Goal: Task Accomplishment & Management: Use online tool/utility

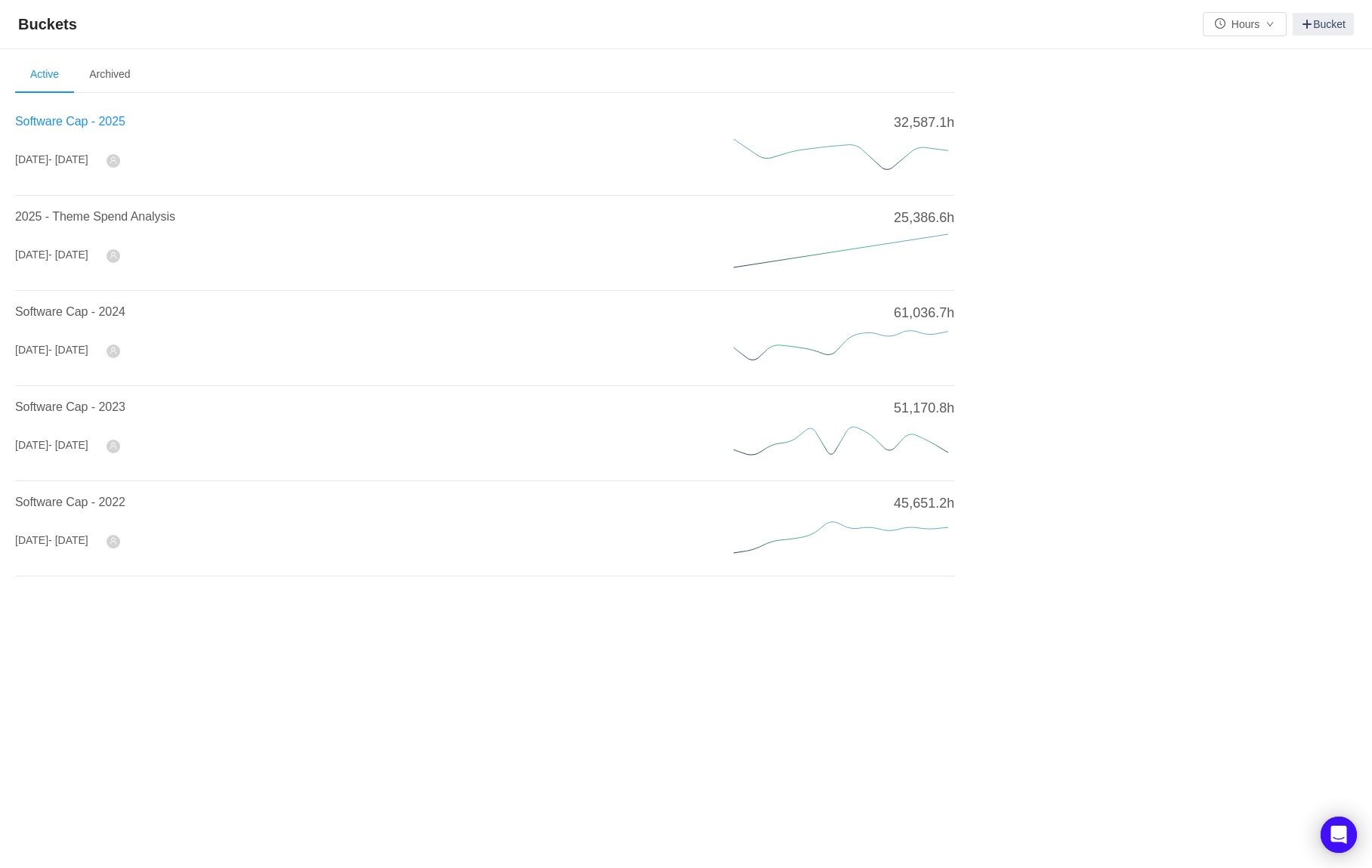
click at [115, 121] on span "Software Cap - 2025" at bounding box center [70, 121] width 111 height 13
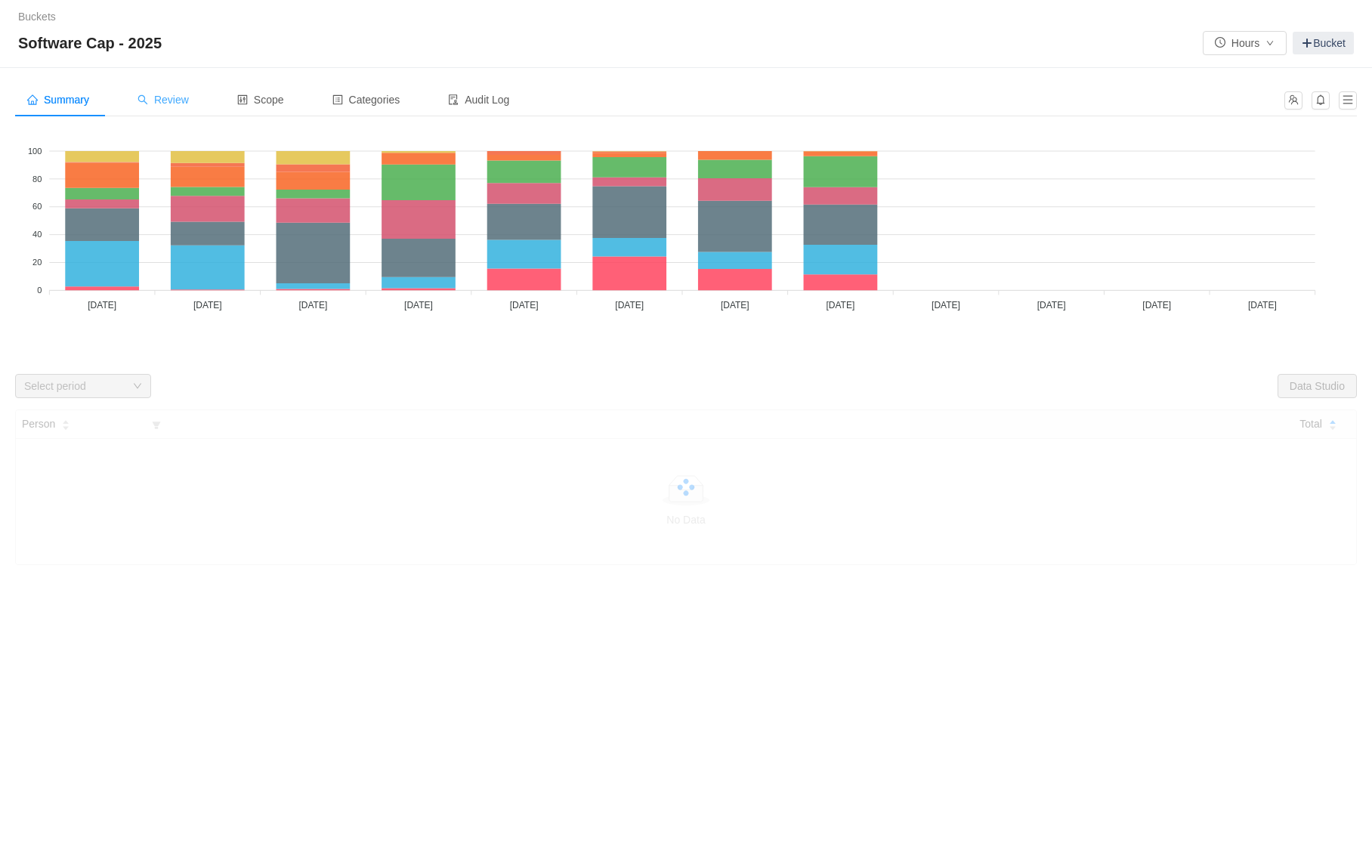
click at [181, 99] on span "Review" at bounding box center [163, 100] width 51 height 12
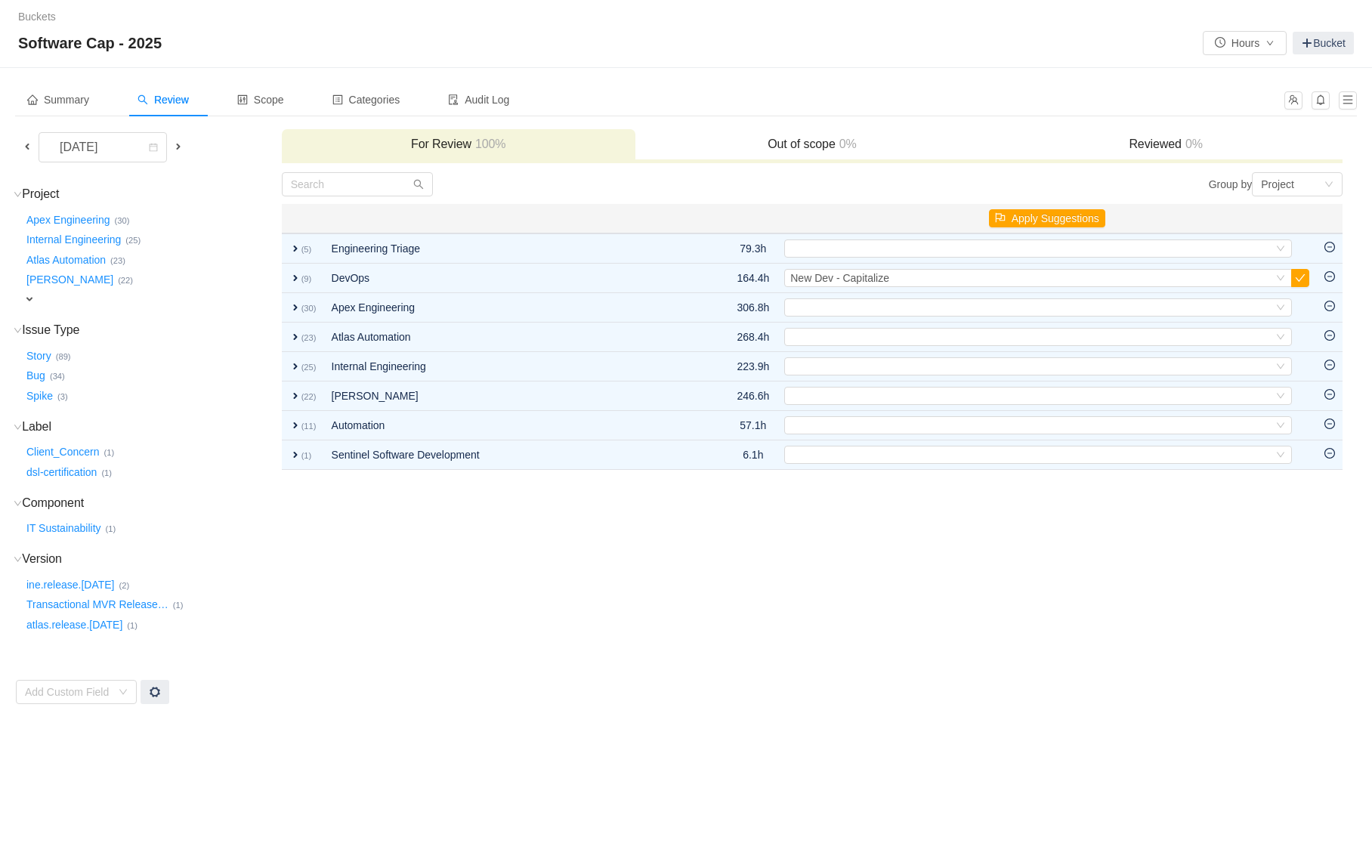
click at [29, 148] on span at bounding box center [27, 147] width 12 height 12
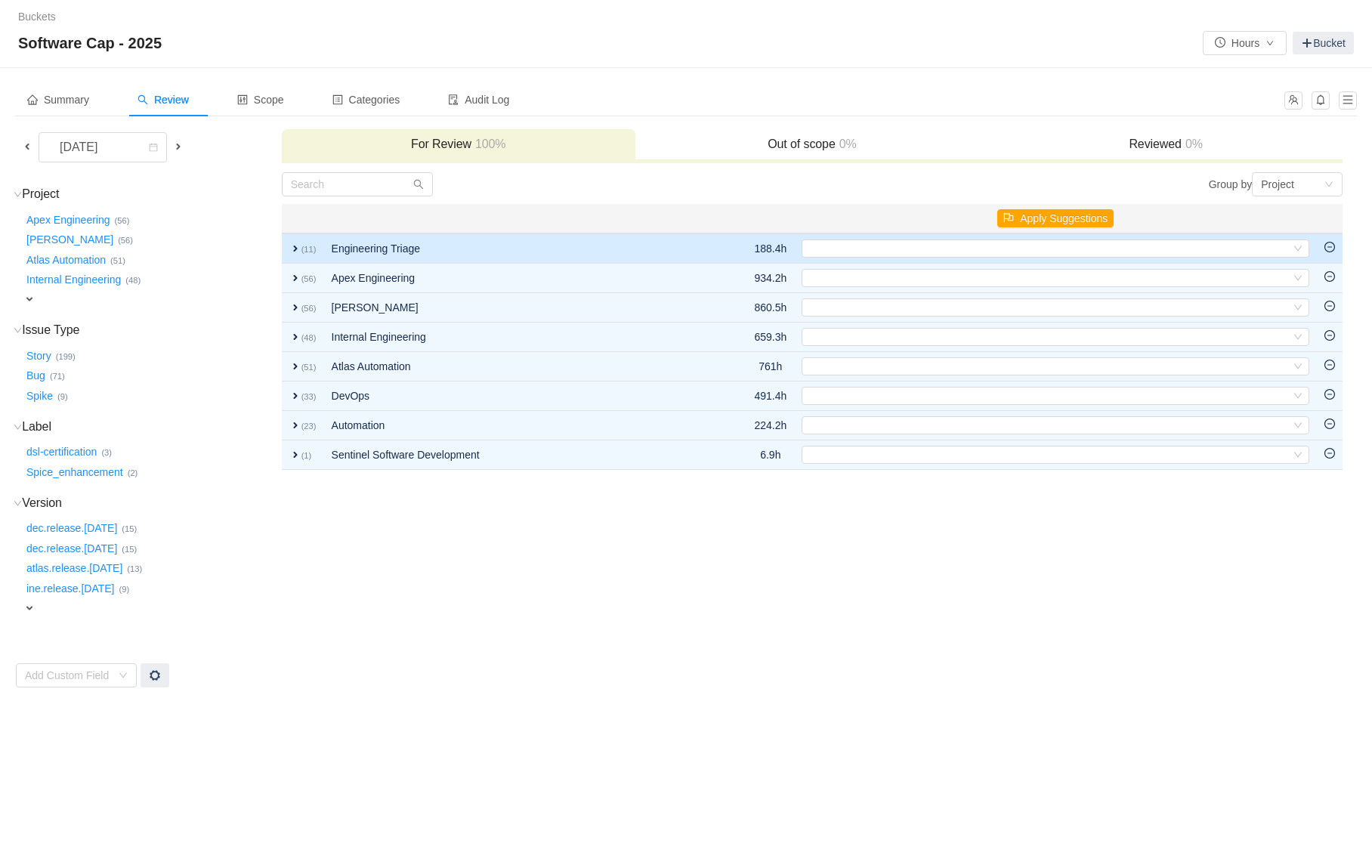
click at [293, 251] on span "expand" at bounding box center [295, 248] width 12 height 12
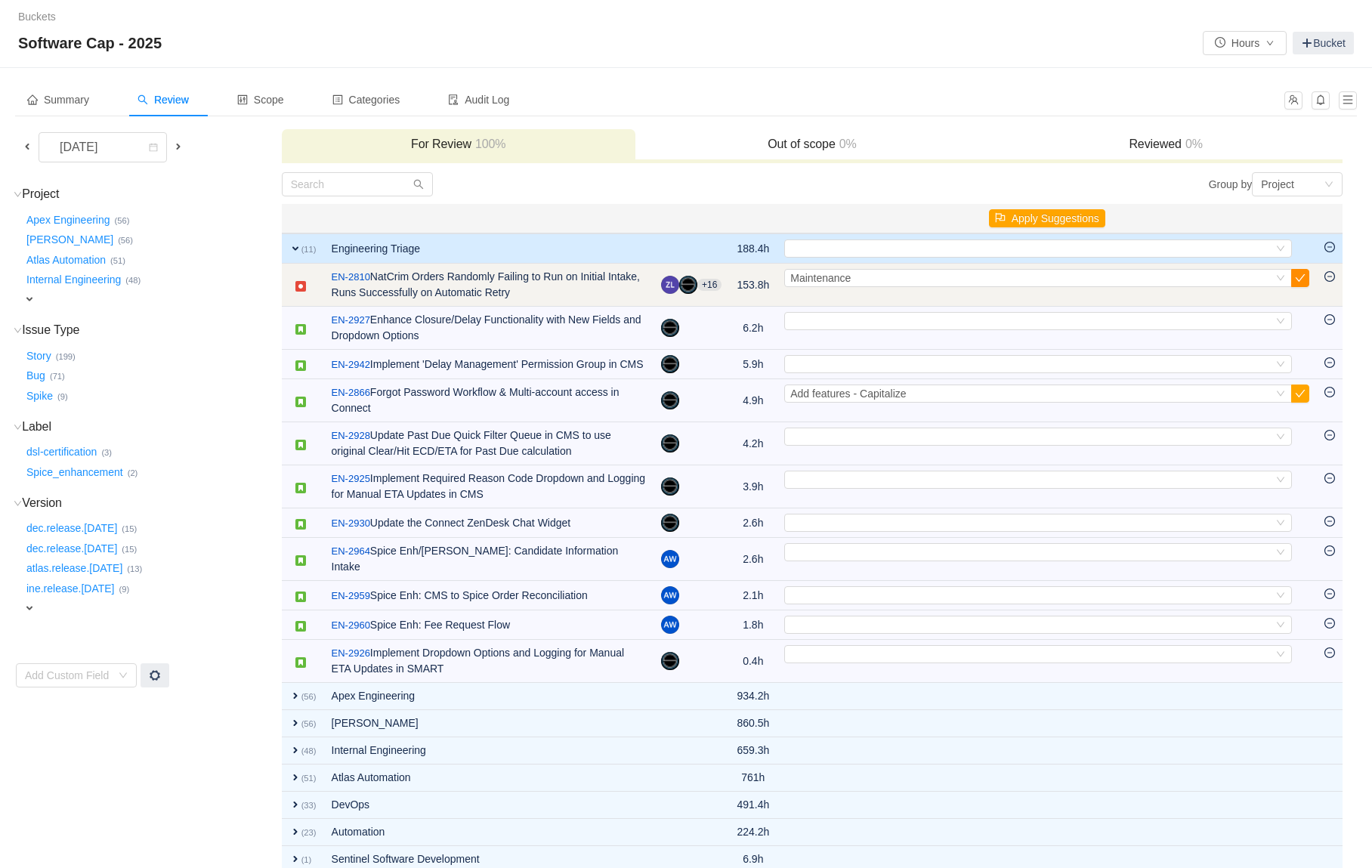
click at [1300, 276] on button "button" at bounding box center [1300, 278] width 18 height 18
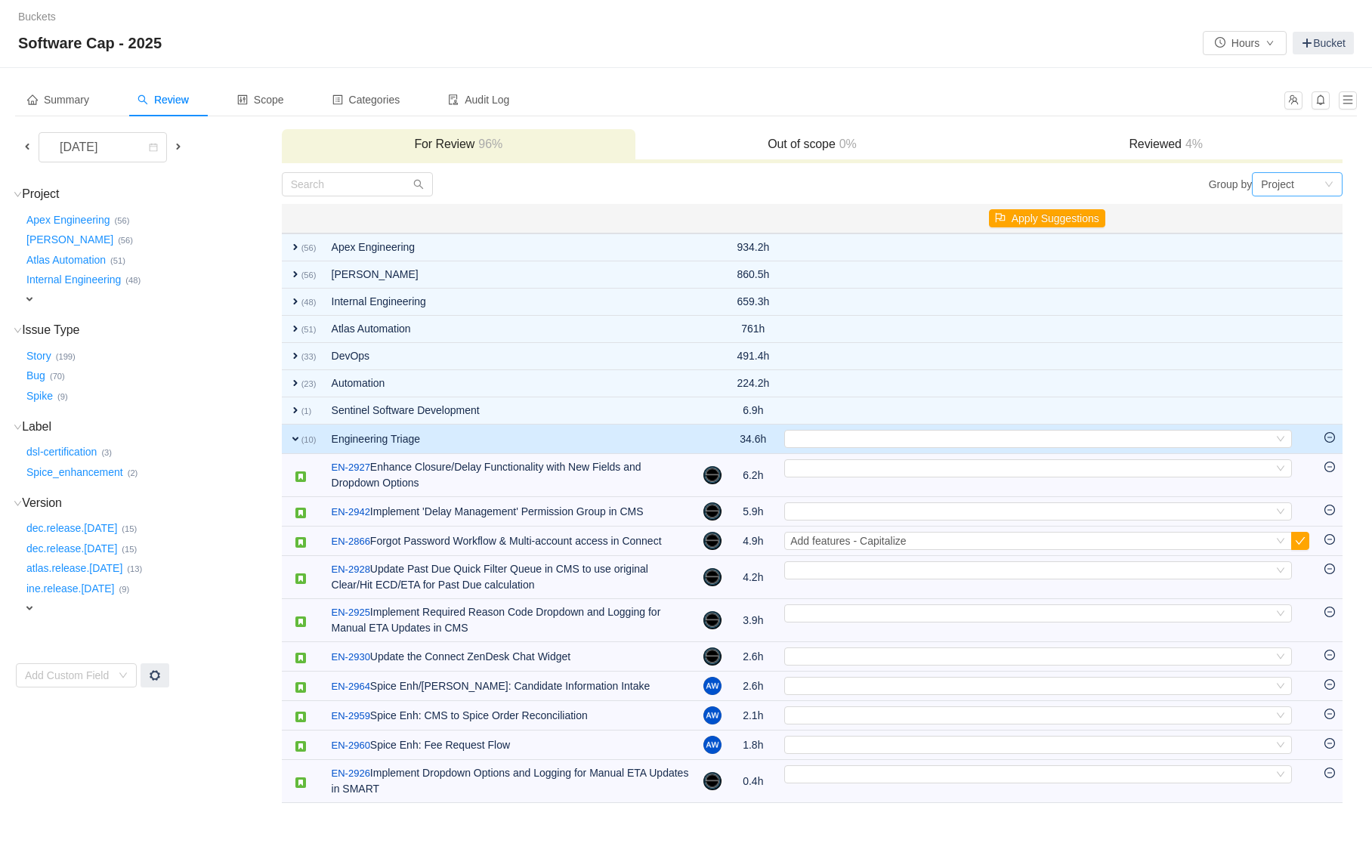
click at [1272, 183] on div "Project" at bounding box center [1277, 184] width 33 height 23
click at [1284, 258] on li "Epic" at bounding box center [1297, 262] width 90 height 24
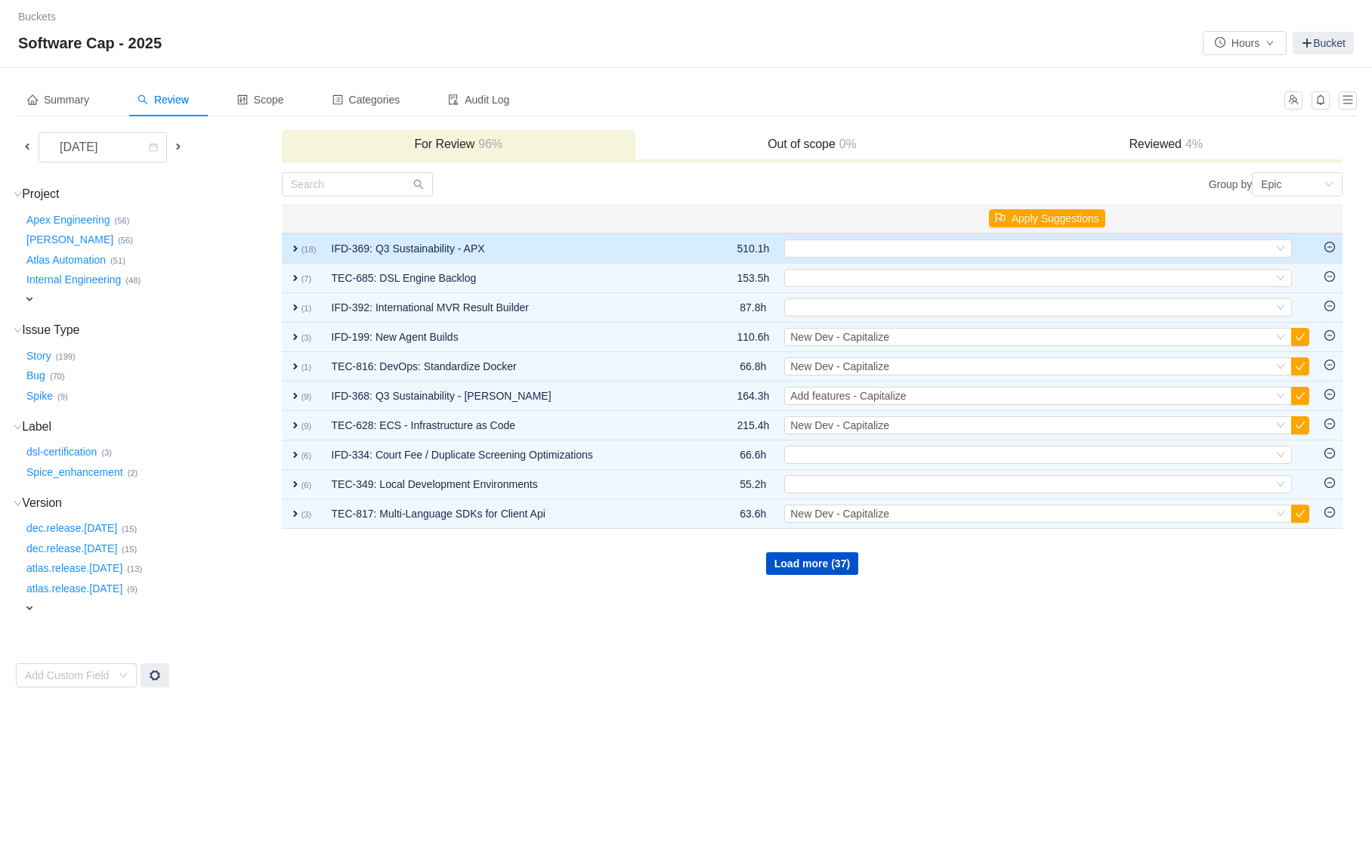
click at [294, 252] on span "expand" at bounding box center [295, 248] width 12 height 12
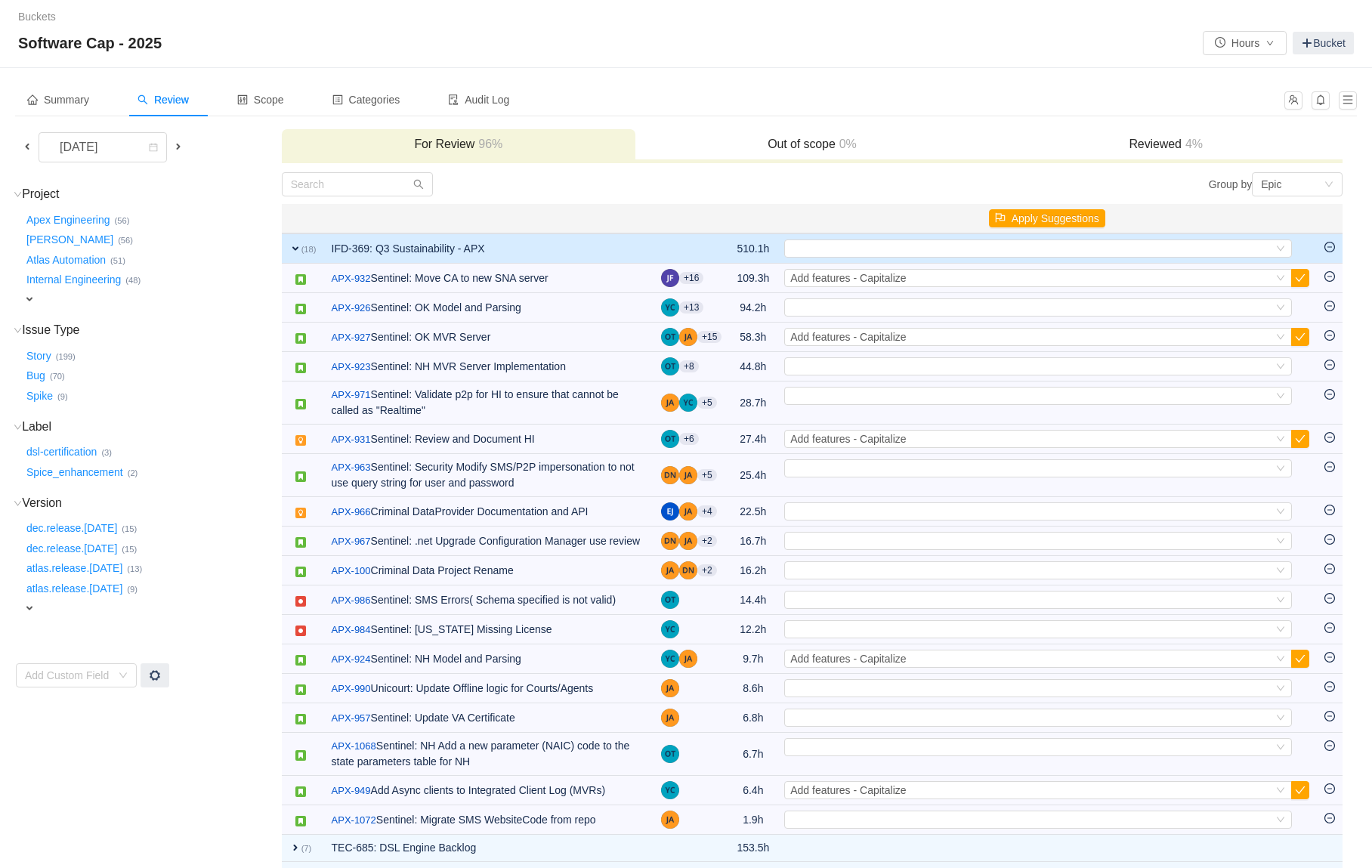
click at [1066, 207] on th "Apply Suggestions" at bounding box center [1047, 218] width 540 height 30
click at [1047, 217] on button "Apply Suggestions" at bounding box center [1047, 218] width 116 height 18
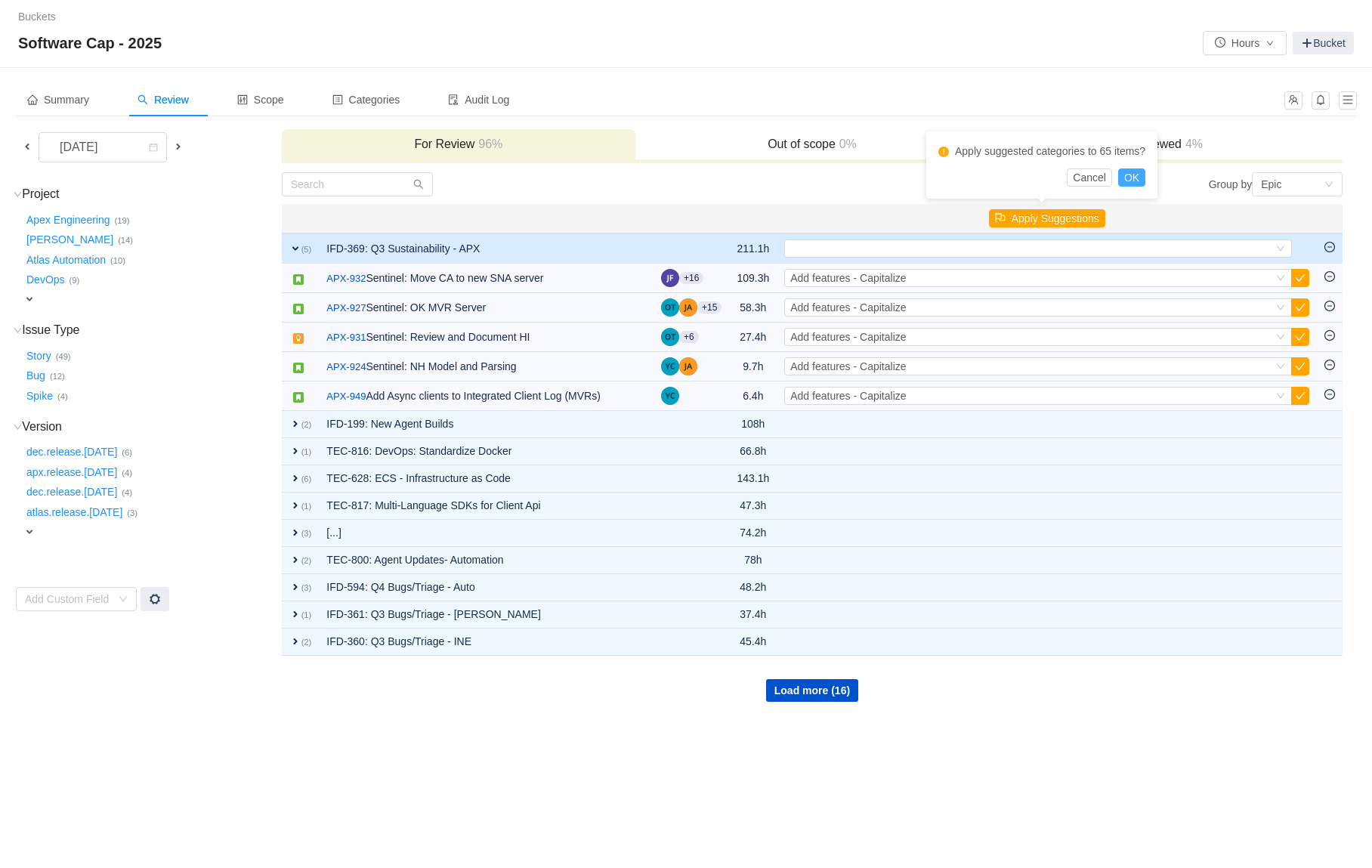
click at [1139, 178] on button "OK" at bounding box center [1132, 177] width 27 height 18
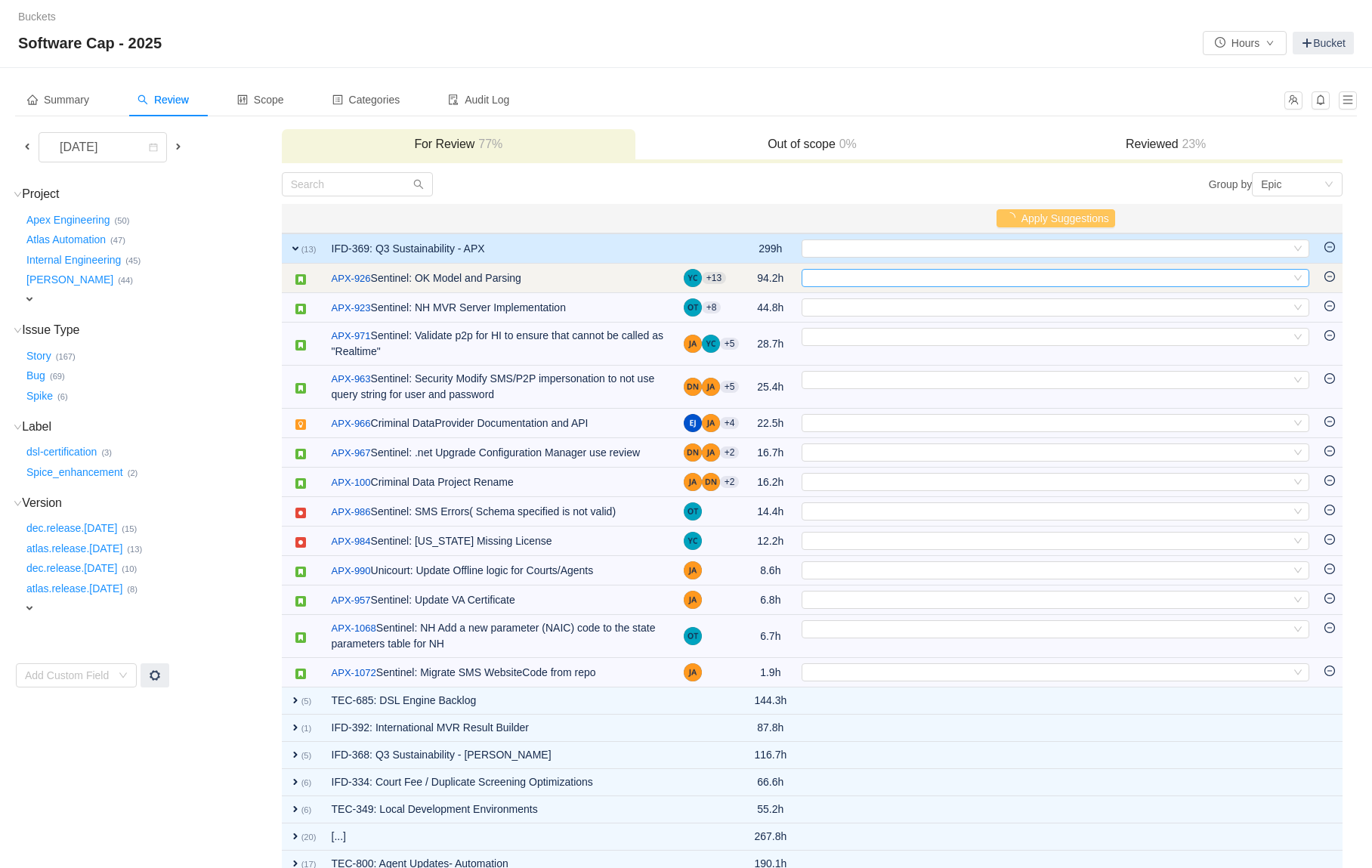
click at [865, 278] on div "Select" at bounding box center [1049, 278] width 483 height 17
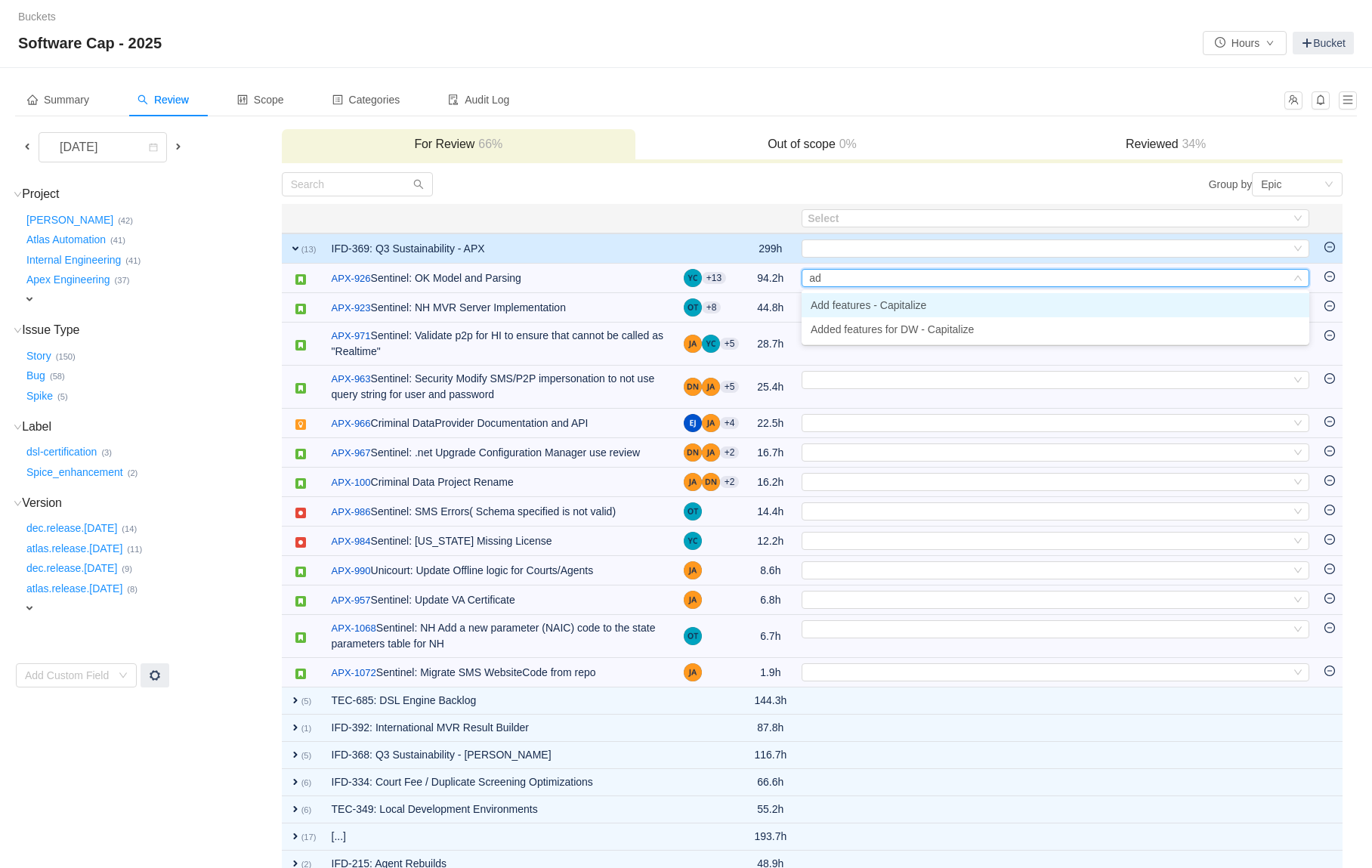
type input "add"
click at [861, 307] on span "Add features - Capitalize" at bounding box center [868, 305] width 116 height 12
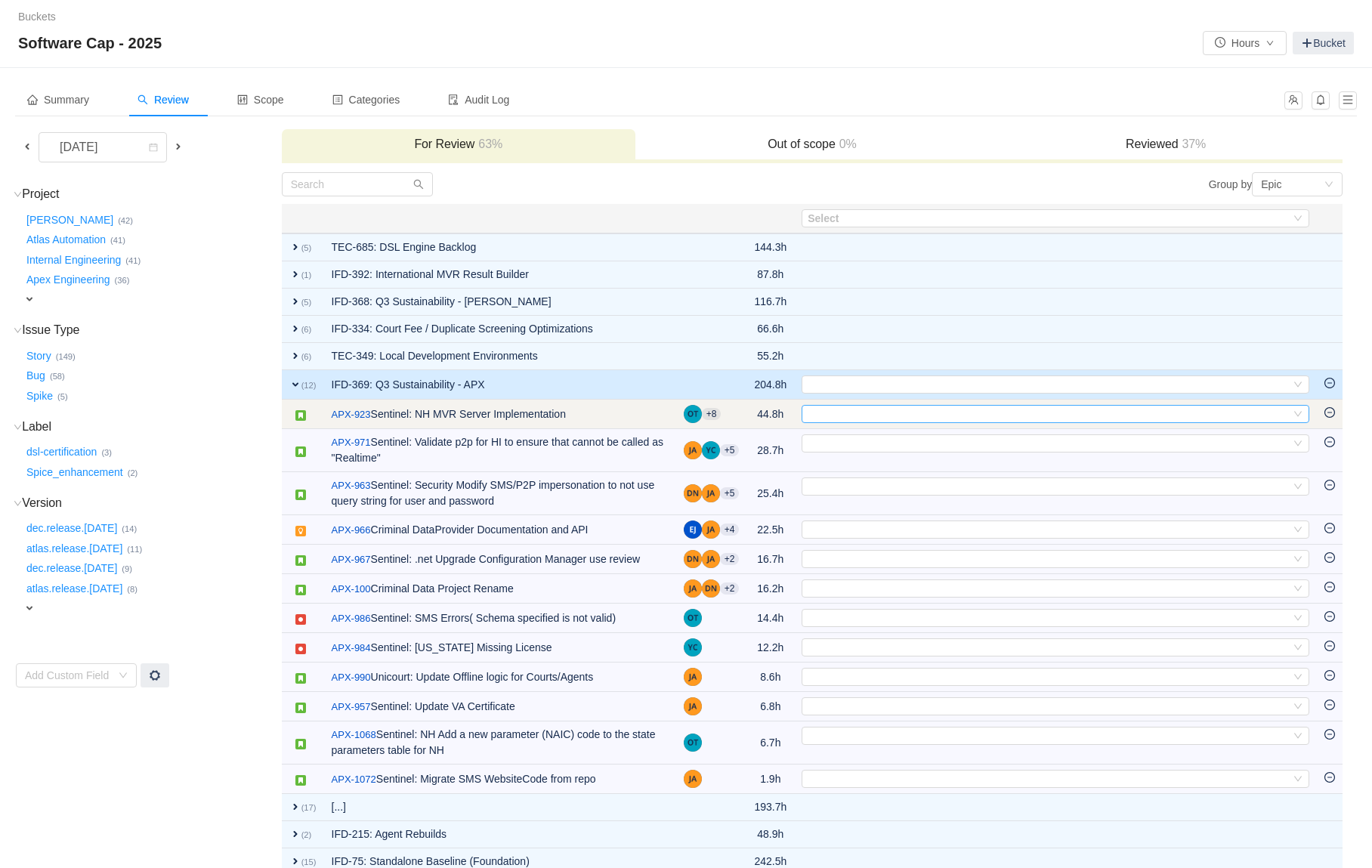
click at [849, 416] on div "Select" at bounding box center [1049, 414] width 483 height 17
type input "add"
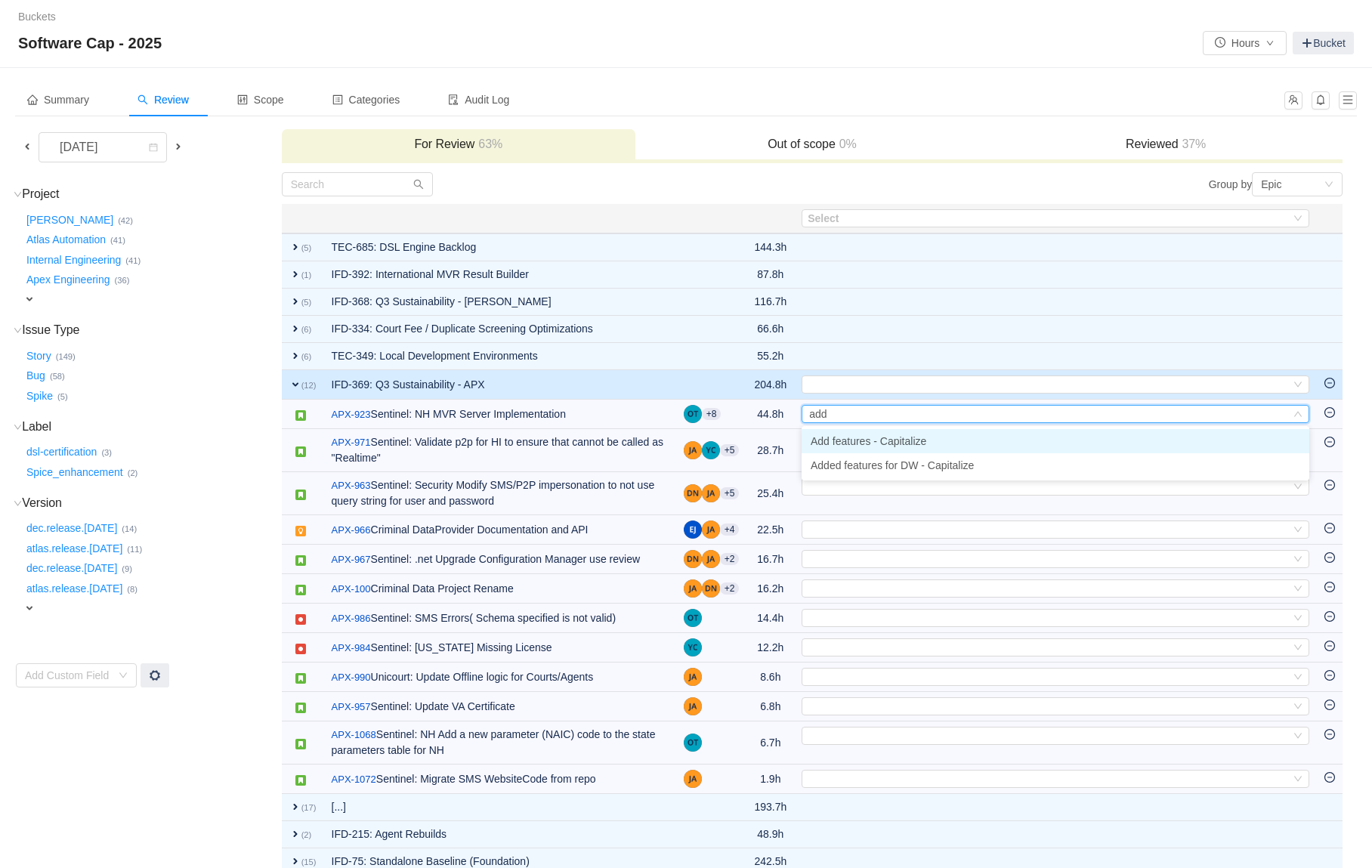
click at [848, 439] on span "Add features - Capitalize" at bounding box center [868, 441] width 116 height 12
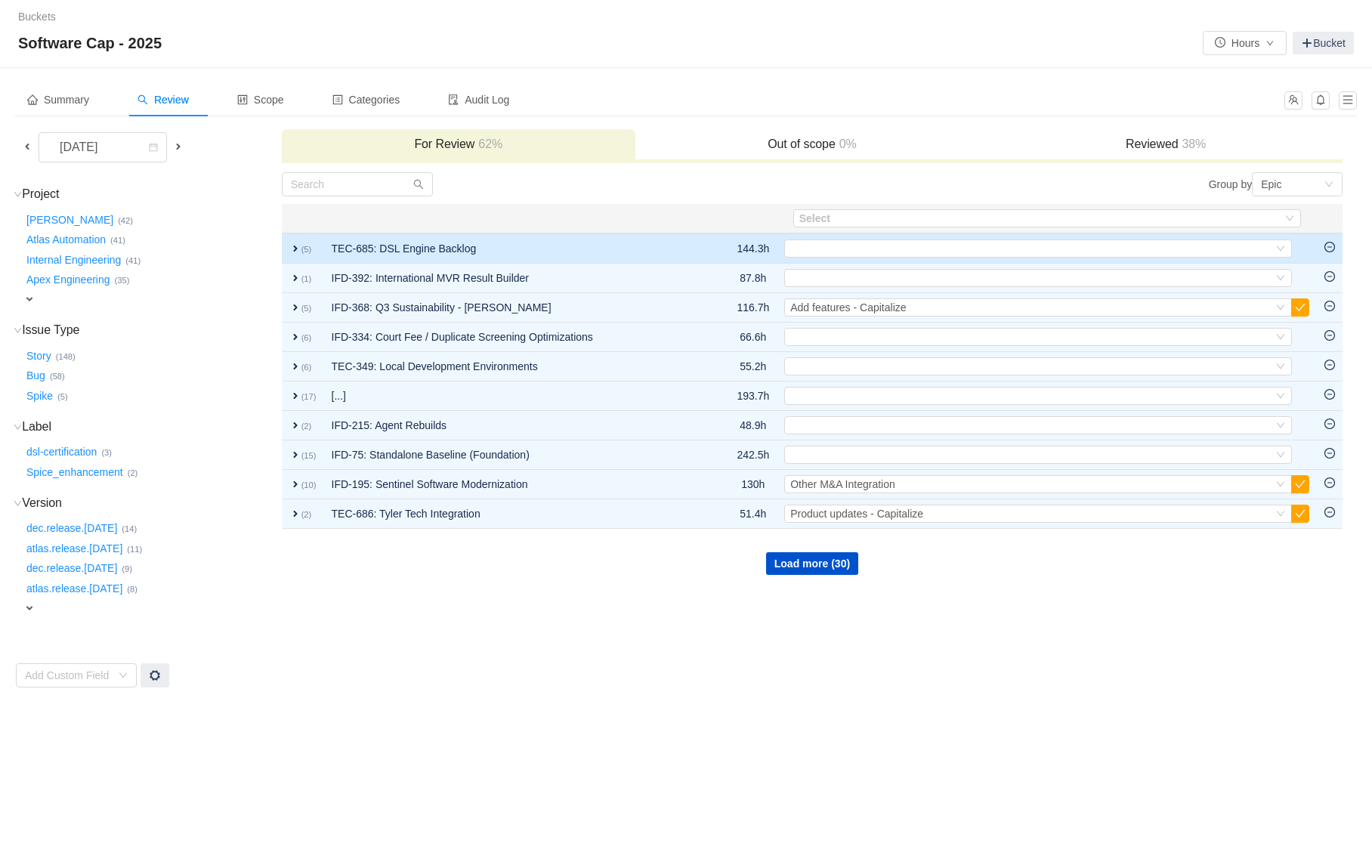
click at [559, 240] on td "TEC-685: DSL Engine Backlog" at bounding box center [516, 249] width 385 height 30
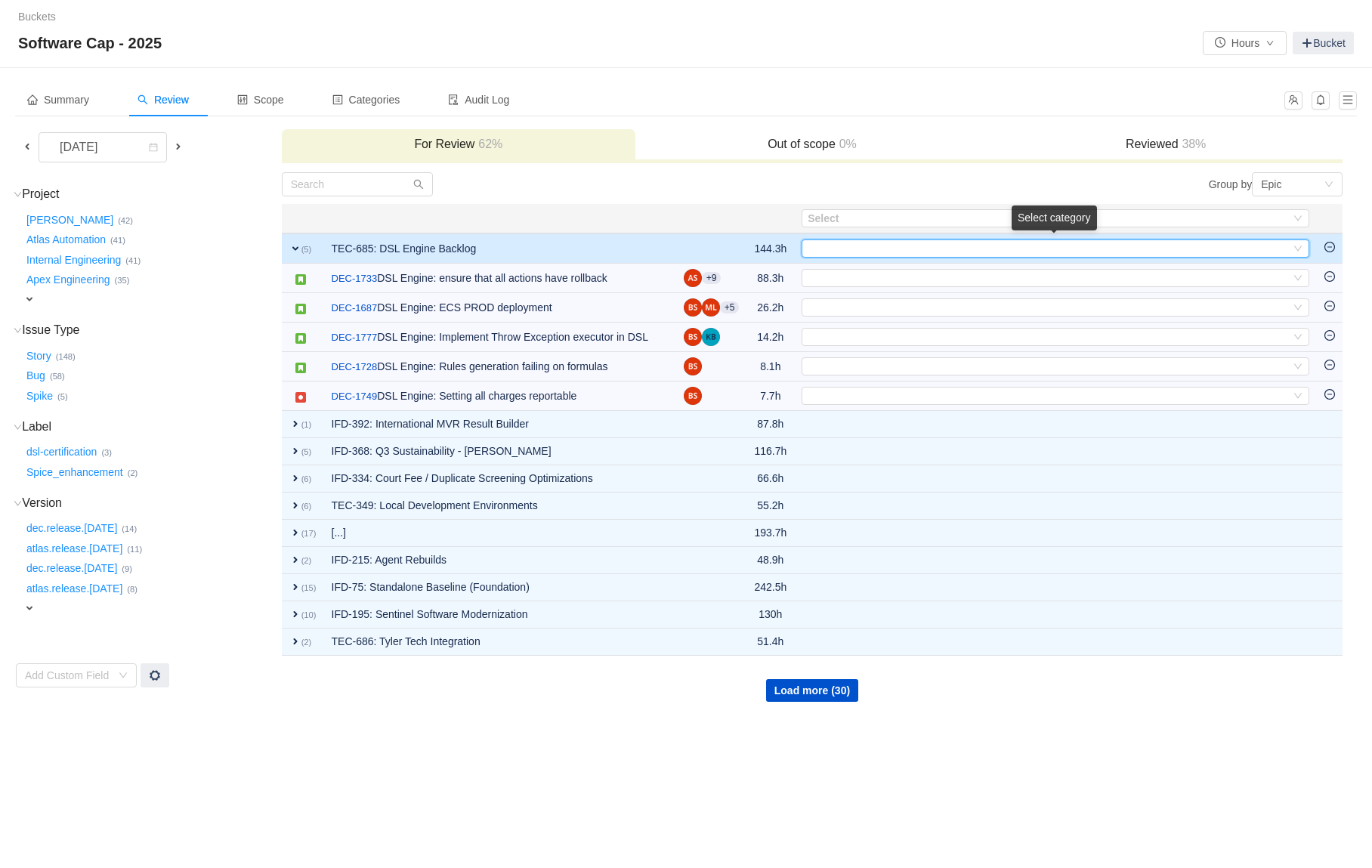
click at [865, 249] on div "Select" at bounding box center [1049, 249] width 483 height 17
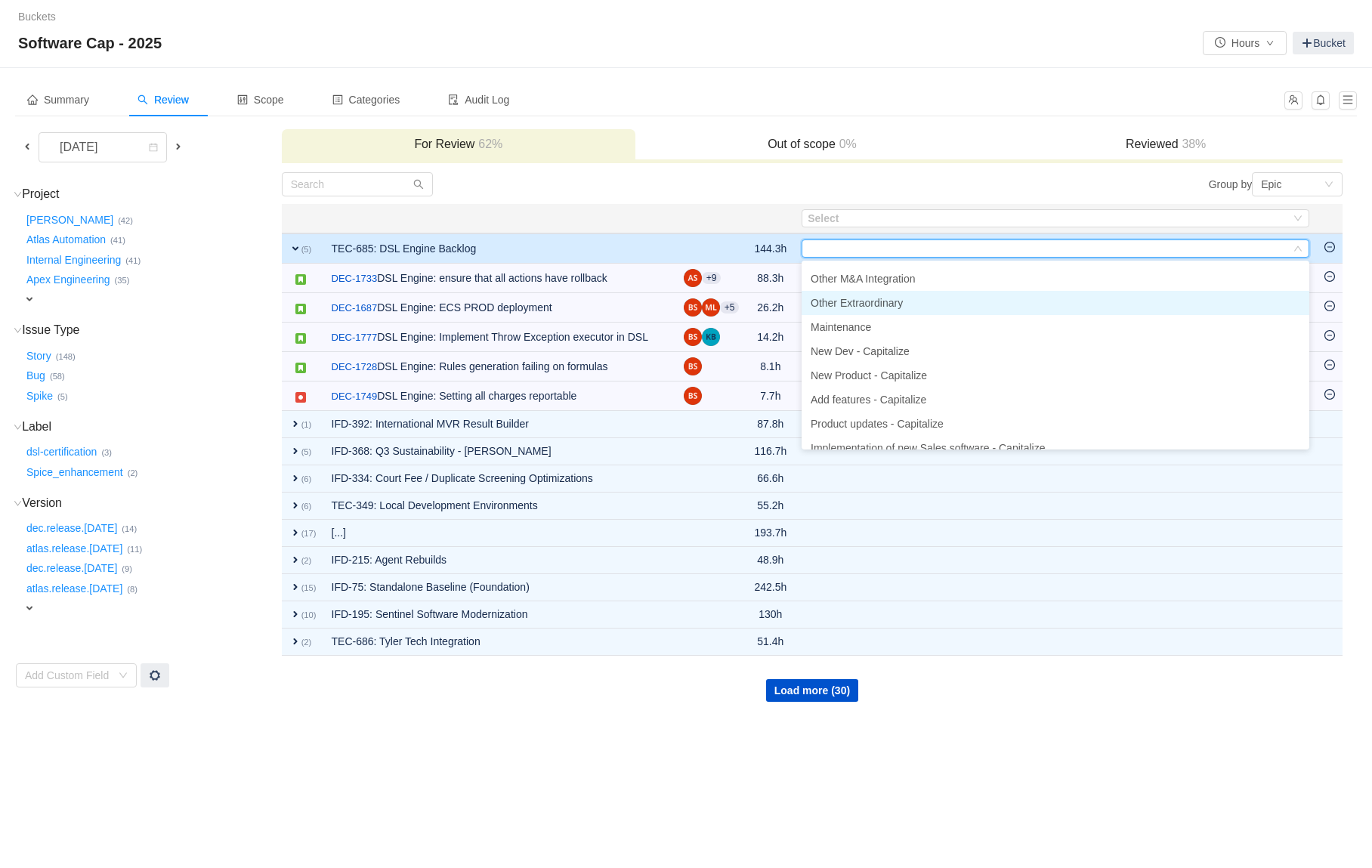
scroll to position [73, 0]
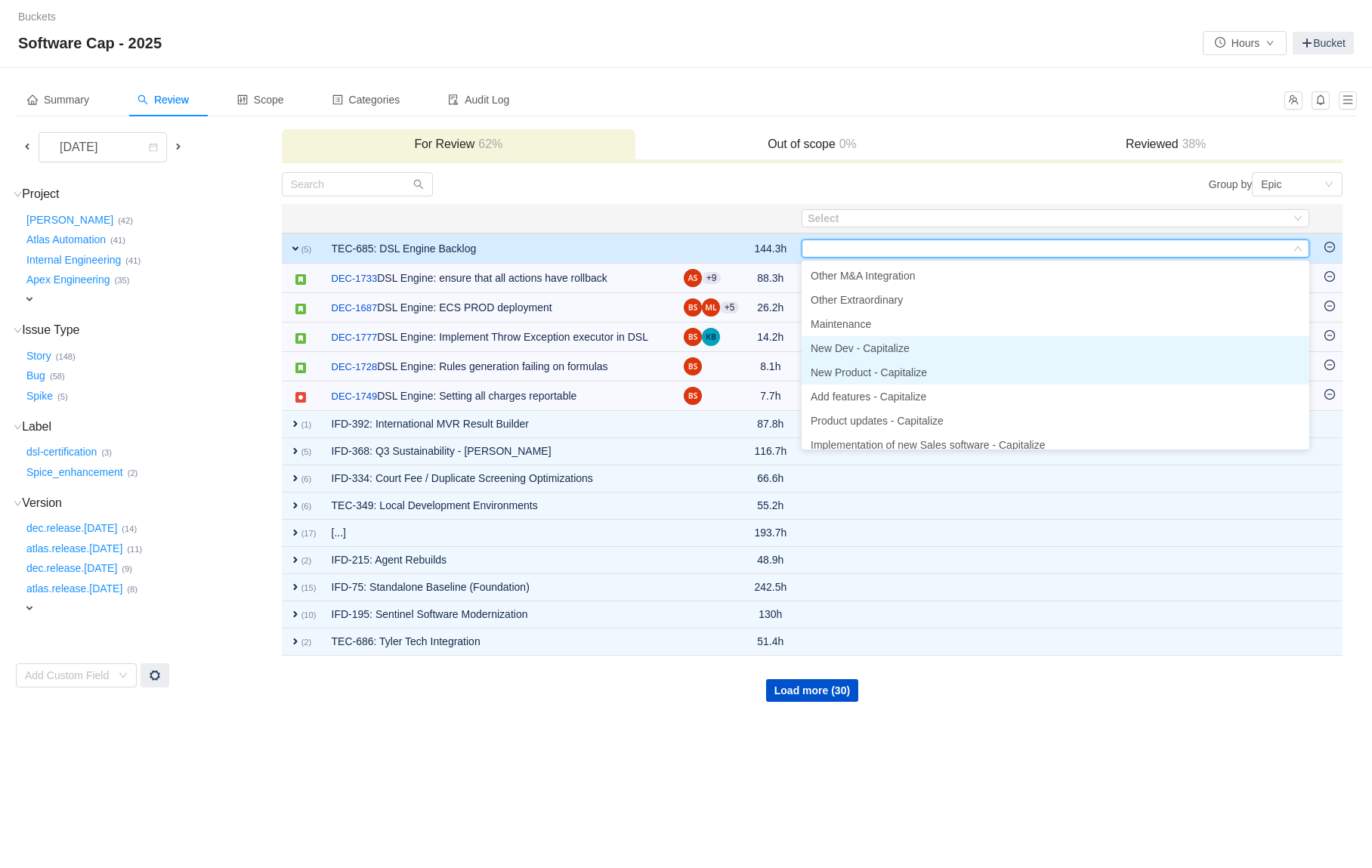
click at [844, 360] on li "New Product - Capitalize" at bounding box center [1056, 372] width 508 height 24
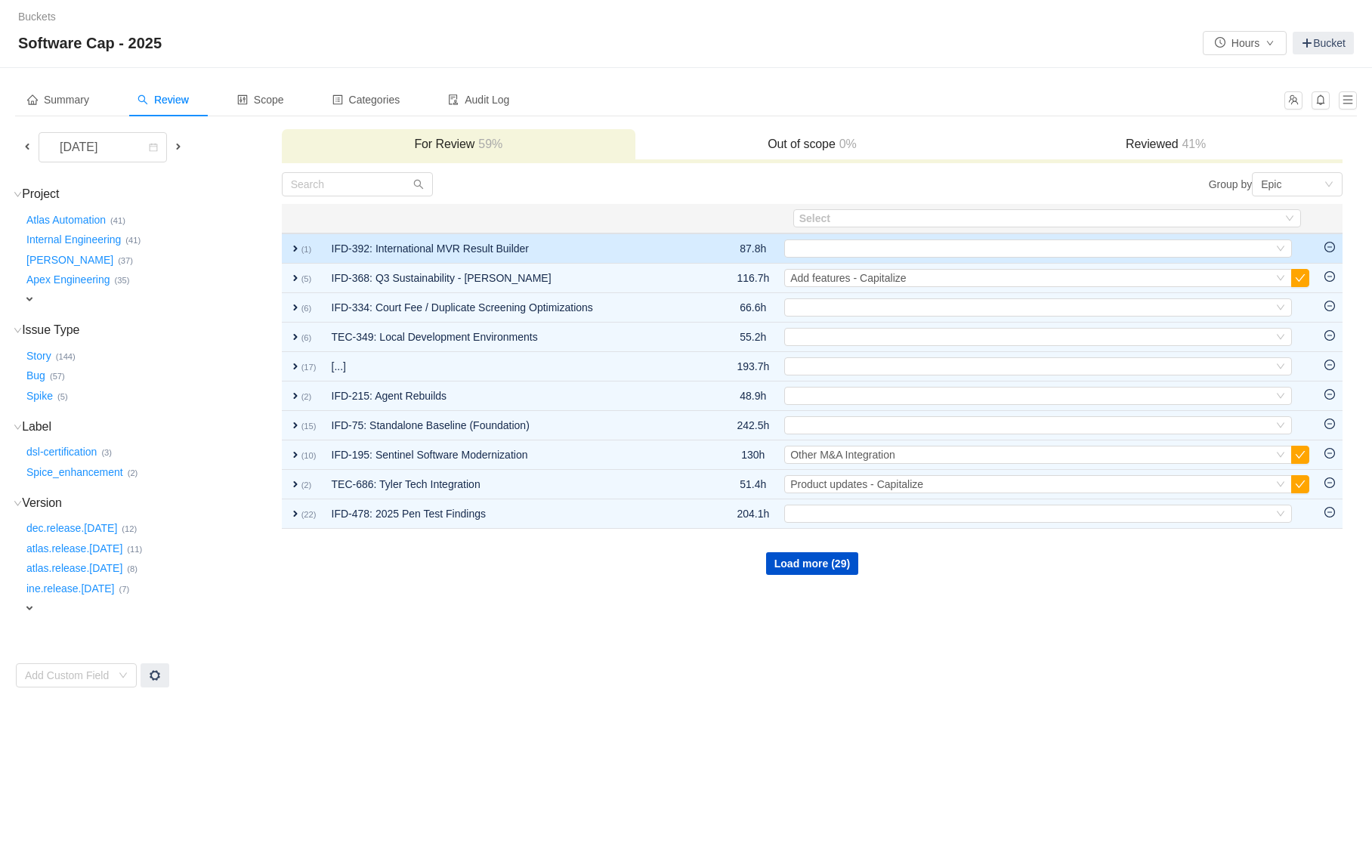
click at [662, 251] on td "IFD-392: International MVR Result Builder" at bounding box center [516, 249] width 385 height 30
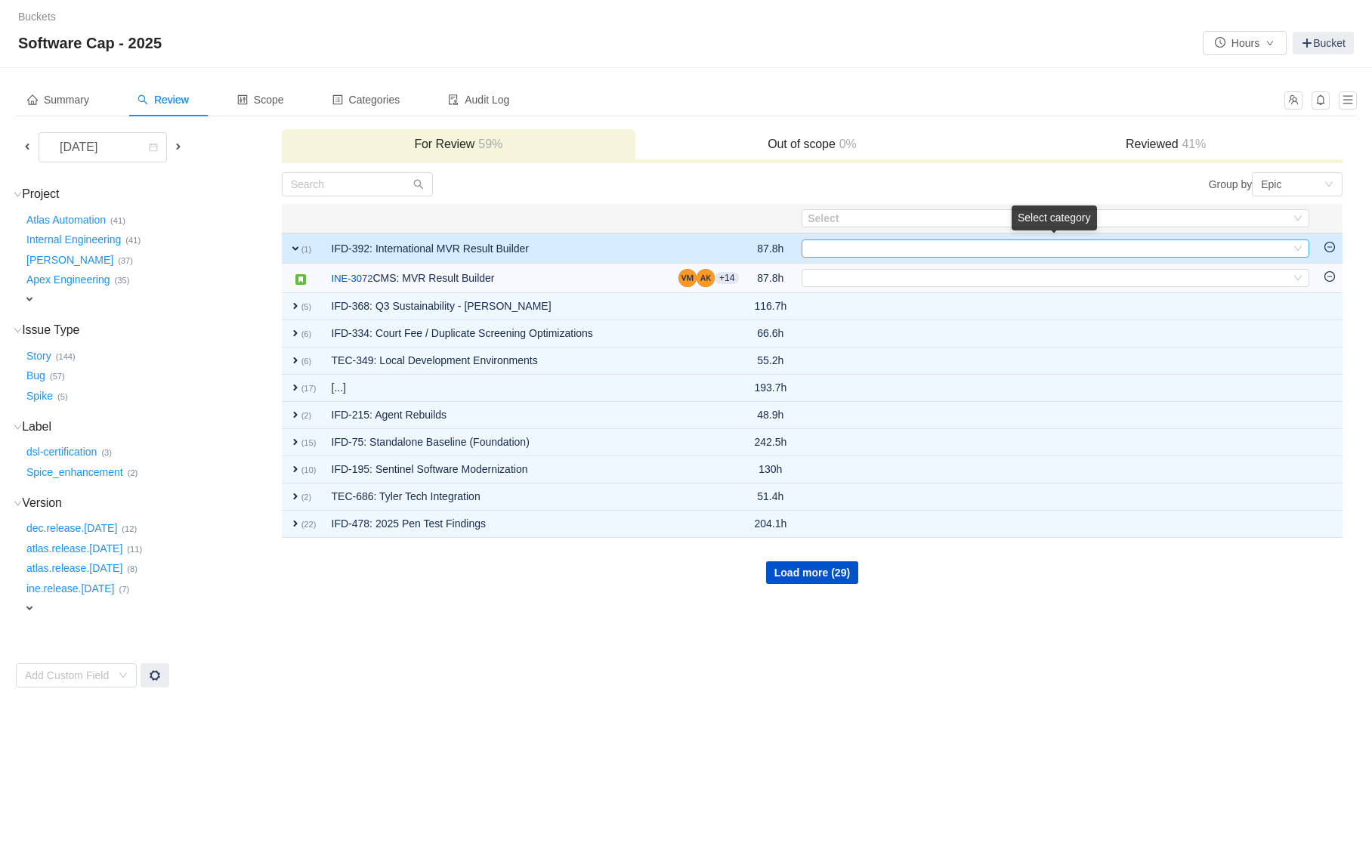
click at [837, 247] on div "Select" at bounding box center [1049, 249] width 483 height 17
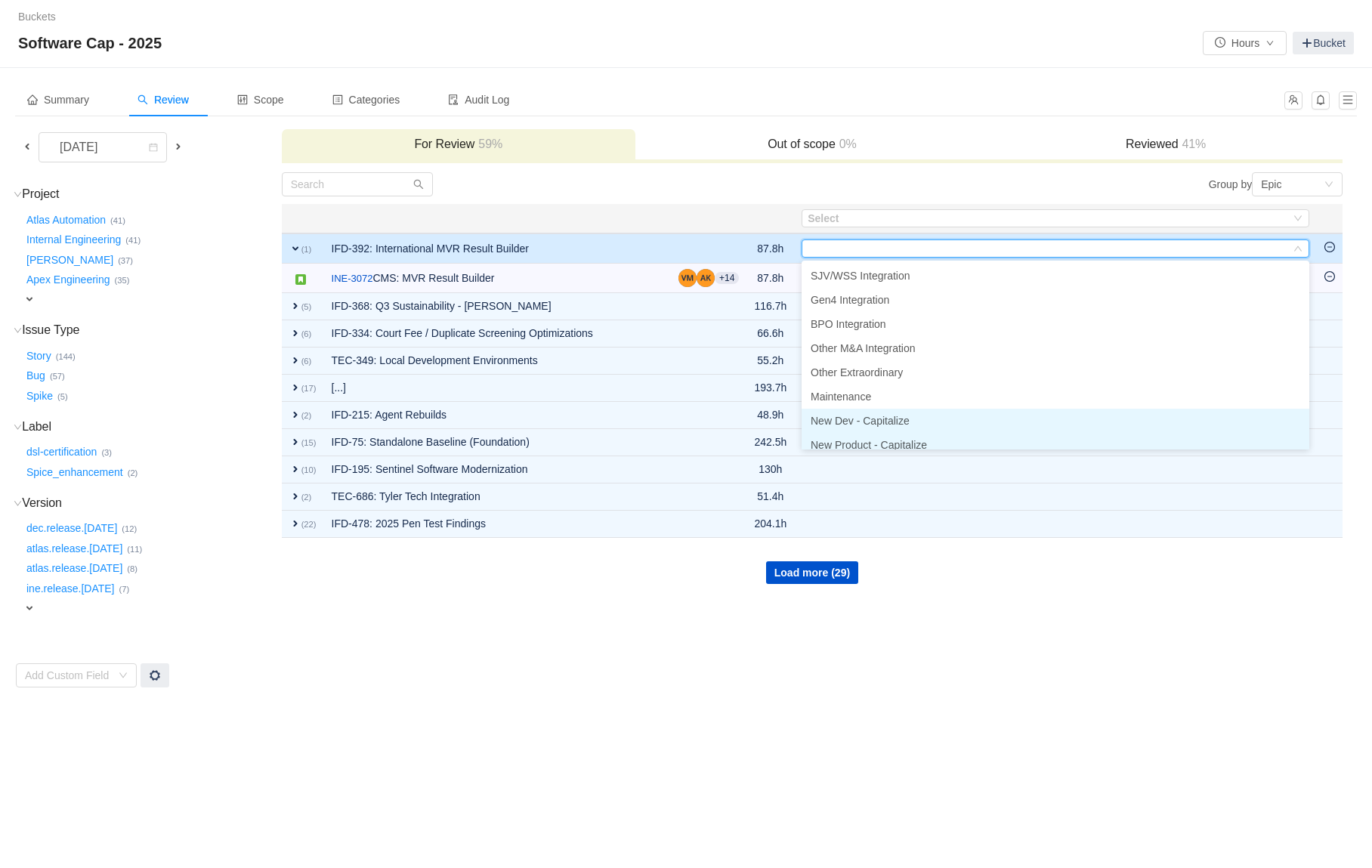
scroll to position [8, 0]
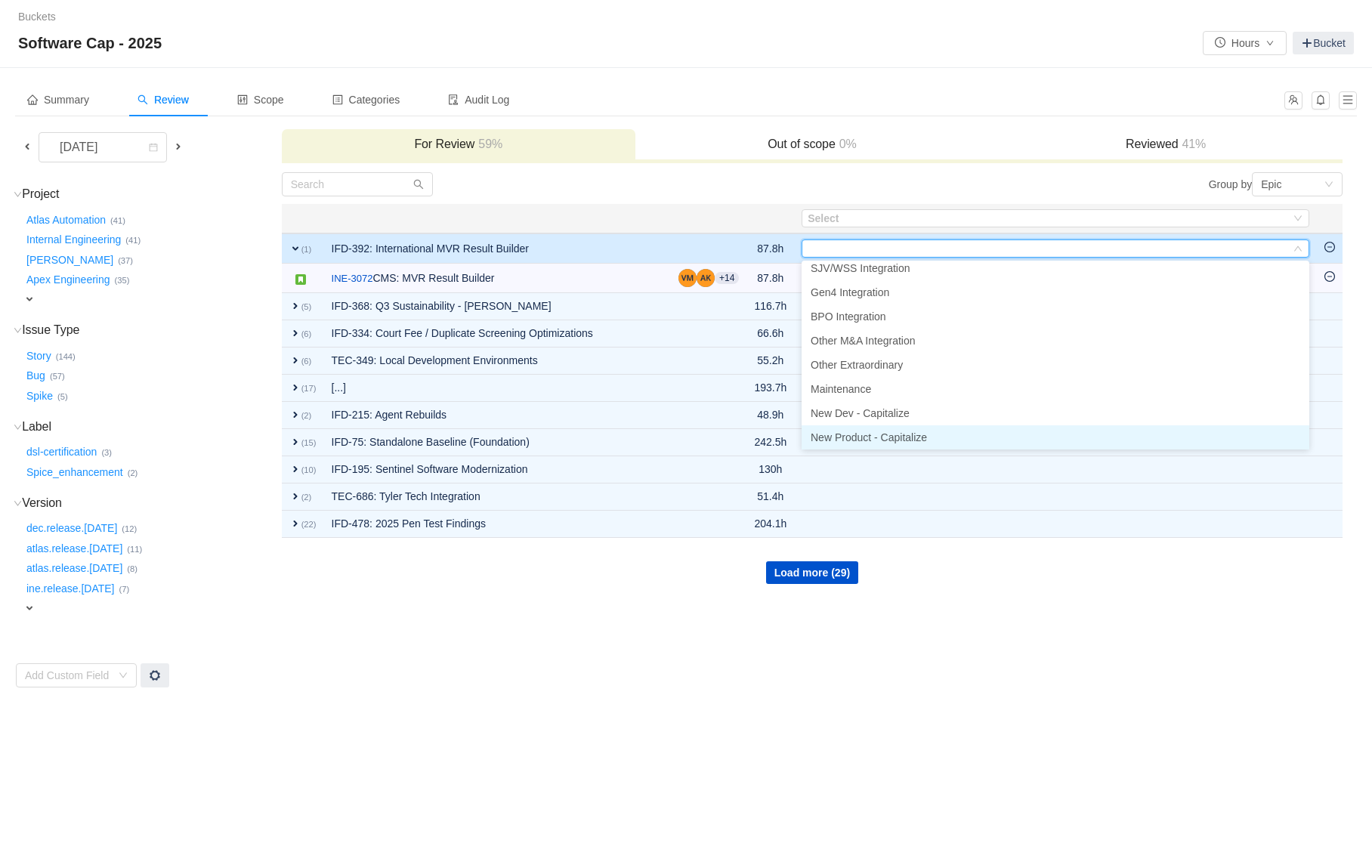
click at [872, 436] on span "New Product - Capitalize" at bounding box center [869, 437] width 116 height 12
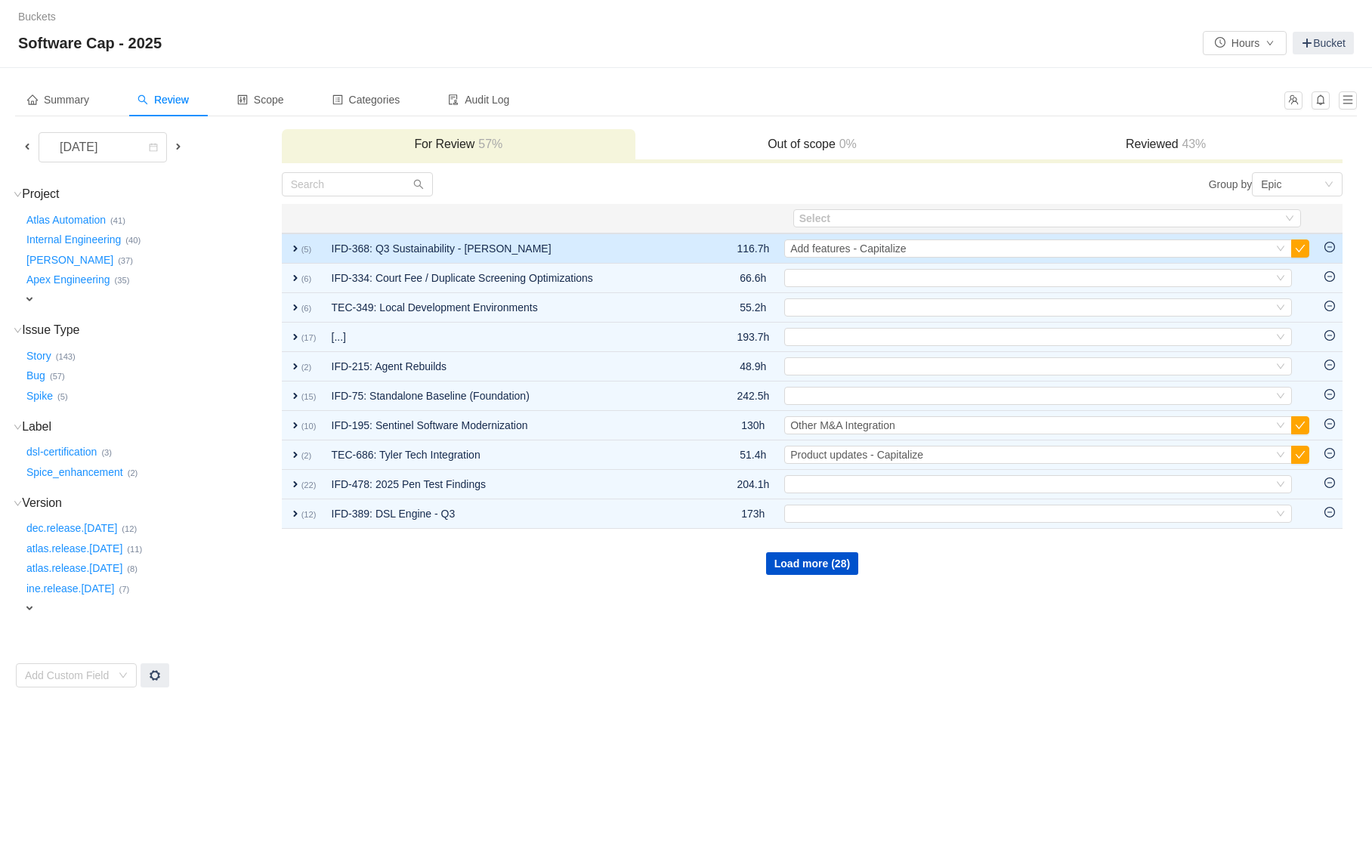
click at [662, 238] on td "IFD-368: Q3 Sustainability - [PERSON_NAME]" at bounding box center [516, 249] width 385 height 30
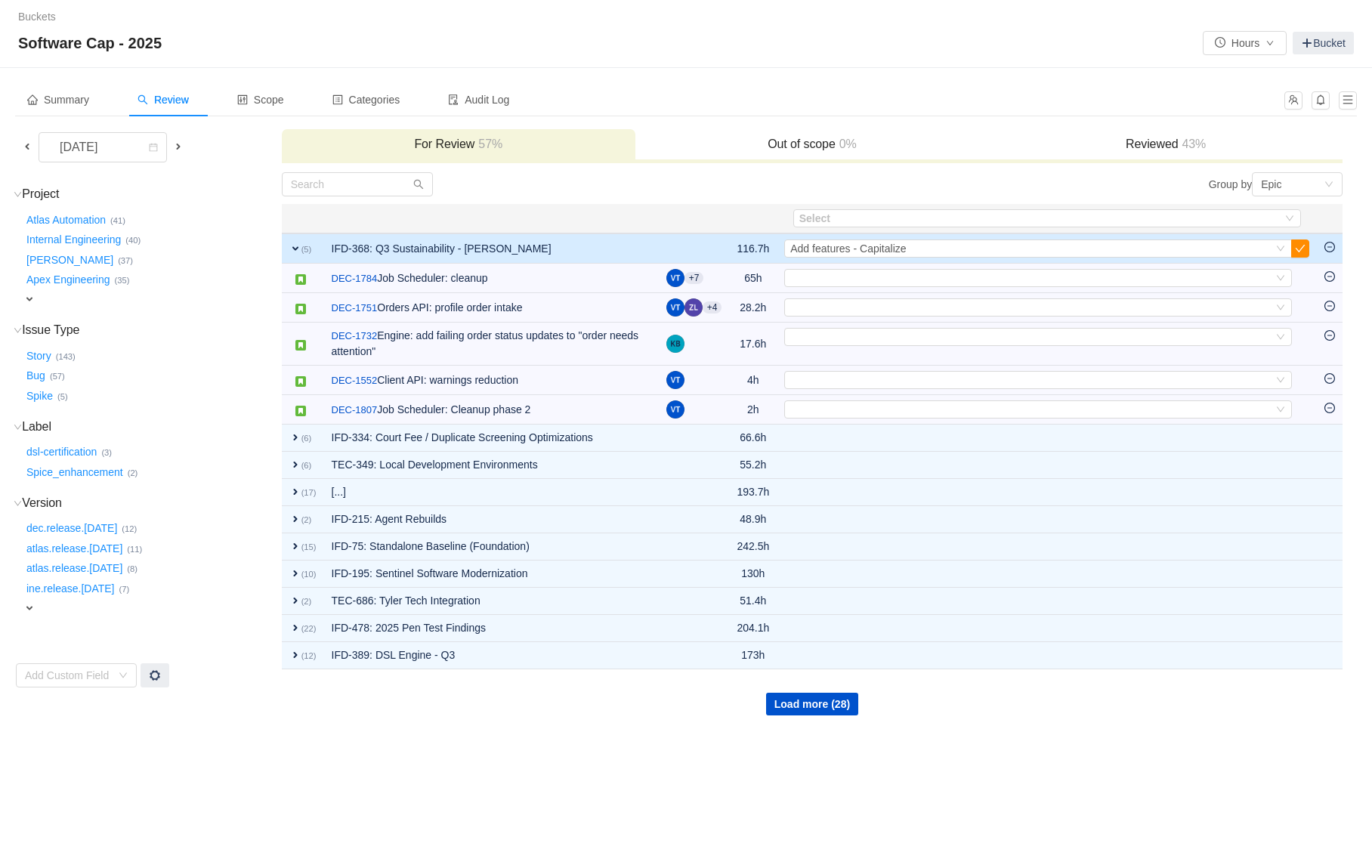
click at [1296, 251] on button "button" at bounding box center [1300, 248] width 18 height 18
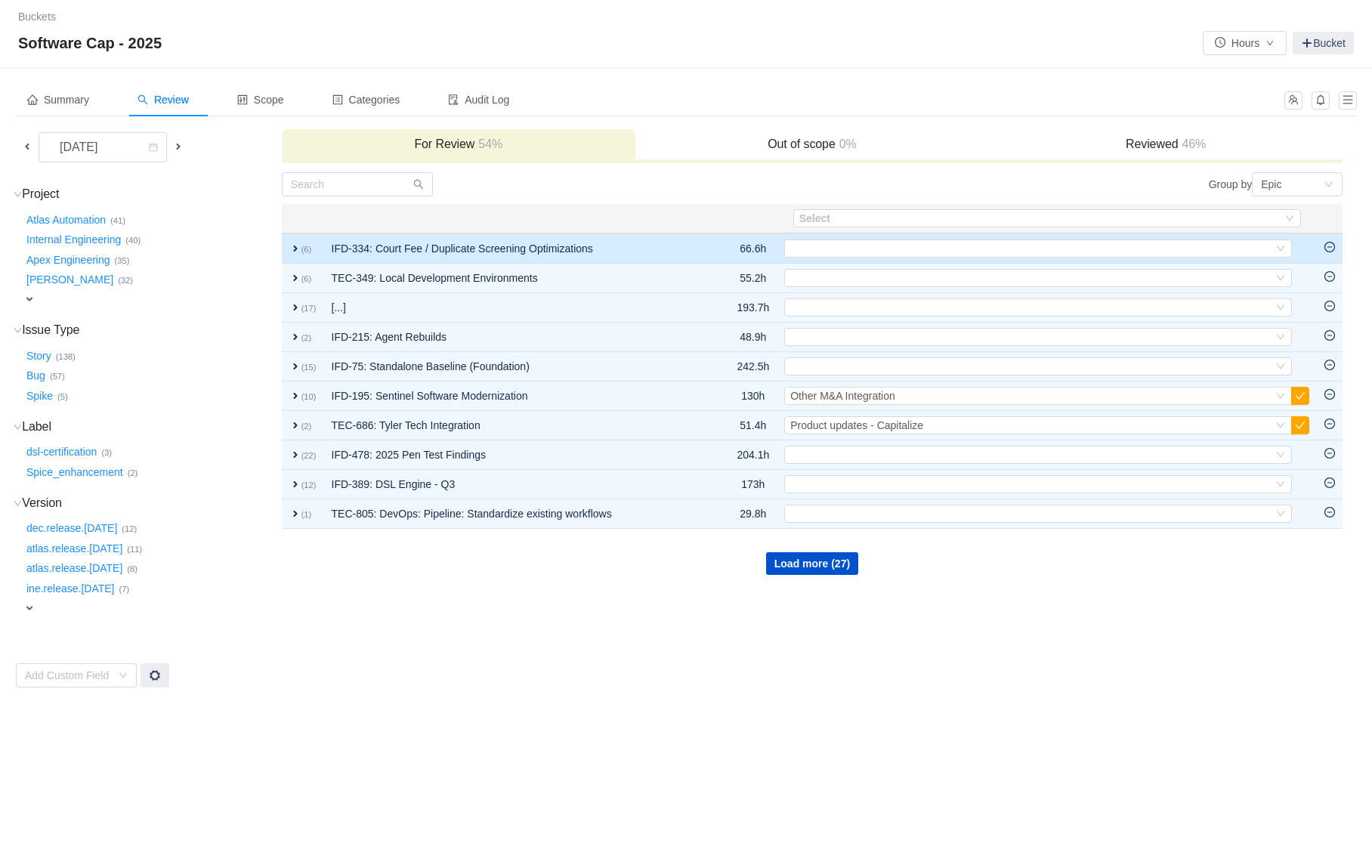
click at [667, 245] on td "IFD-334: Court Fee / Duplicate Screening Optimizations" at bounding box center [517, 249] width 386 height 30
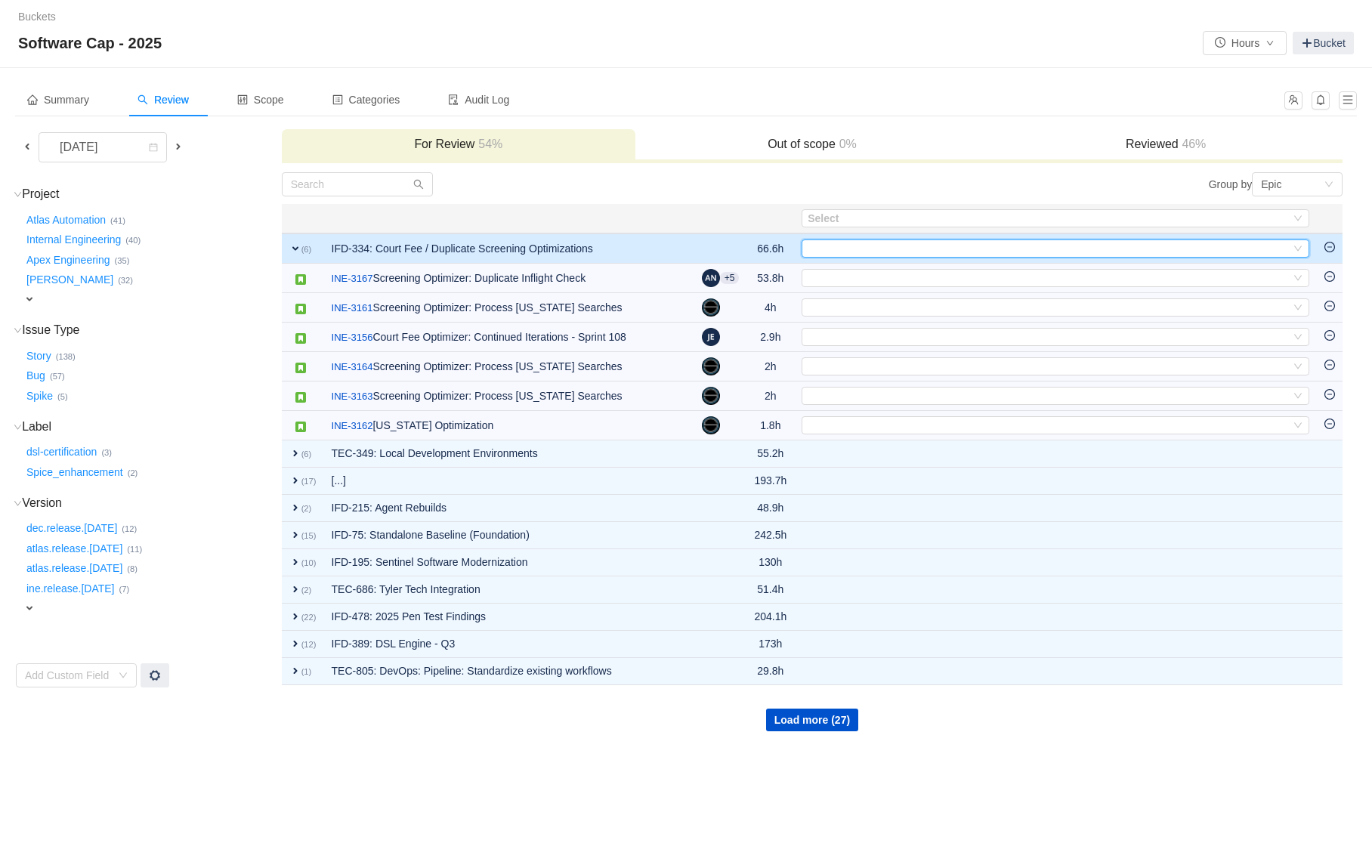
click at [833, 241] on div "Select" at bounding box center [1049, 249] width 483 height 17
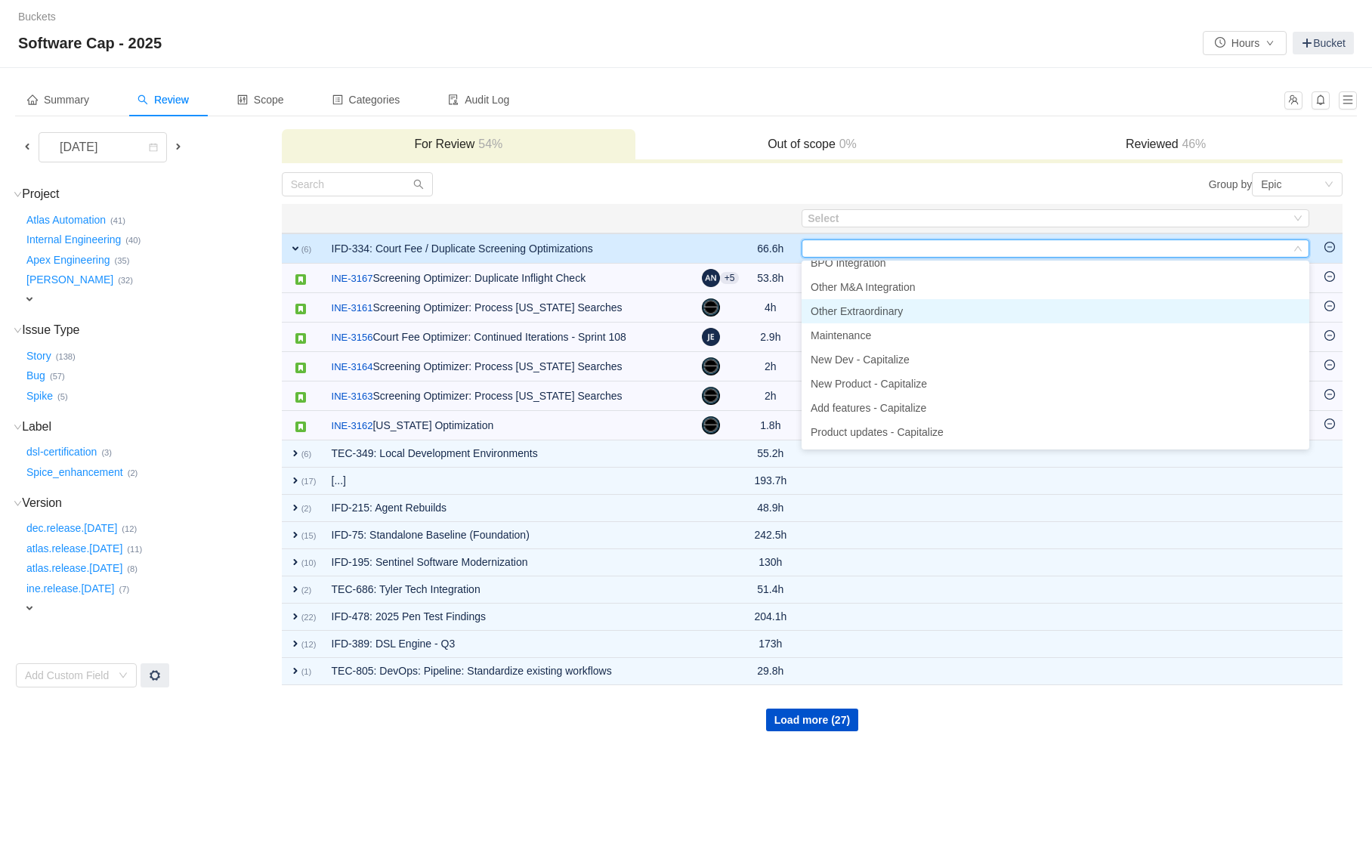
scroll to position [62, 0]
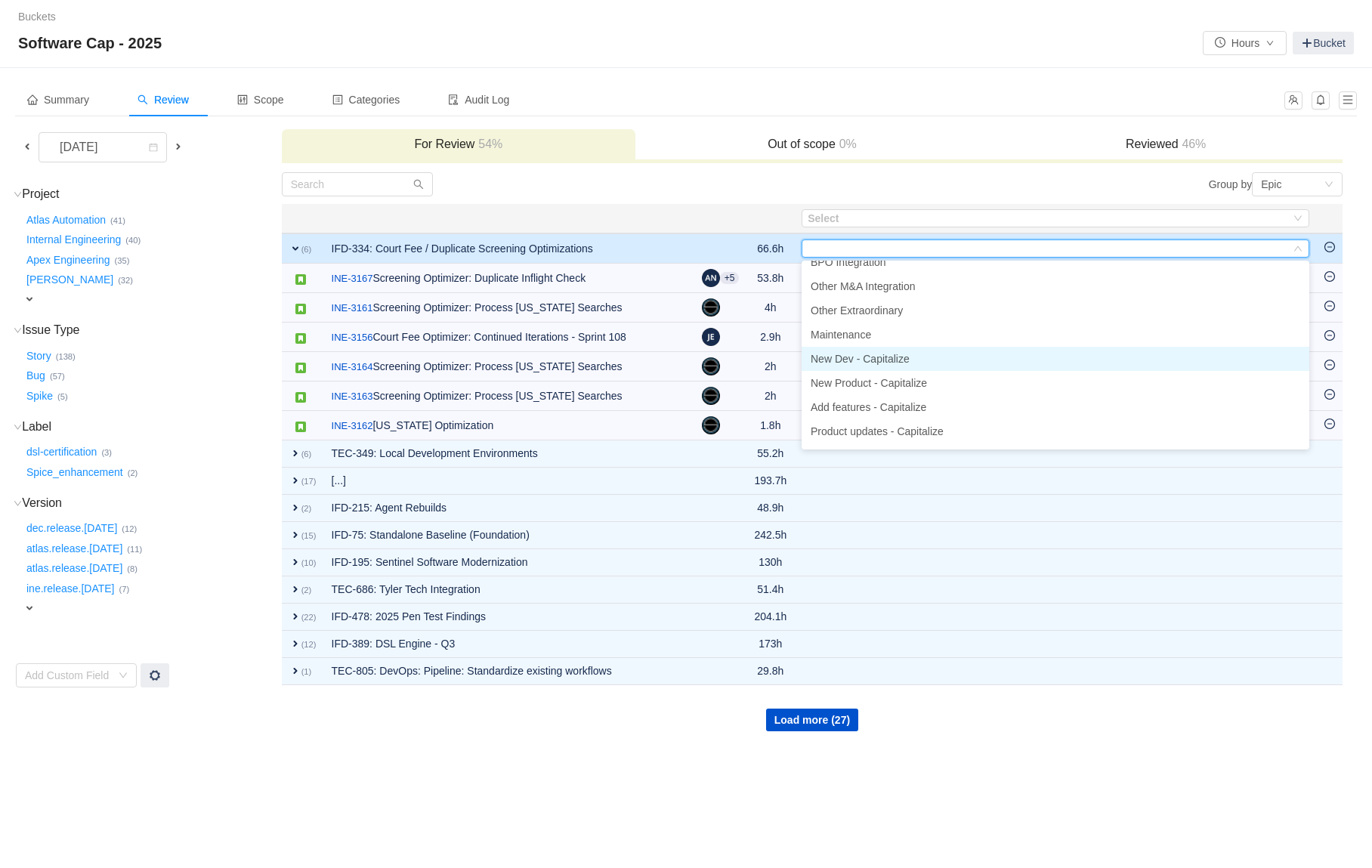
click at [880, 363] on span "New Dev - Capitalize" at bounding box center [860, 359] width 99 height 12
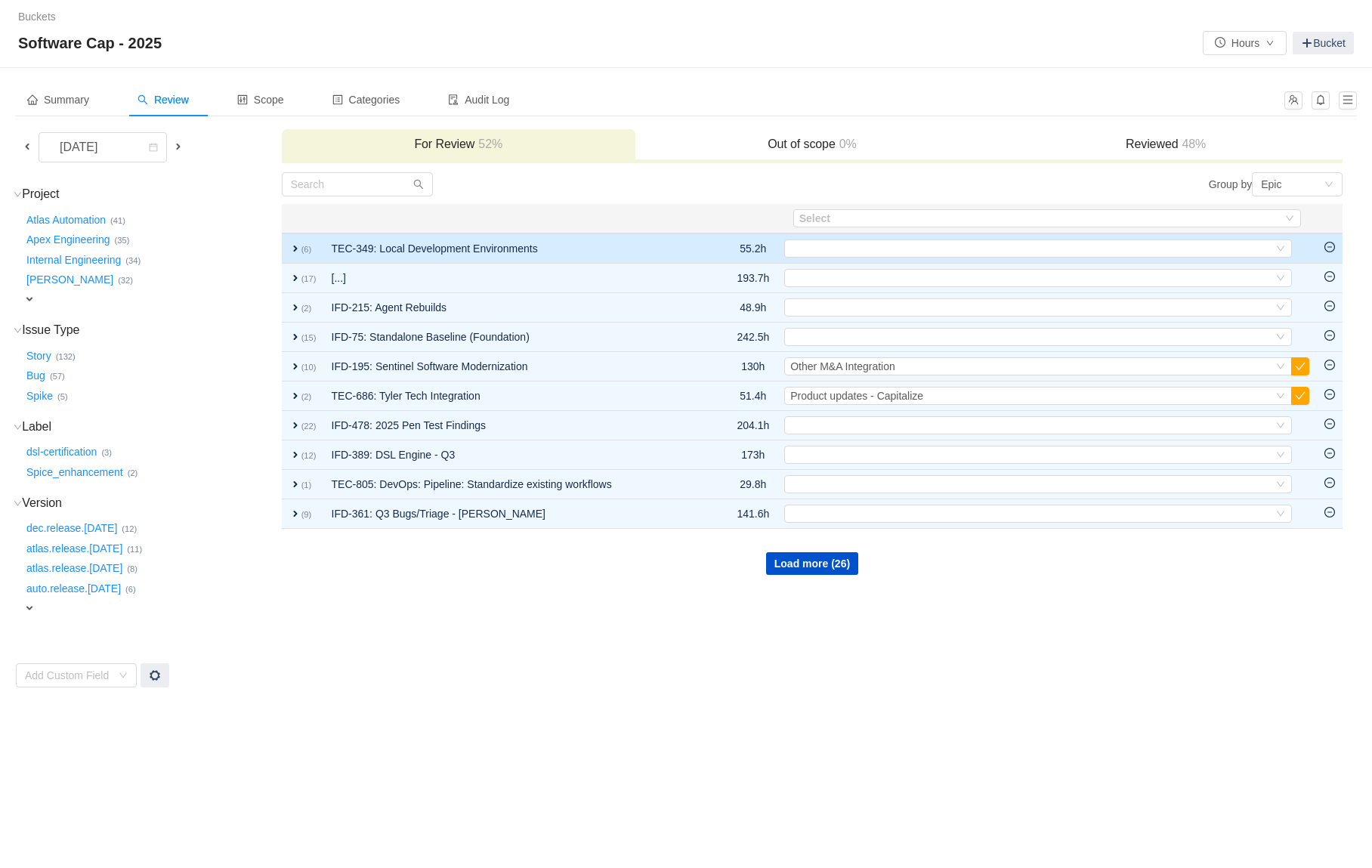
click at [652, 247] on td "TEC-349: Local Development Environments" at bounding box center [517, 249] width 386 height 30
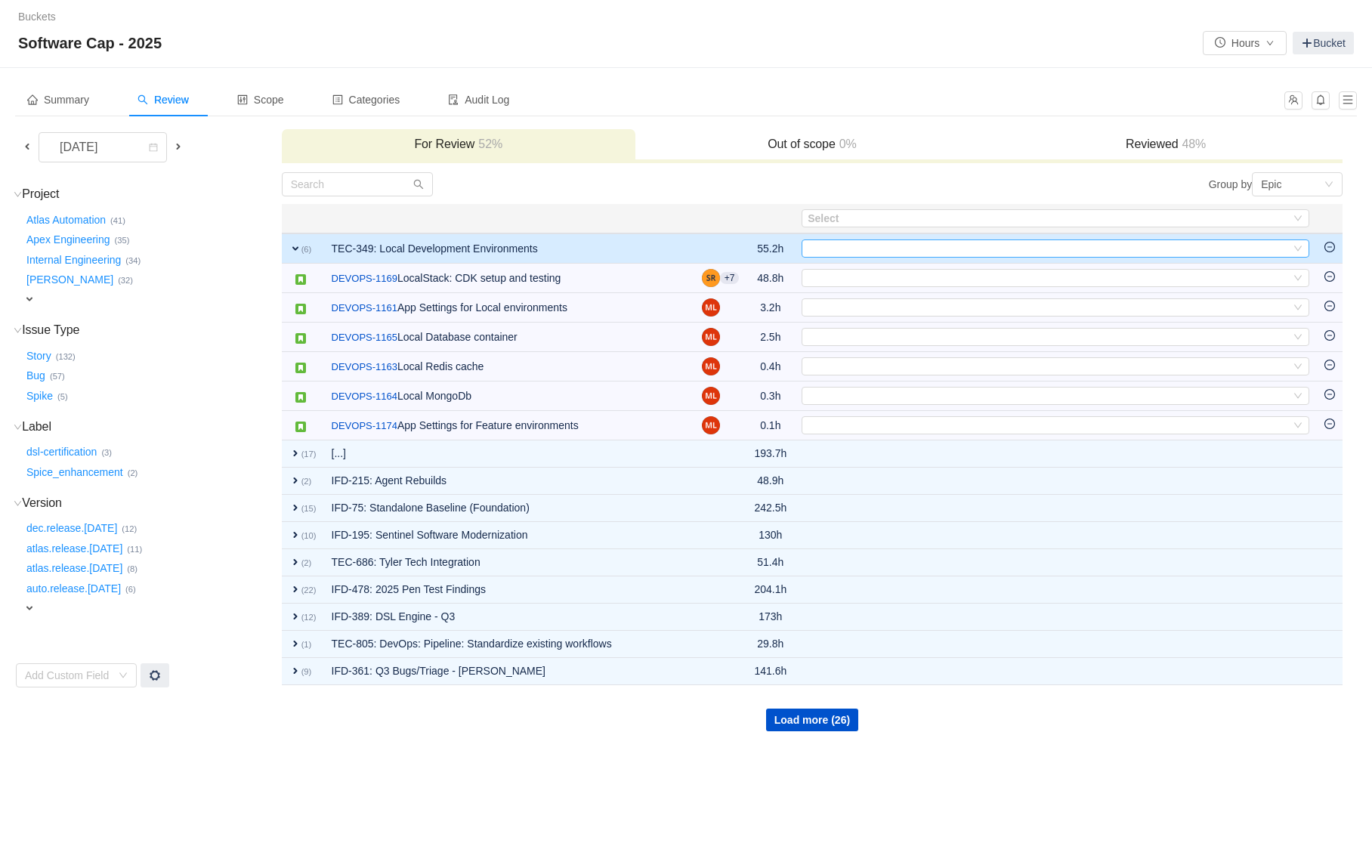
click at [851, 247] on div "Select" at bounding box center [1049, 249] width 483 height 17
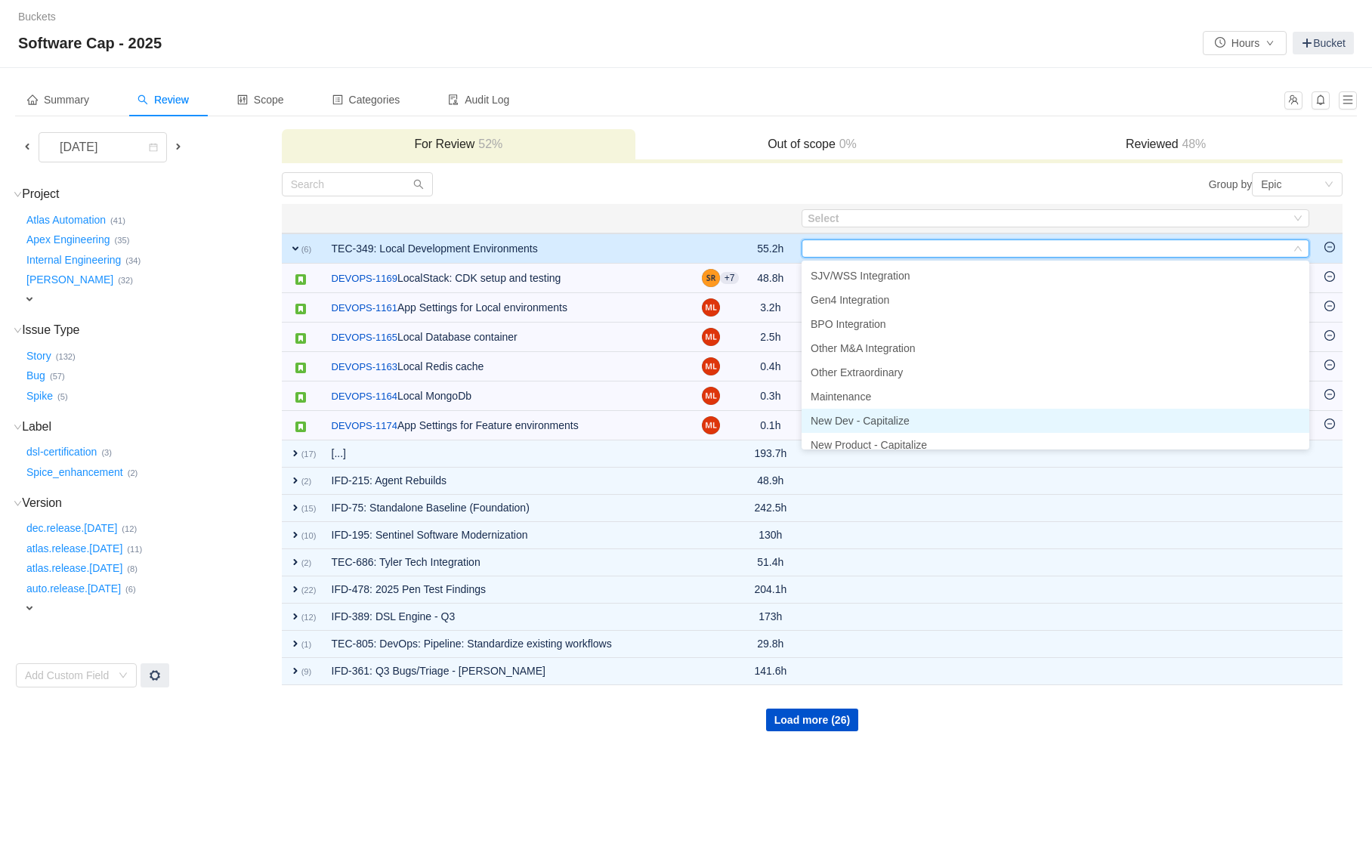
click at [870, 423] on span "New Dev - Capitalize" at bounding box center [860, 421] width 99 height 12
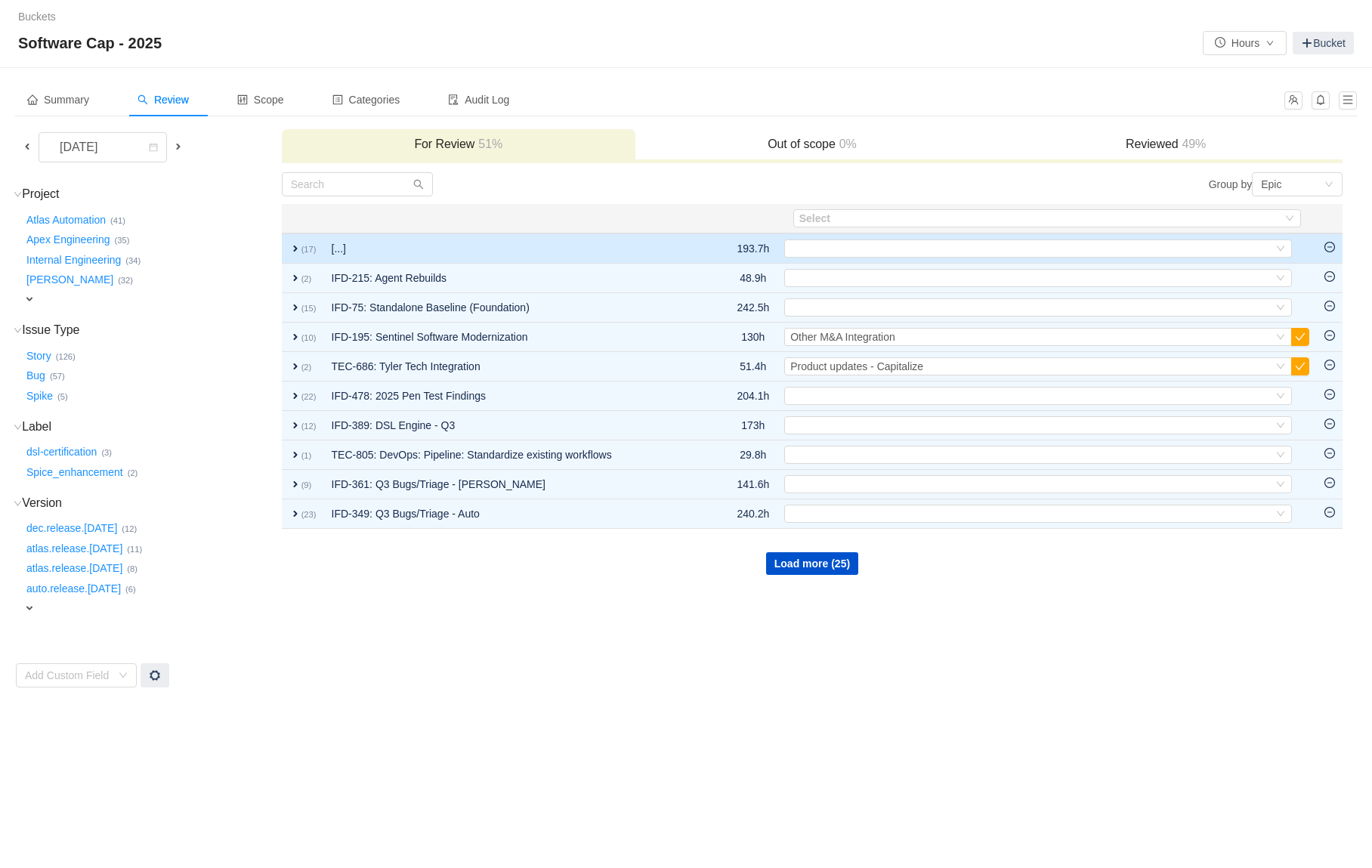
click at [683, 245] on td "[...]" at bounding box center [517, 249] width 386 height 30
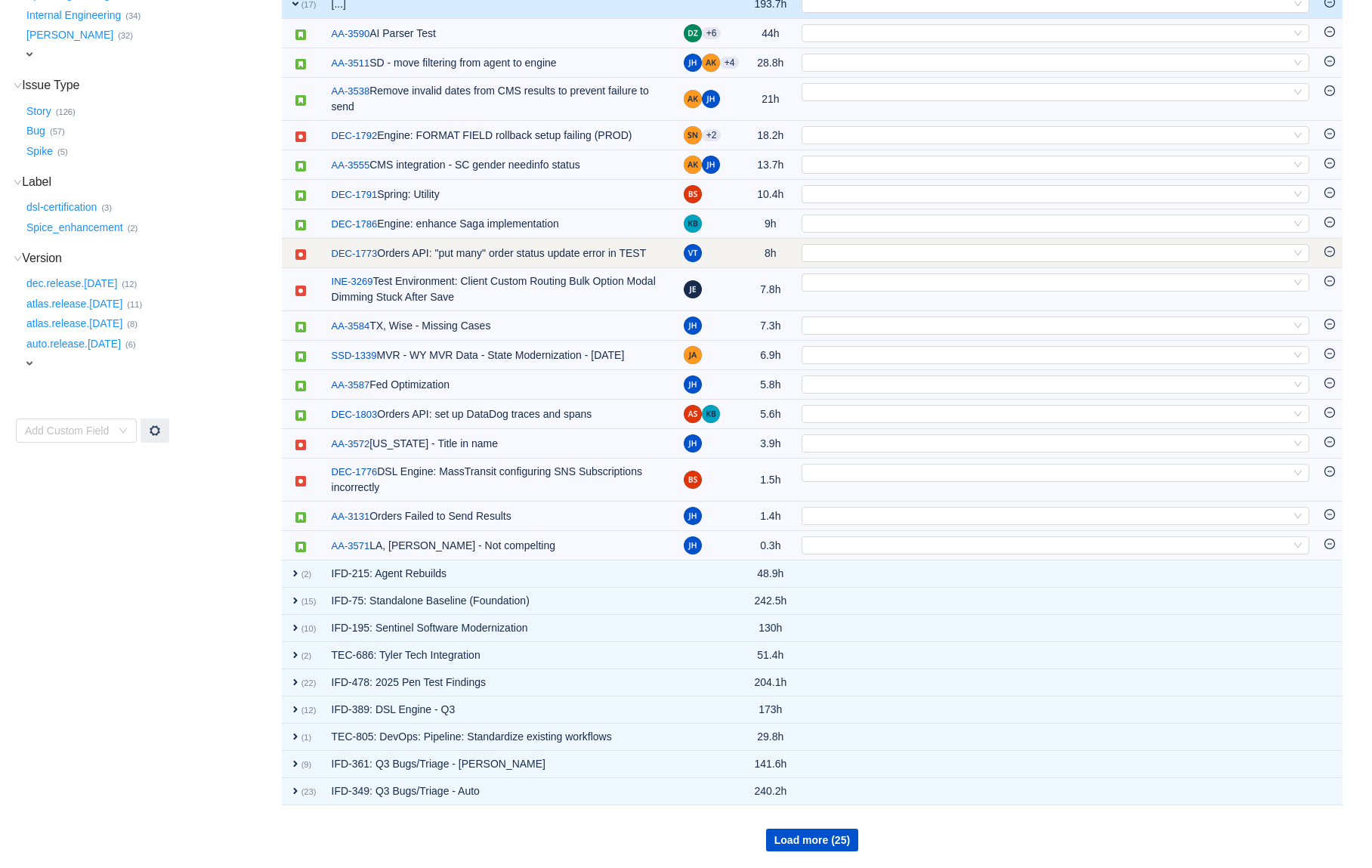
scroll to position [272, 0]
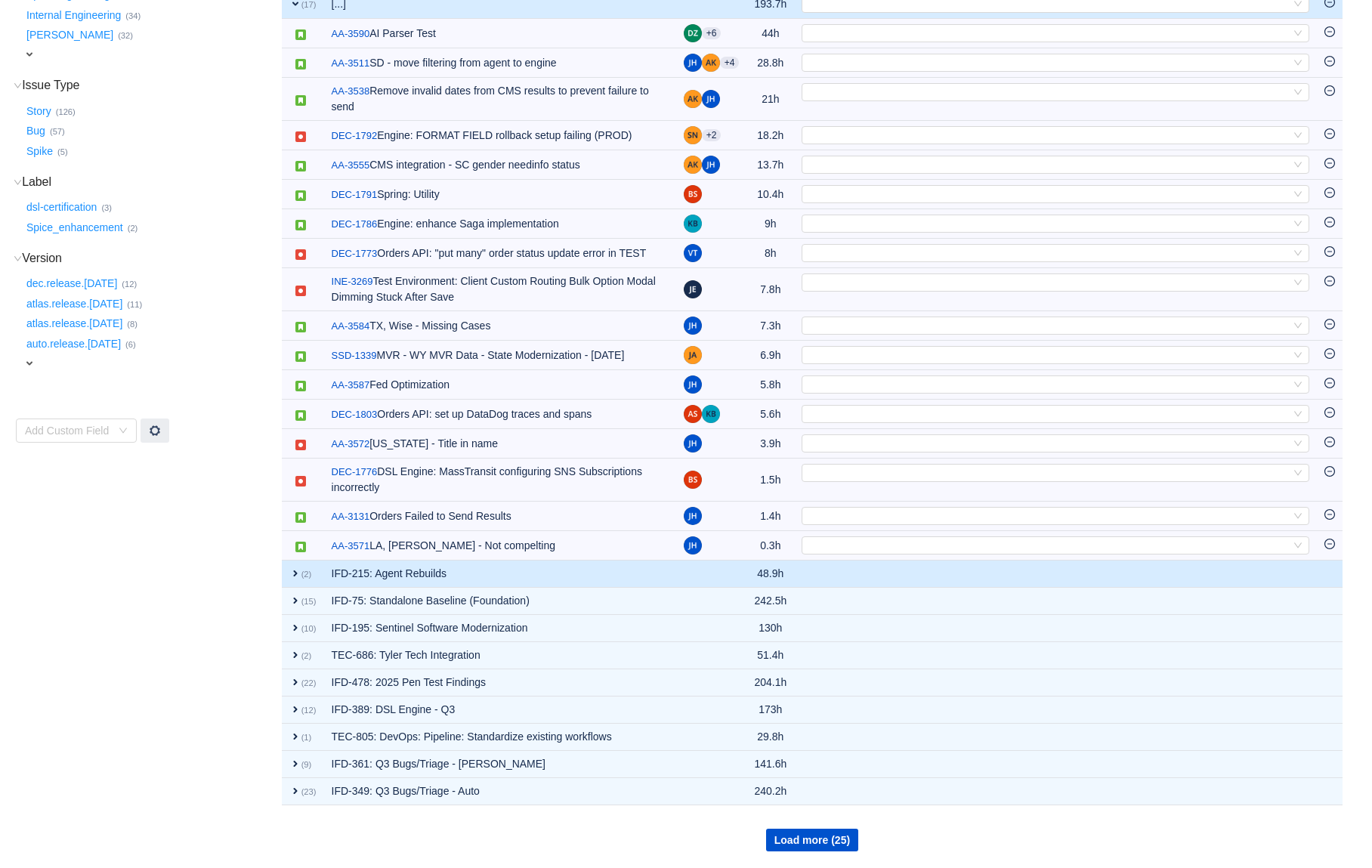
click at [631, 573] on td "IFD-215: Agent Rebuilds" at bounding box center [500, 574] width 352 height 27
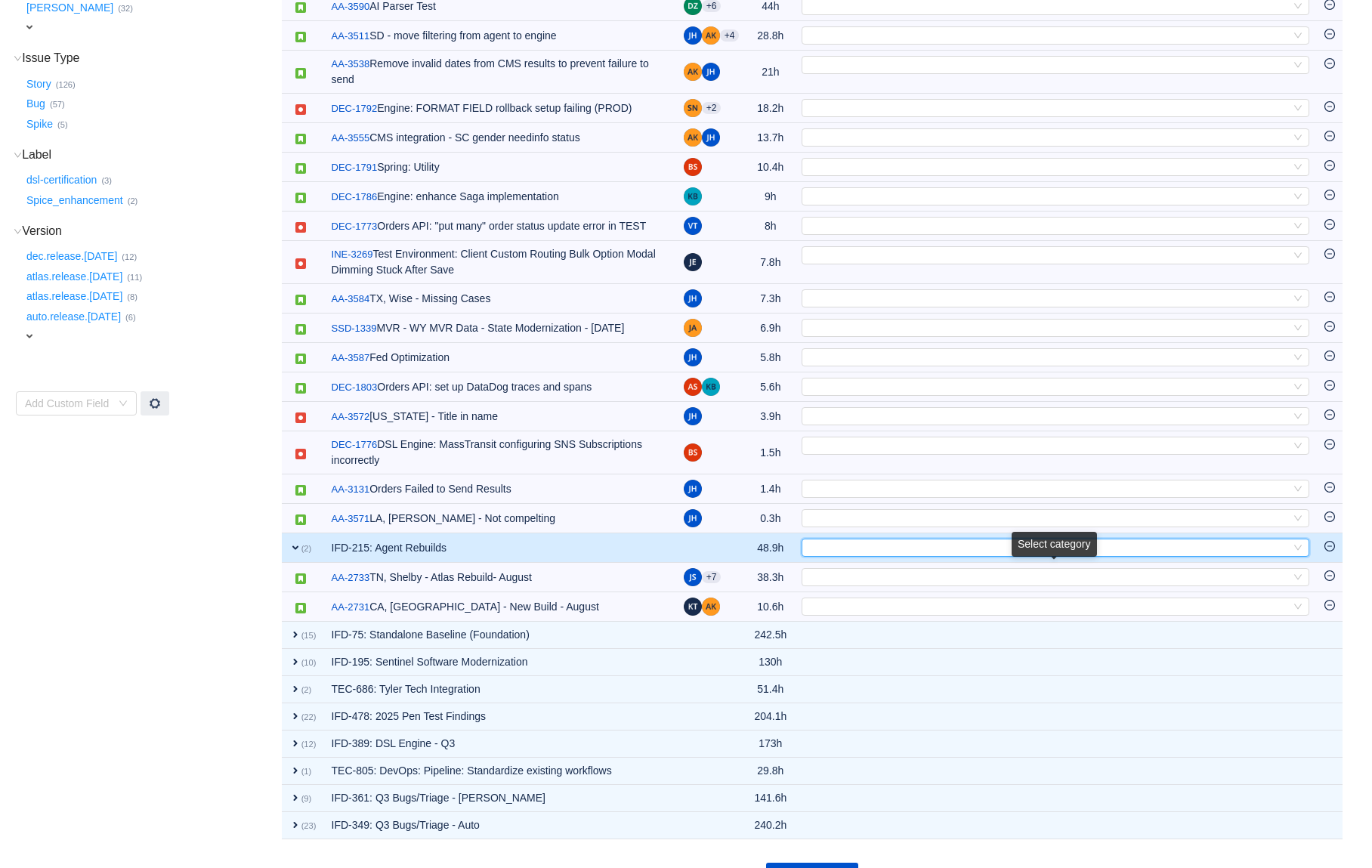
click at [874, 556] on div "Select" at bounding box center [1049, 547] width 483 height 17
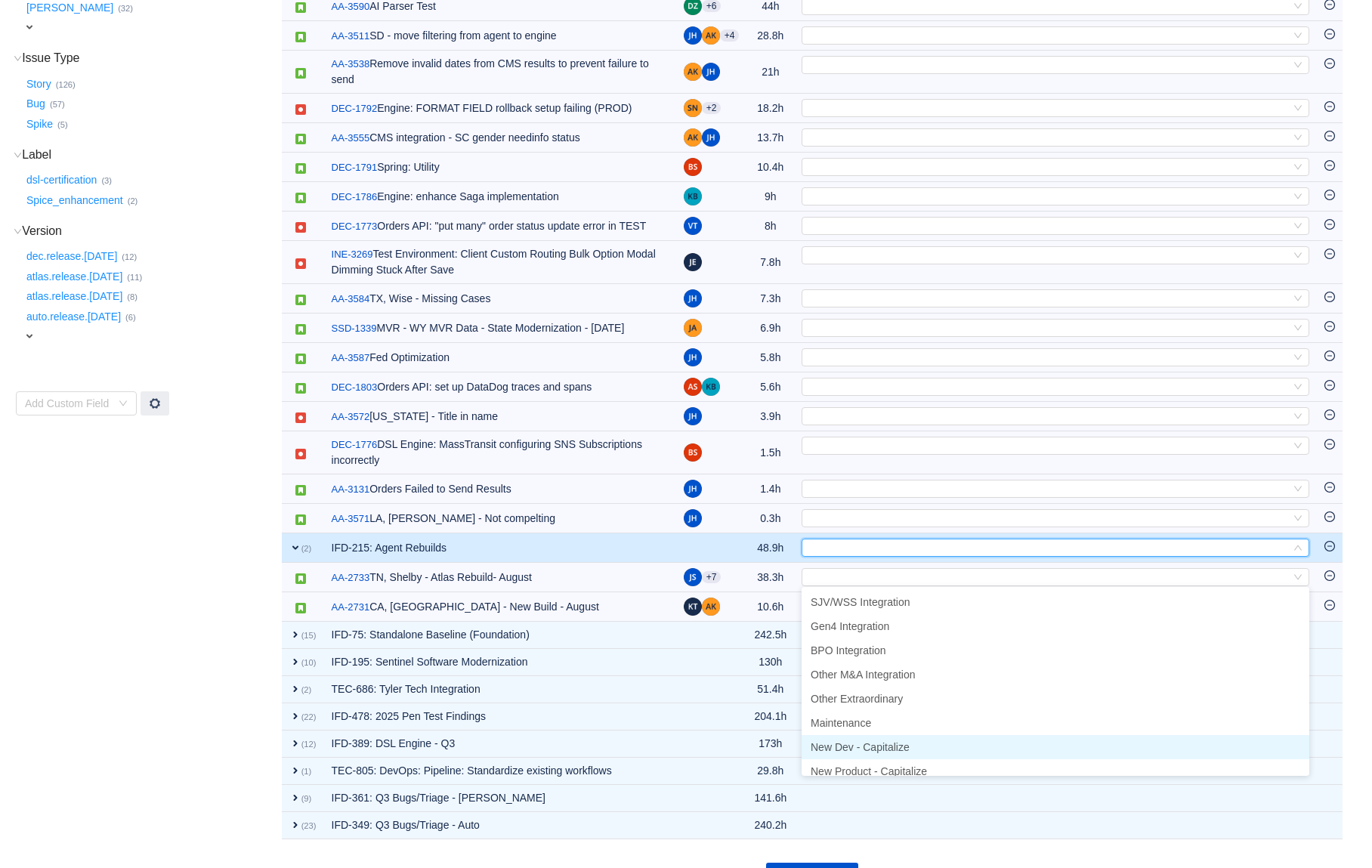
click at [872, 741] on span "New Dev - Capitalize" at bounding box center [860, 747] width 99 height 12
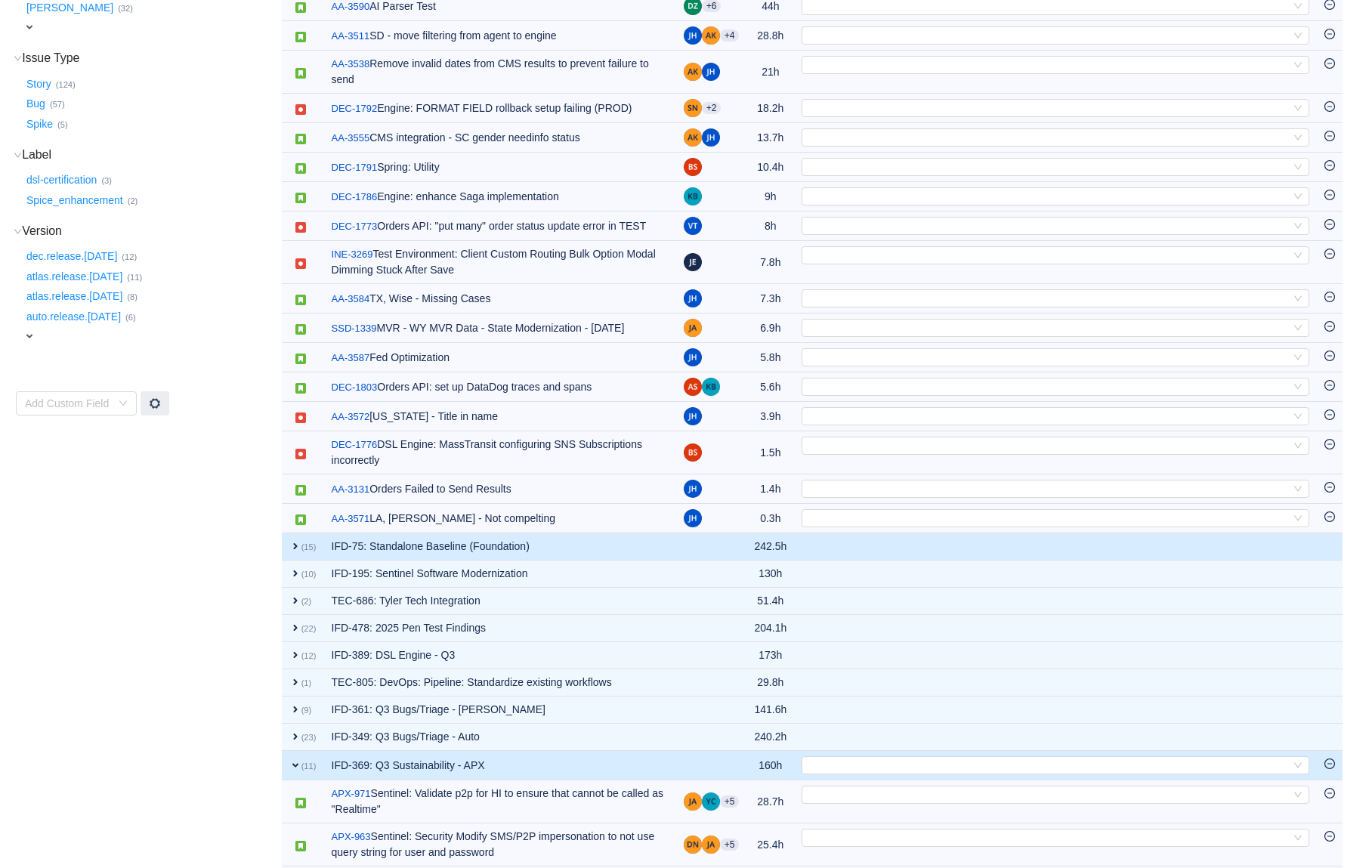
click at [648, 561] on td "IFD-75: Standalone Baseline (Foundation)" at bounding box center [500, 547] width 352 height 27
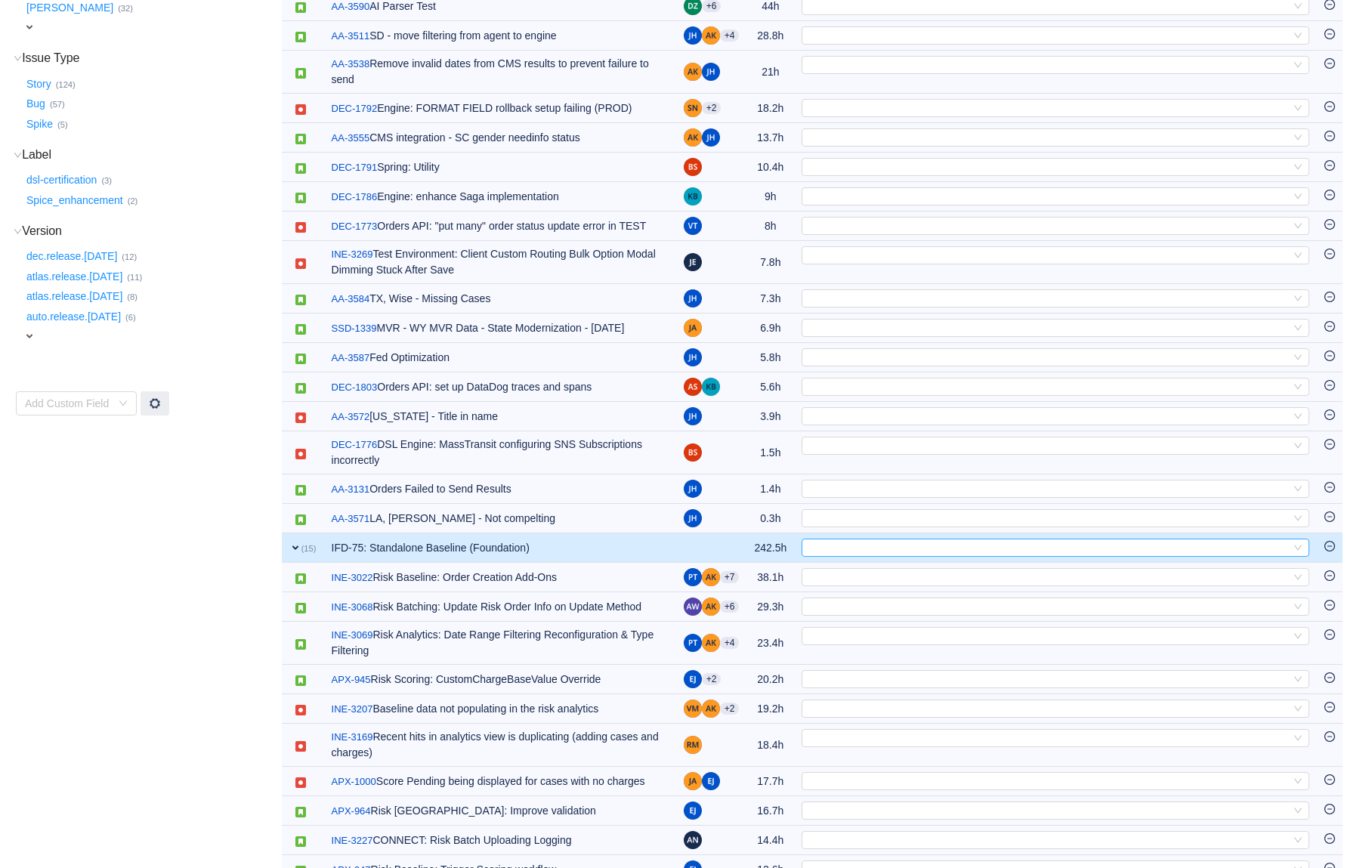
click at [884, 556] on div "Select" at bounding box center [1049, 547] width 483 height 17
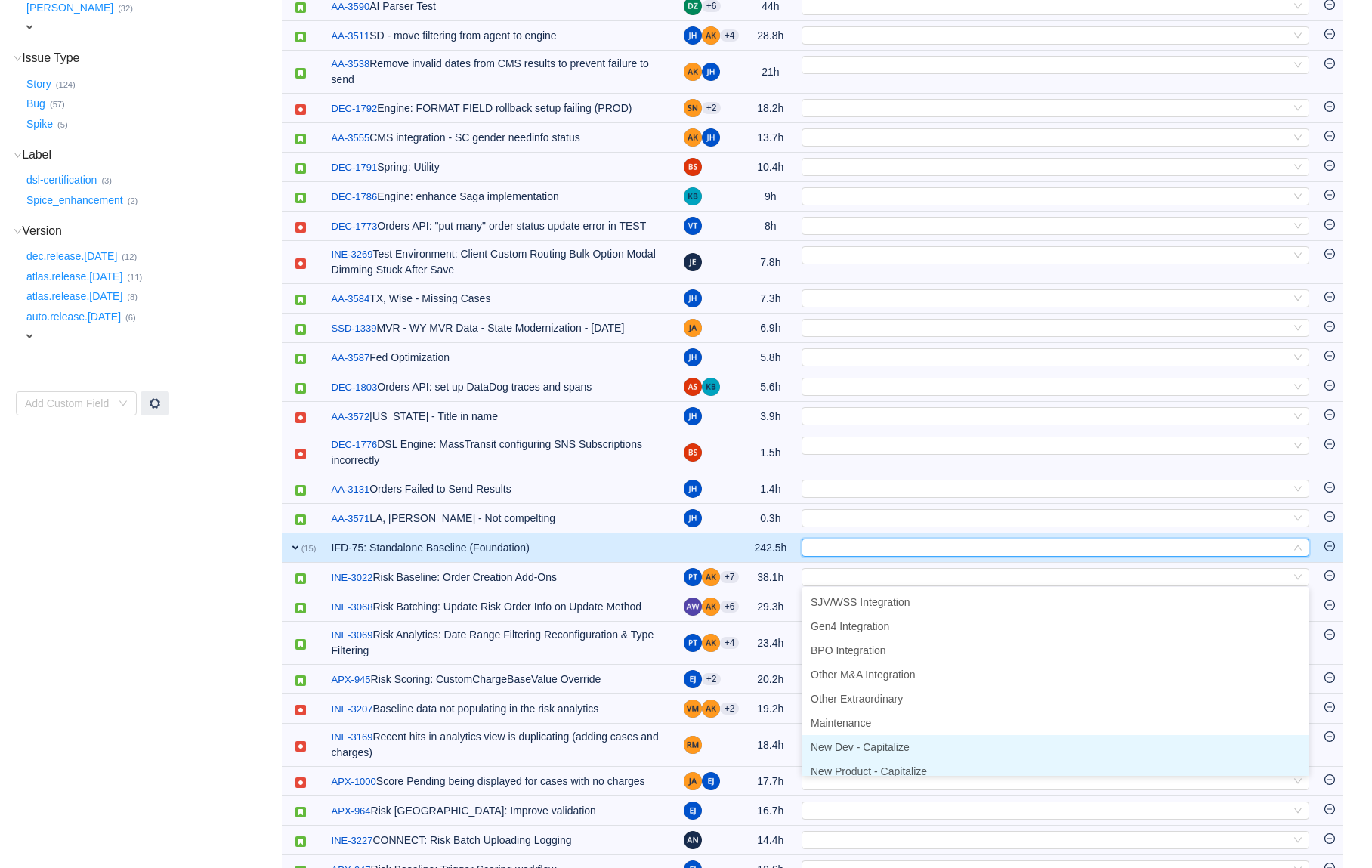
scroll to position [8, 0]
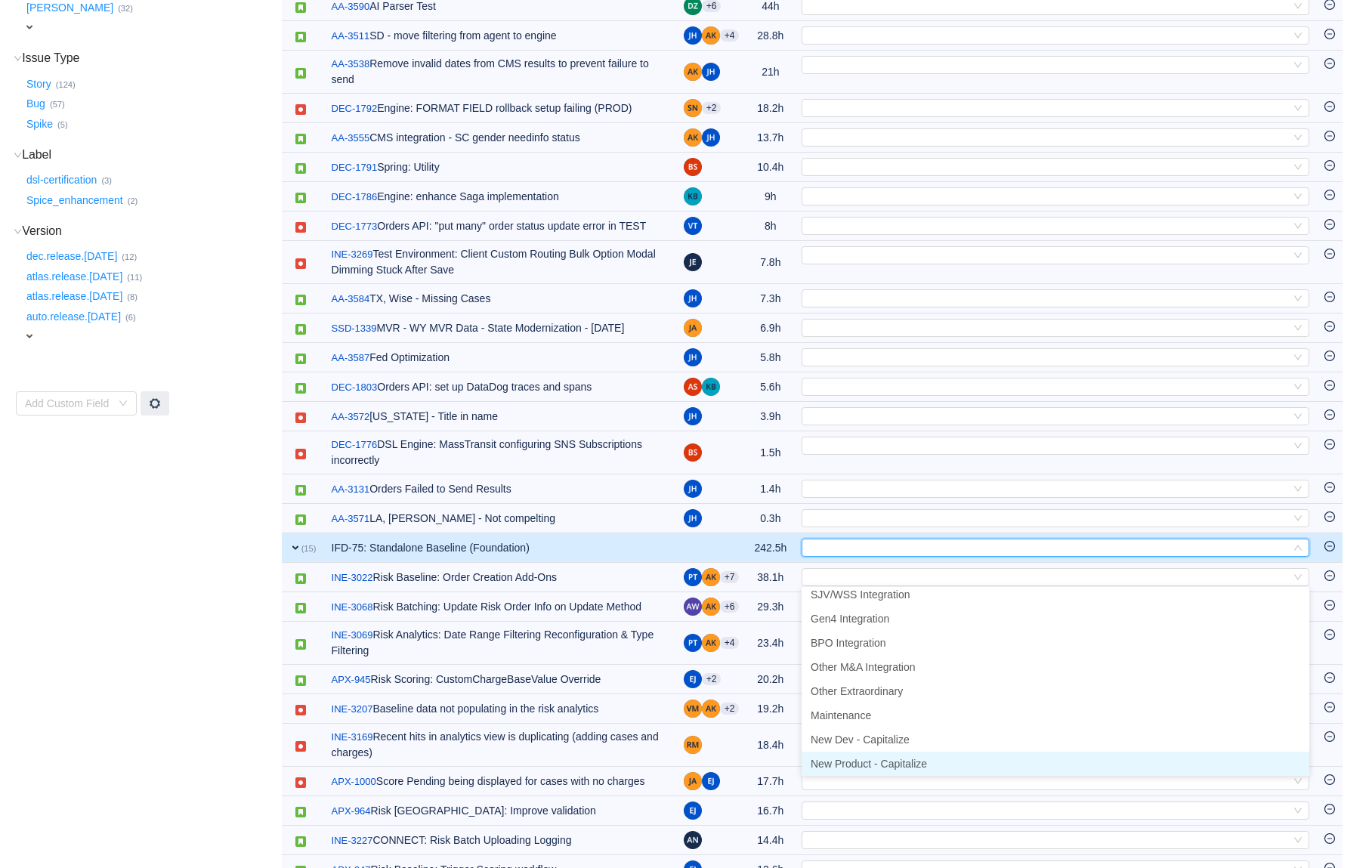
click at [884, 765] on span "New Product - Capitalize" at bounding box center [869, 763] width 116 height 12
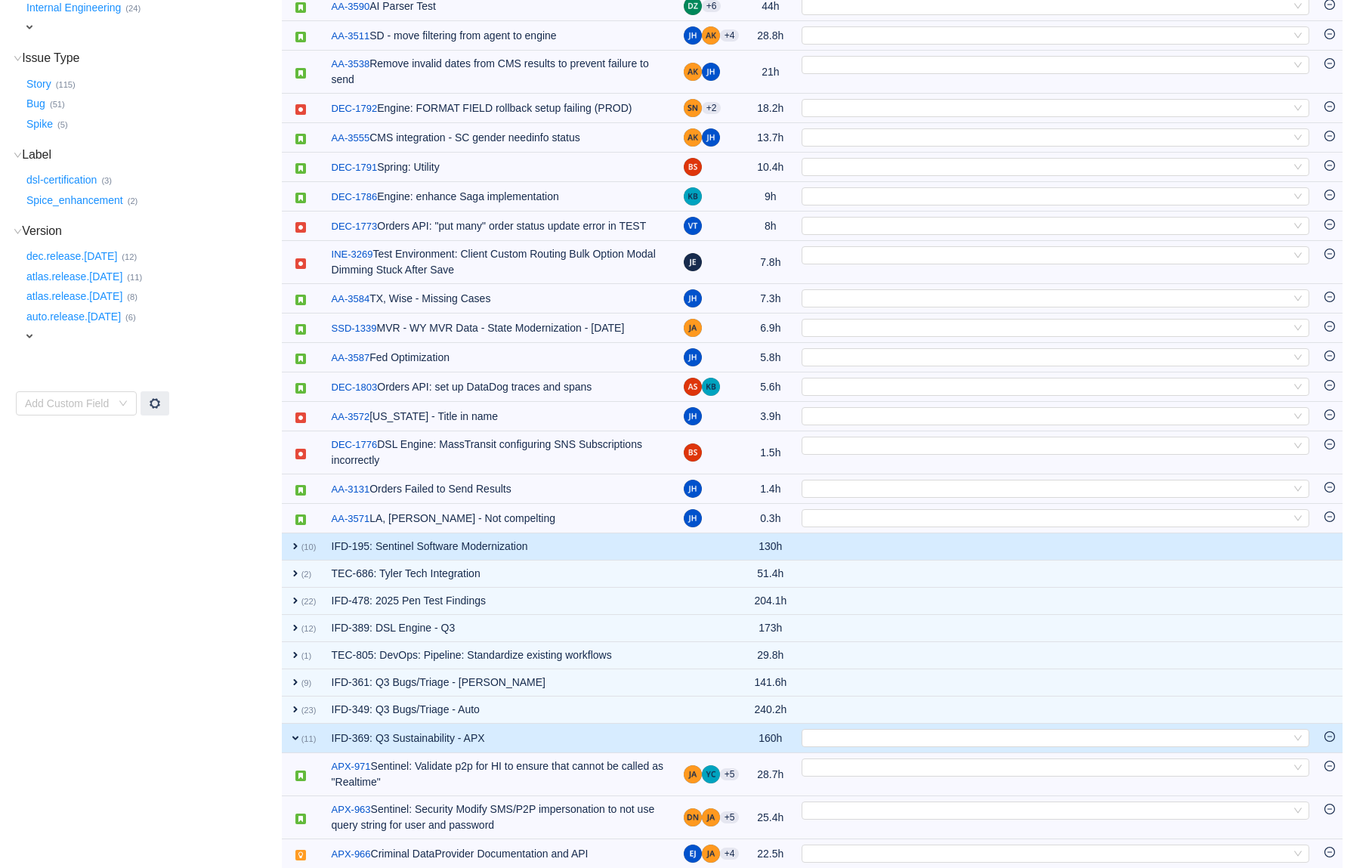
click at [629, 561] on td "IFD-195: Sentinel Software Modernization" at bounding box center [500, 547] width 352 height 27
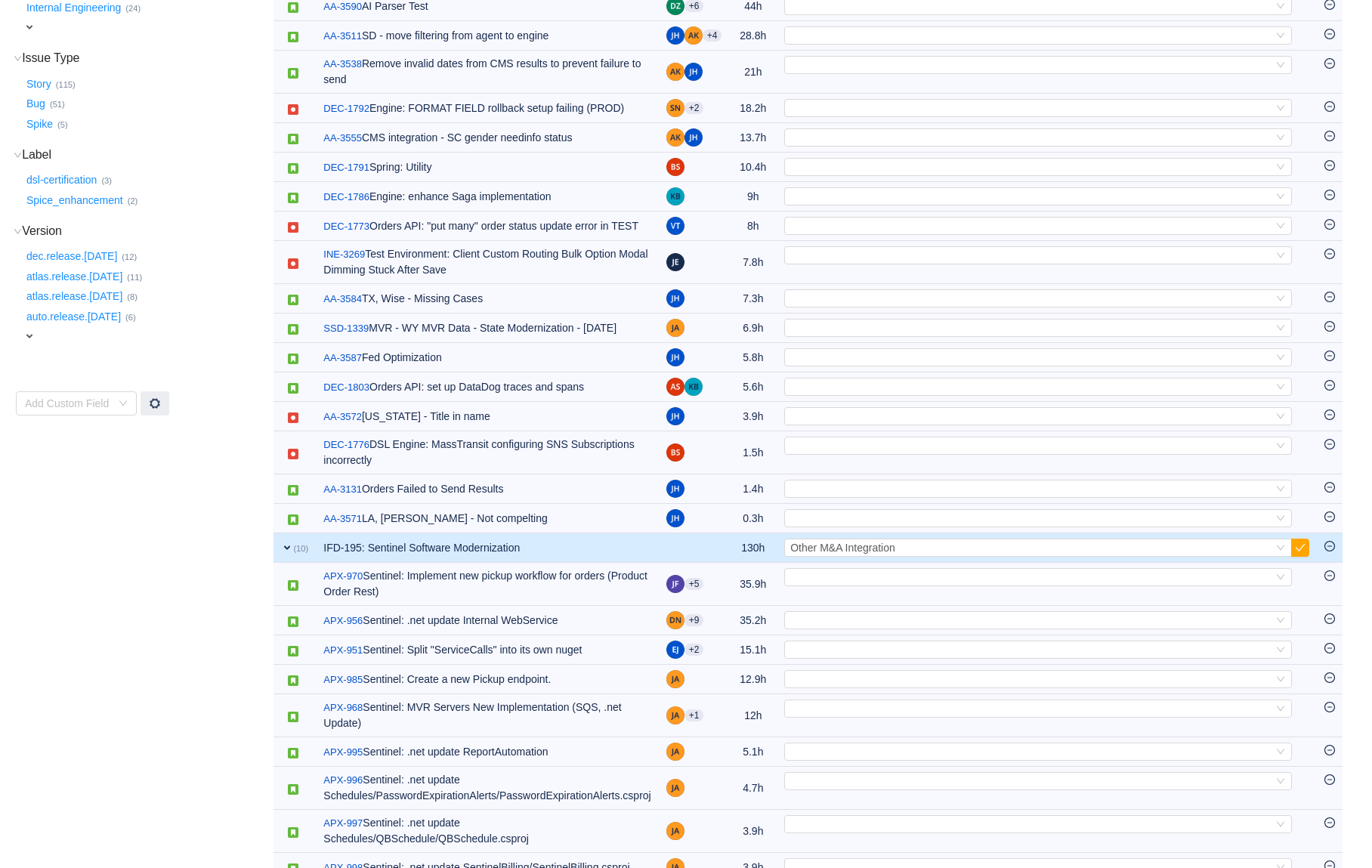
click at [604, 554] on td "IFD-195: Sentinel Software Modernization" at bounding box center [487, 547] width 343 height 30
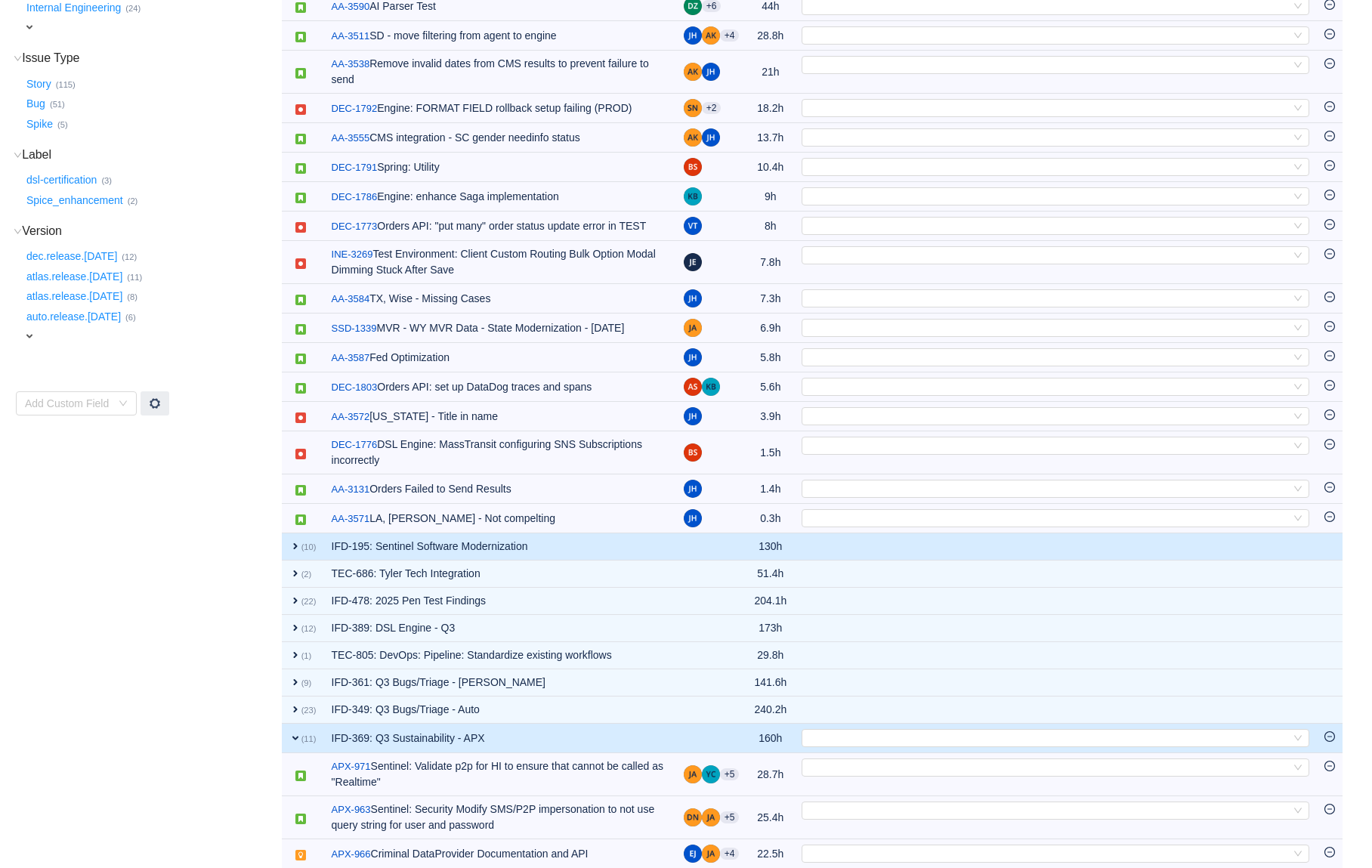
click at [638, 561] on td "IFD-195: Sentinel Software Modernization" at bounding box center [500, 547] width 352 height 27
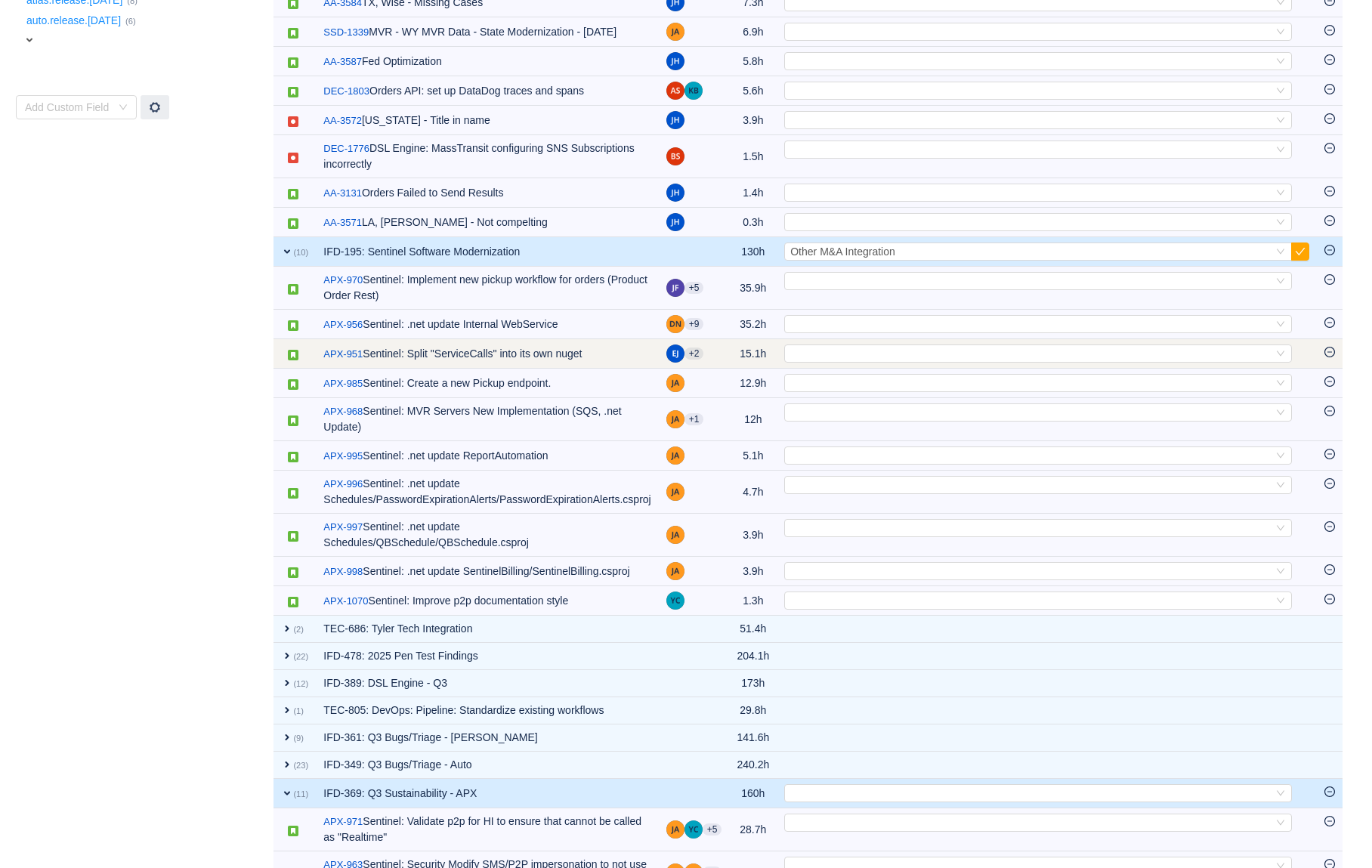
scroll to position [553, 0]
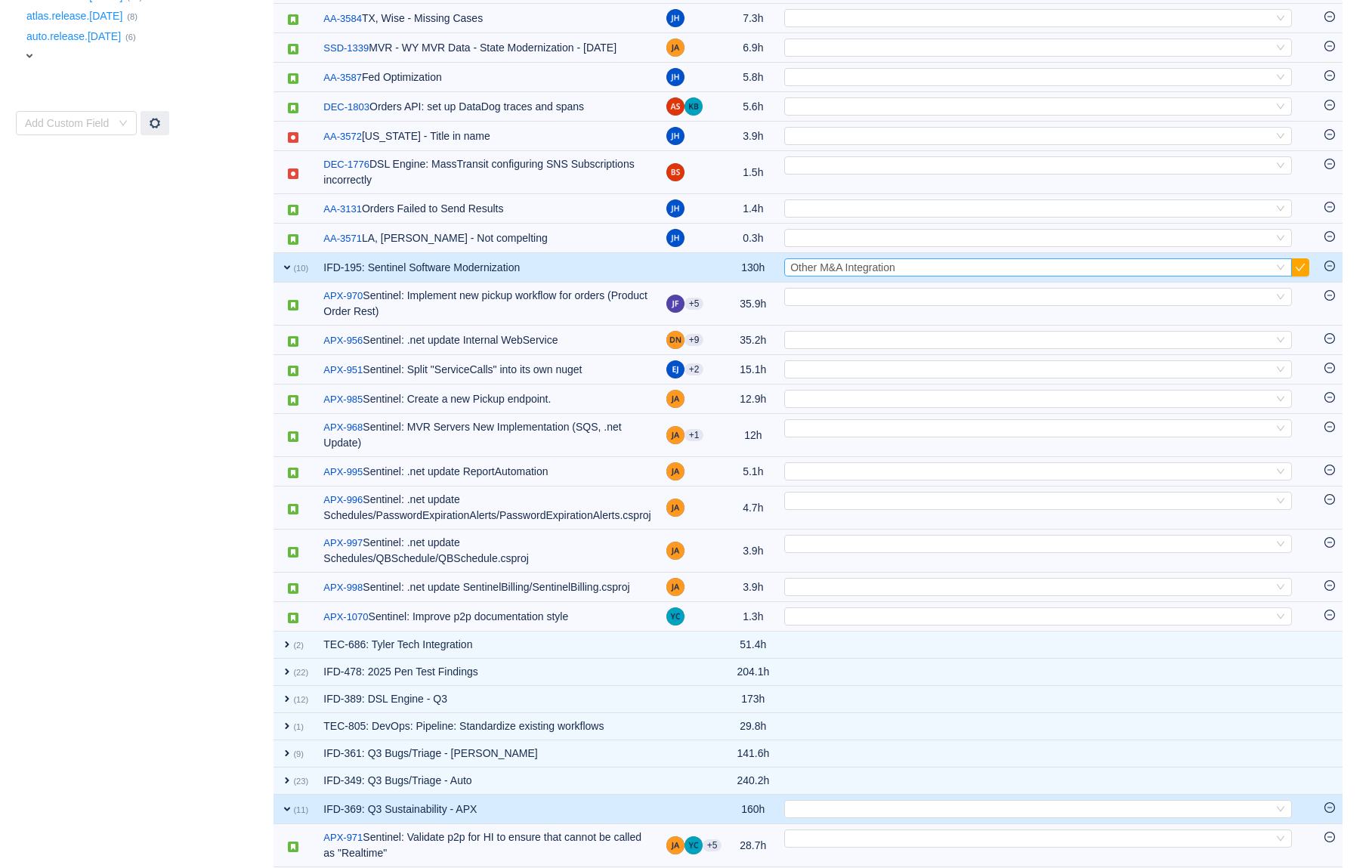
click at [974, 276] on div "Select Other M&A Integration" at bounding box center [1032, 267] width 483 height 17
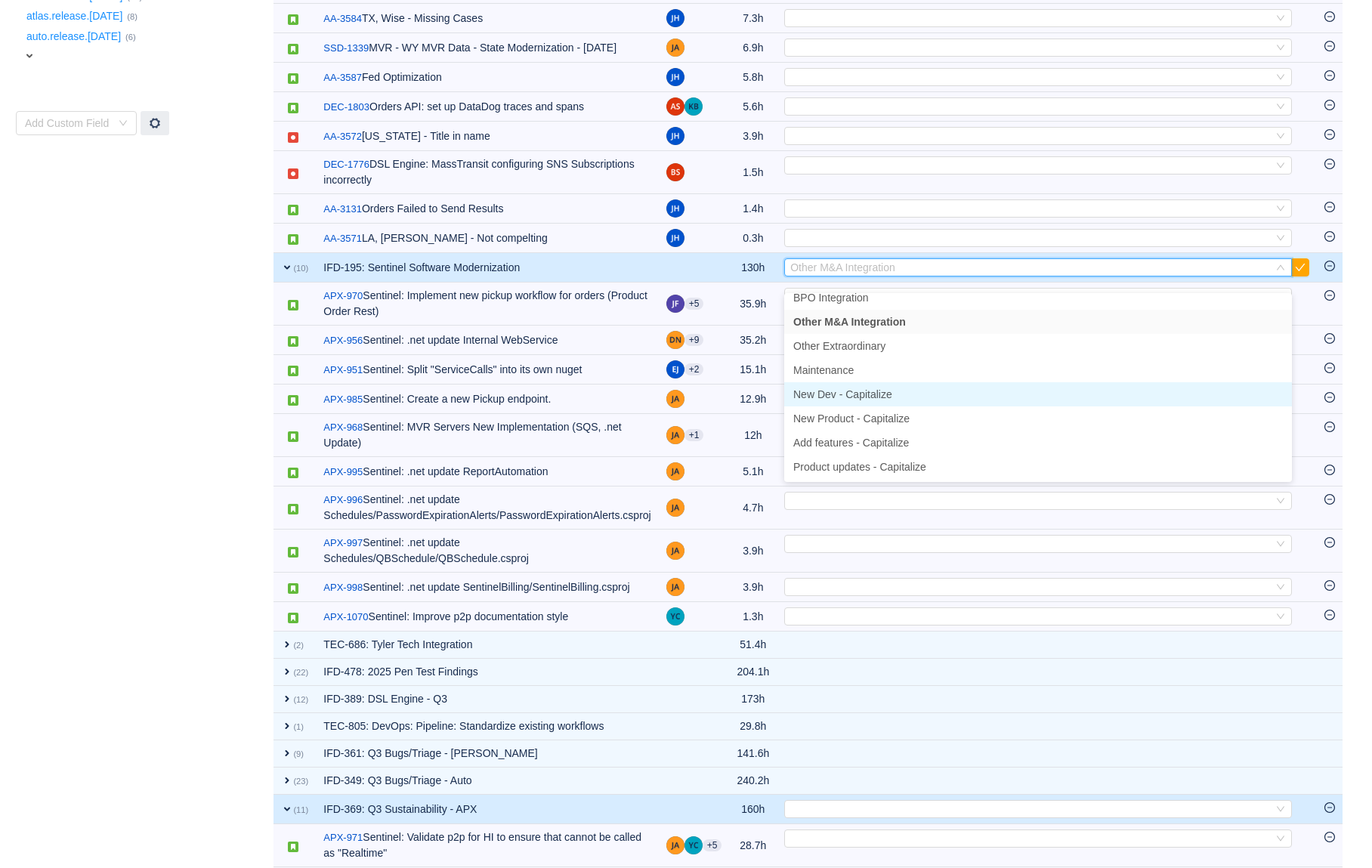
scroll to position [60, 0]
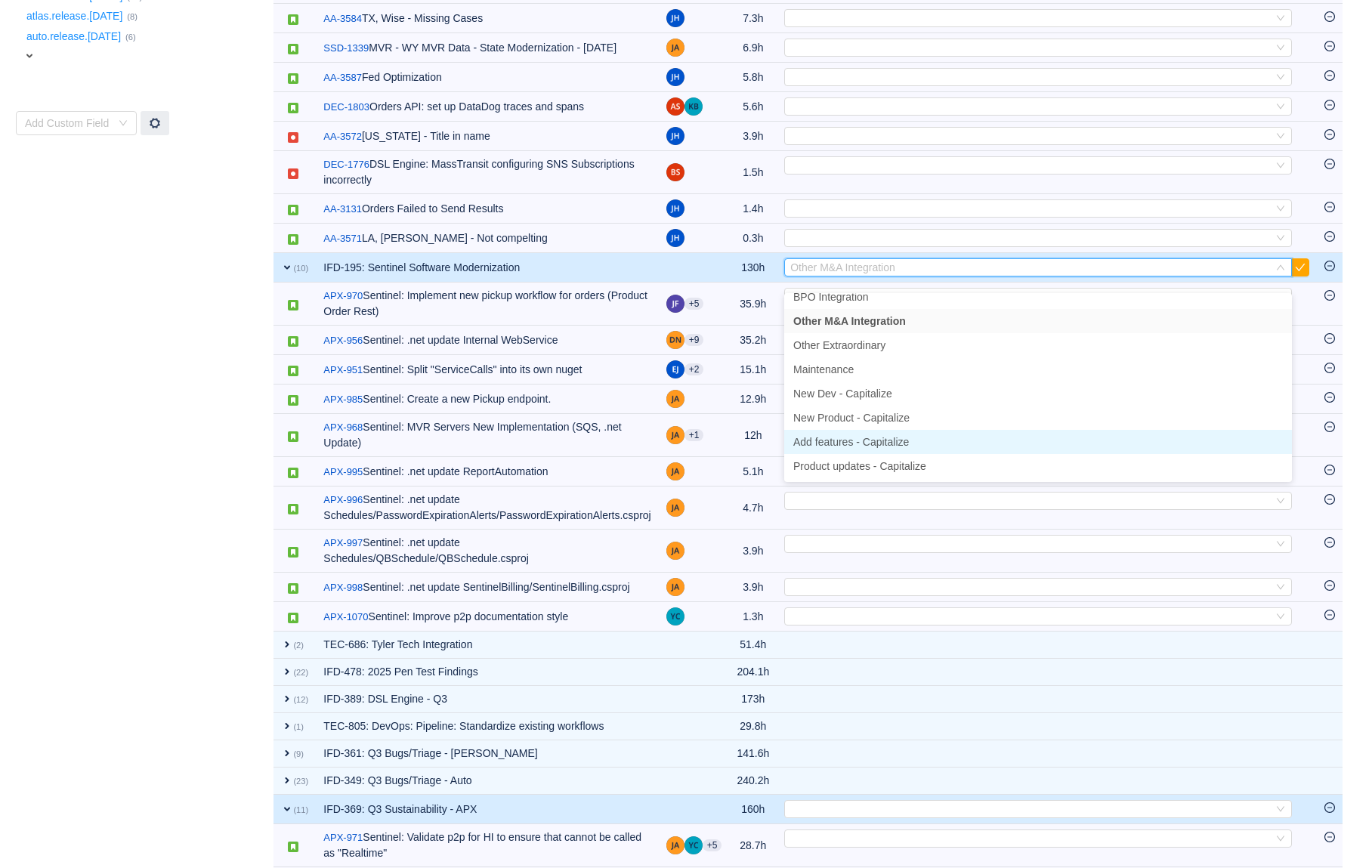
click at [894, 445] on span "Add features - Capitalize" at bounding box center [851, 442] width 116 height 12
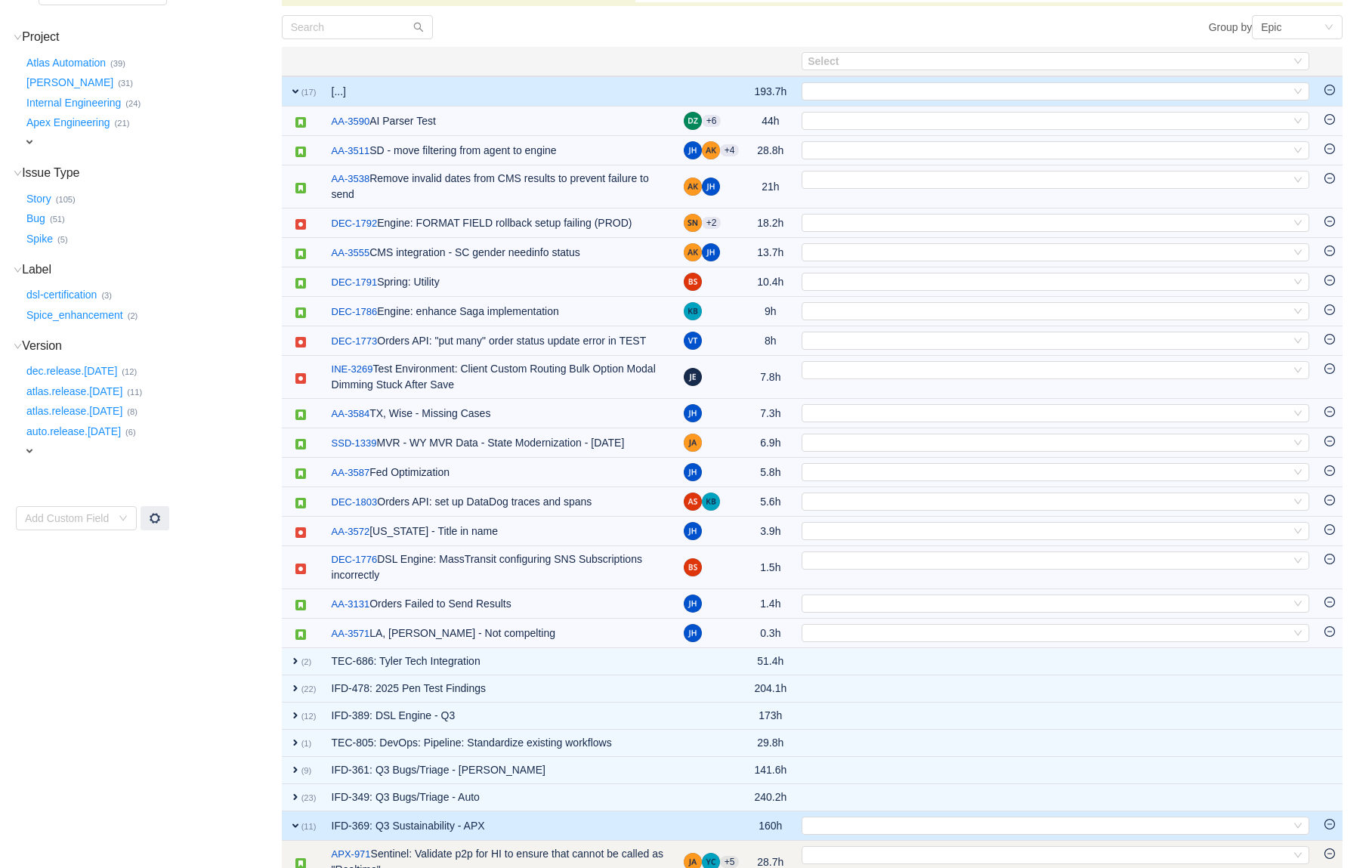
scroll to position [0, 0]
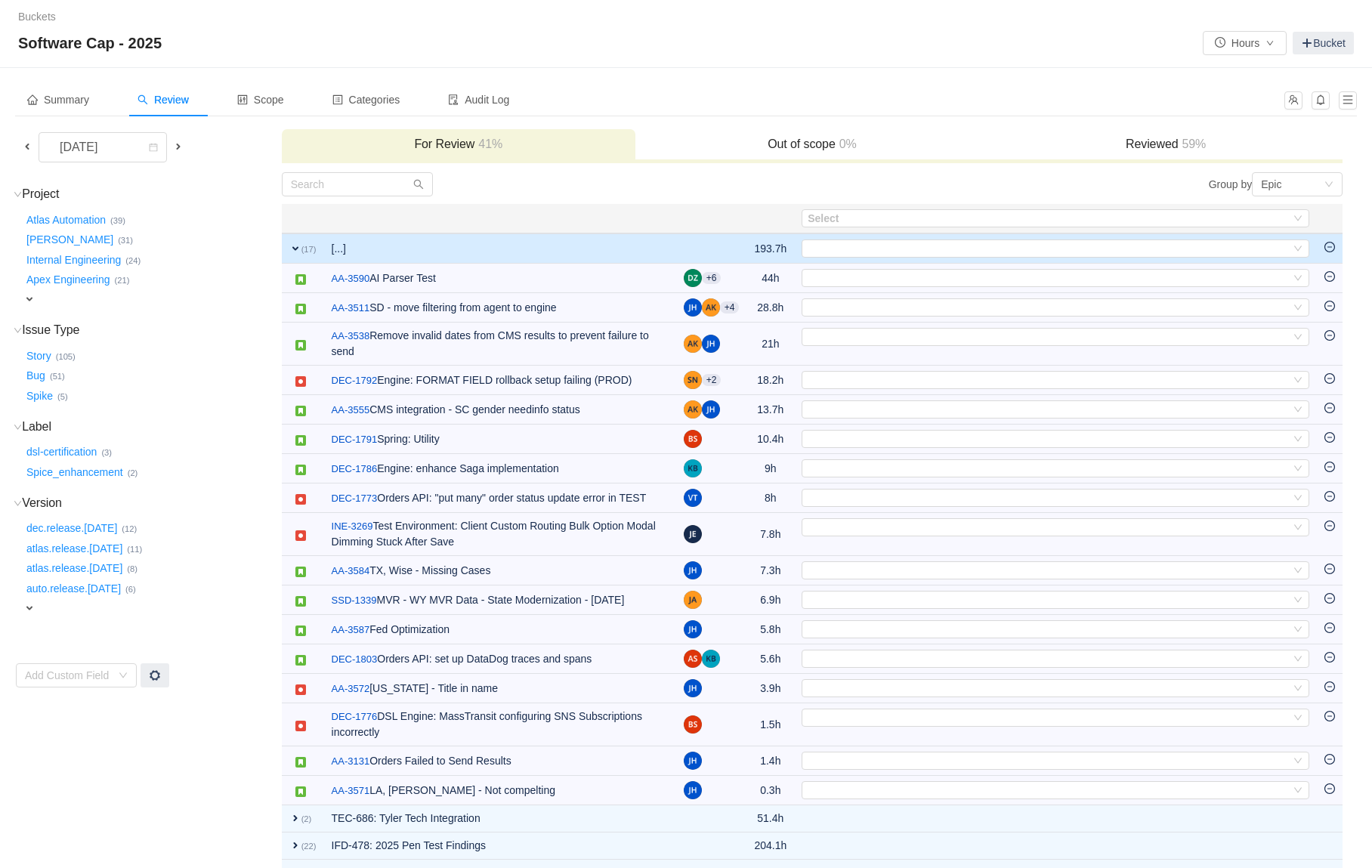
click at [293, 251] on span "expand" at bounding box center [295, 248] width 12 height 12
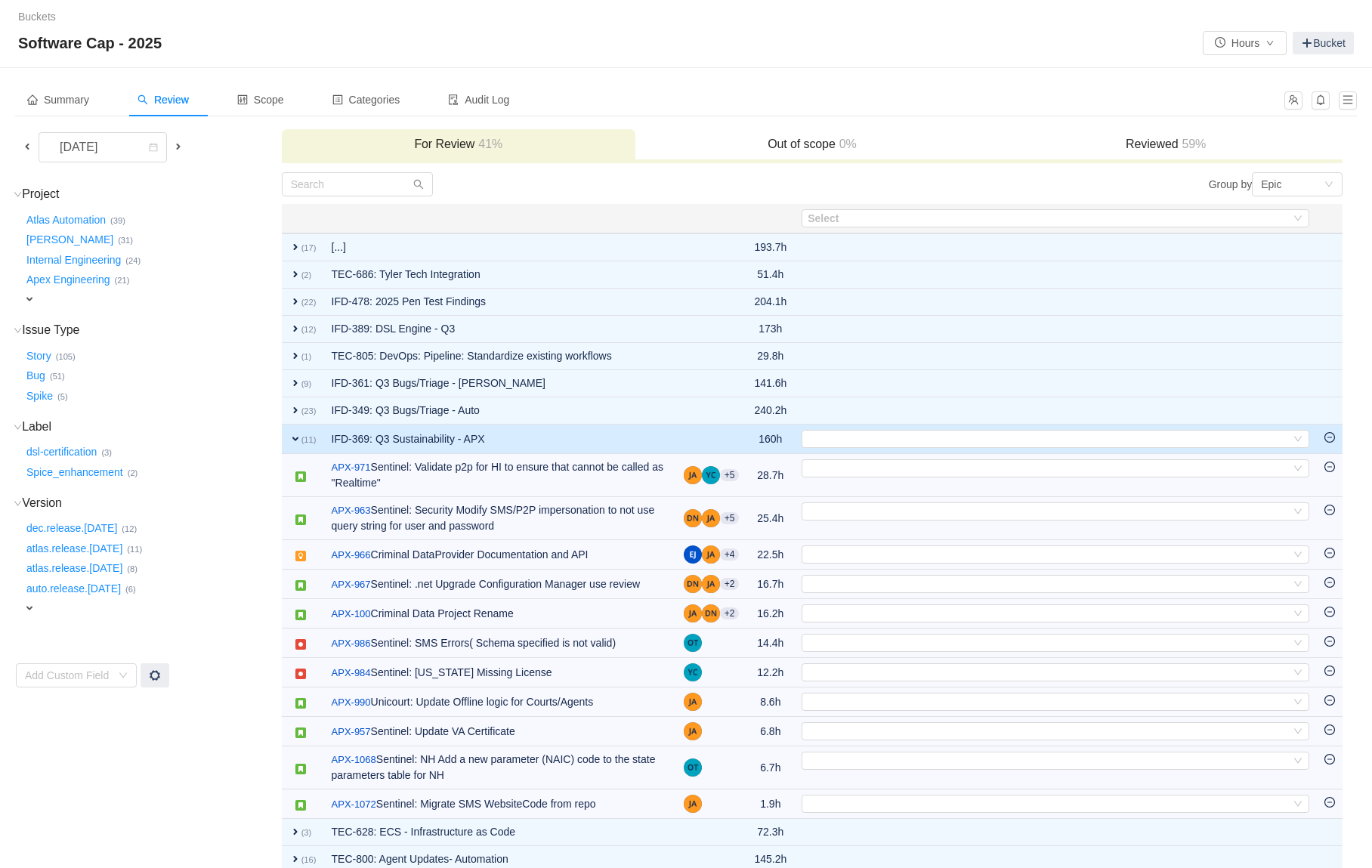
click at [292, 435] on span "expand" at bounding box center [295, 439] width 12 height 12
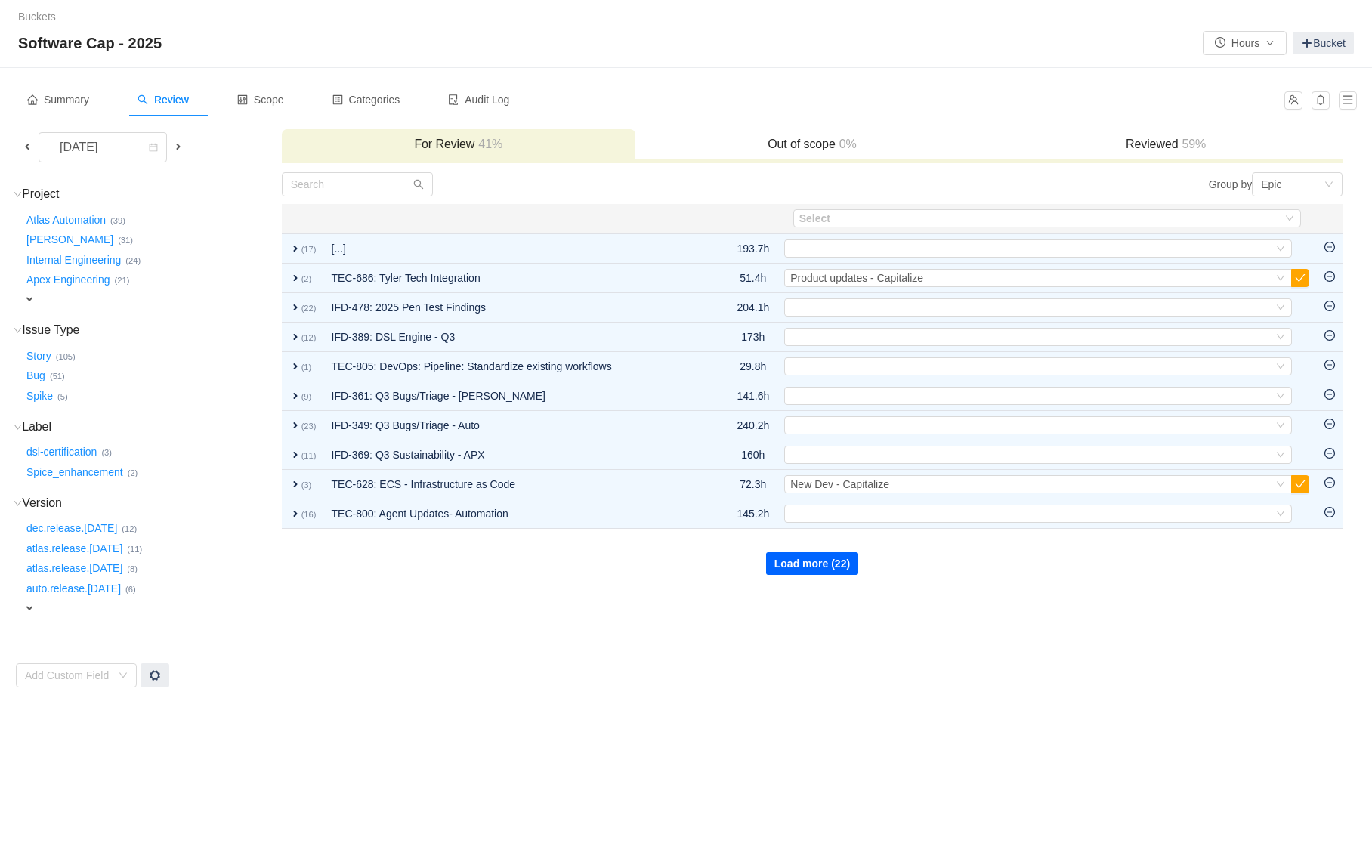
click at [830, 574] on button "Load more (22)" at bounding box center [812, 563] width 92 height 23
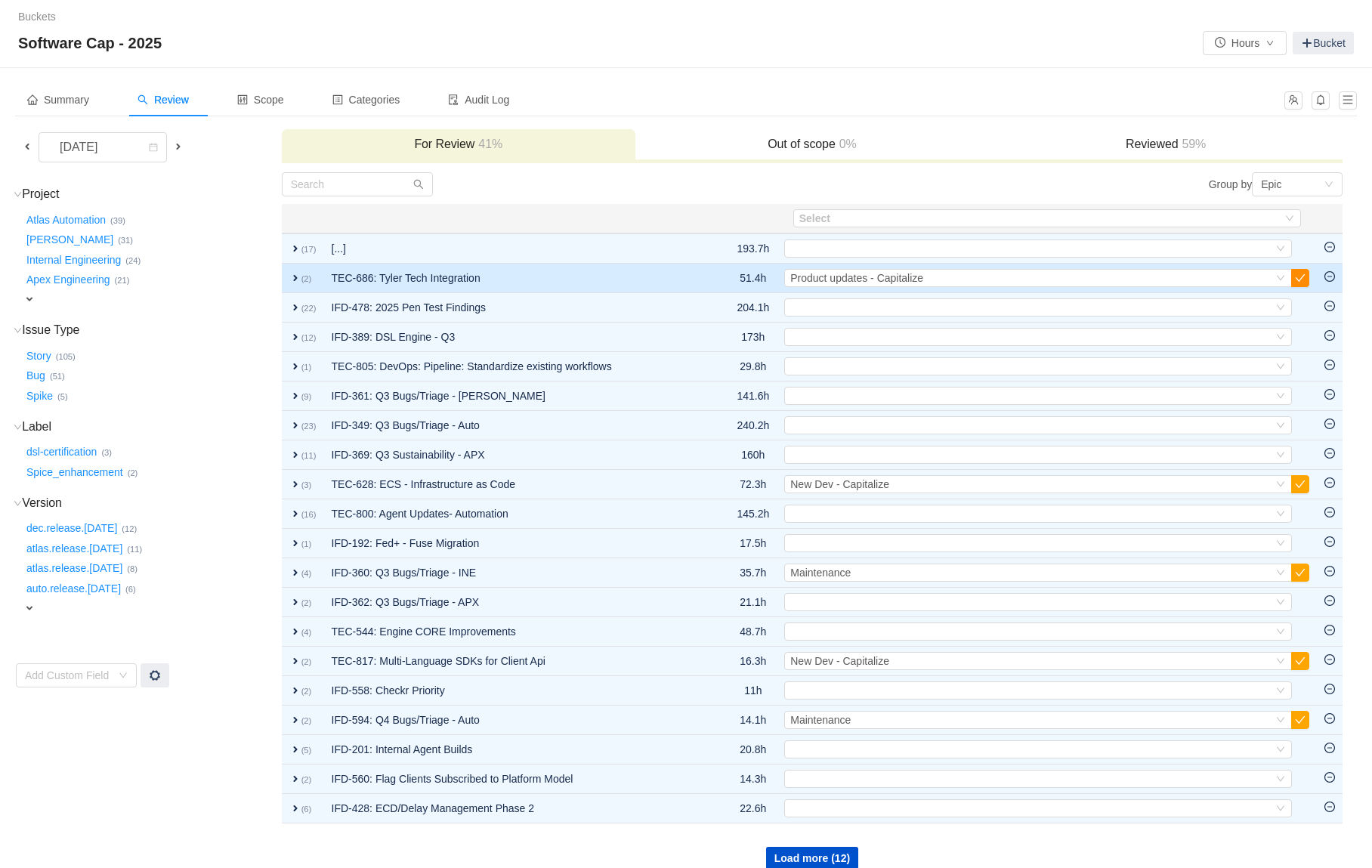
click at [1303, 282] on button "button" at bounding box center [1300, 278] width 18 height 18
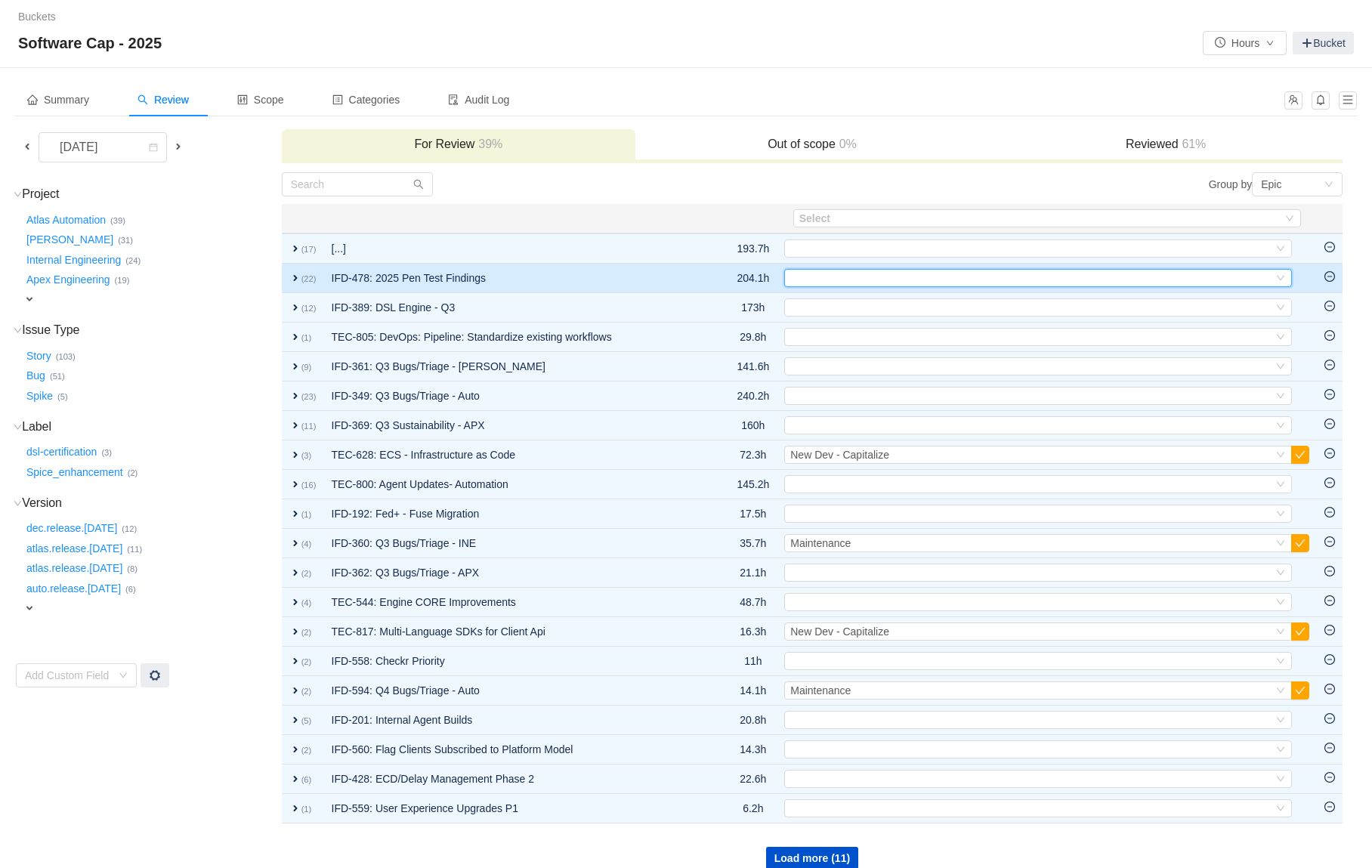
click at [822, 274] on div "Select" at bounding box center [1032, 278] width 483 height 17
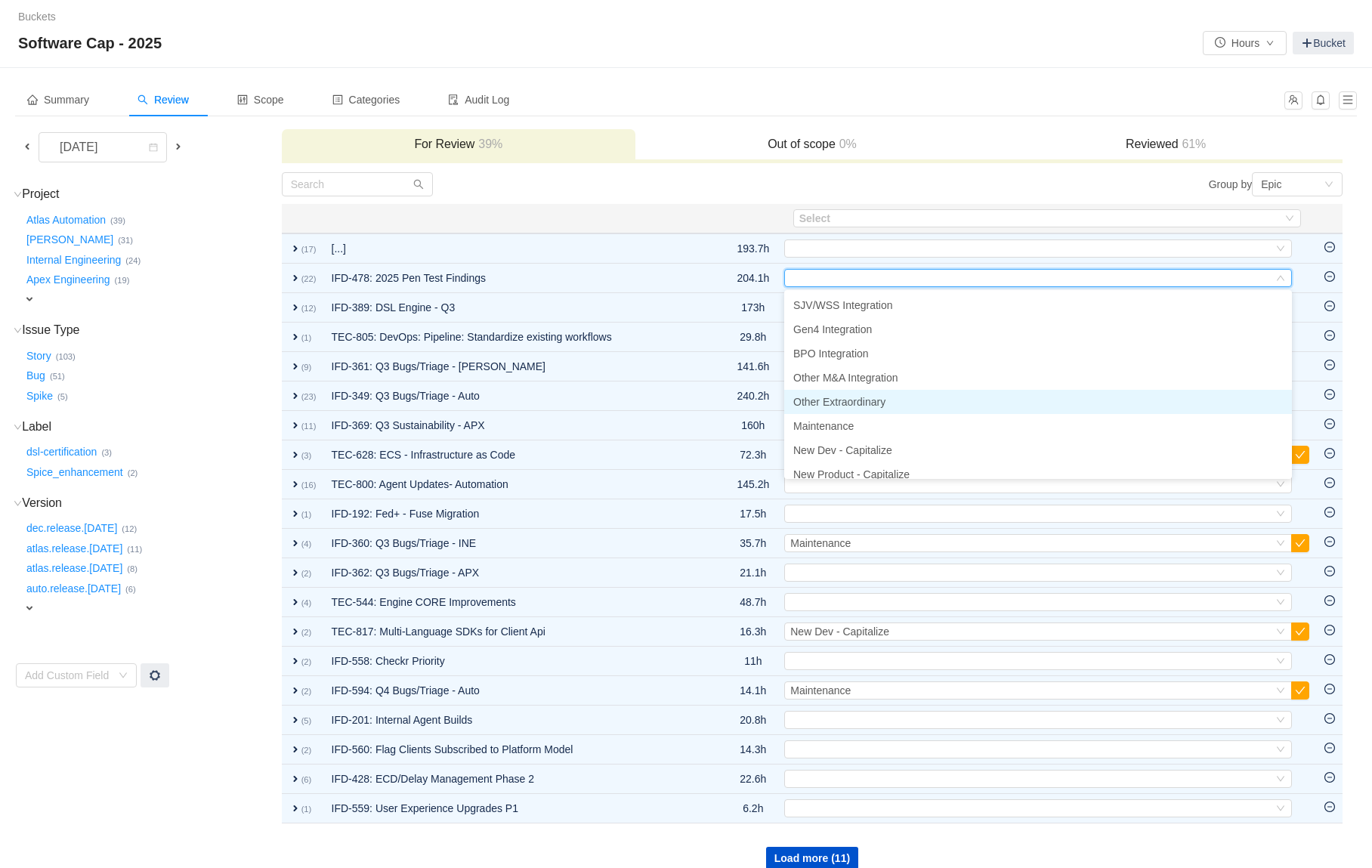
scroll to position [51, 0]
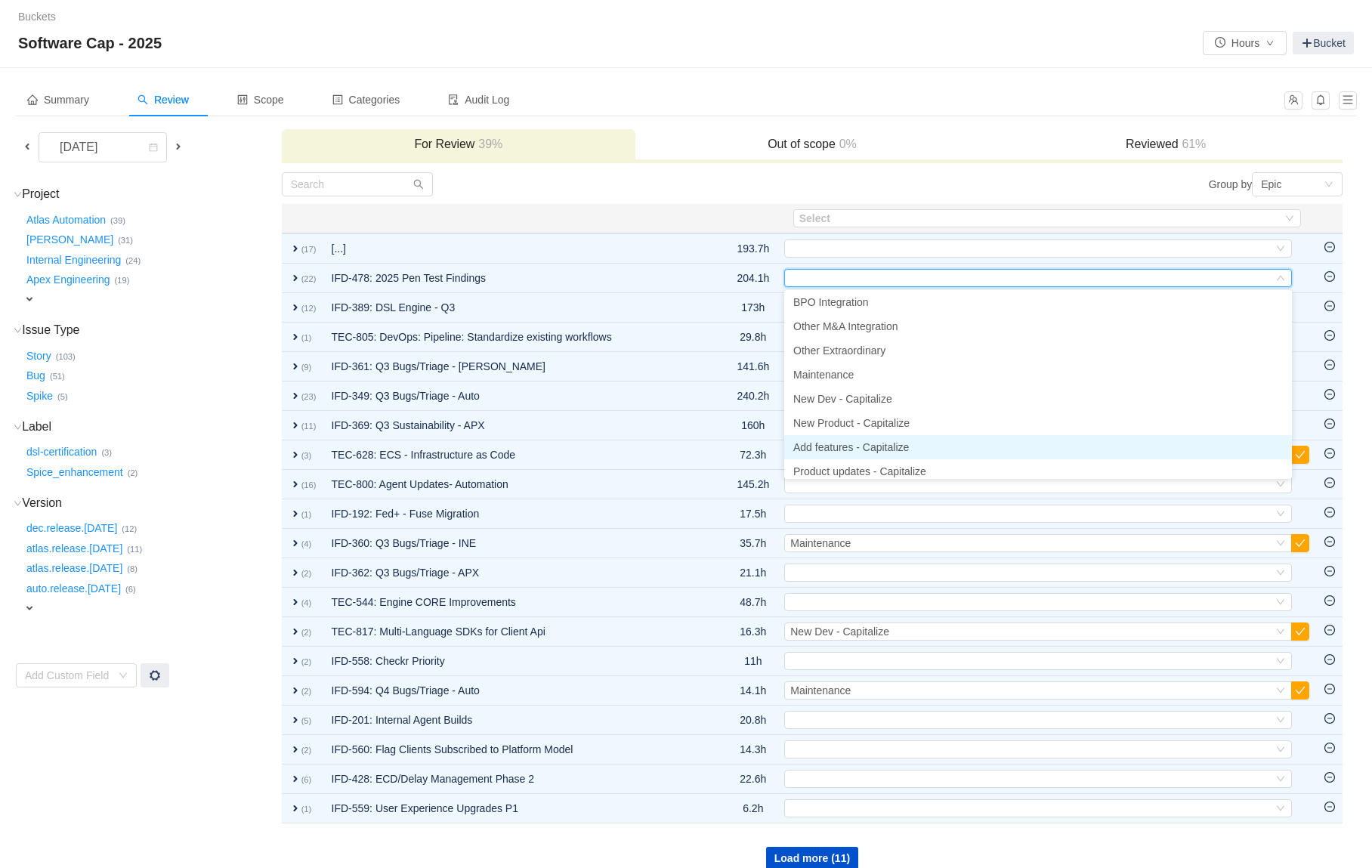
click at [873, 441] on span "Add features - Capitalize" at bounding box center [851, 447] width 116 height 12
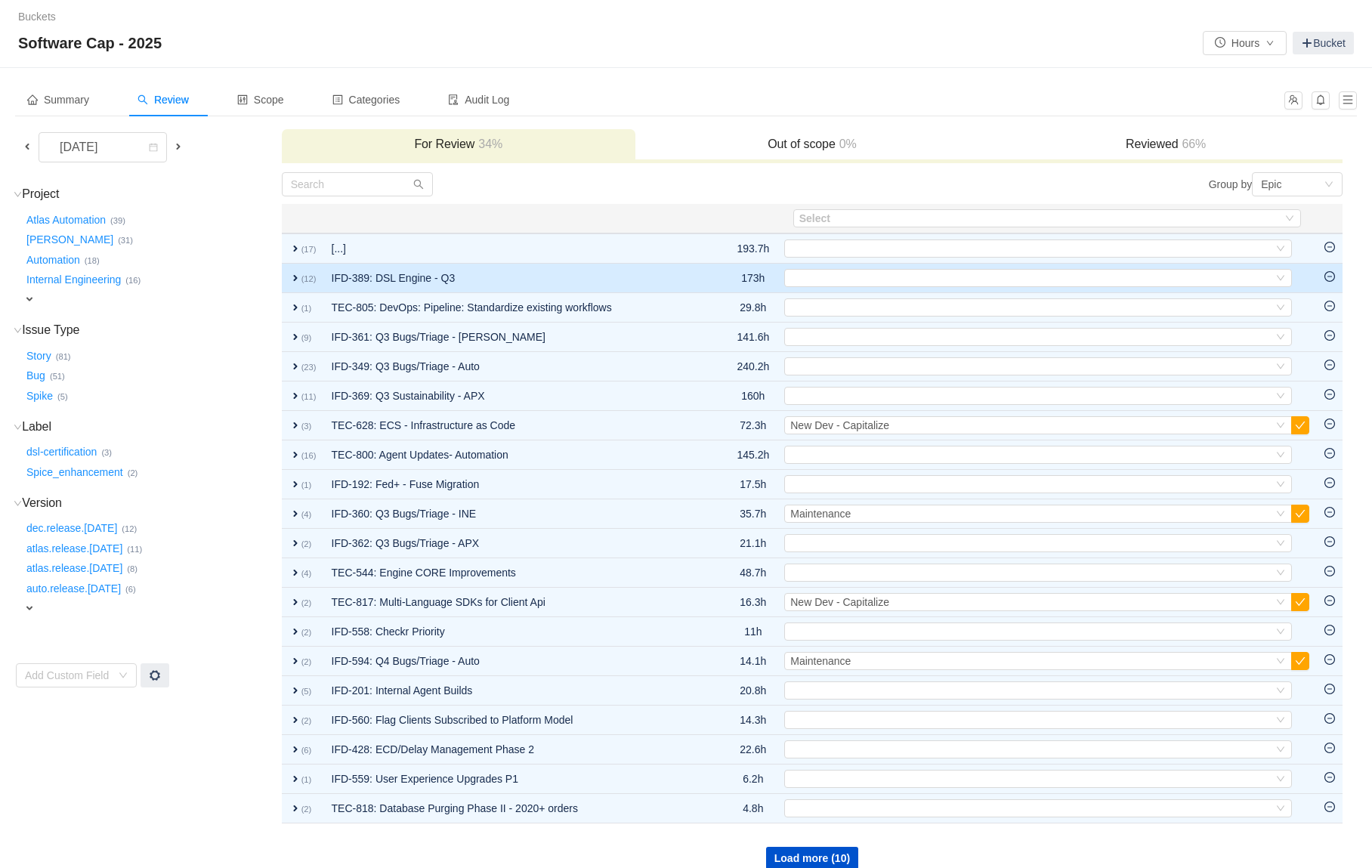
click at [672, 275] on td "IFD-389: DSL Engine - Q3" at bounding box center [517, 278] width 386 height 30
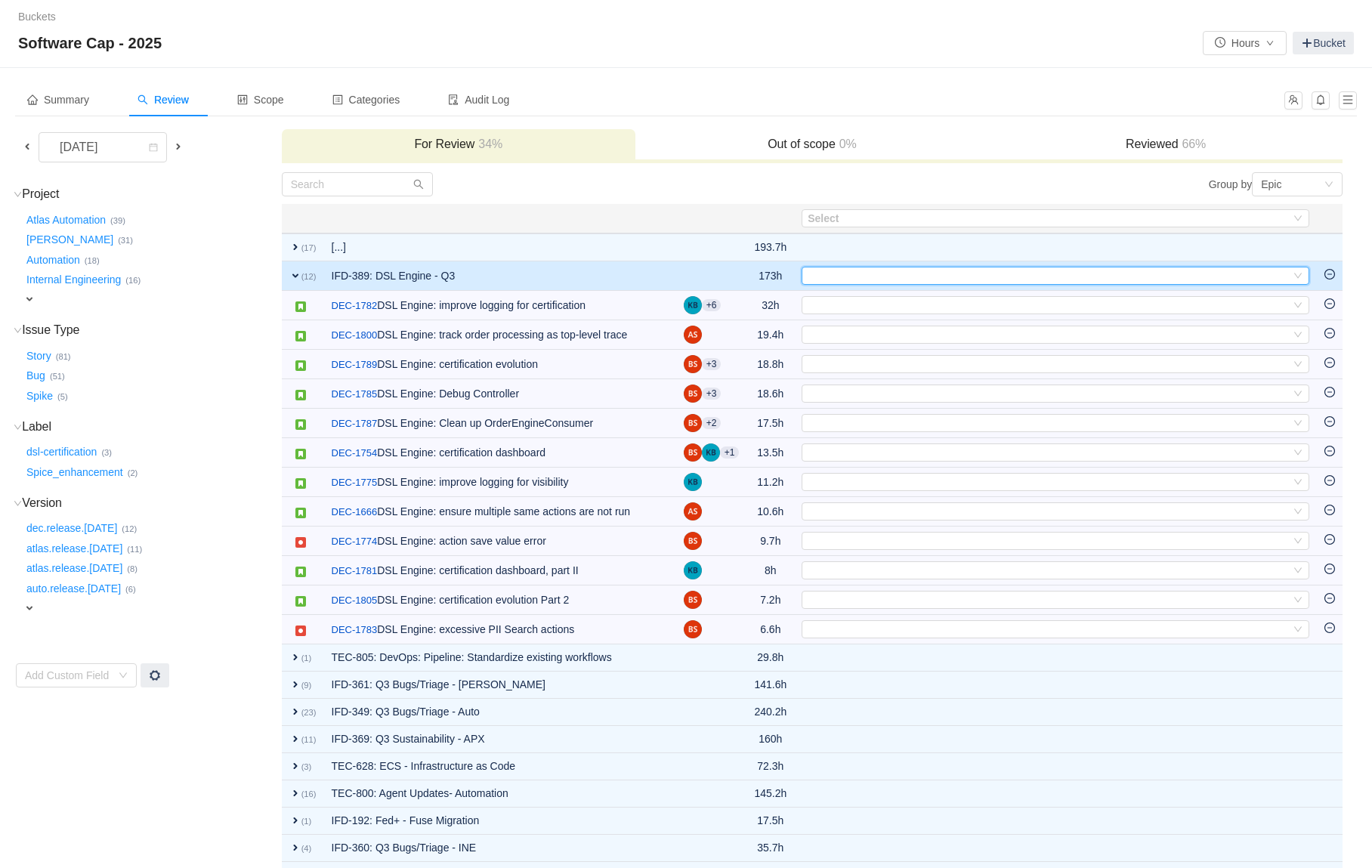
click at [856, 273] on div "Select" at bounding box center [1049, 276] width 483 height 17
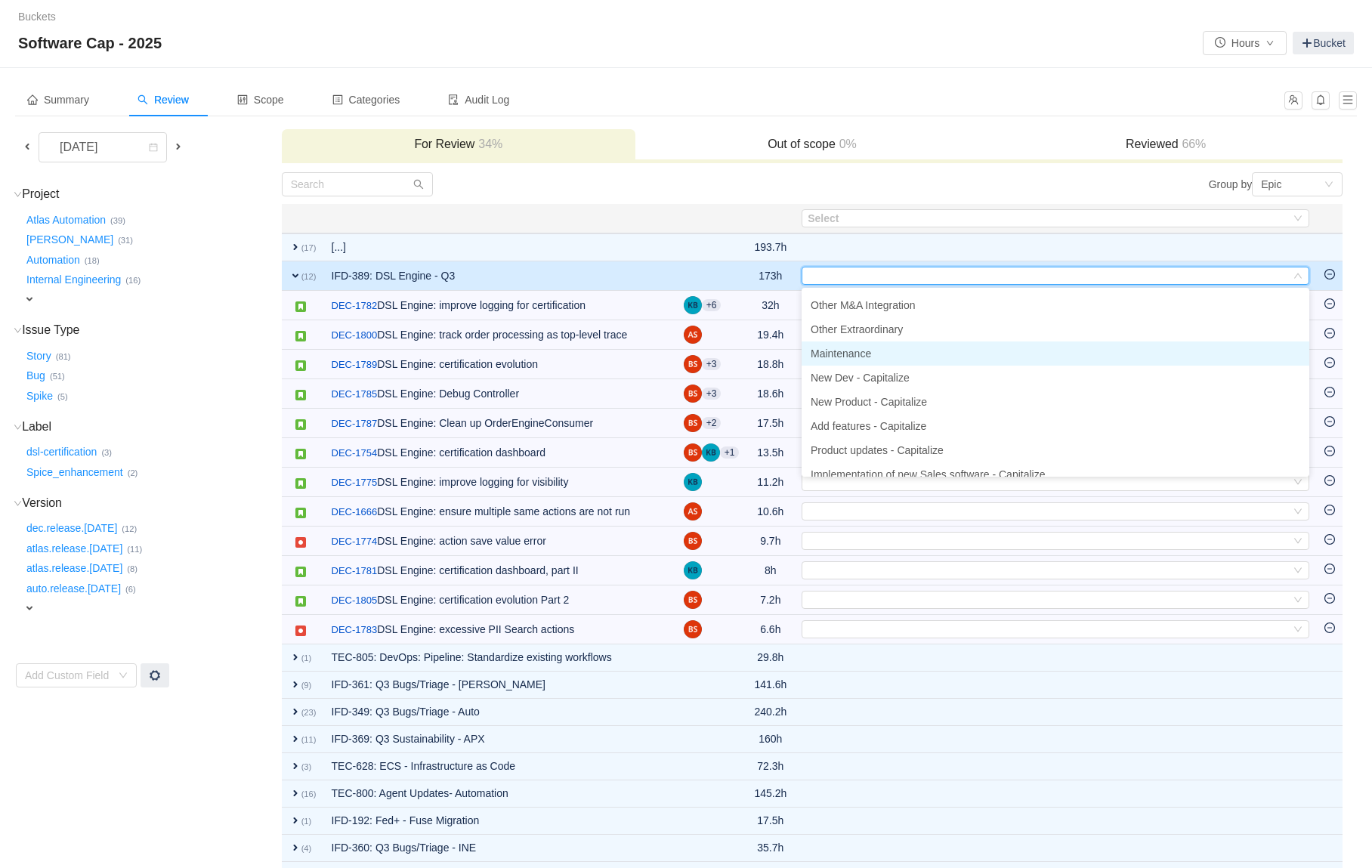
scroll to position [73, 0]
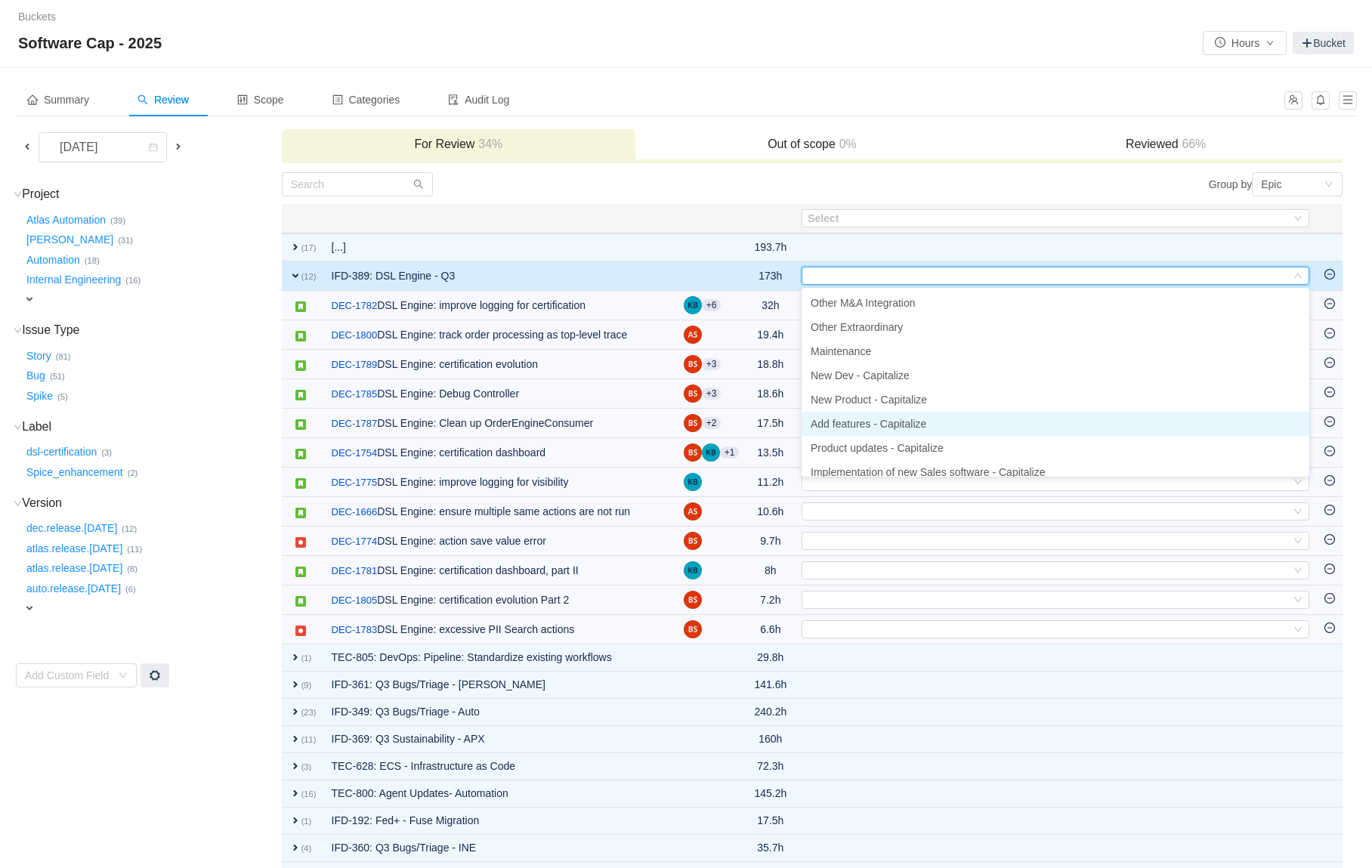
click at [883, 422] on span "Add features - Capitalize" at bounding box center [868, 423] width 116 height 12
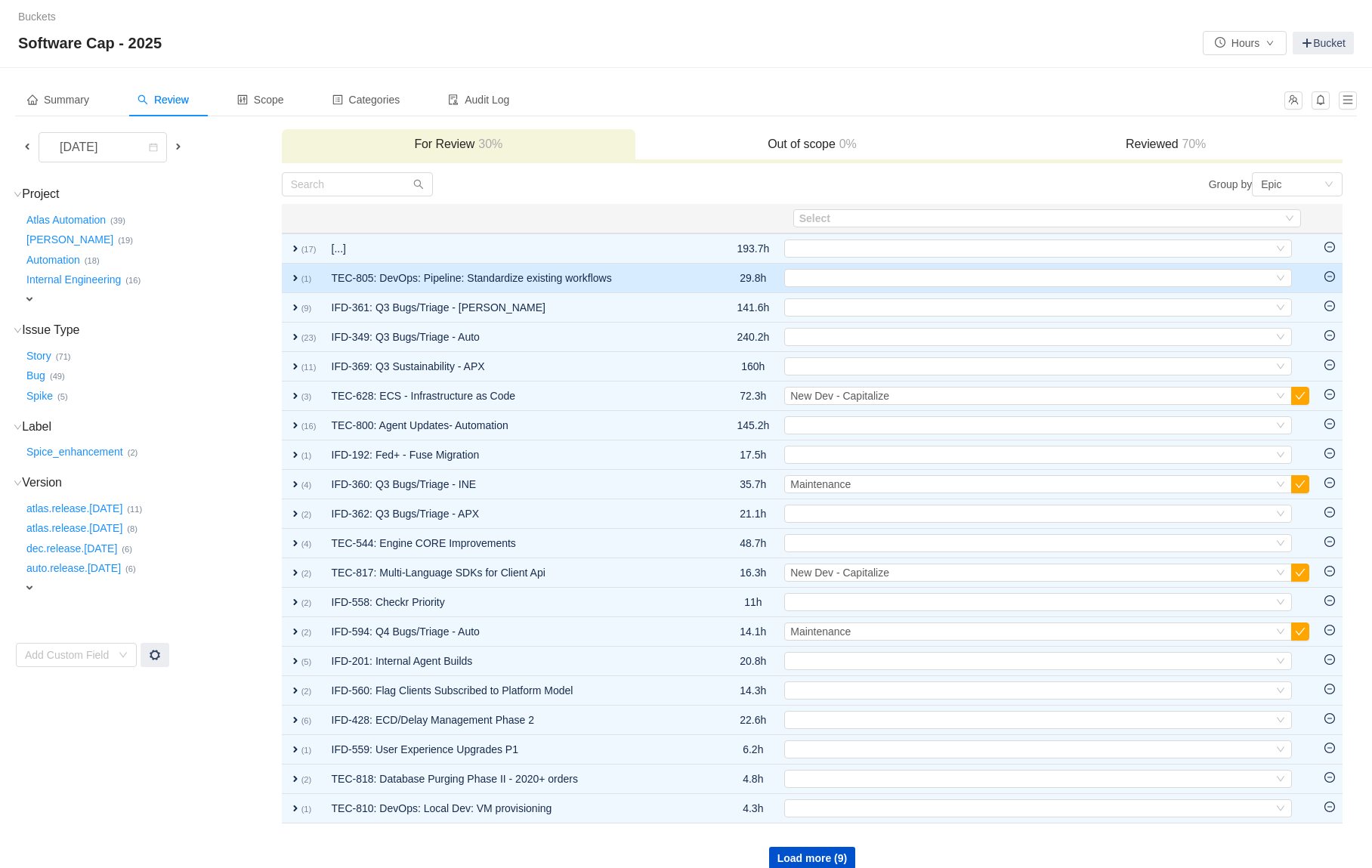
click at [679, 278] on td "TEC-805: DevOps: Pipeline: Standardize existing workflows" at bounding box center [517, 278] width 386 height 30
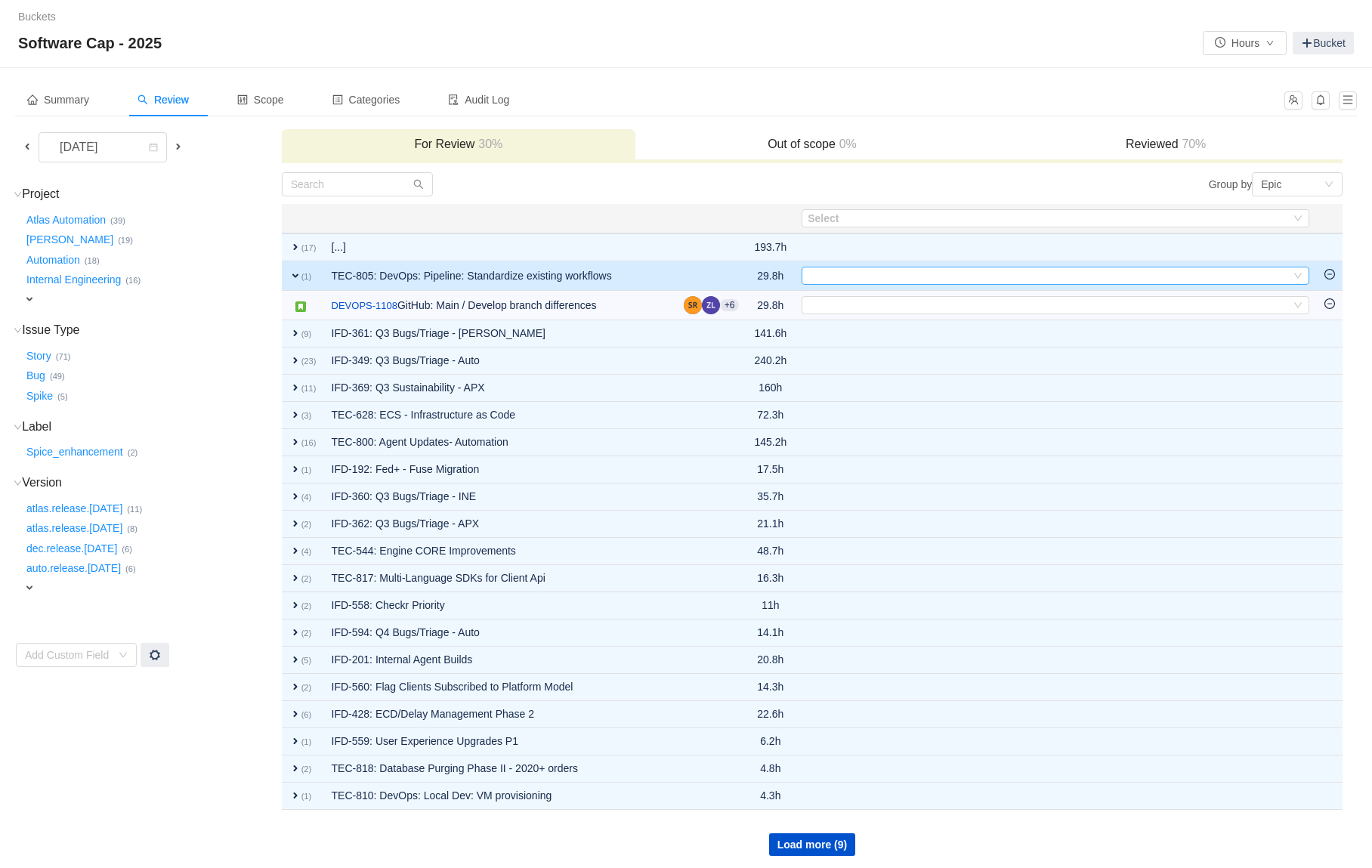
click at [829, 278] on div "Select" at bounding box center [1049, 276] width 483 height 17
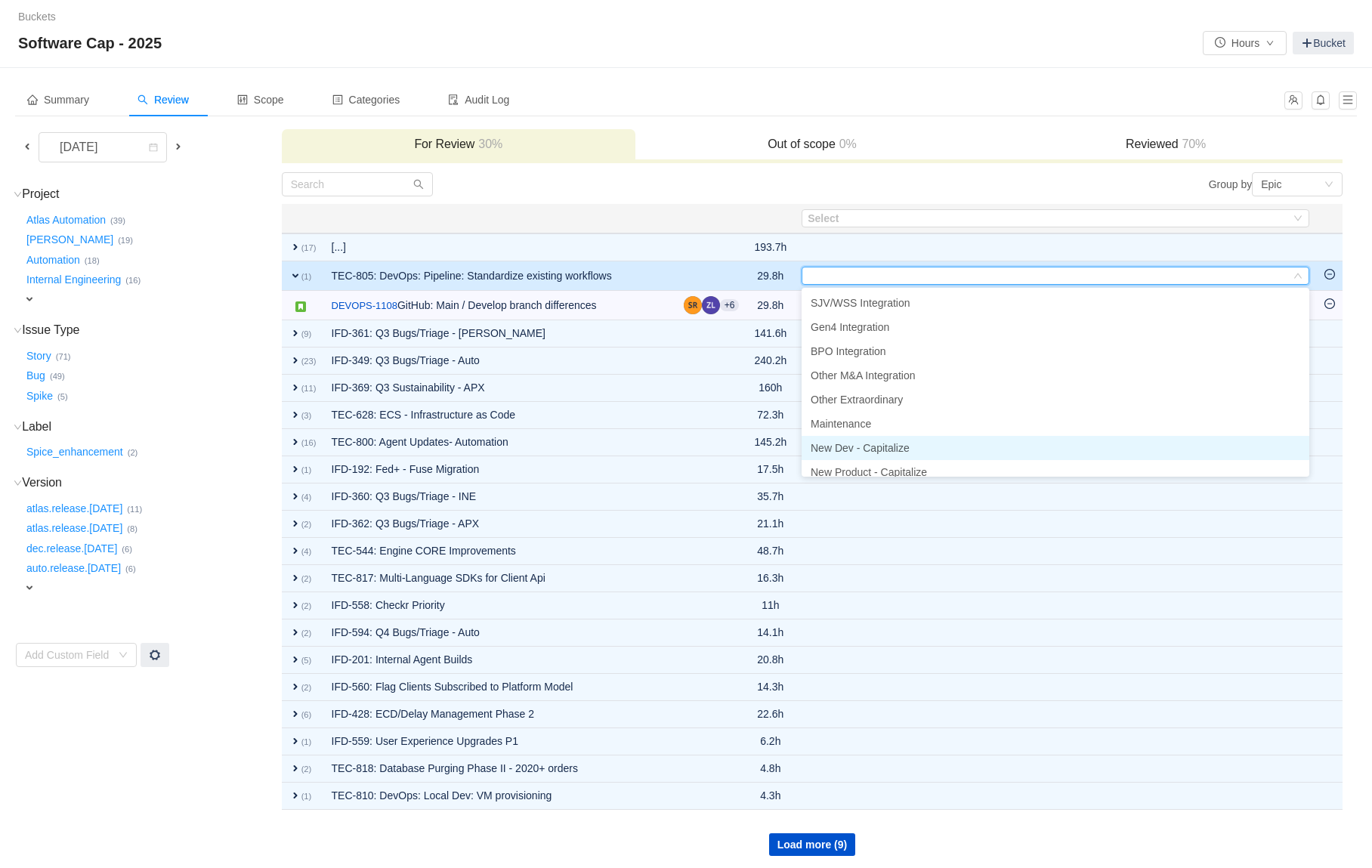
click at [892, 450] on span "New Dev - Capitalize" at bounding box center [860, 448] width 99 height 12
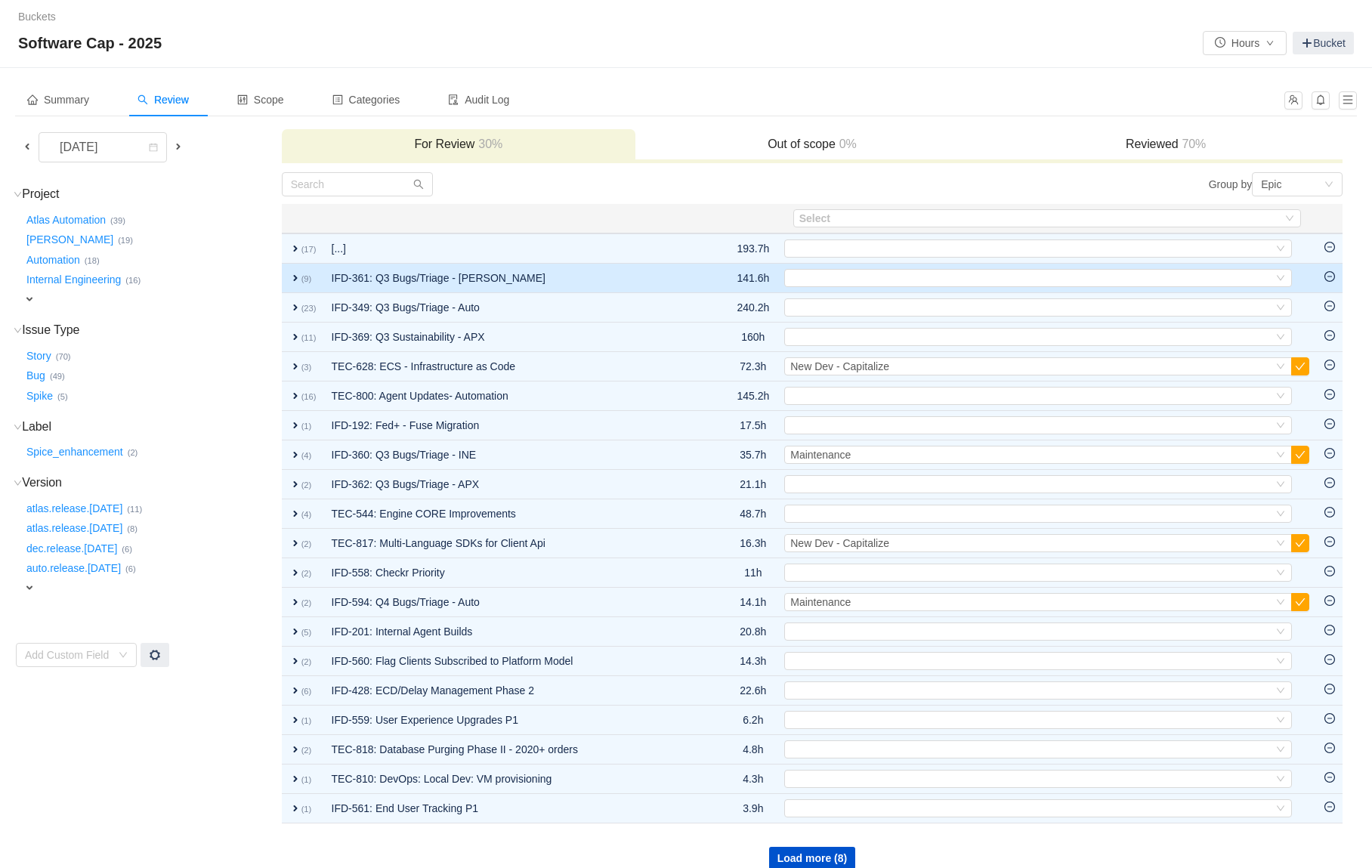
click at [654, 274] on td "IFD-361: Q3 Bugs/Triage - [PERSON_NAME]" at bounding box center [516, 278] width 384 height 30
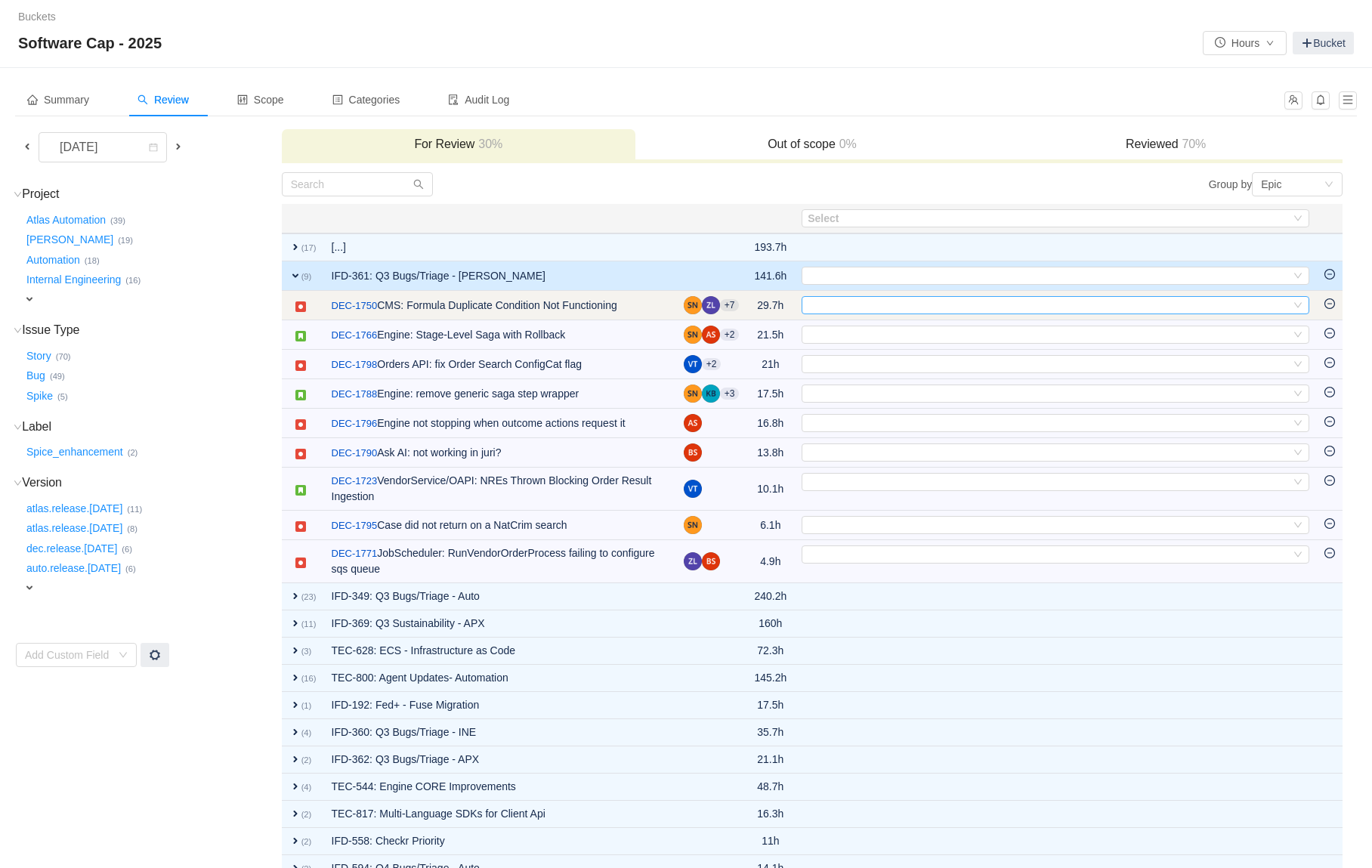
click at [851, 305] on div "Select" at bounding box center [1049, 305] width 483 height 17
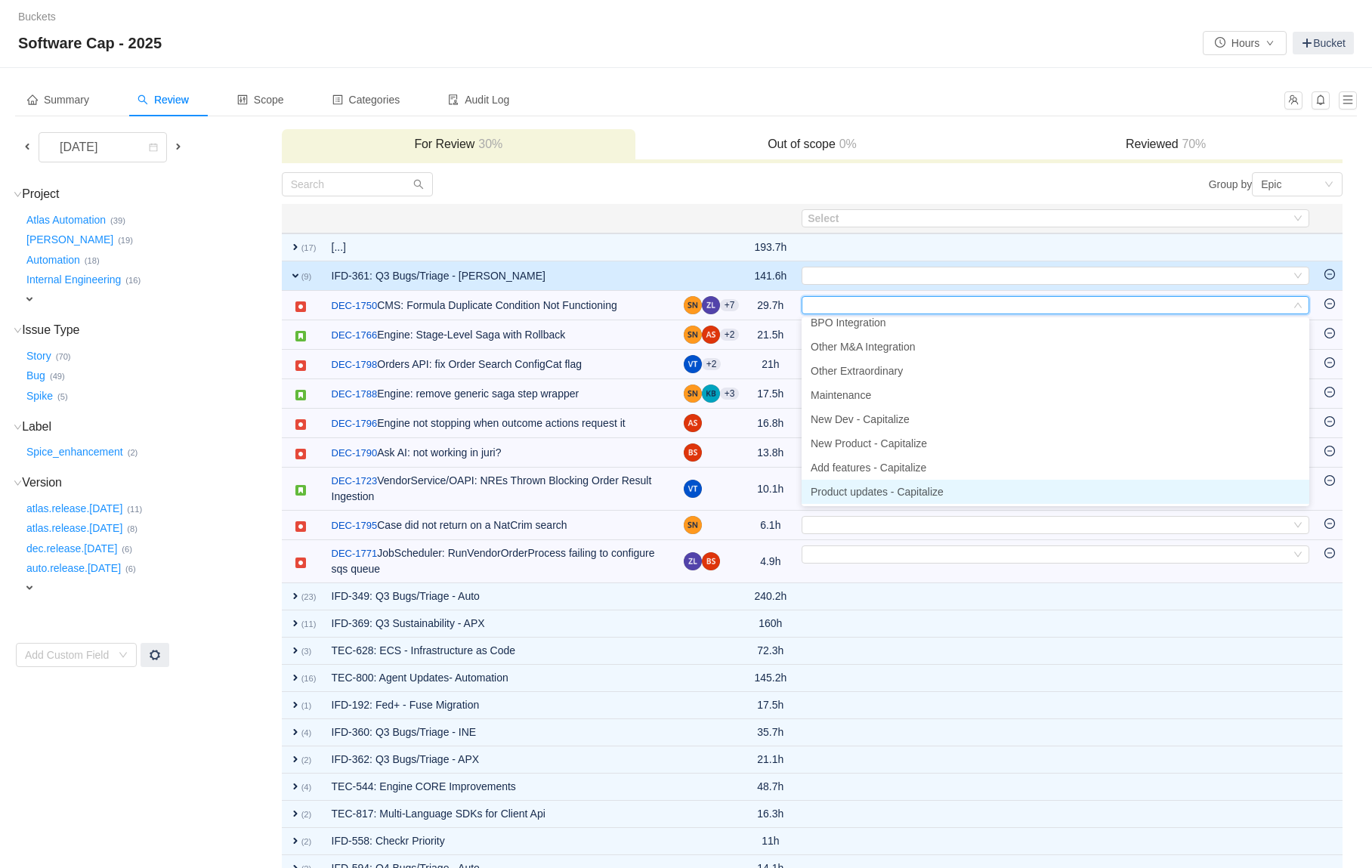
scroll to position [0, 0]
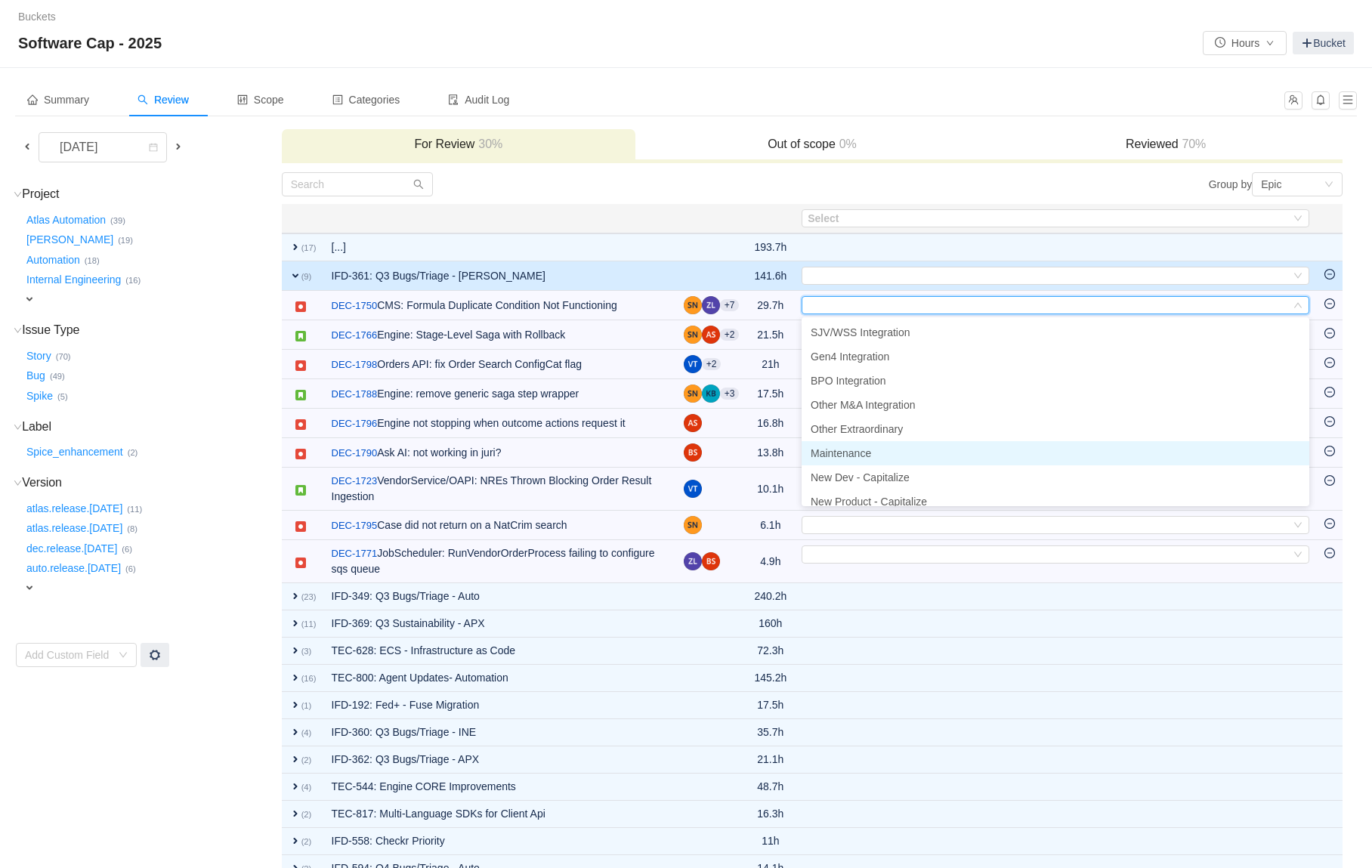
click at [908, 450] on li "Maintenance" at bounding box center [1056, 453] width 508 height 24
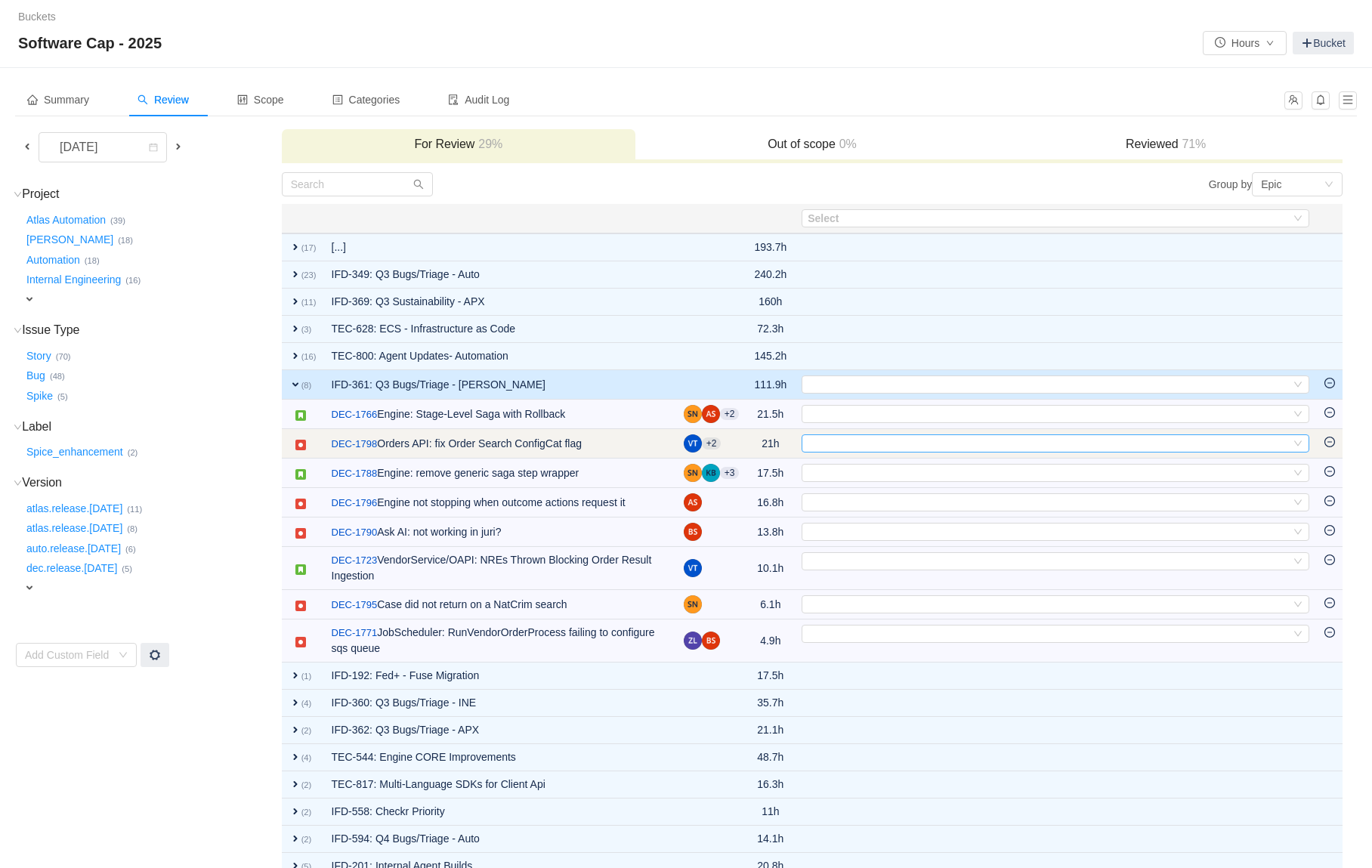
click at [889, 444] on div "Select" at bounding box center [1049, 444] width 483 height 17
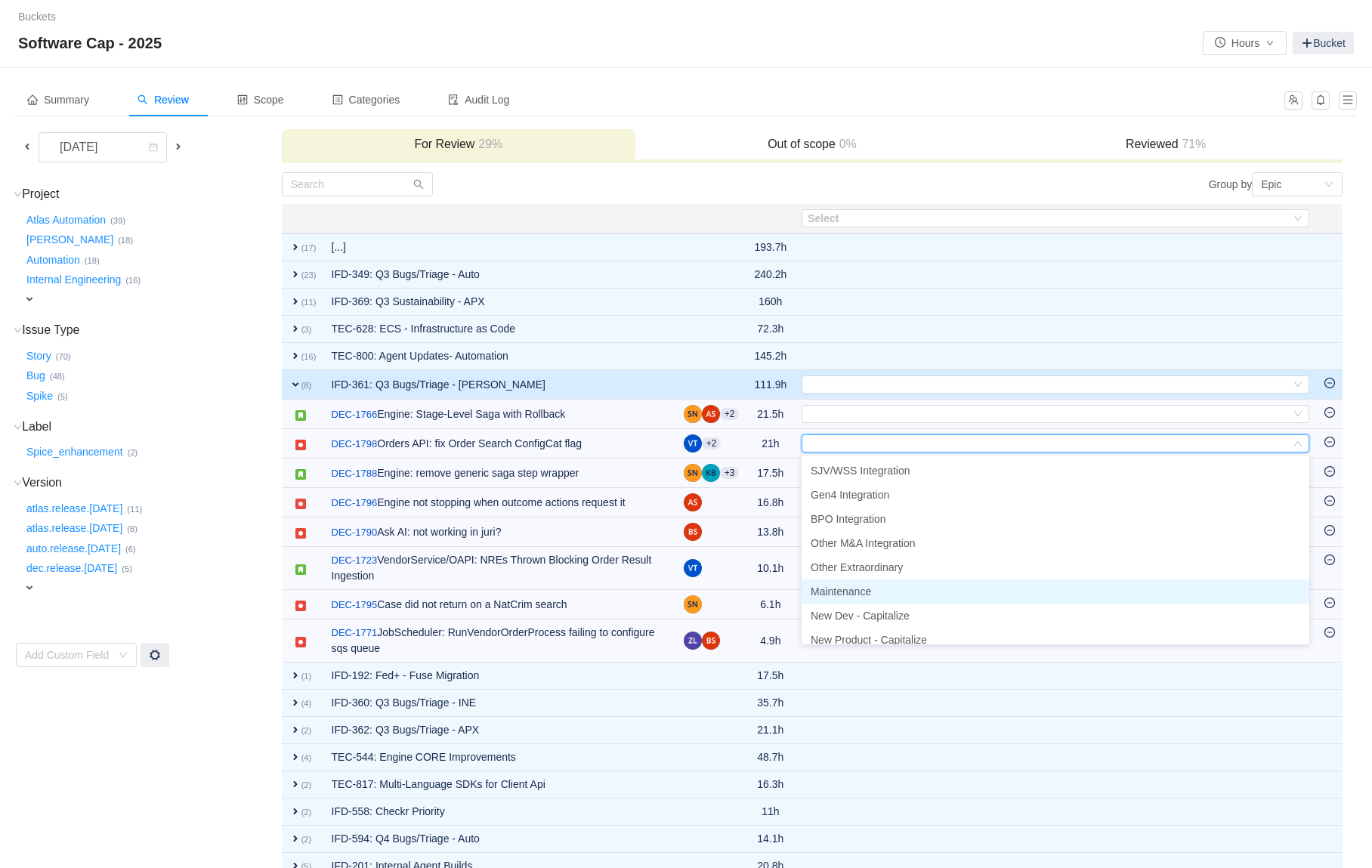
click at [897, 587] on li "Maintenance" at bounding box center [1056, 591] width 508 height 24
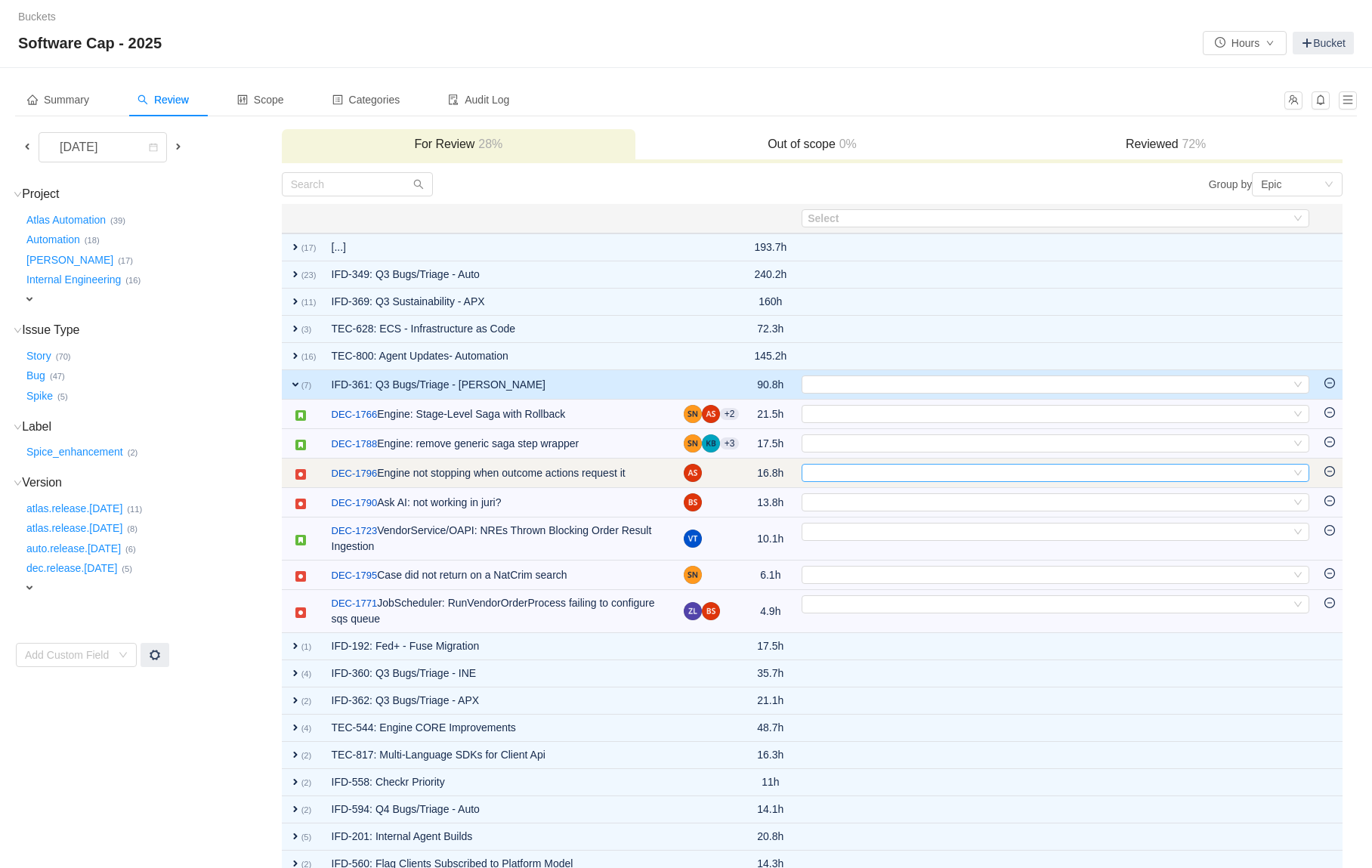
click at [867, 477] on div "Select" at bounding box center [1049, 473] width 483 height 17
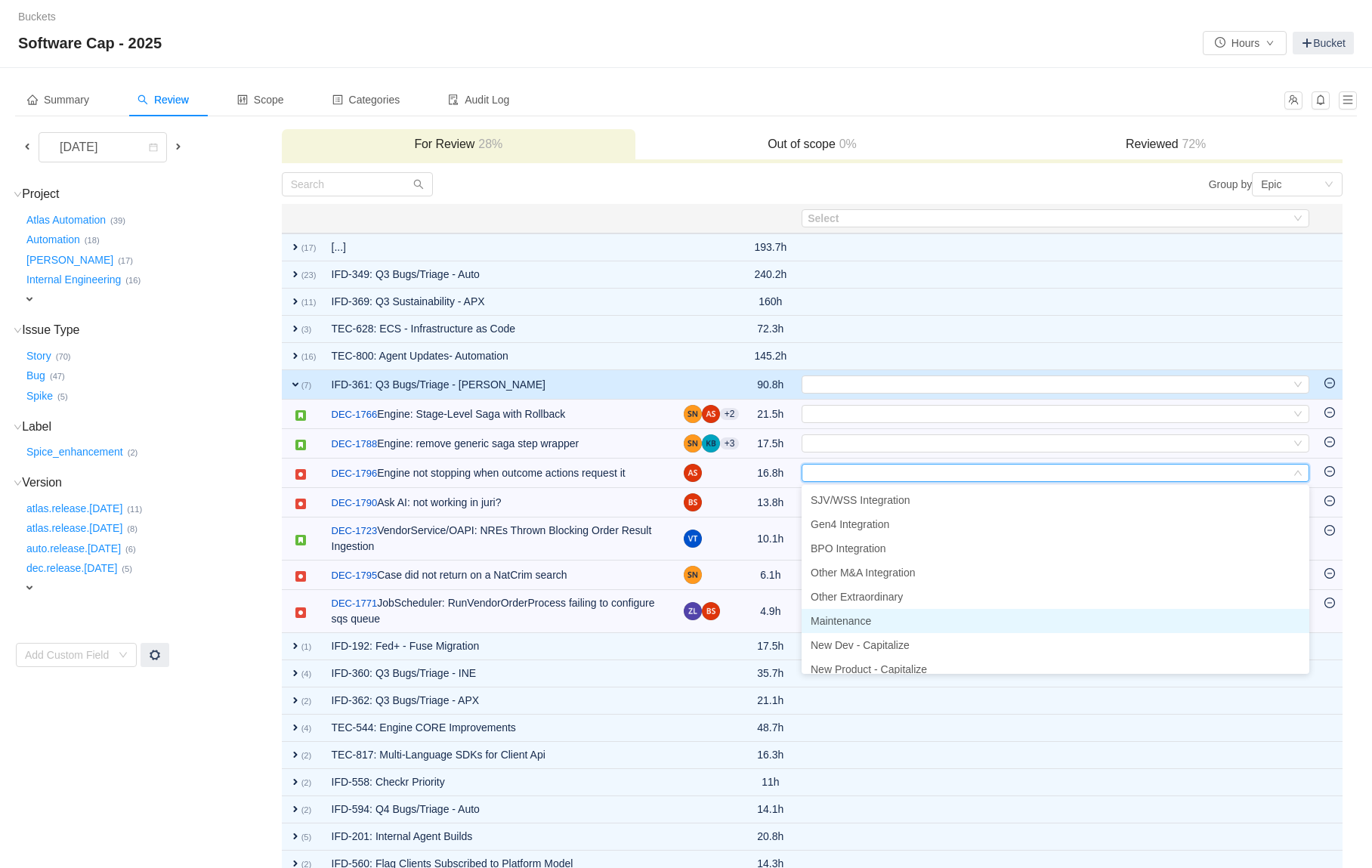
click at [871, 619] on span "Maintenance" at bounding box center [841, 621] width 61 height 12
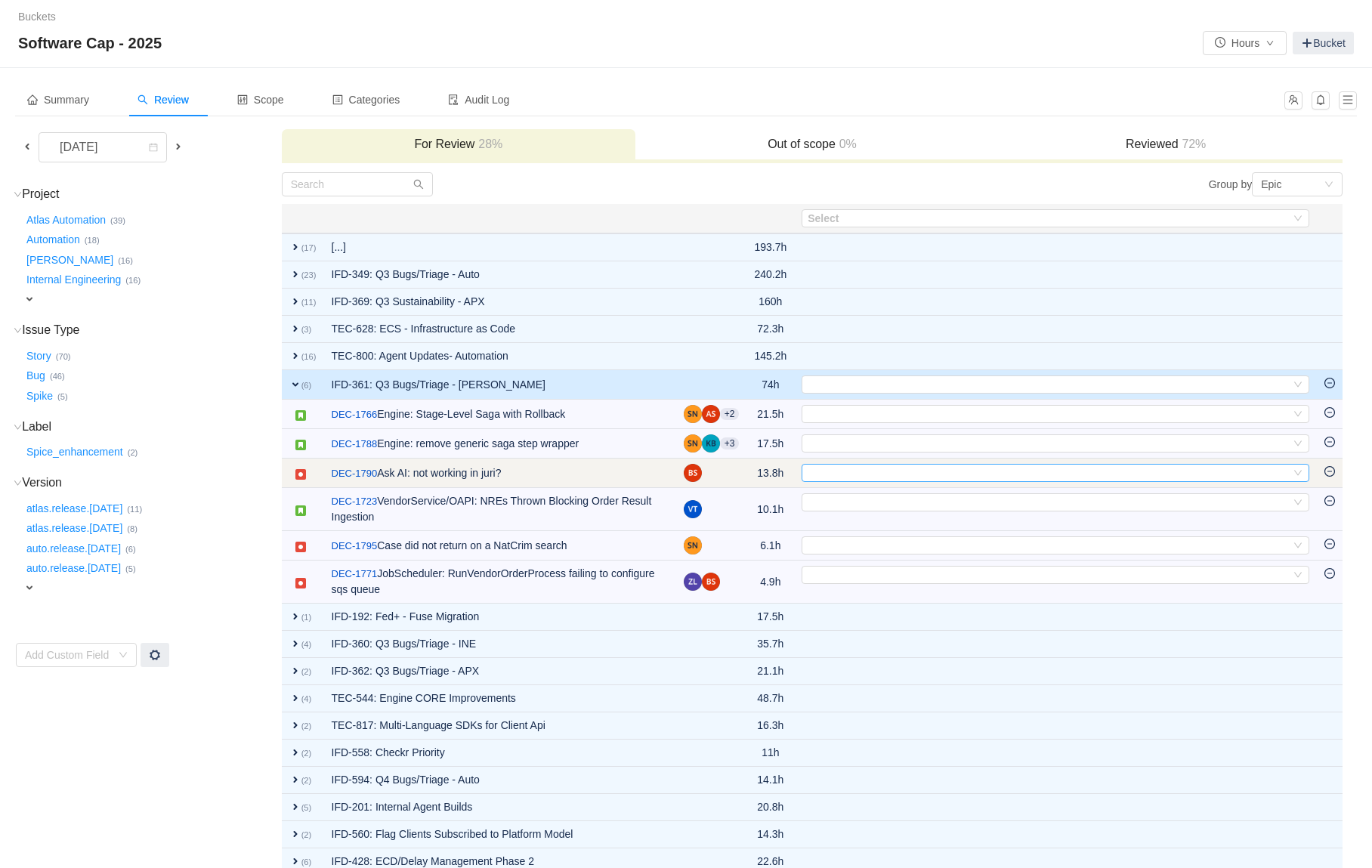
click at [848, 471] on div "Select" at bounding box center [1049, 473] width 483 height 17
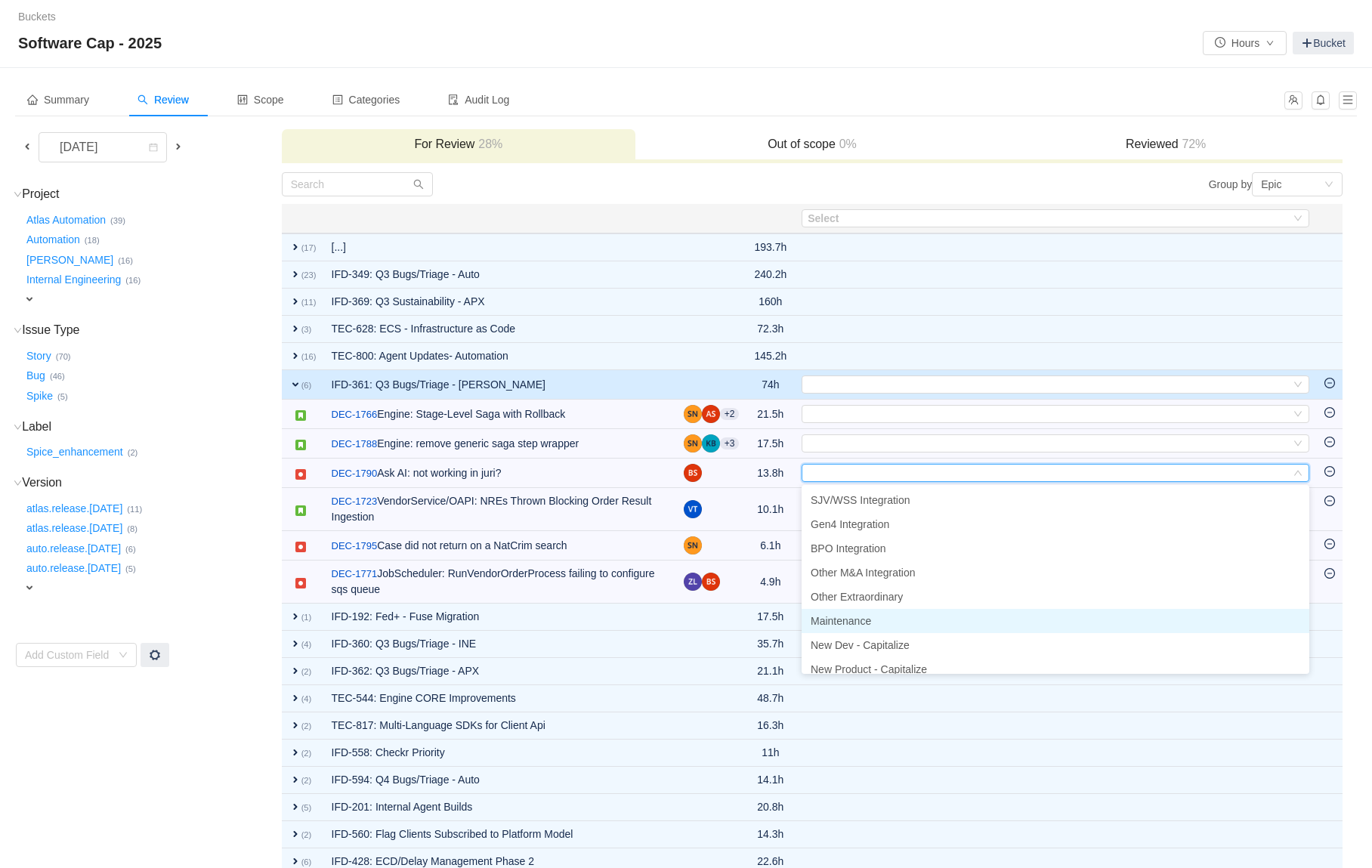
click at [842, 615] on span "Maintenance" at bounding box center [841, 621] width 61 height 12
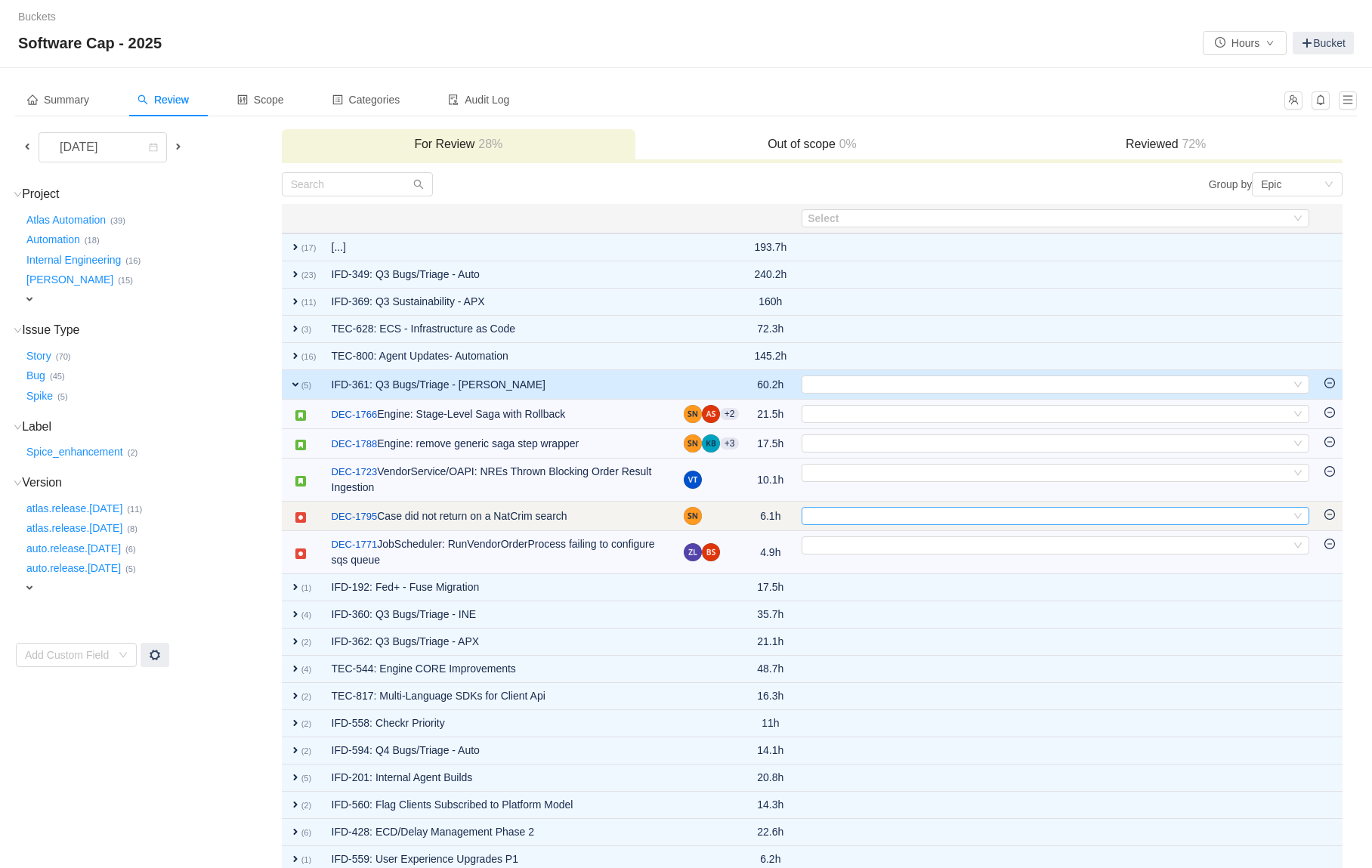
click at [826, 516] on div "Select" at bounding box center [1049, 516] width 483 height 17
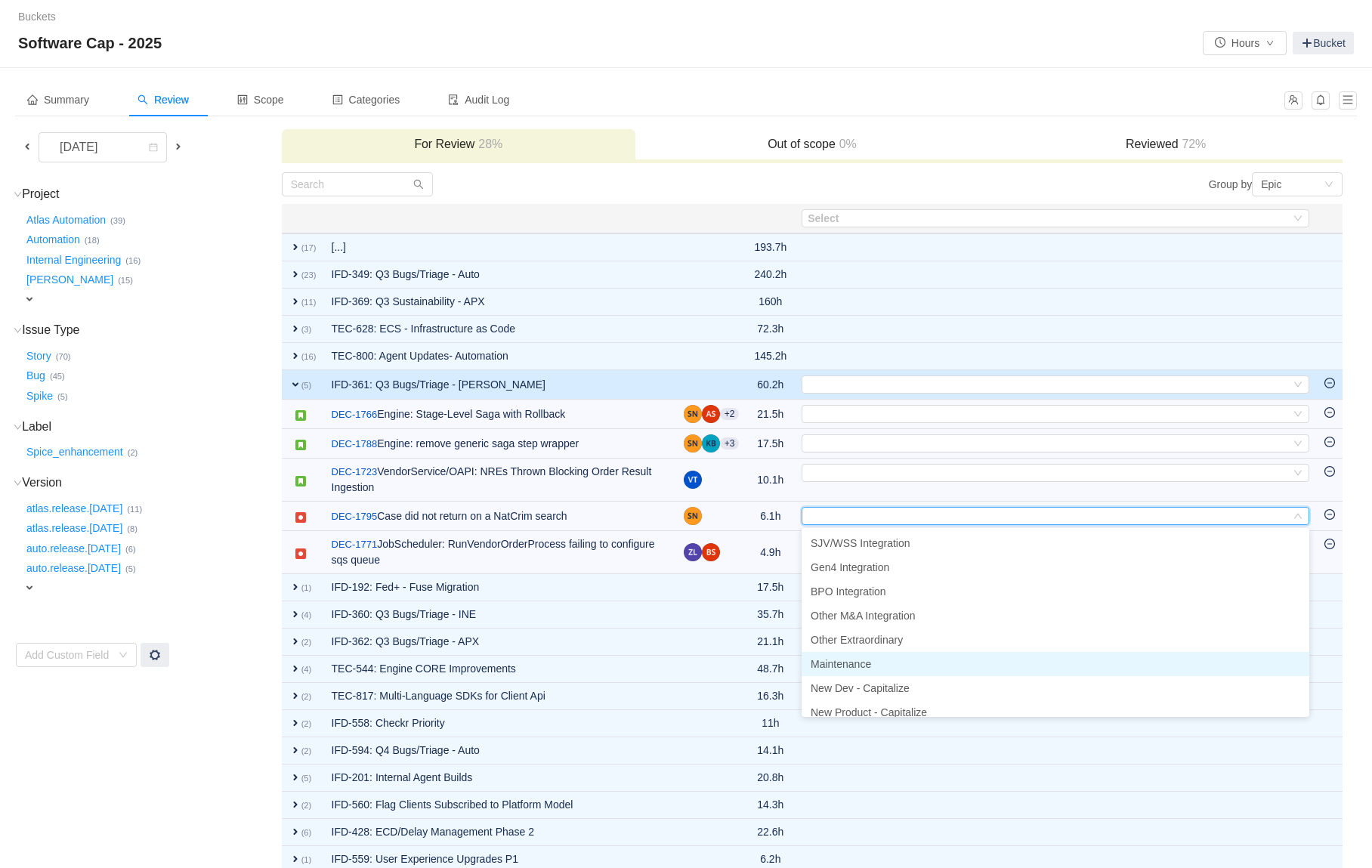
click at [838, 663] on span "Maintenance" at bounding box center [841, 664] width 61 height 12
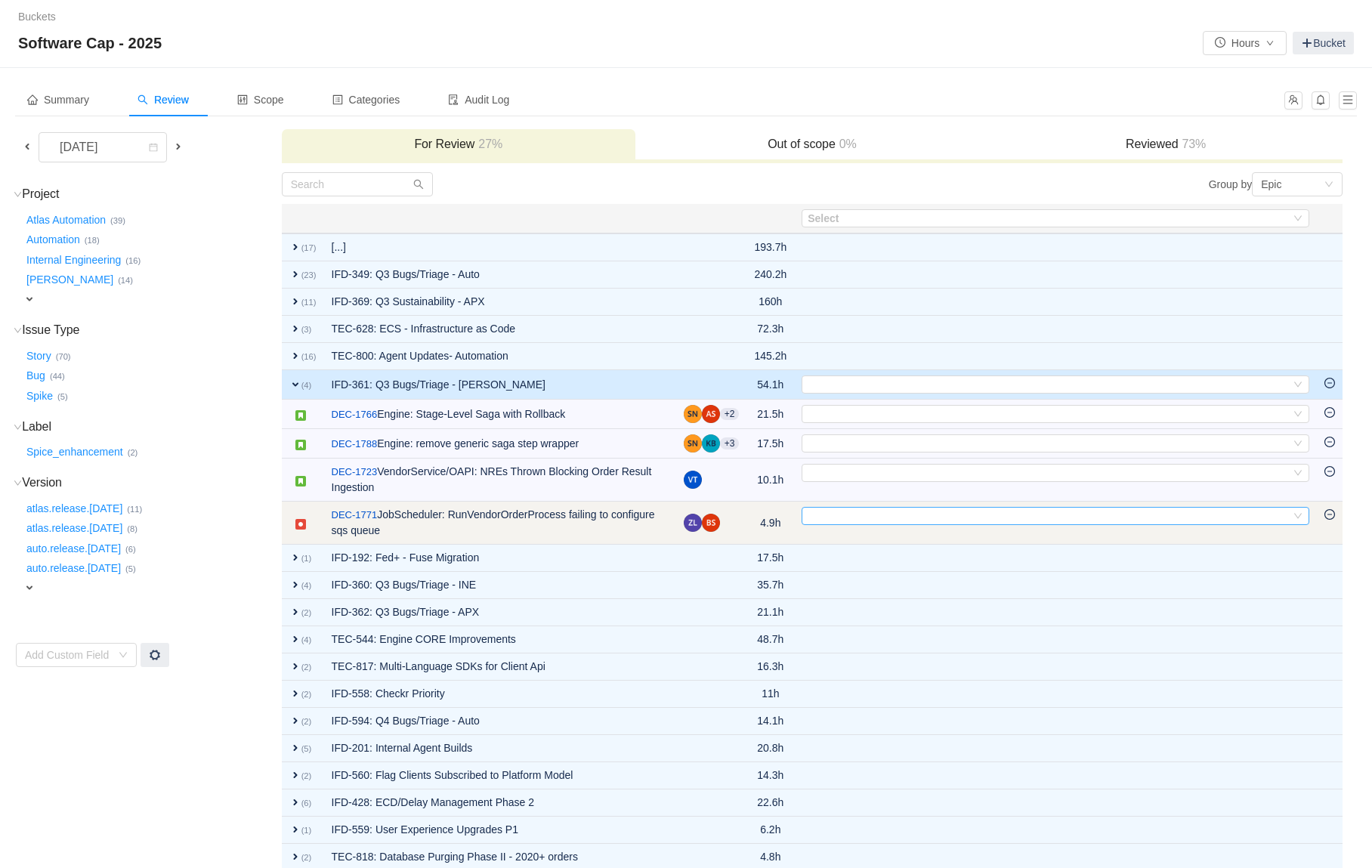
click at [816, 515] on div "Select" at bounding box center [1049, 516] width 483 height 17
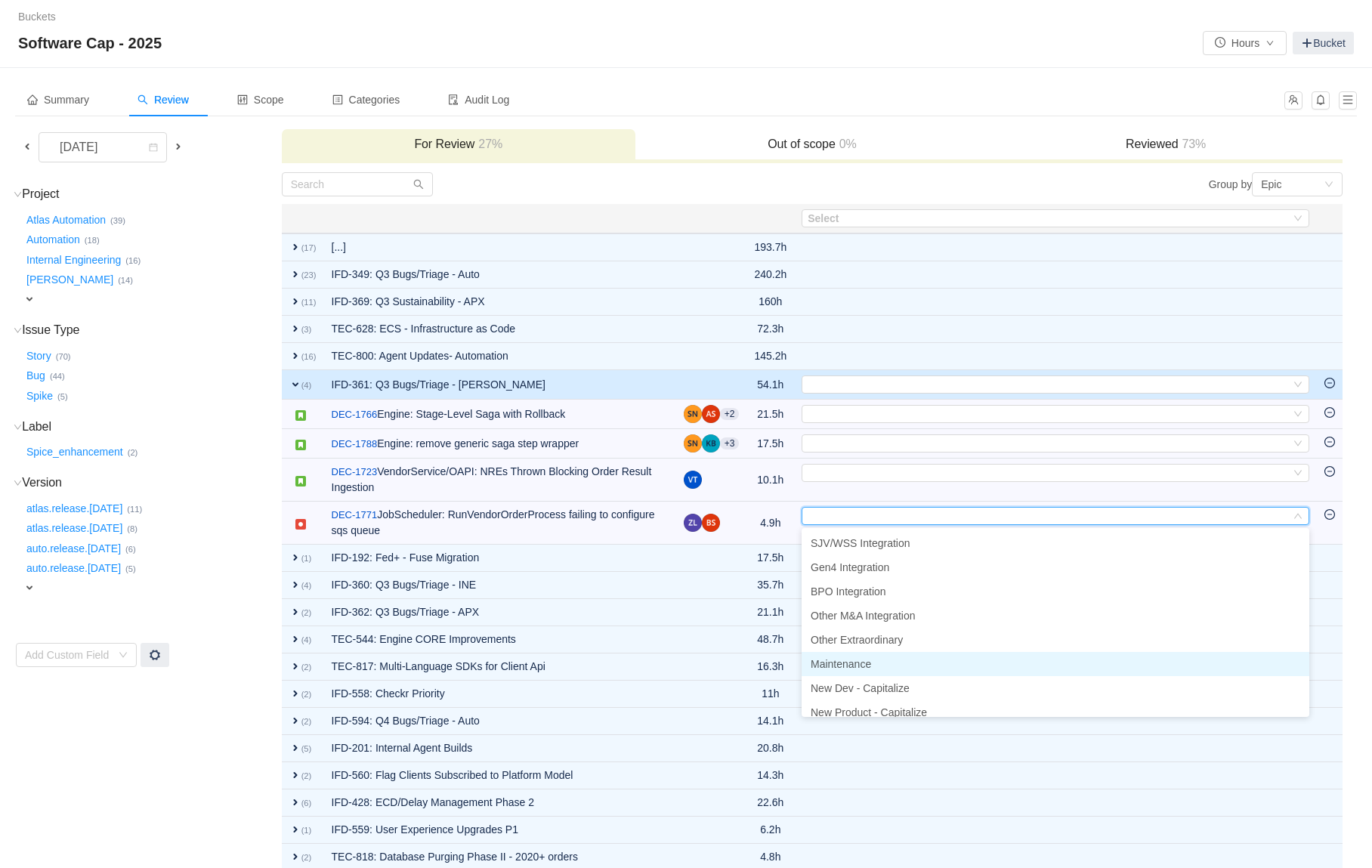
click at [861, 668] on span "Maintenance" at bounding box center [841, 664] width 61 height 12
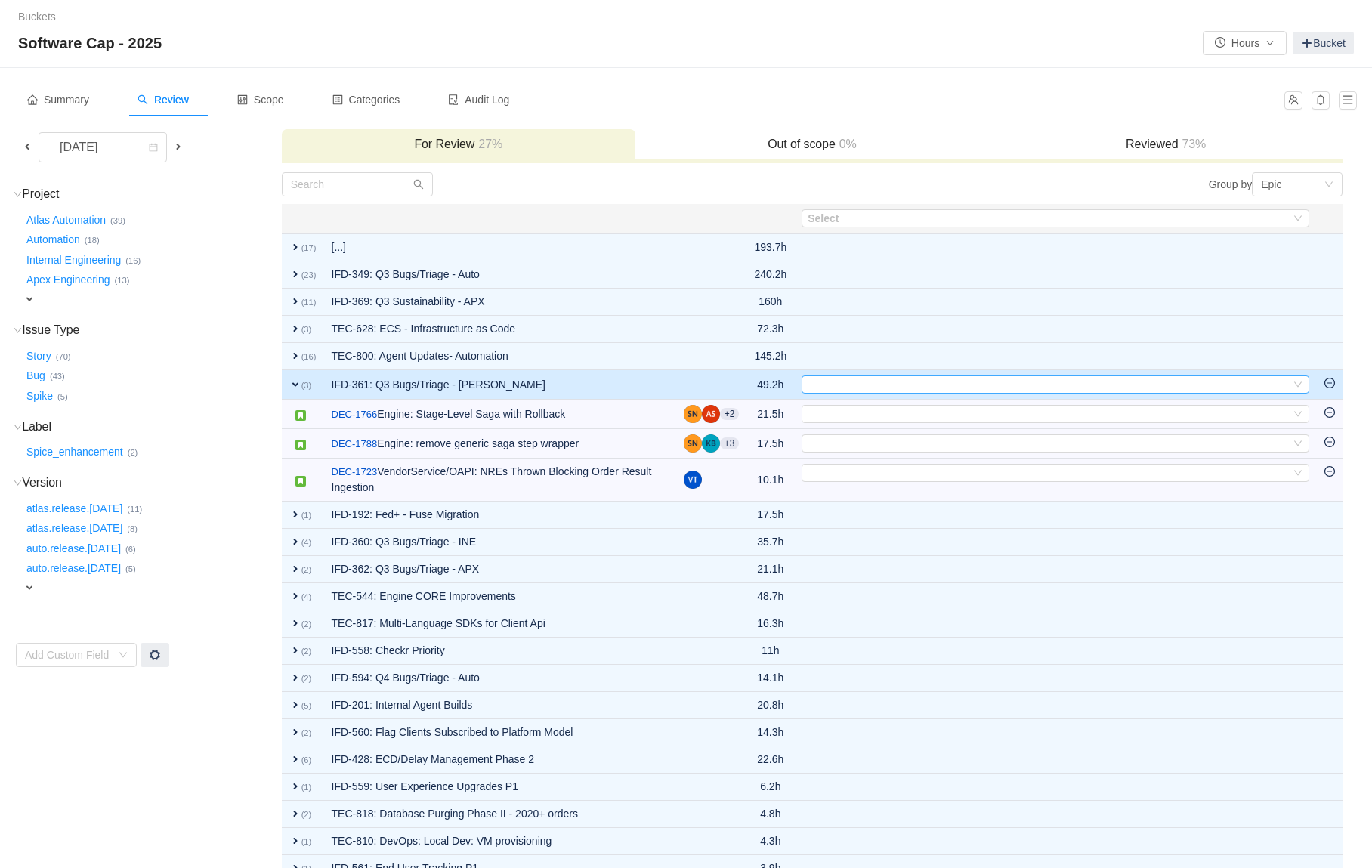
click at [843, 387] on div "Select" at bounding box center [1049, 385] width 483 height 17
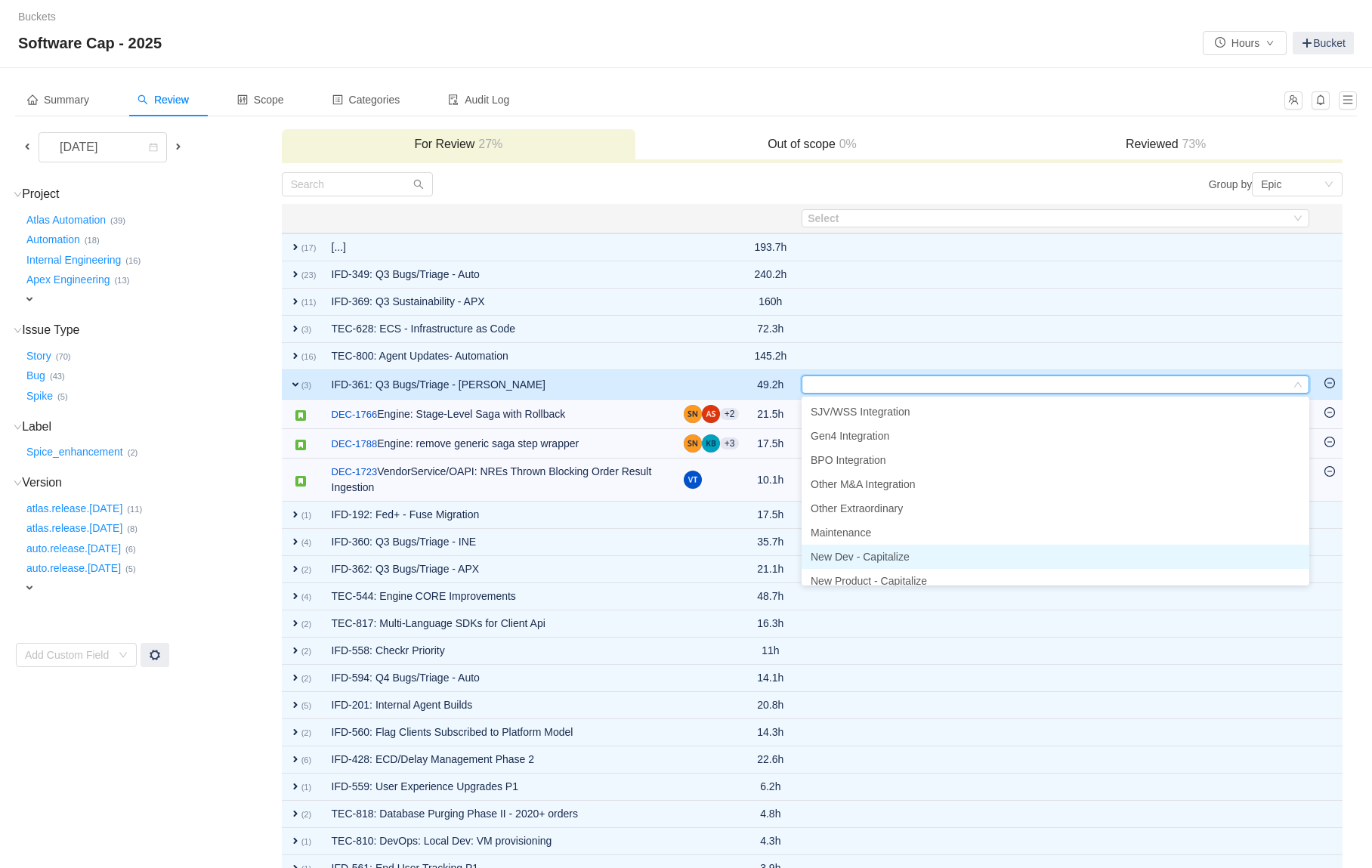
click at [876, 557] on span "New Dev - Capitalize" at bounding box center [860, 557] width 99 height 12
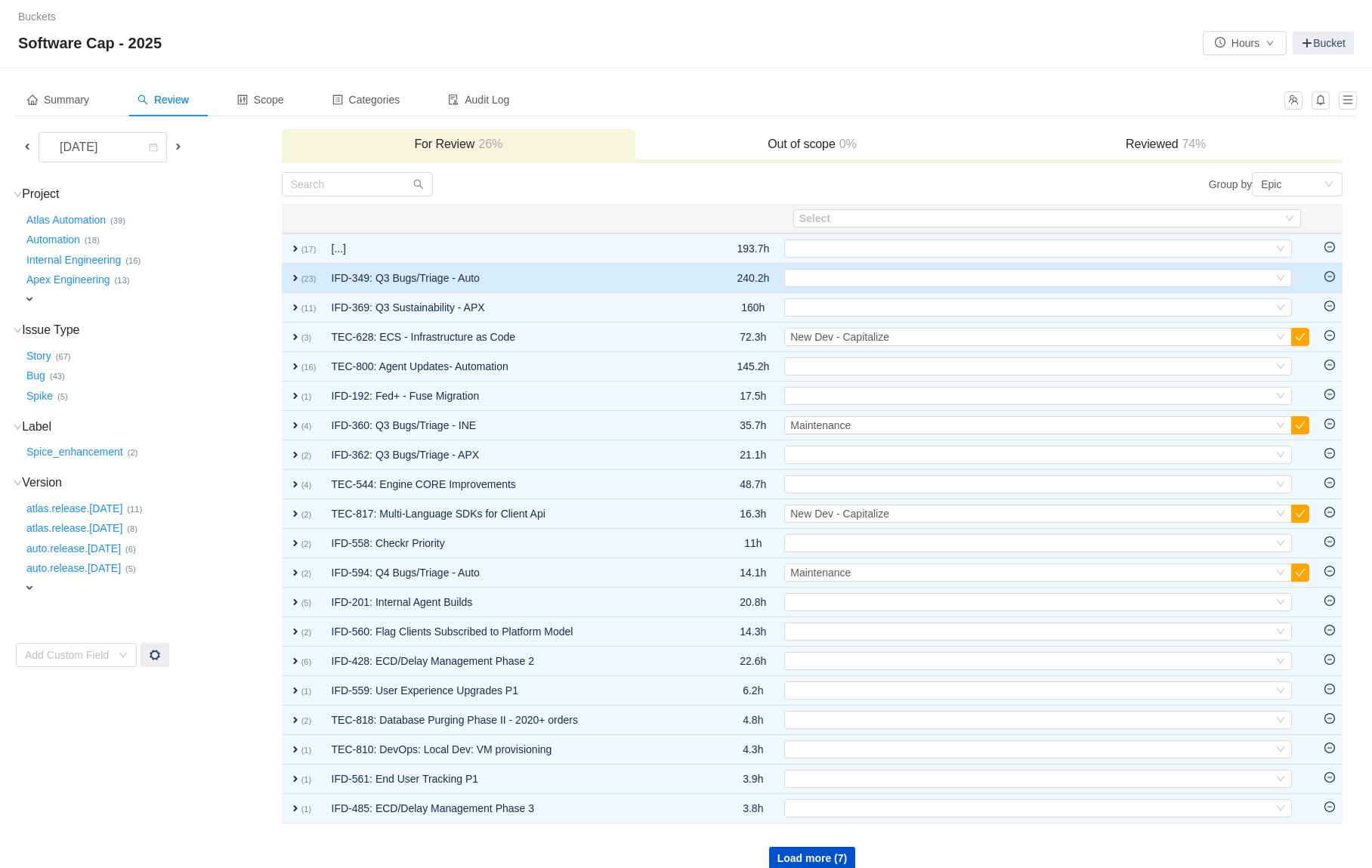
click at [639, 285] on td "IFD-349: Q3 Bugs/Triage - Auto" at bounding box center [516, 278] width 384 height 30
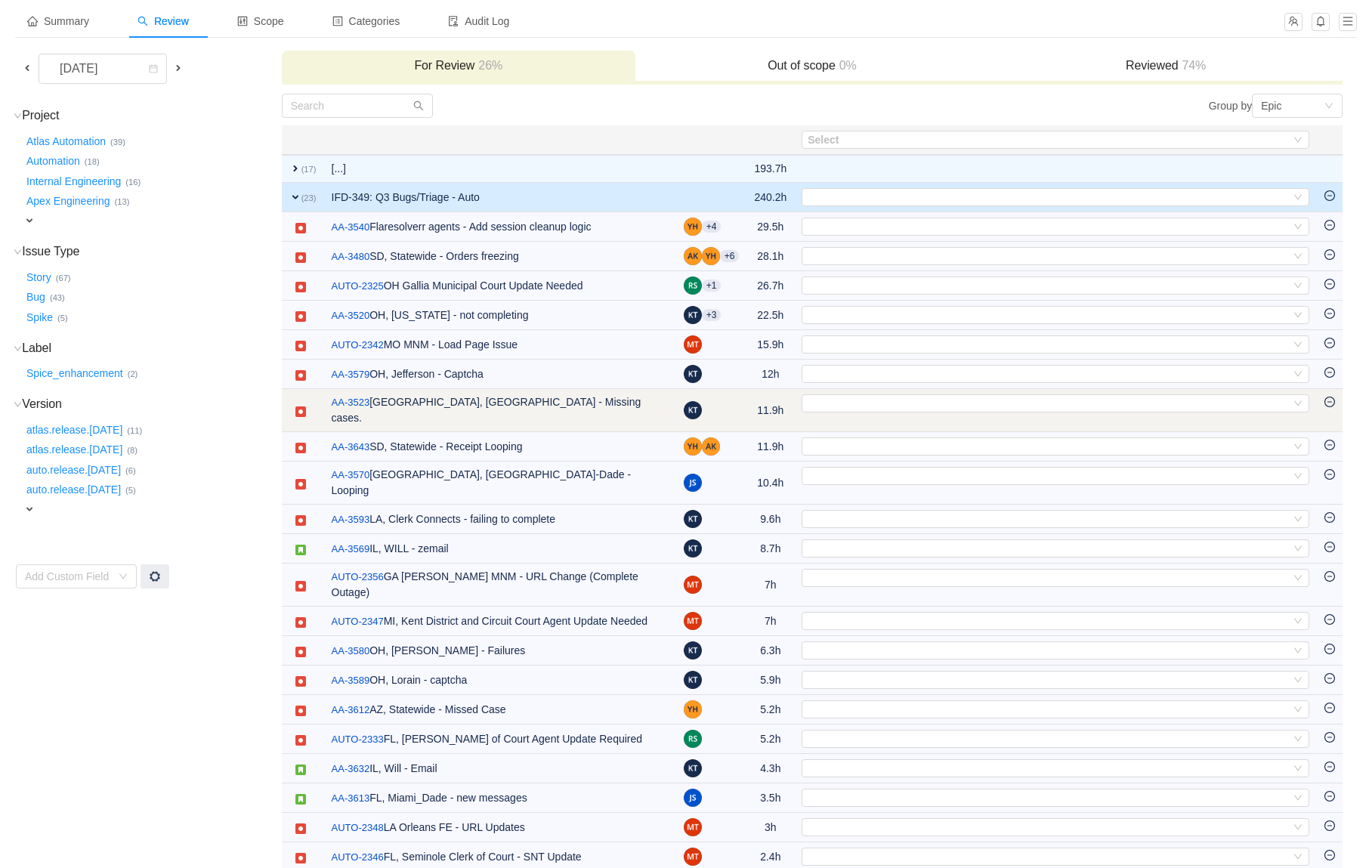
scroll to position [79, 0]
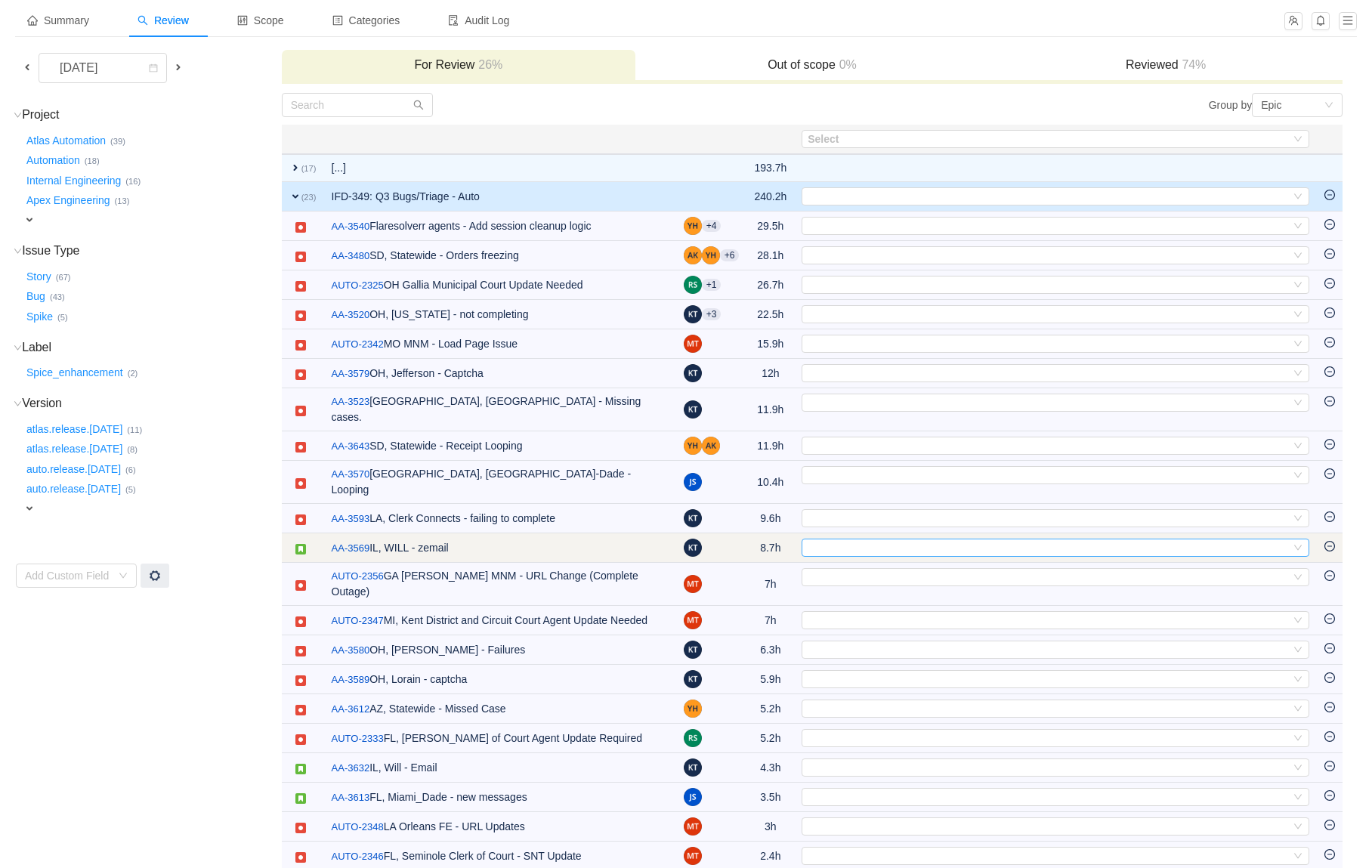
click at [825, 539] on div "Select" at bounding box center [1049, 547] width 483 height 17
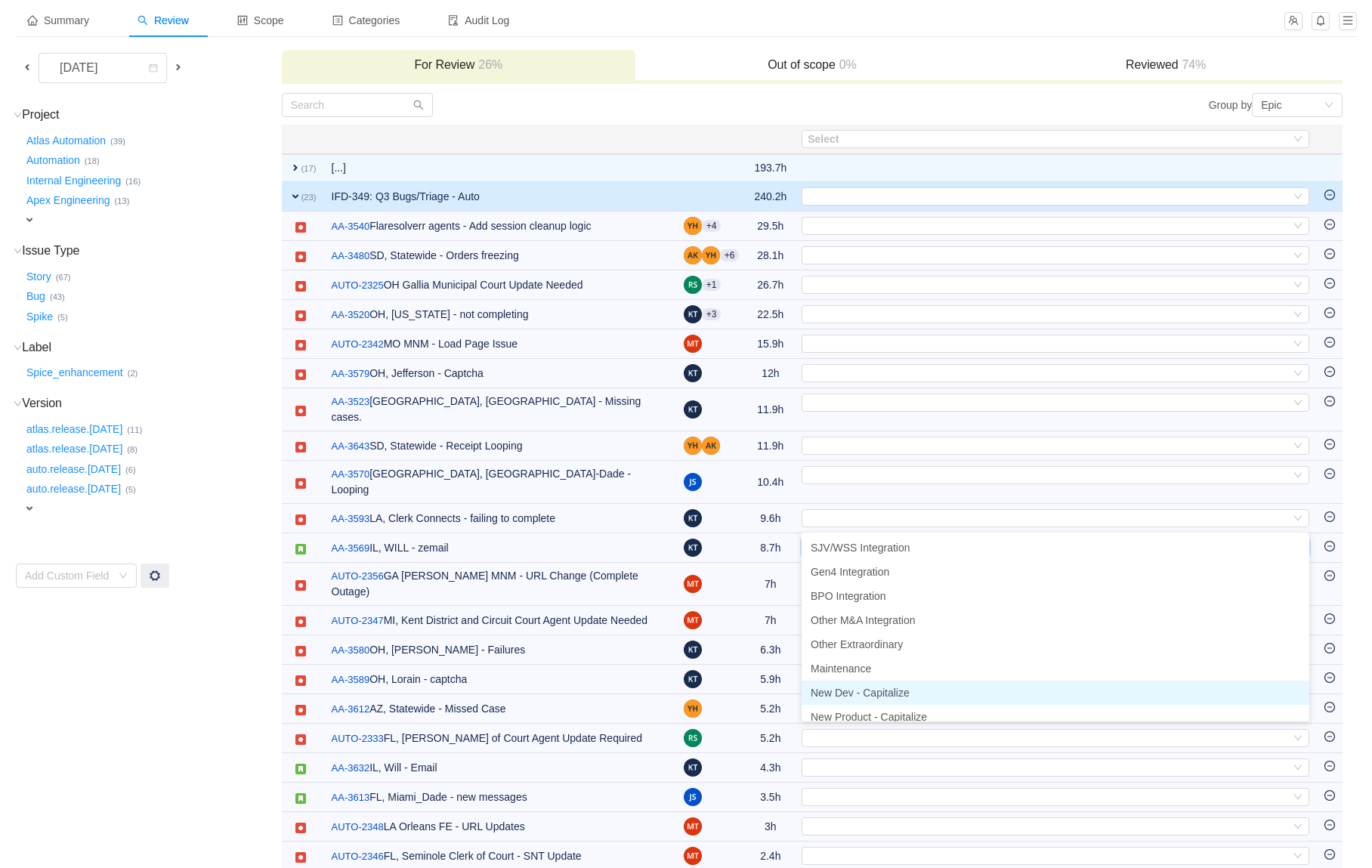
click at [882, 693] on span "New Dev - Capitalize" at bounding box center [860, 693] width 99 height 12
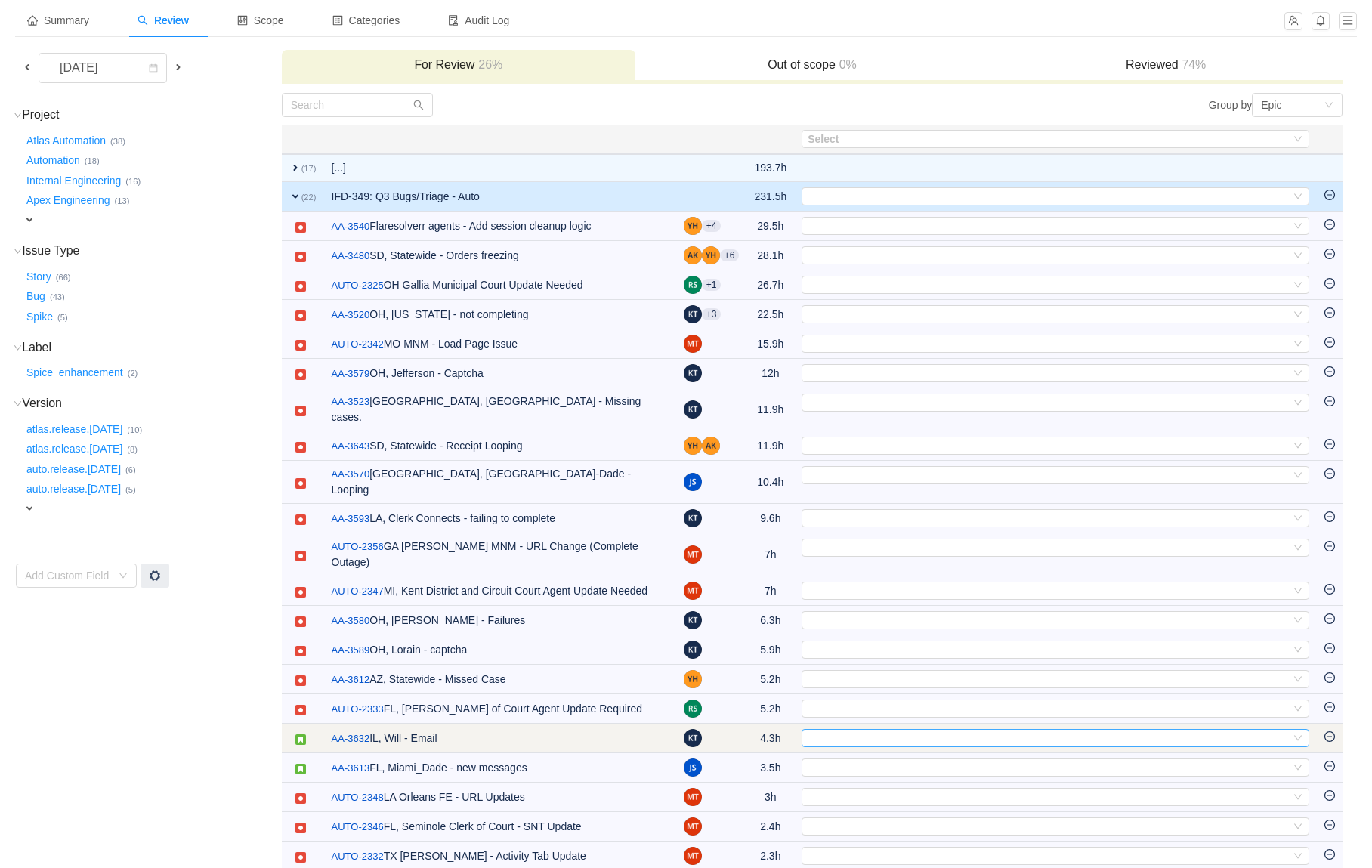
click at [890, 730] on div "Select" at bounding box center [1049, 738] width 483 height 17
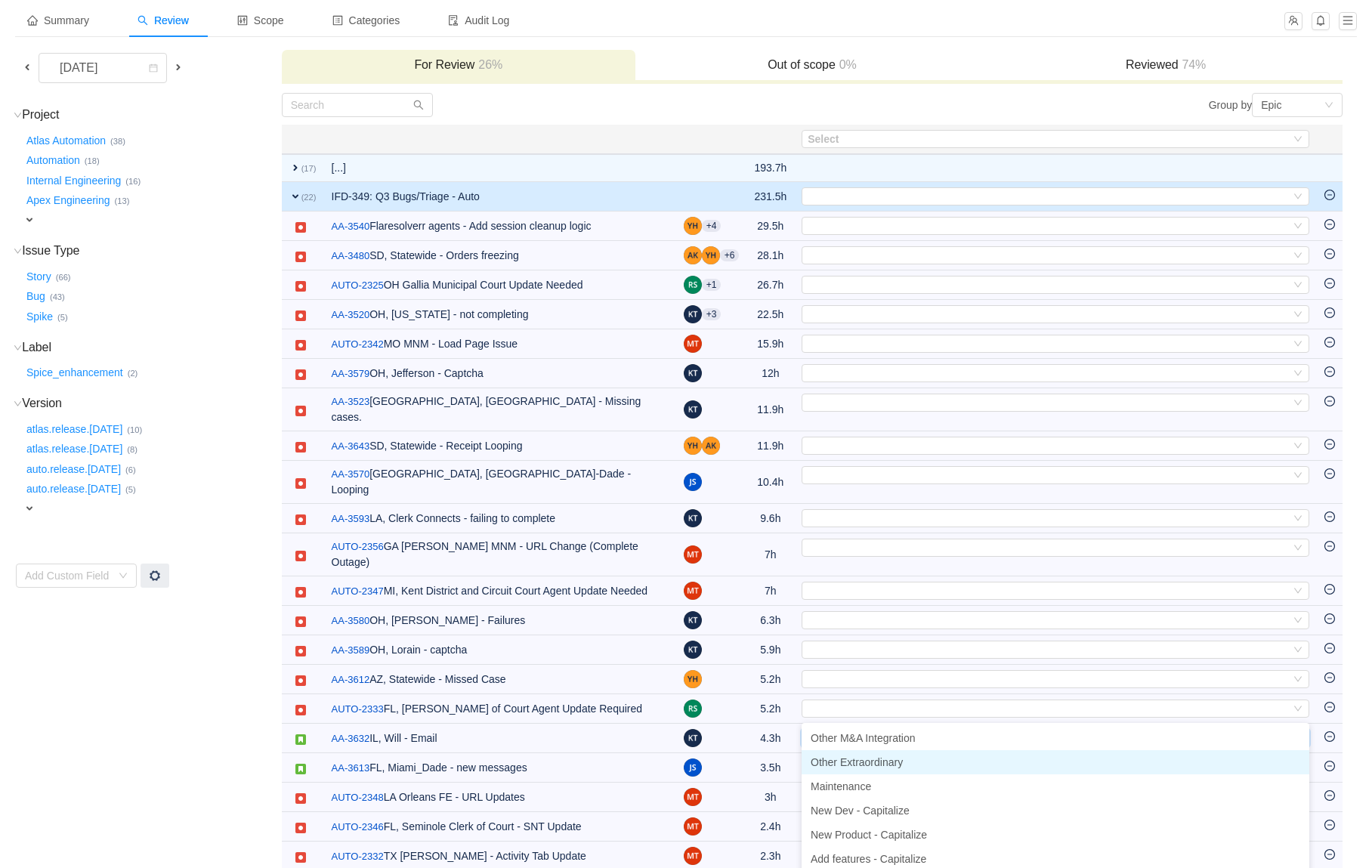
scroll to position [76, 0]
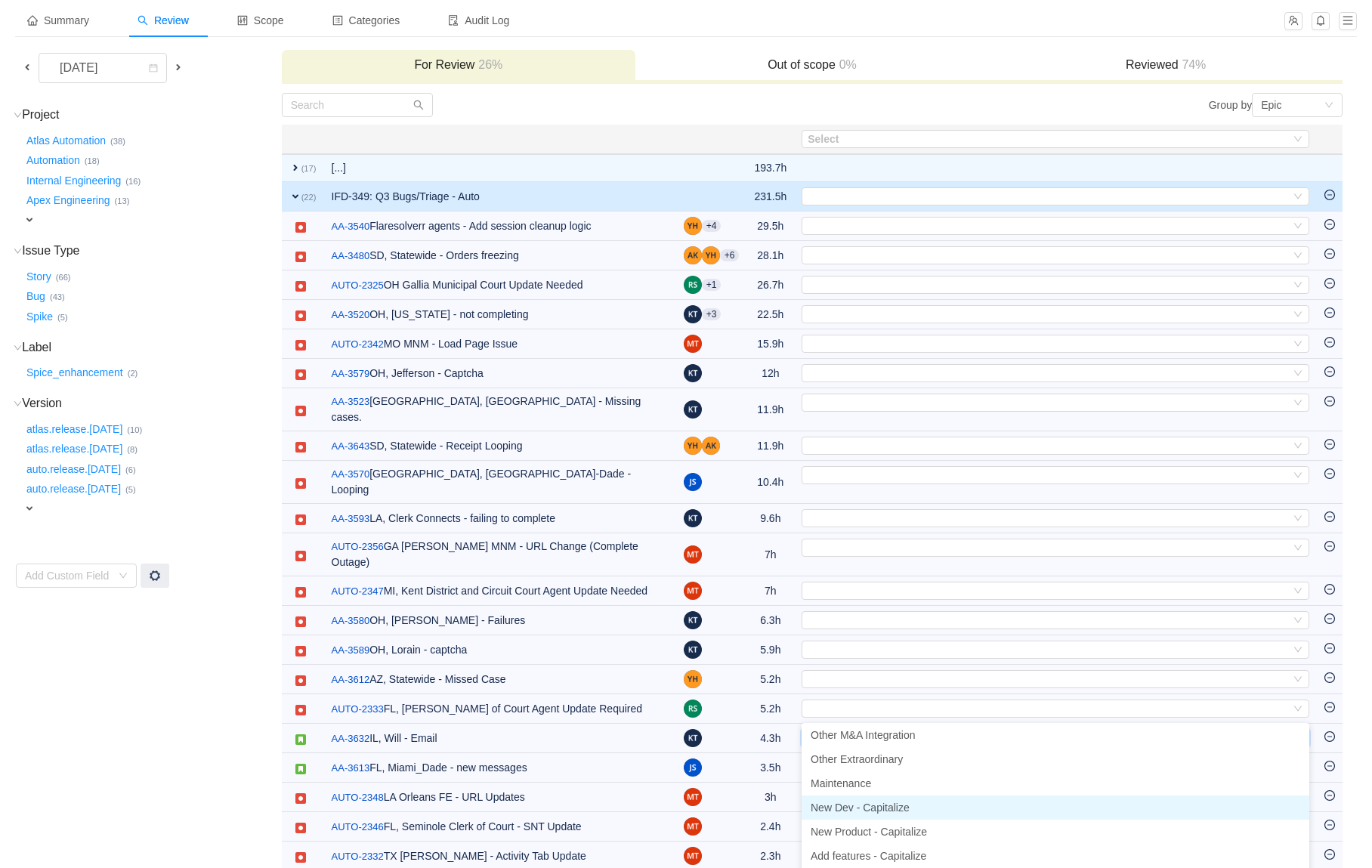
click at [873, 811] on span "New Dev - Capitalize" at bounding box center [860, 807] width 99 height 12
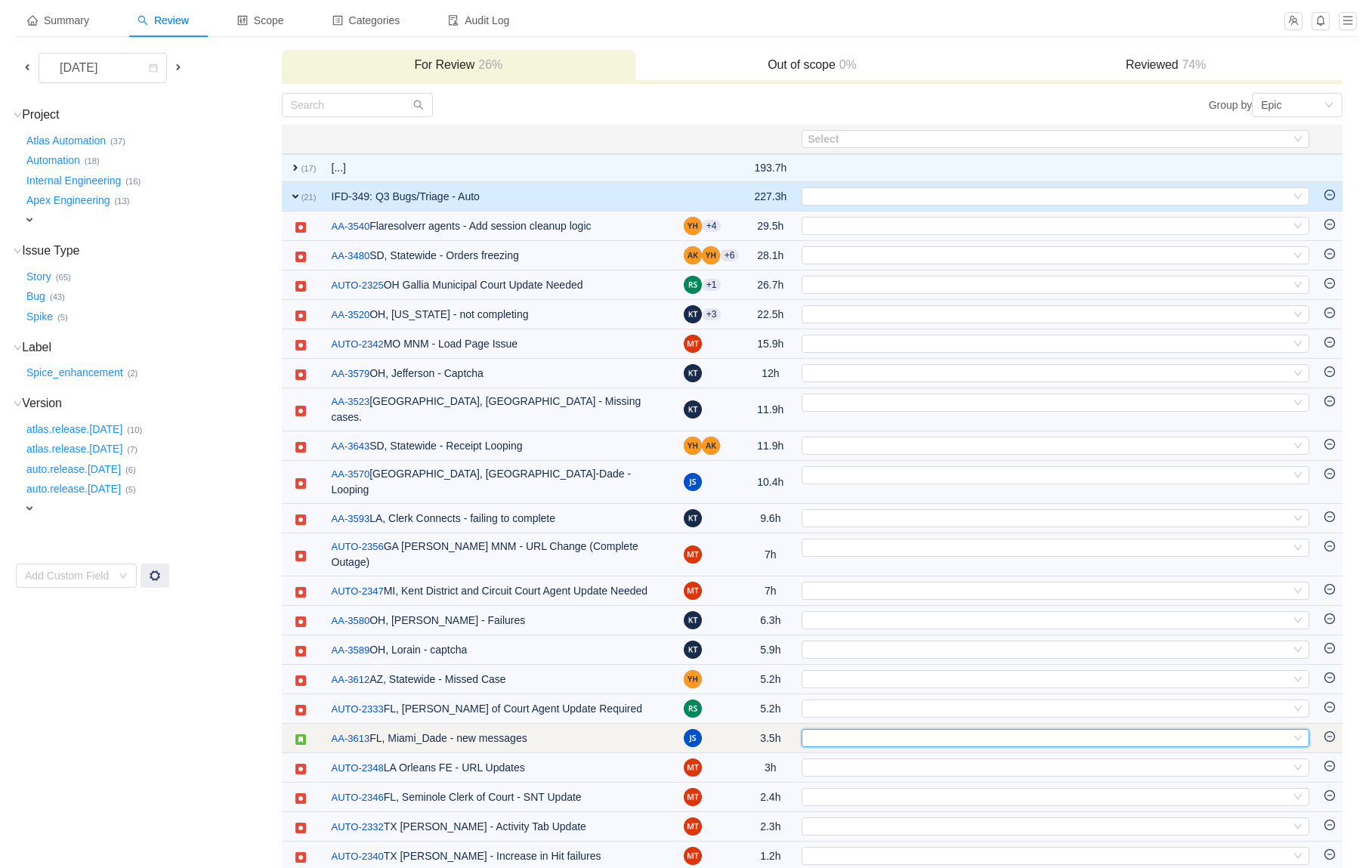
click at [856, 730] on div "Select" at bounding box center [1049, 738] width 483 height 17
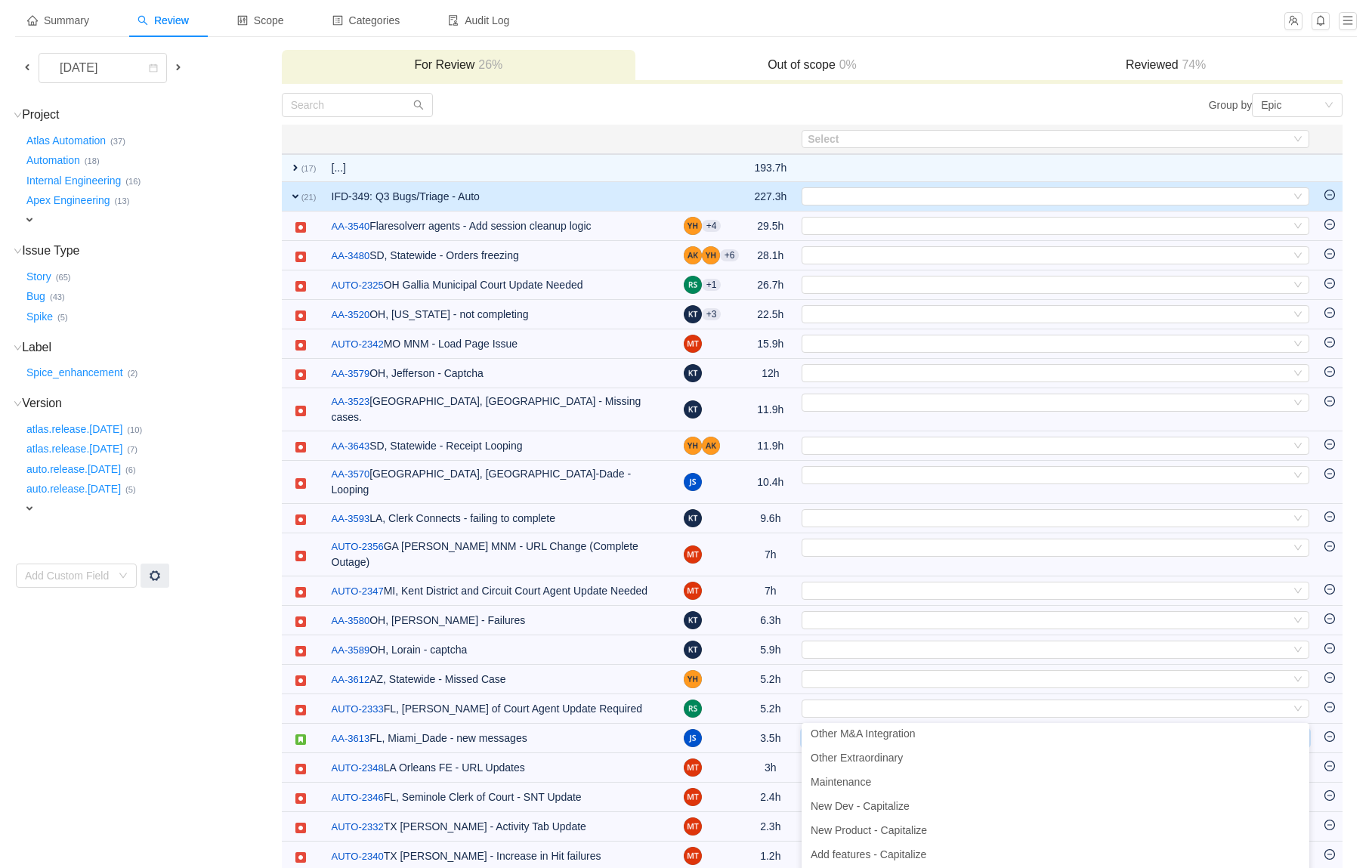
scroll to position [78, 0]
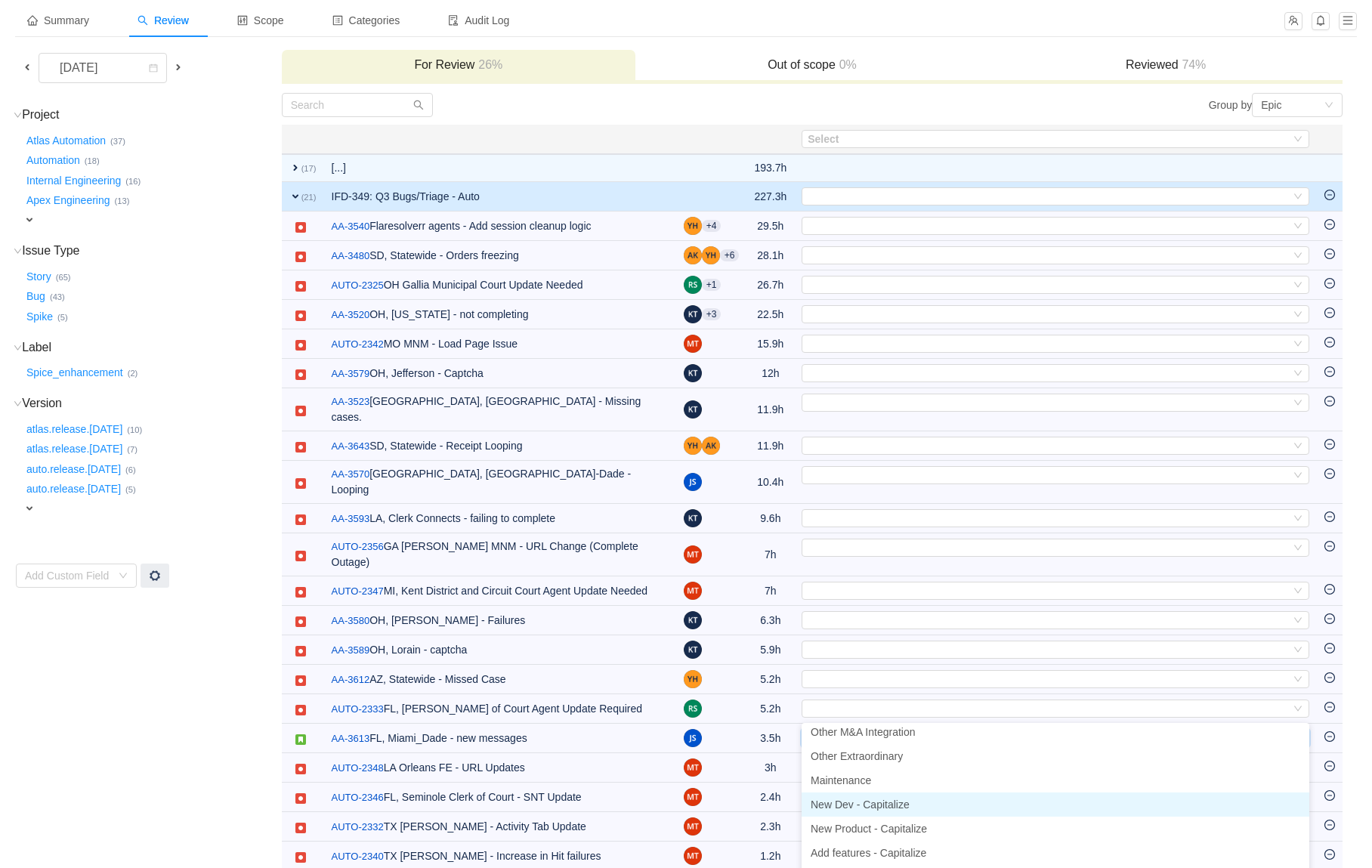
click at [865, 804] on span "New Dev - Capitalize" at bounding box center [860, 805] width 99 height 12
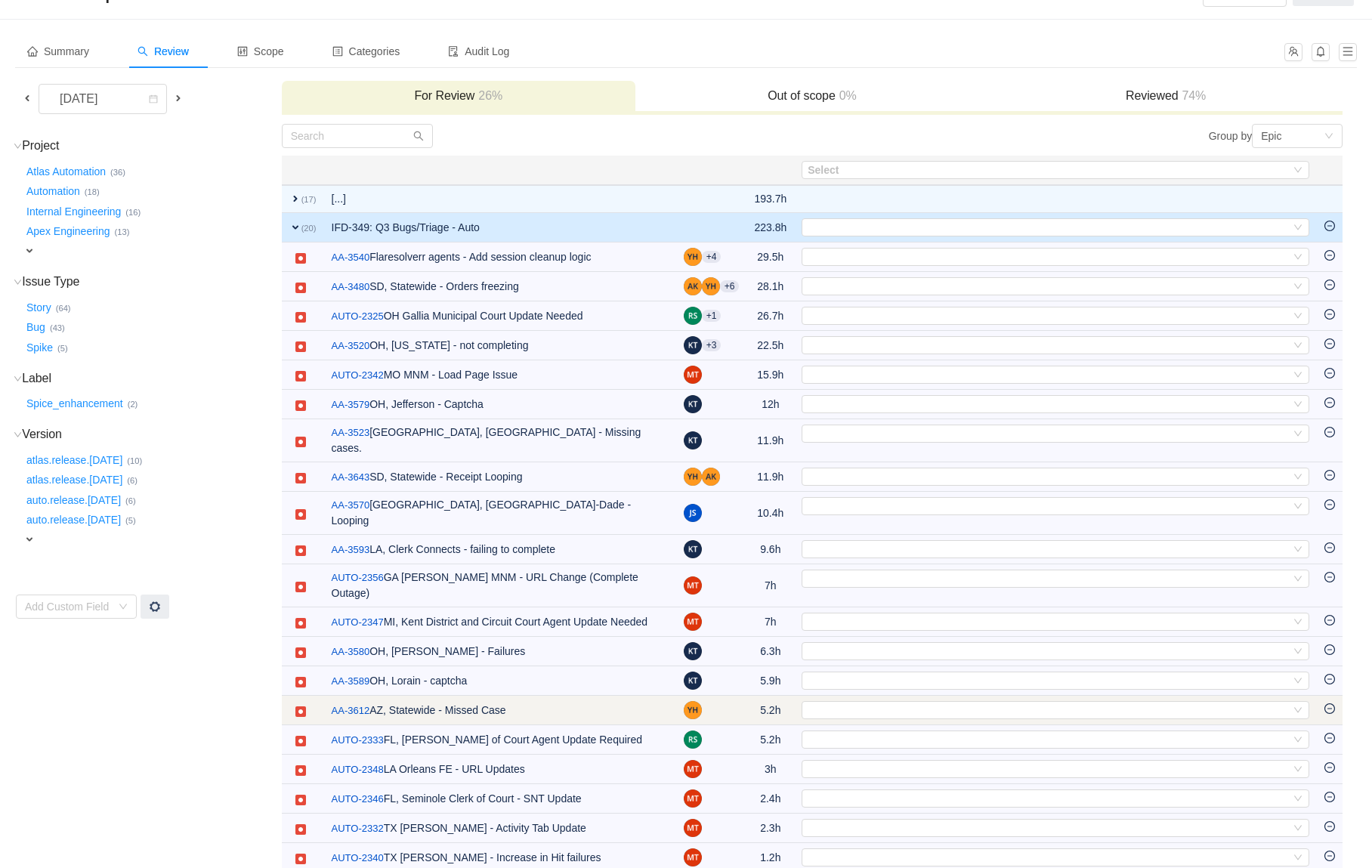
scroll to position [30, 0]
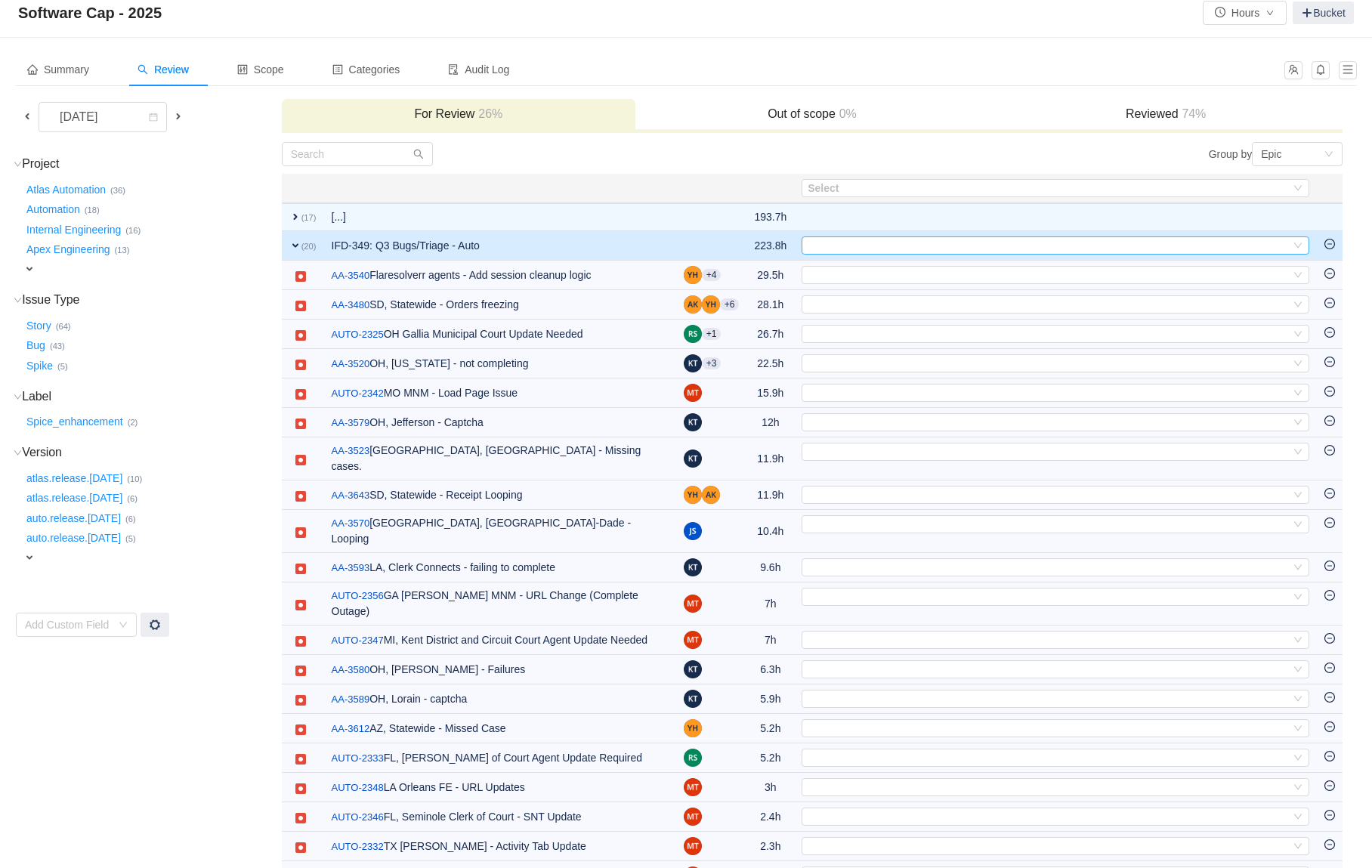
click at [851, 252] on div "Select" at bounding box center [1049, 245] width 483 height 17
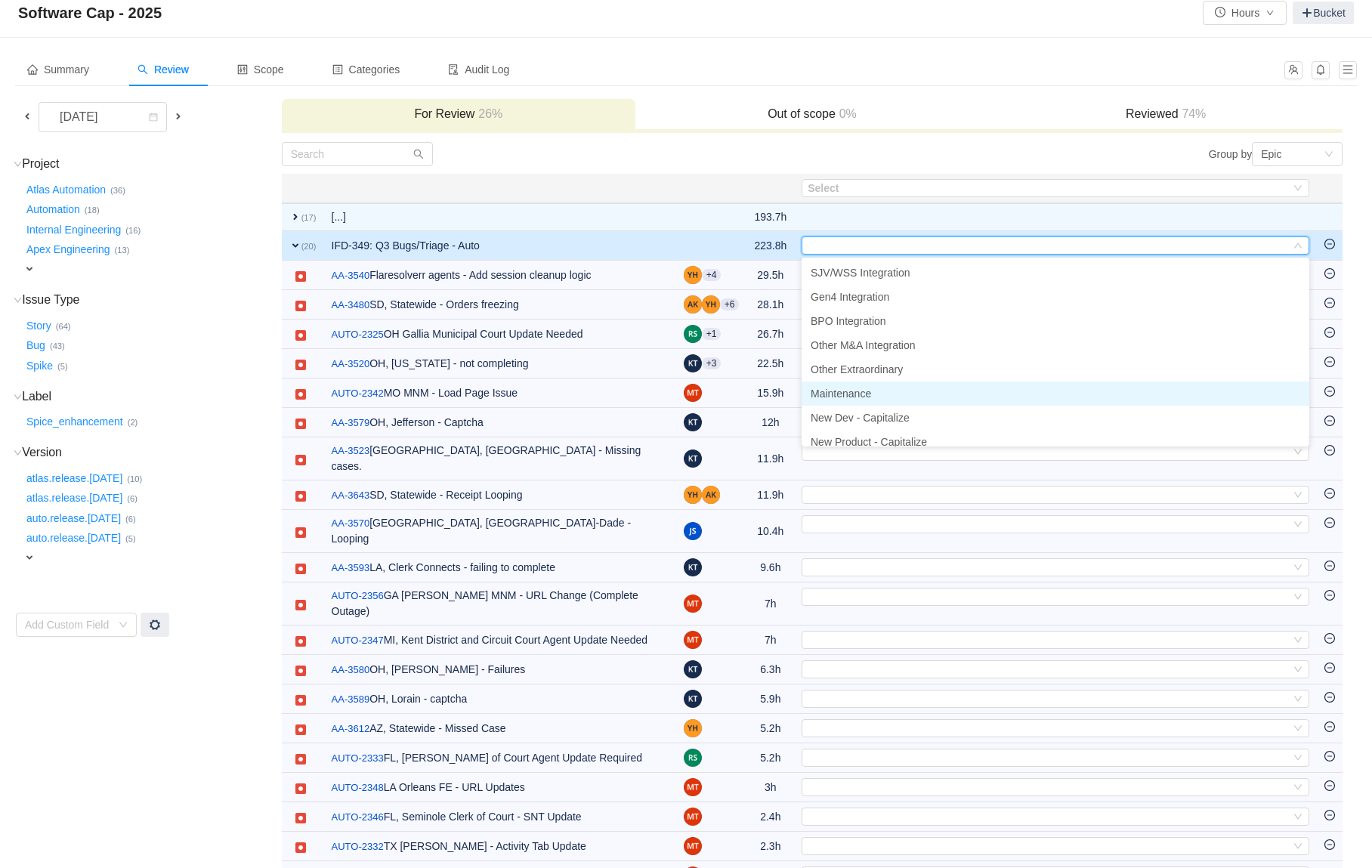
click at [858, 392] on span "Maintenance" at bounding box center [841, 393] width 61 height 12
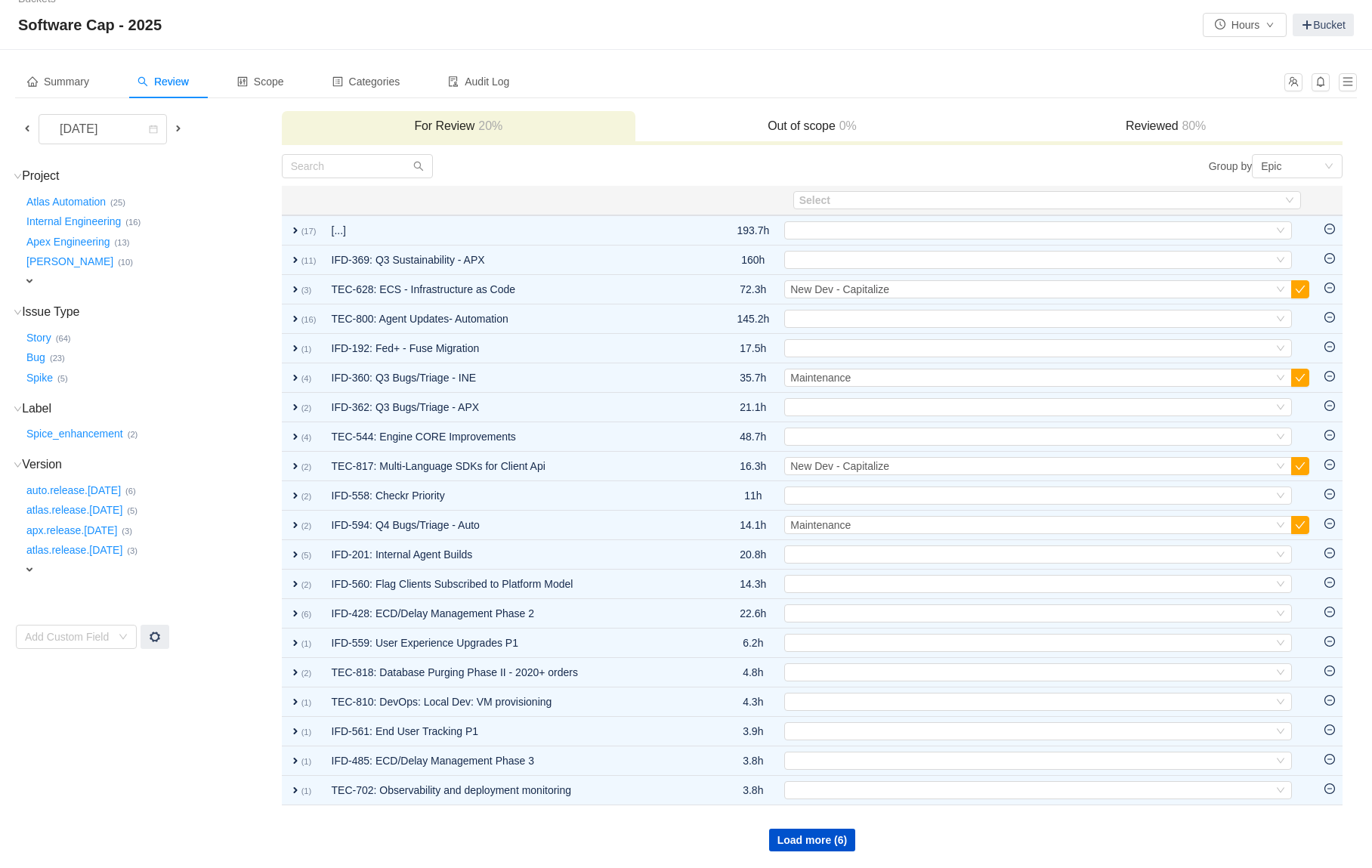
scroll to position [18, 0]
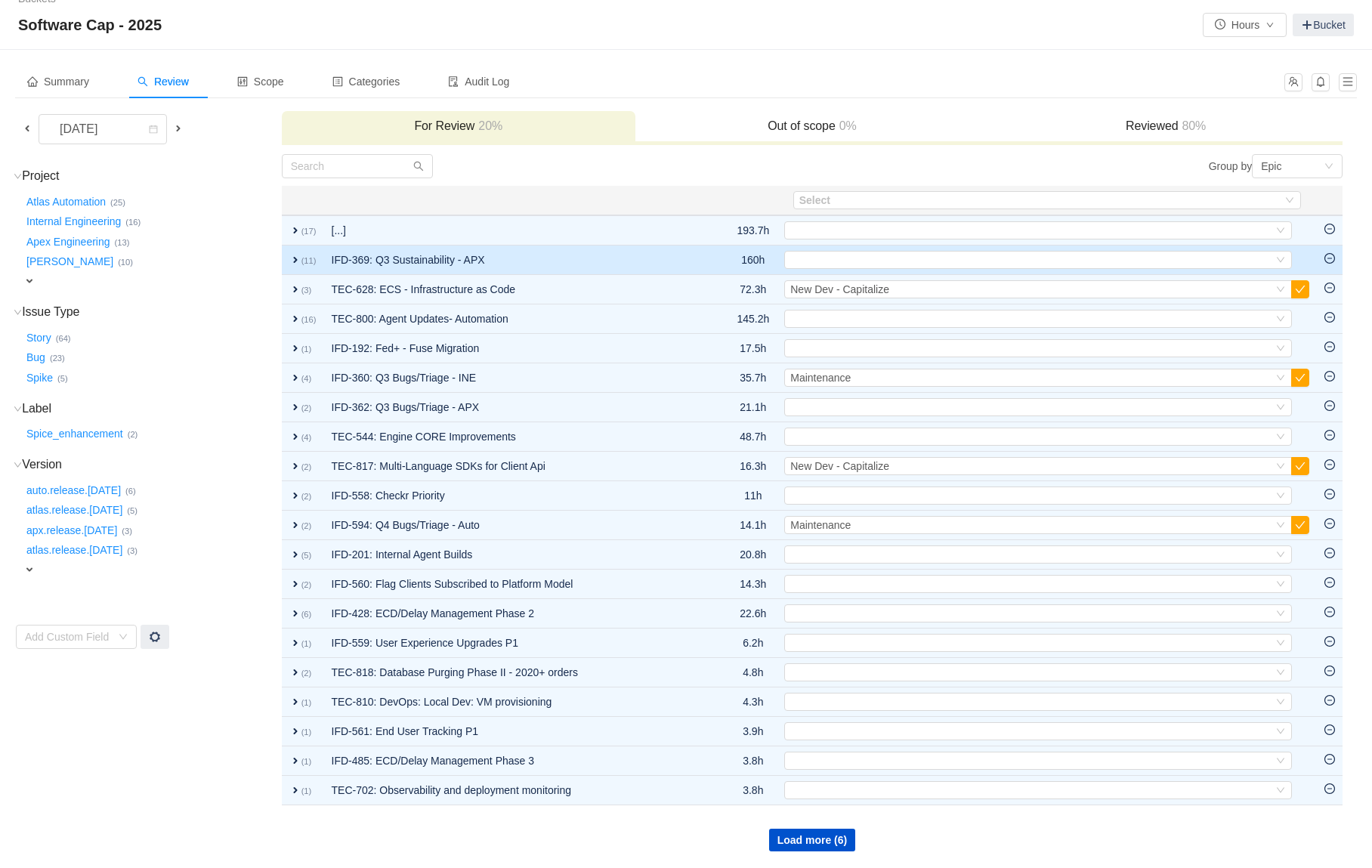
click at [595, 258] on td "IFD-369: Q3 Sustainability - APX" at bounding box center [516, 260] width 384 height 30
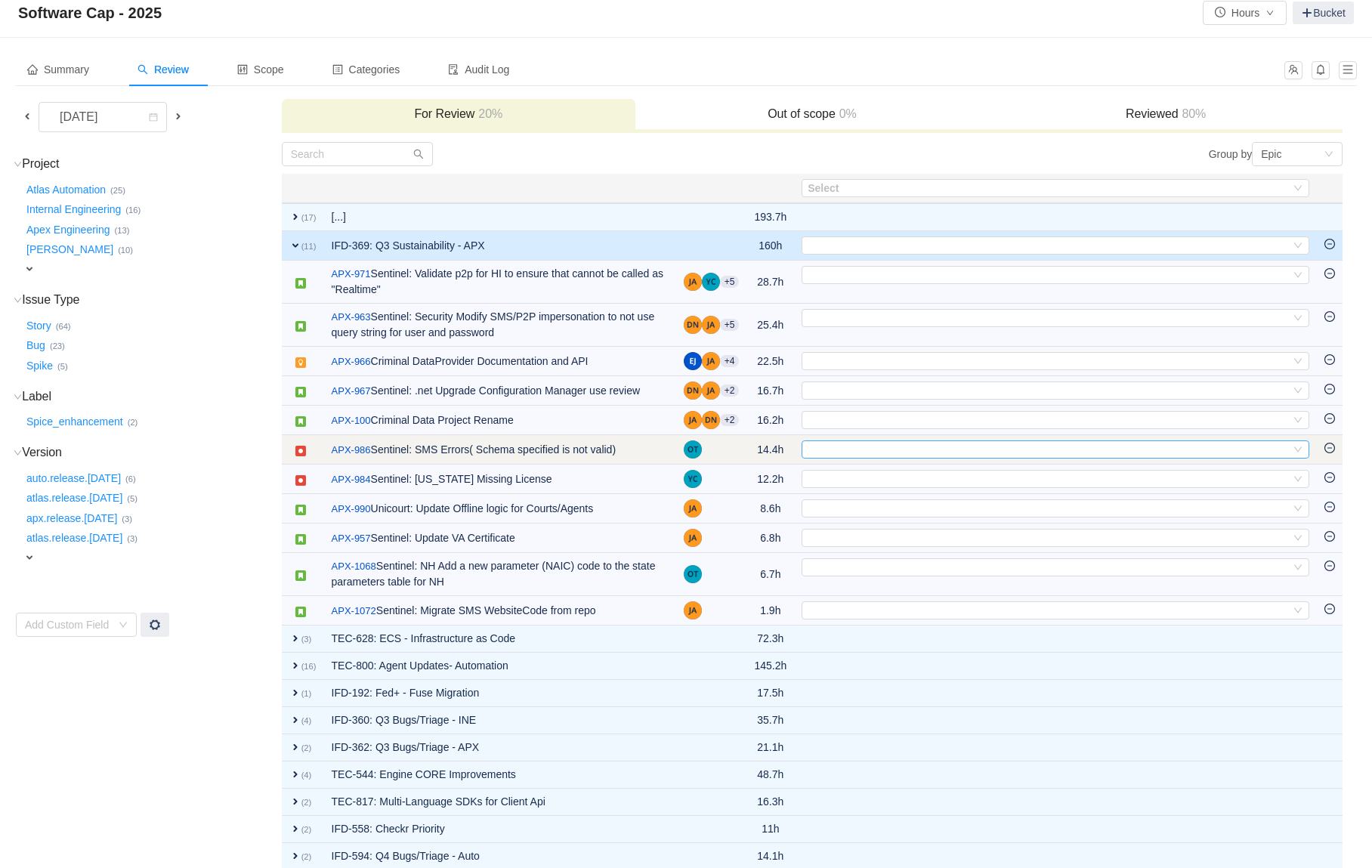
click at [859, 450] on div "Select" at bounding box center [1049, 450] width 483 height 17
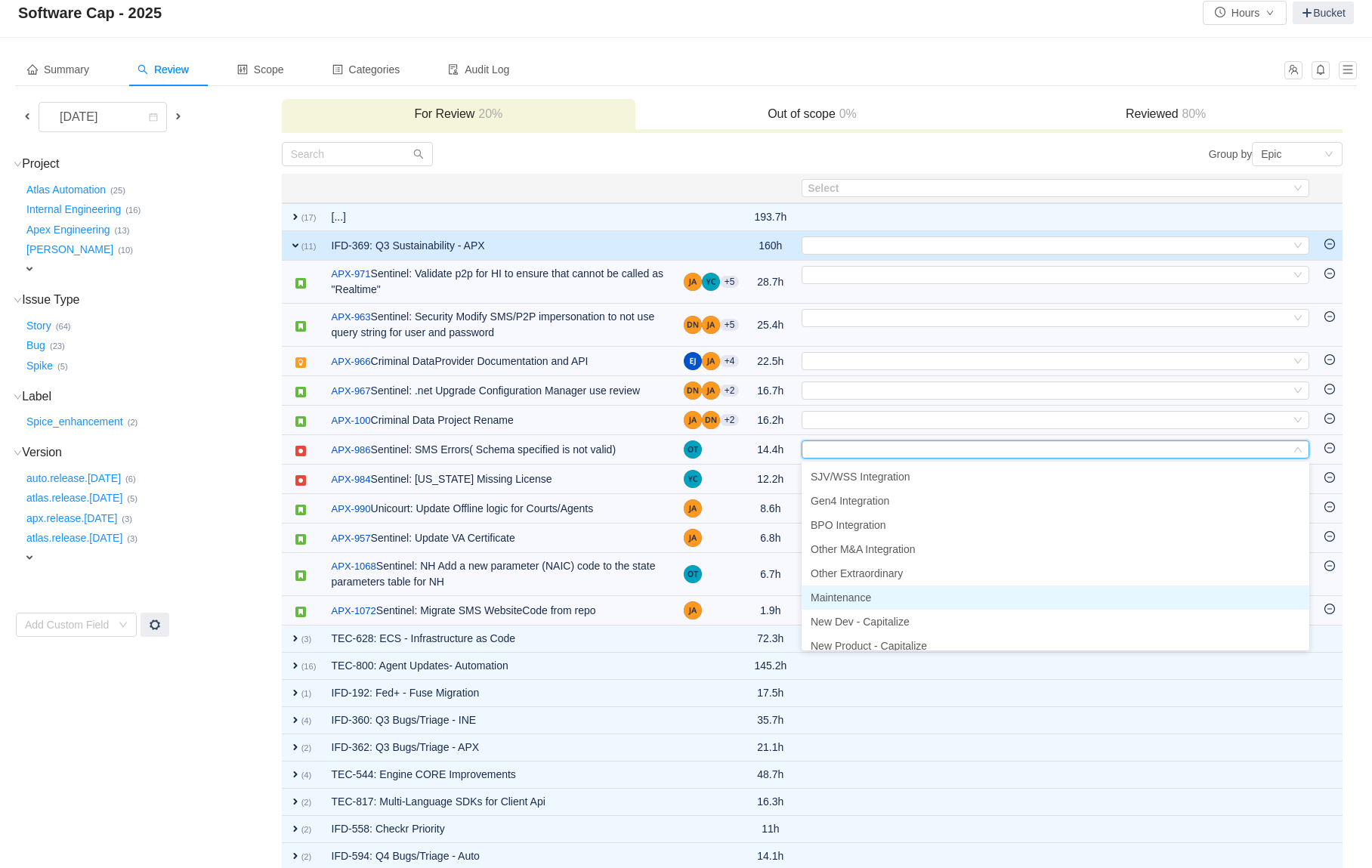
click at [858, 594] on span "Maintenance" at bounding box center [841, 597] width 61 height 12
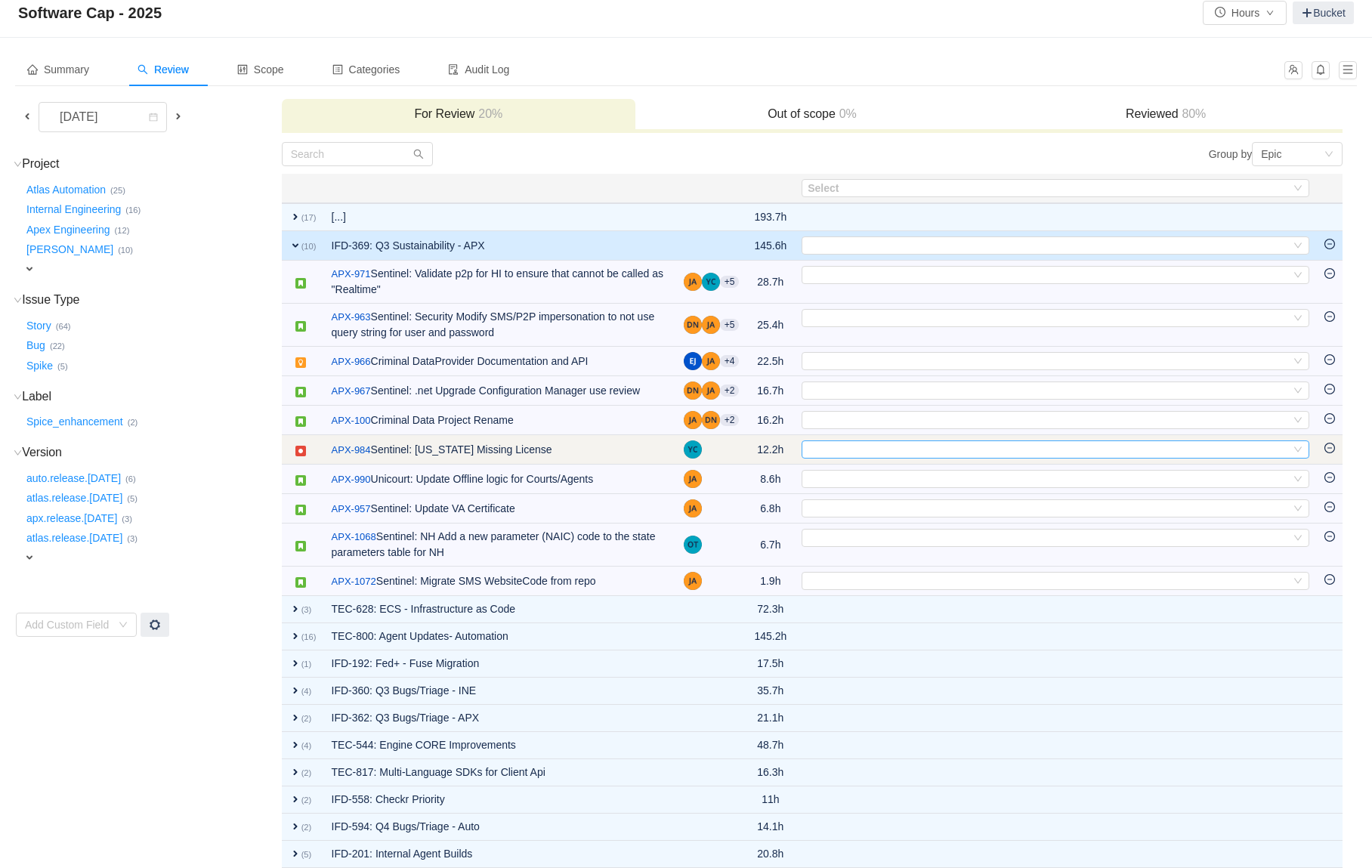
click at [872, 449] on div "Select" at bounding box center [1049, 450] width 483 height 17
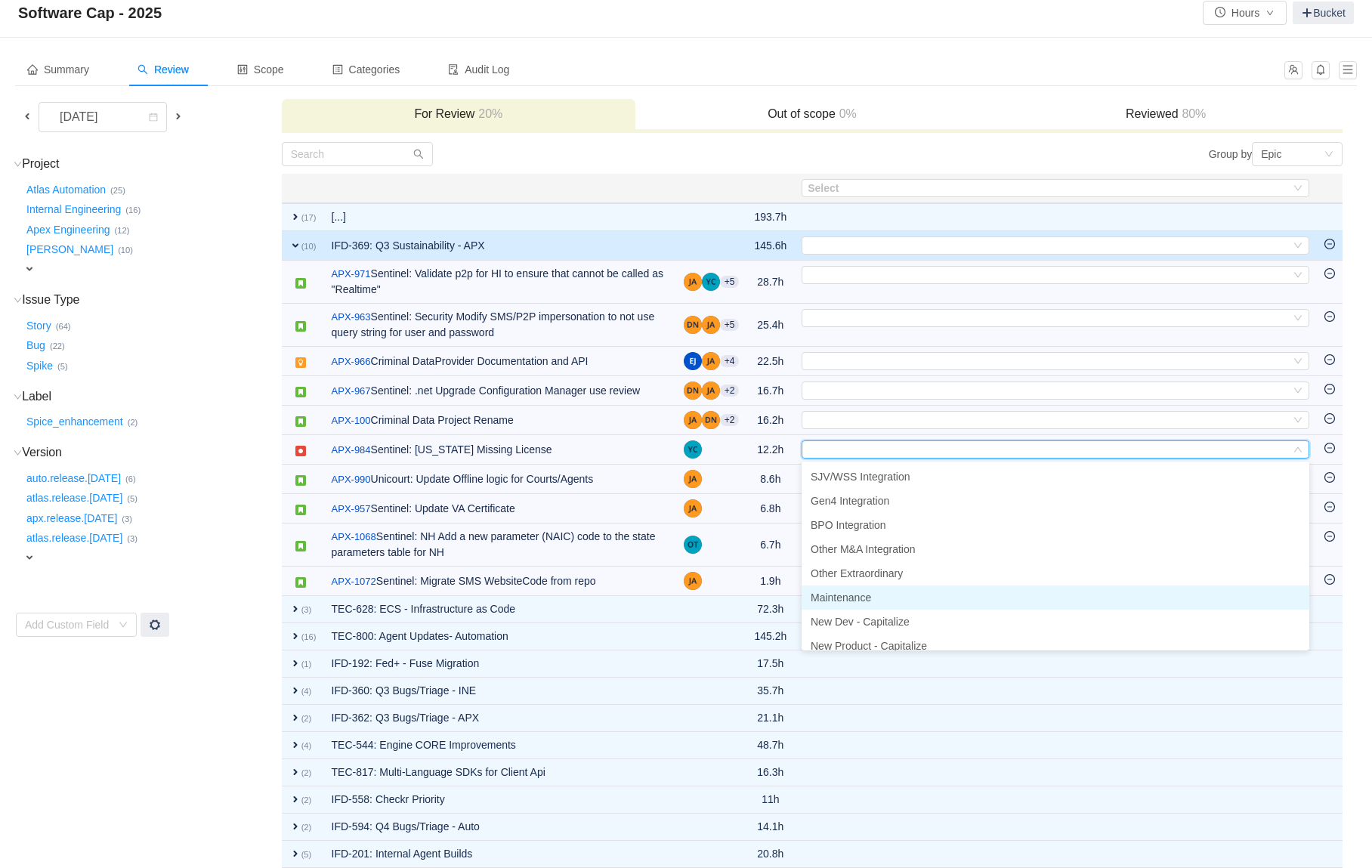
click at [851, 605] on li "Maintenance" at bounding box center [1056, 597] width 508 height 24
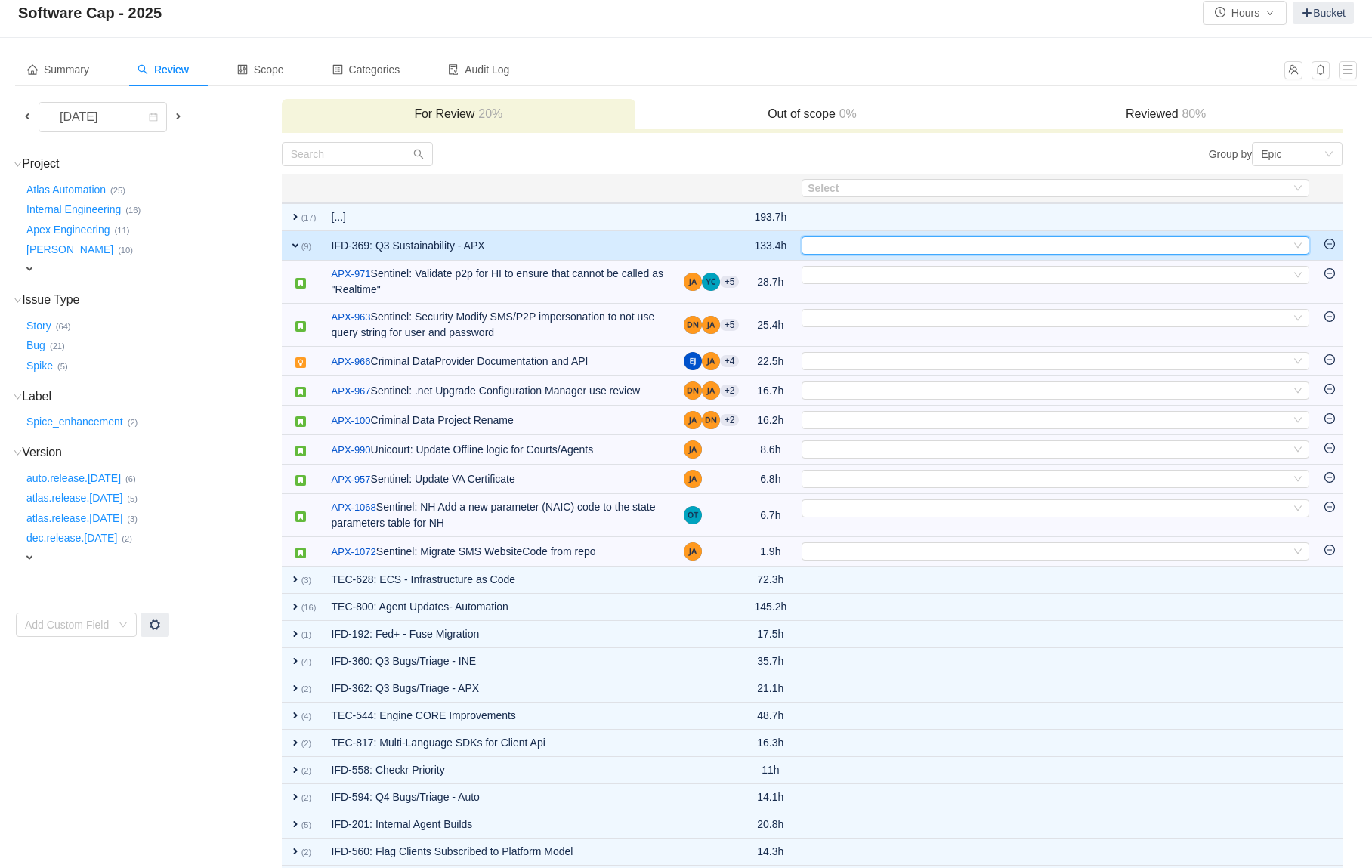
click at [856, 251] on div "Select" at bounding box center [1049, 245] width 483 height 17
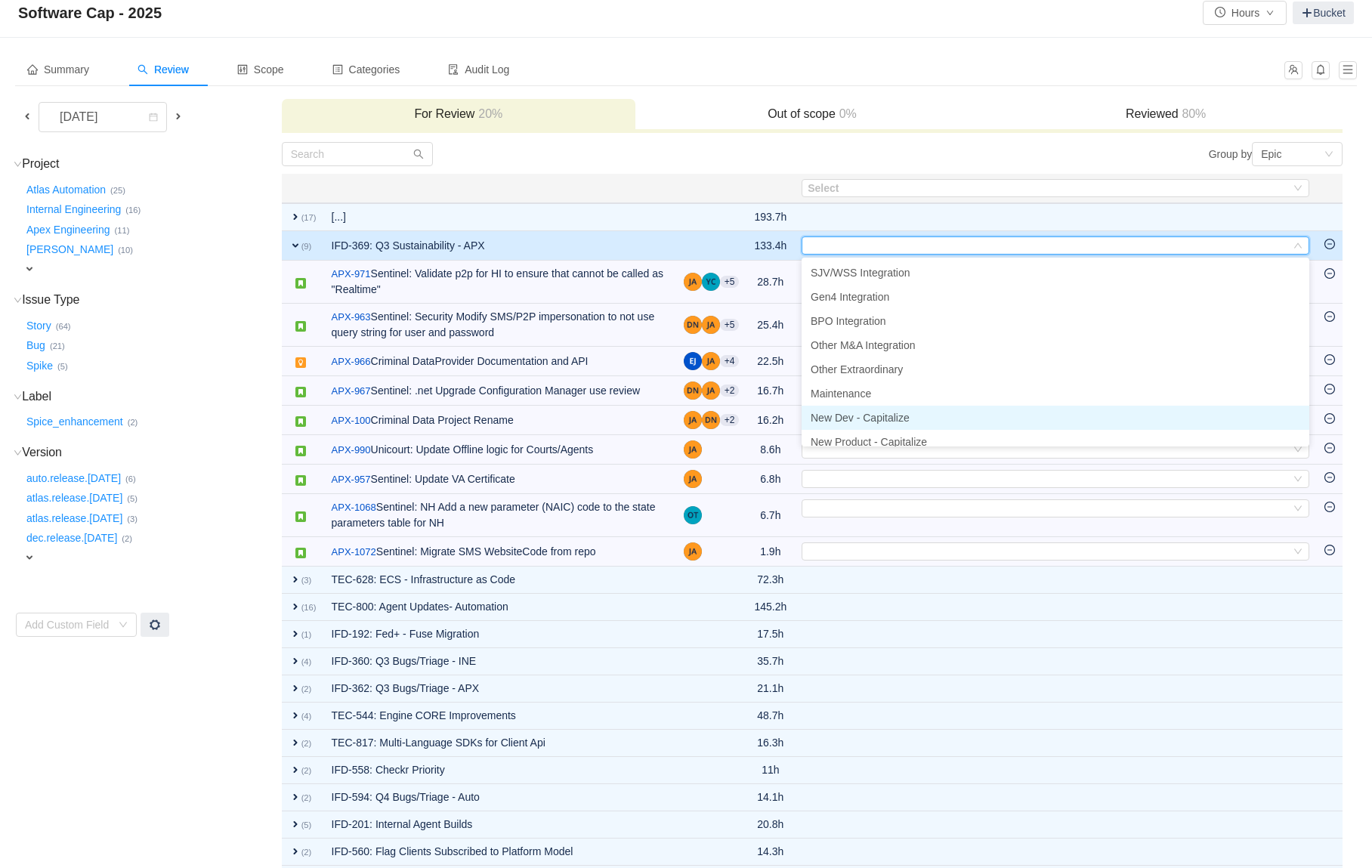
click at [839, 412] on span "New Dev - Capitalize" at bounding box center [860, 418] width 99 height 12
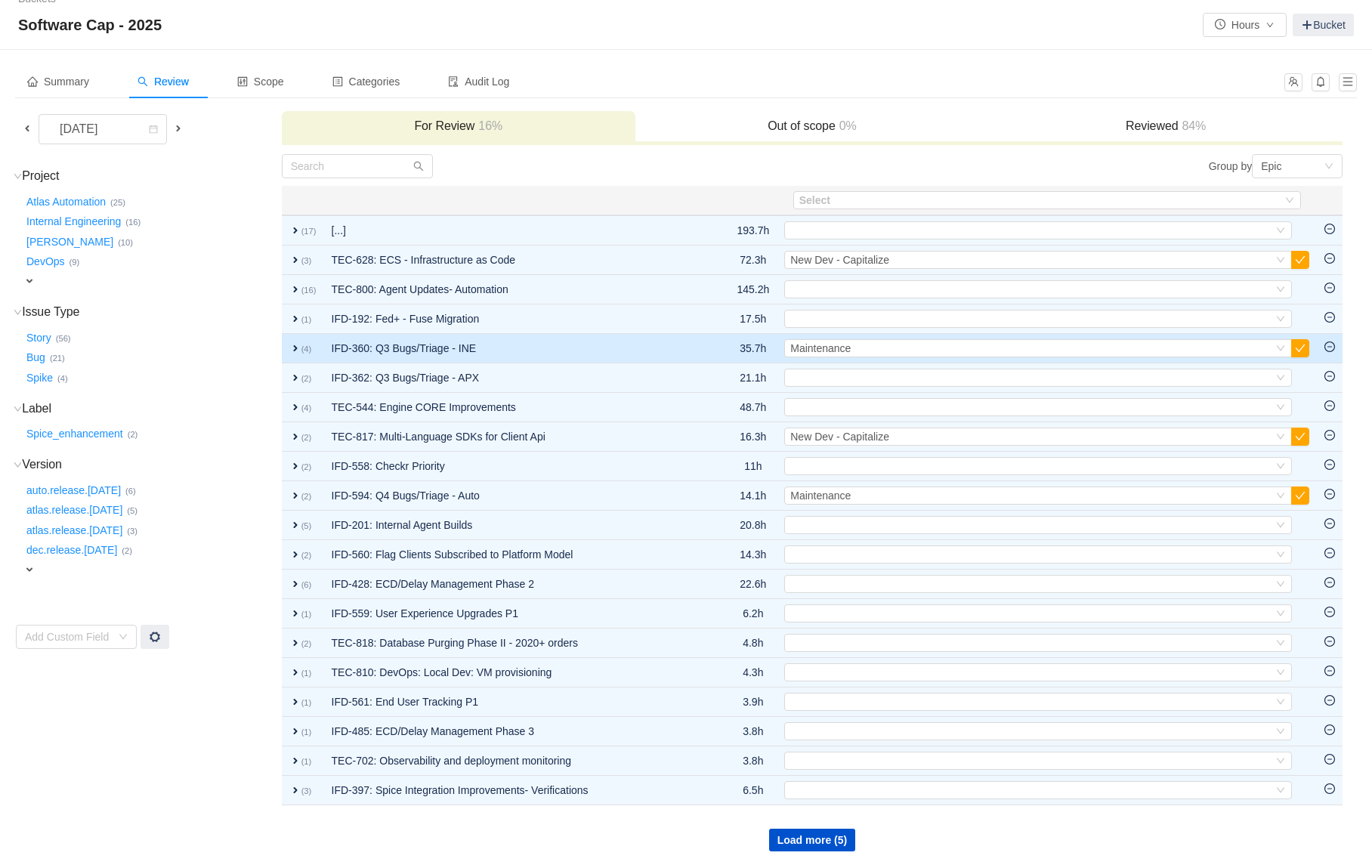
scroll to position [18, 0]
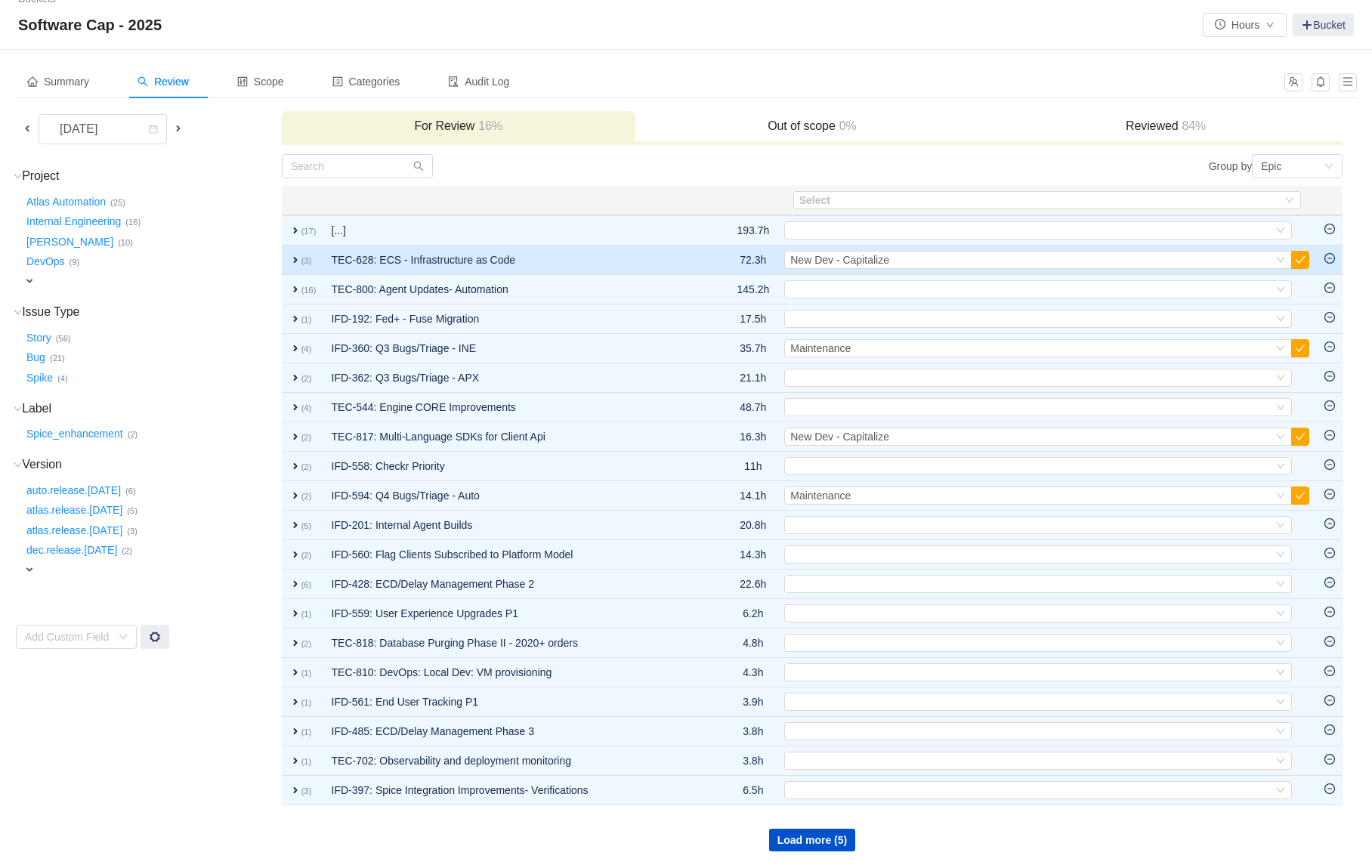
click at [665, 259] on td "TEC-628: ECS - Infrastructure as Code" at bounding box center [516, 260] width 385 height 30
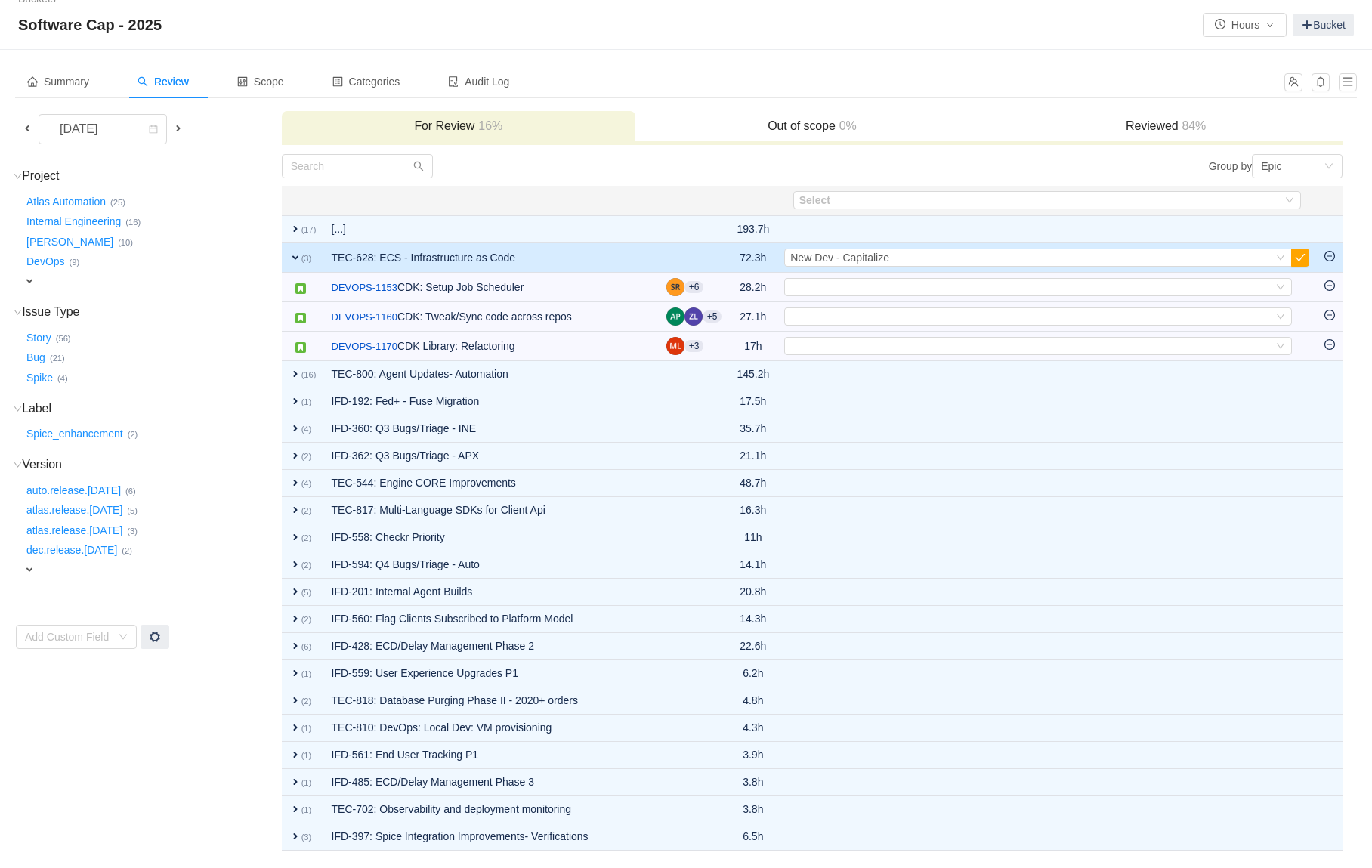
scroll to position [30, 0]
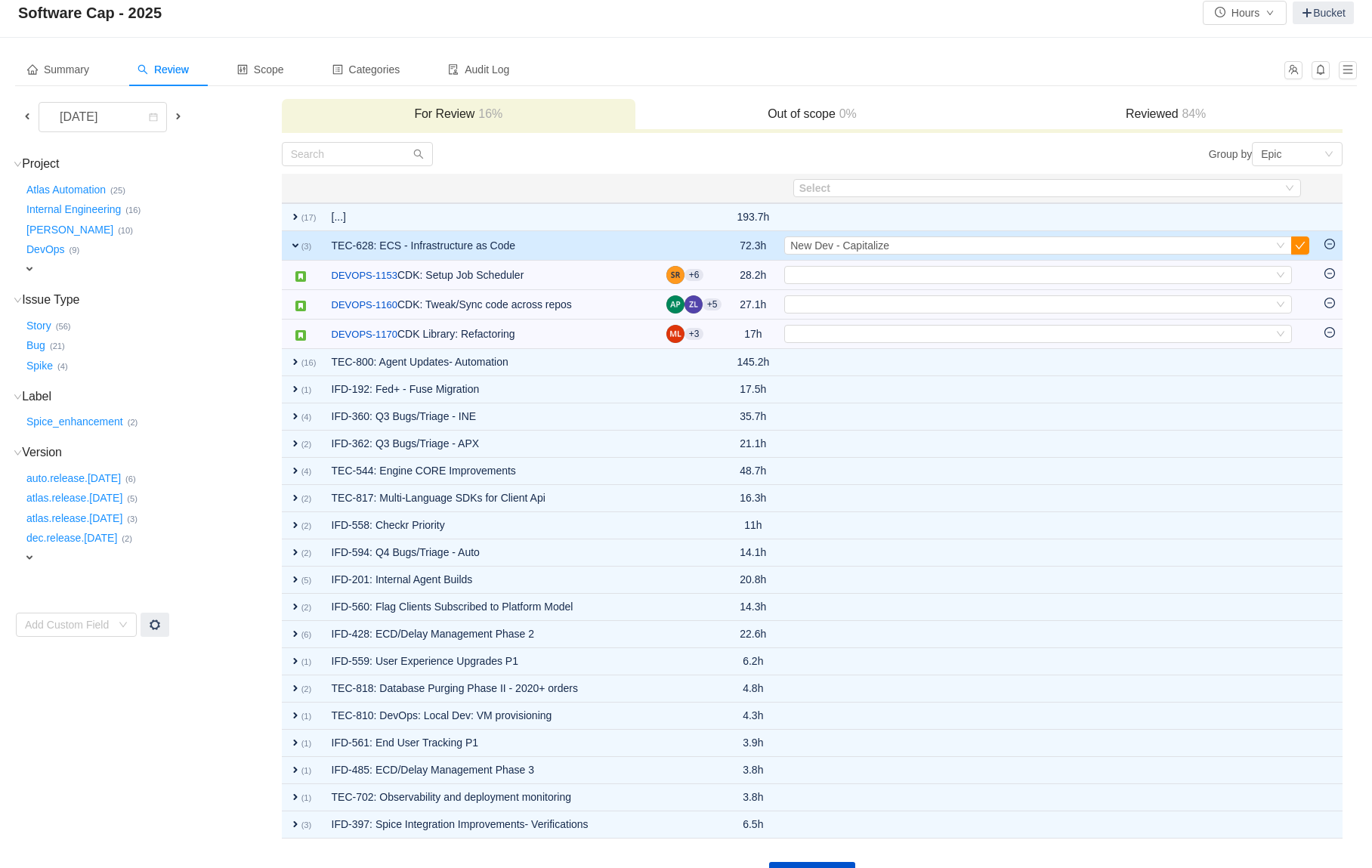
click at [1299, 241] on button "button" at bounding box center [1300, 245] width 18 height 18
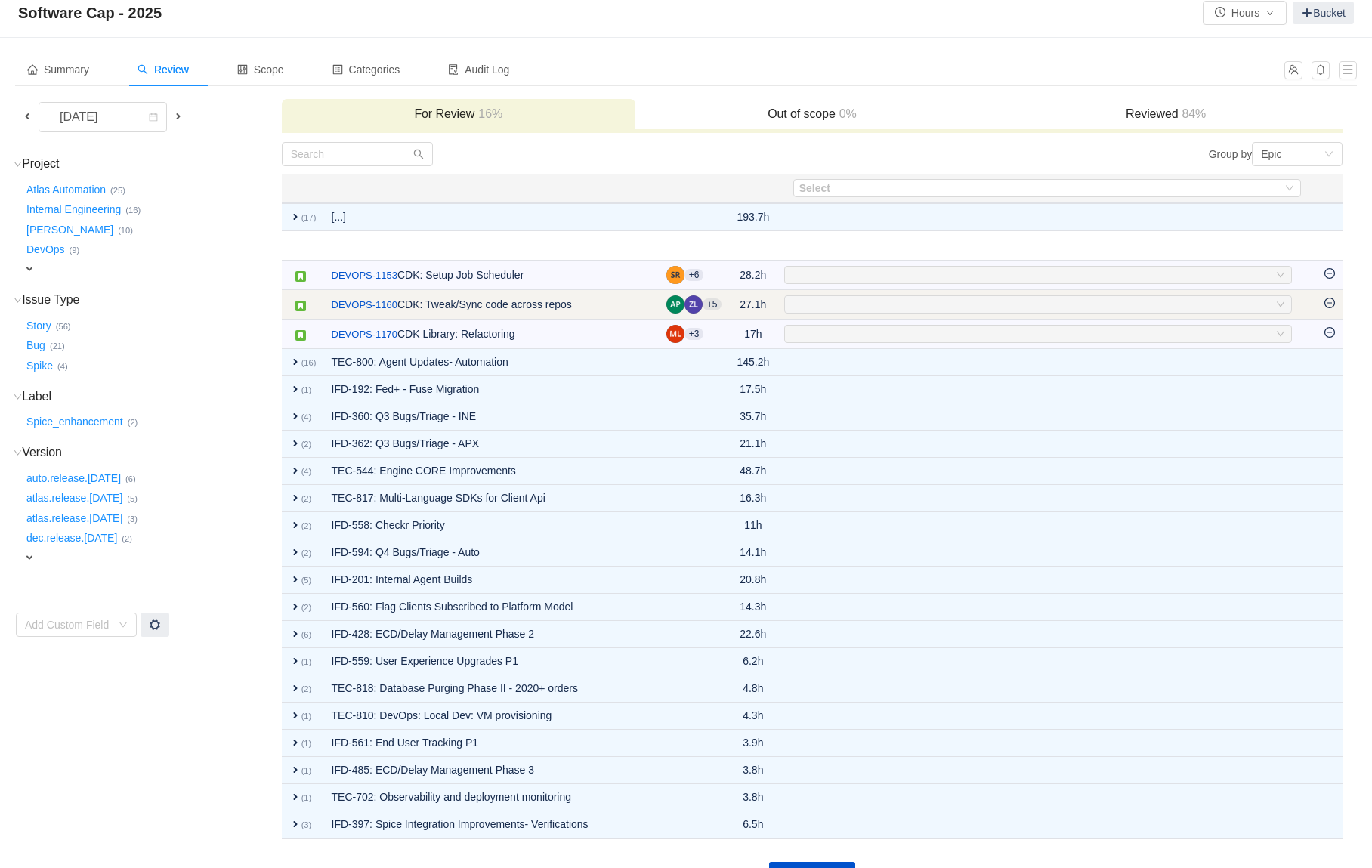
scroll to position [18, 0]
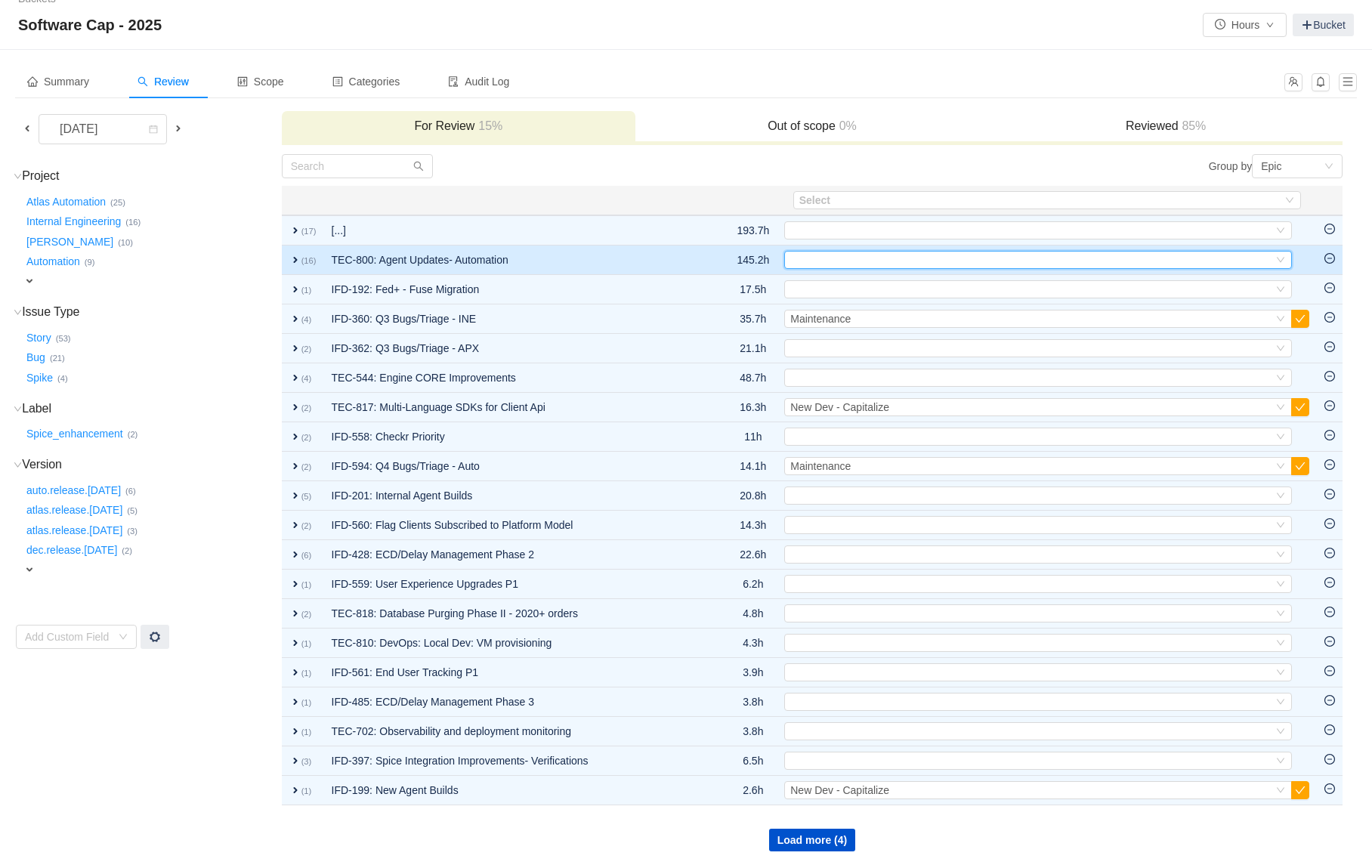
click at [964, 256] on div "Select" at bounding box center [1032, 260] width 483 height 17
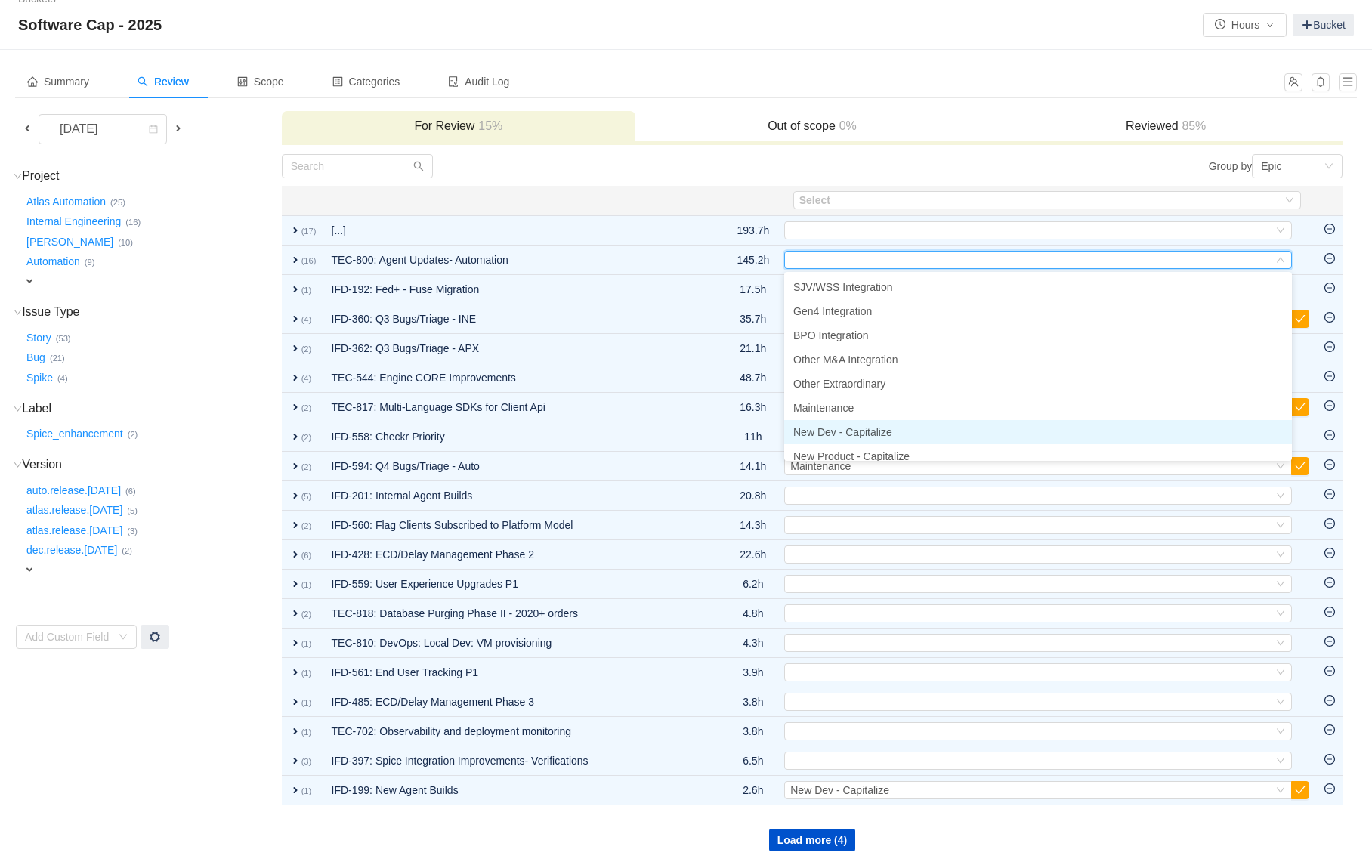
click at [882, 432] on span "New Dev - Capitalize" at bounding box center [842, 432] width 99 height 12
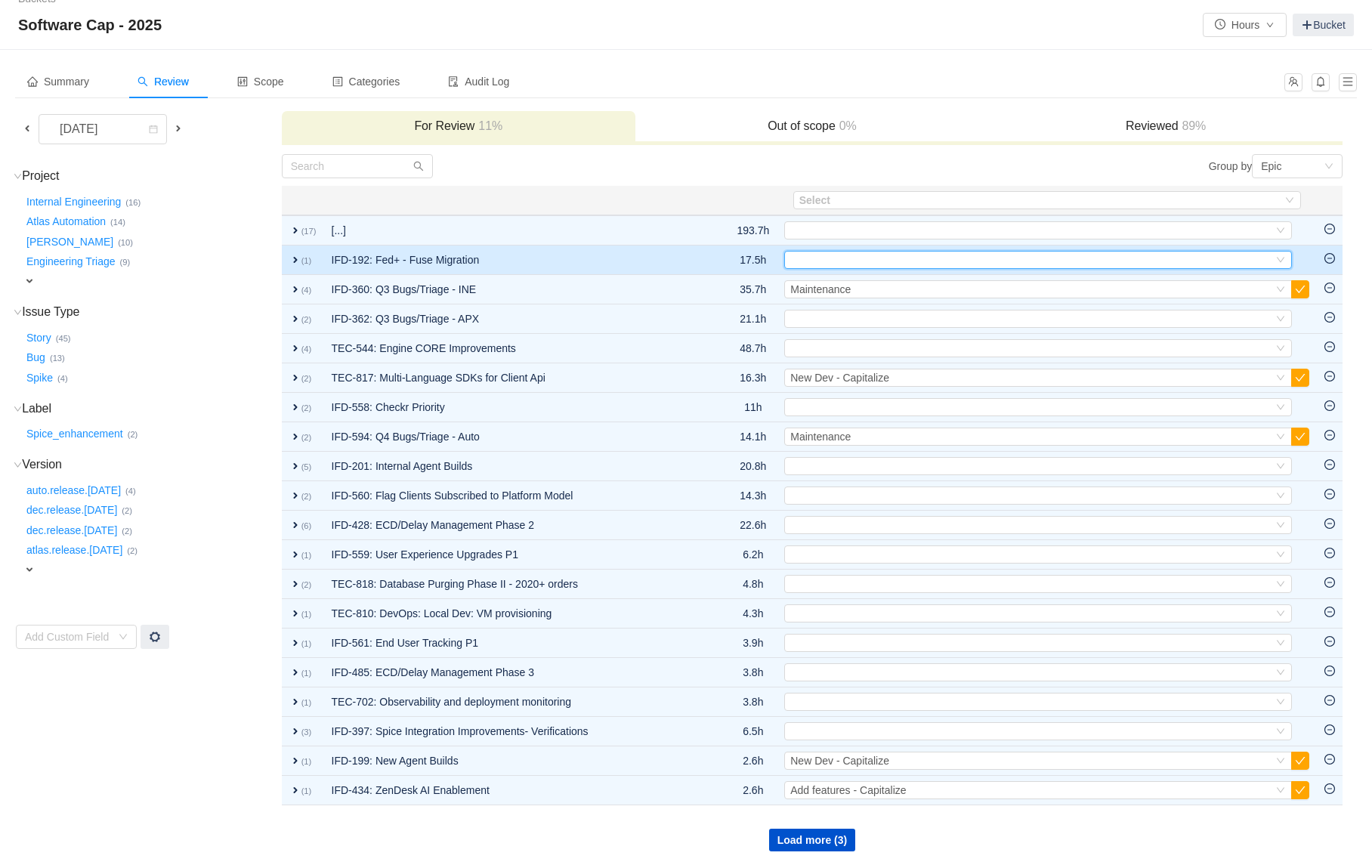
click at [808, 265] on div "Select" at bounding box center [1032, 260] width 483 height 17
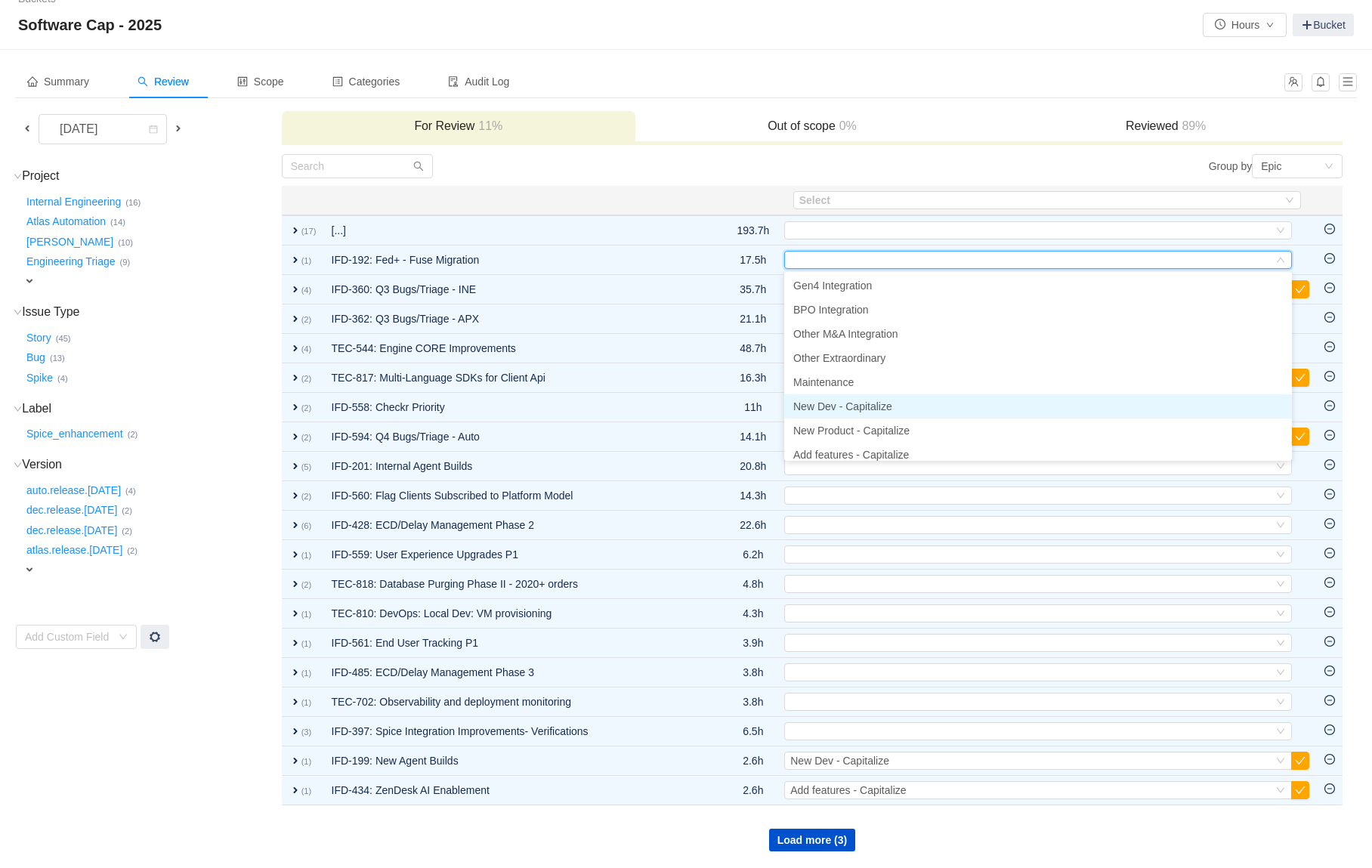
scroll to position [30, 0]
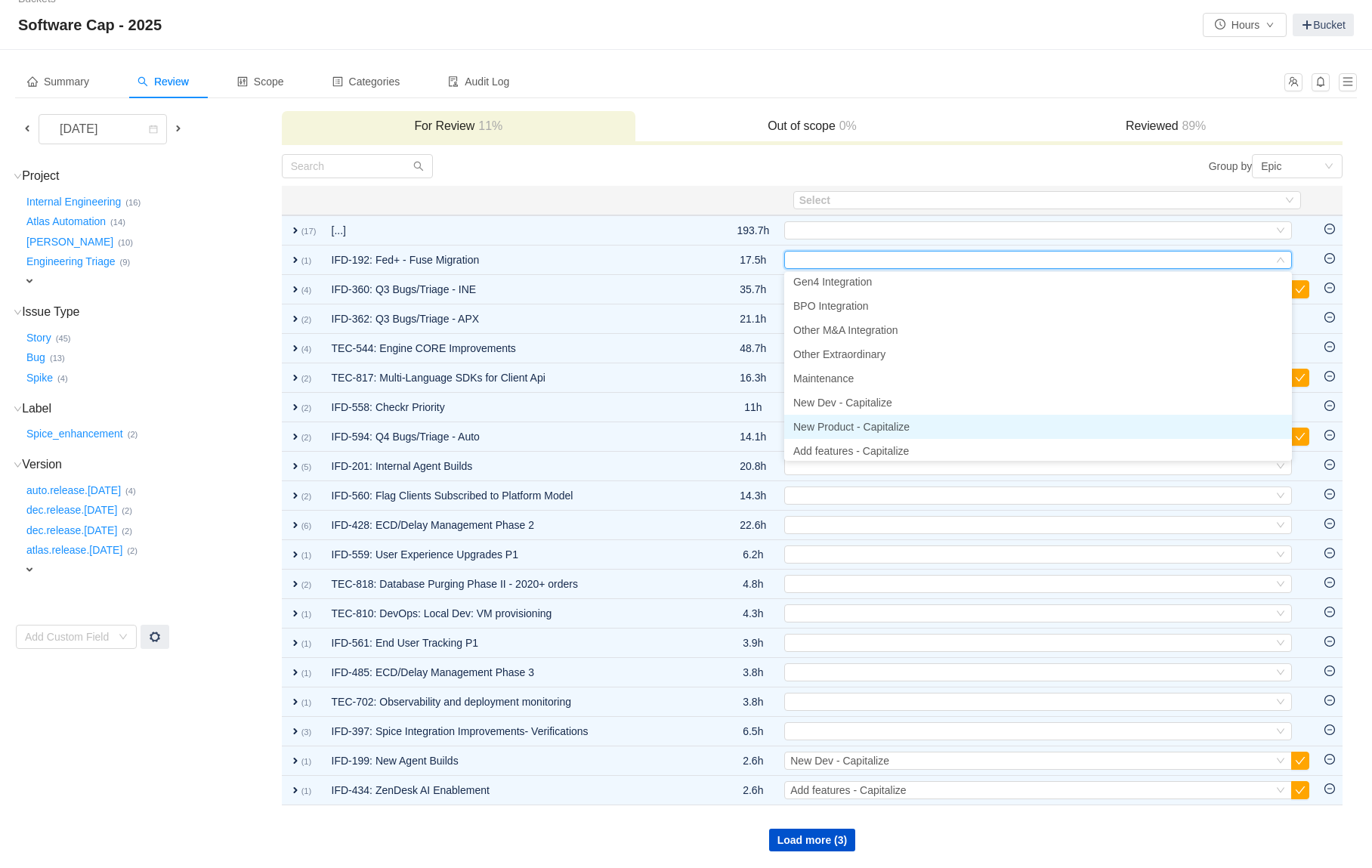
click at [843, 430] on span "New Product - Capitalize" at bounding box center [851, 427] width 116 height 12
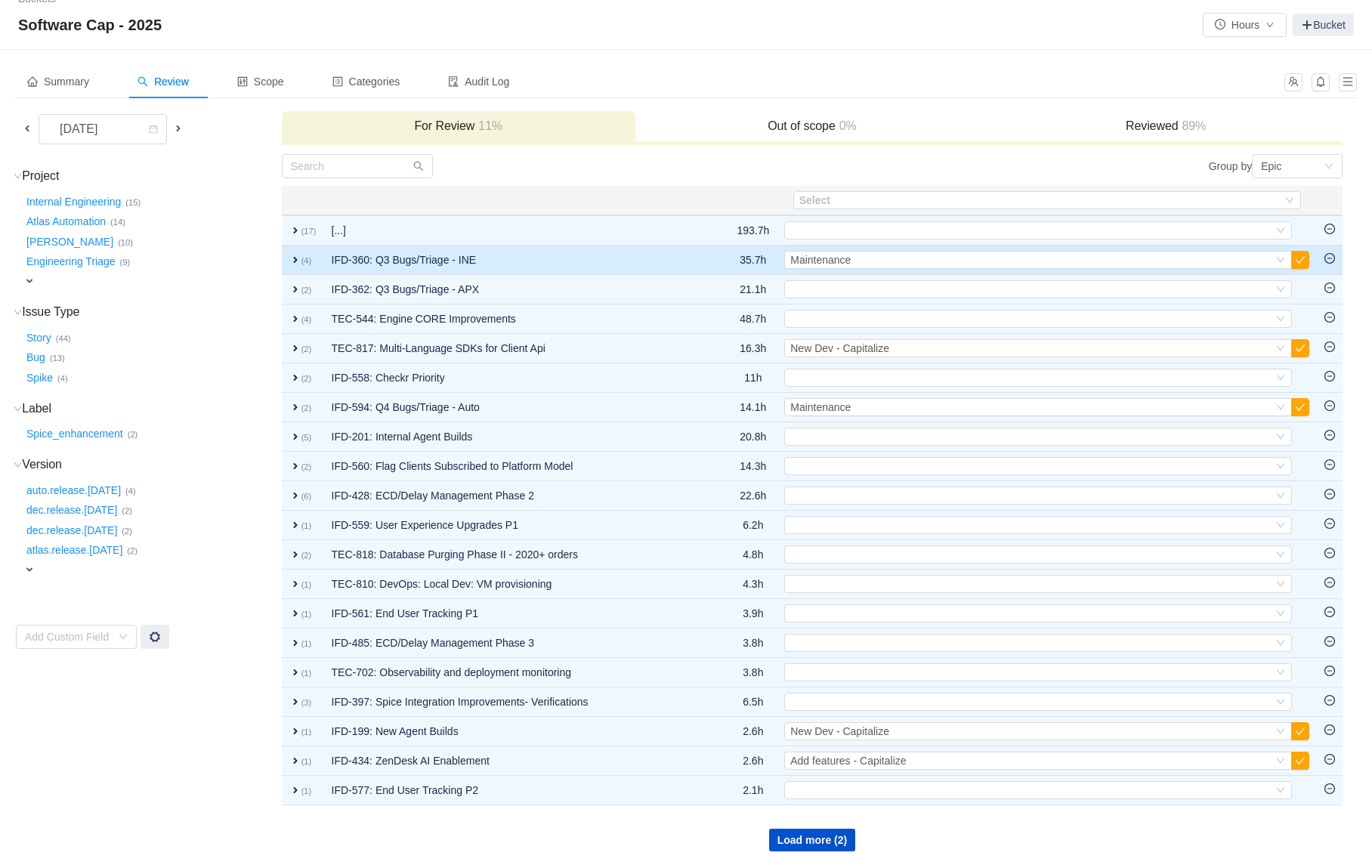
click at [624, 260] on td "IFD-360: Q3 Bugs/Triage - INE" at bounding box center [516, 260] width 385 height 30
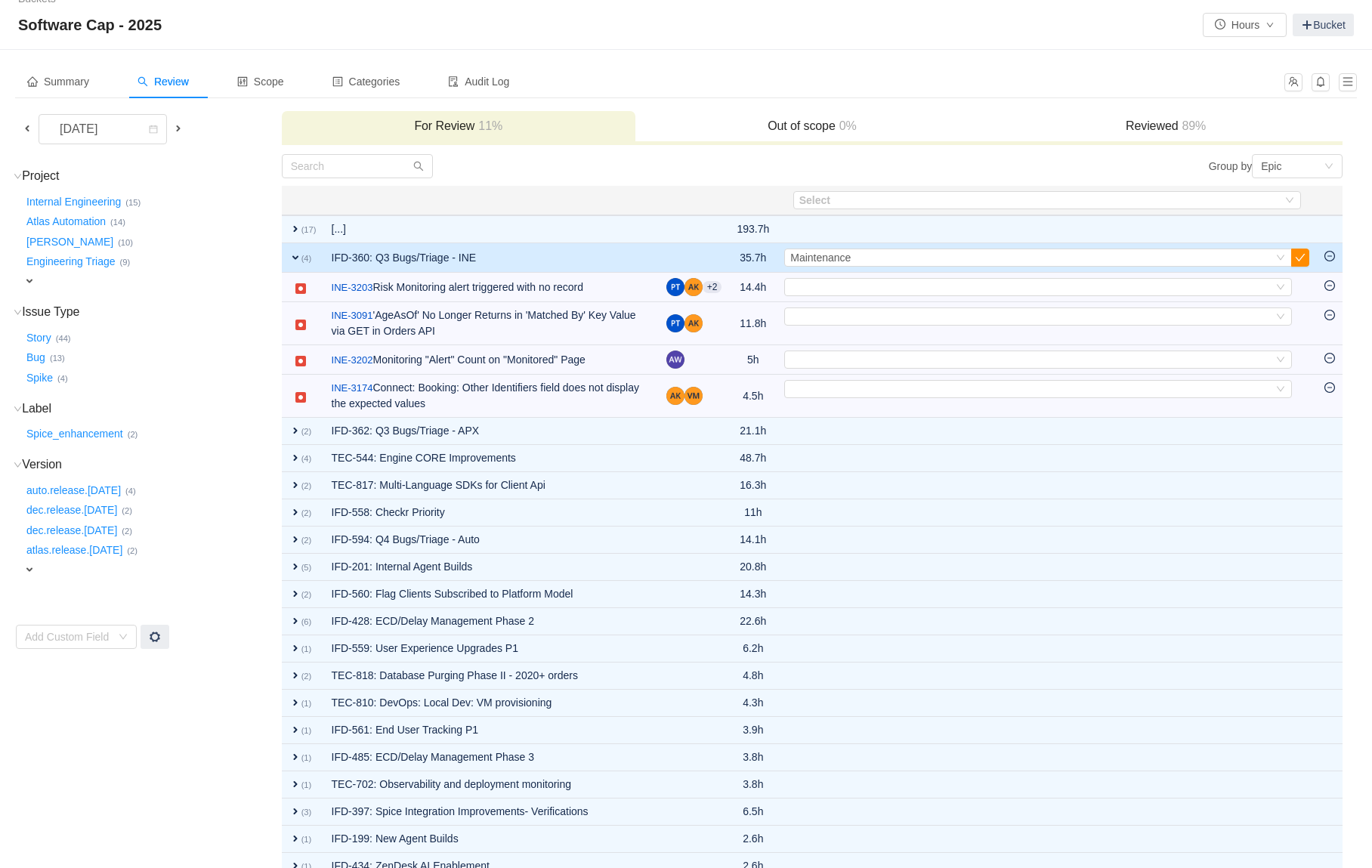
click at [1300, 256] on button "button" at bounding box center [1300, 257] width 18 height 18
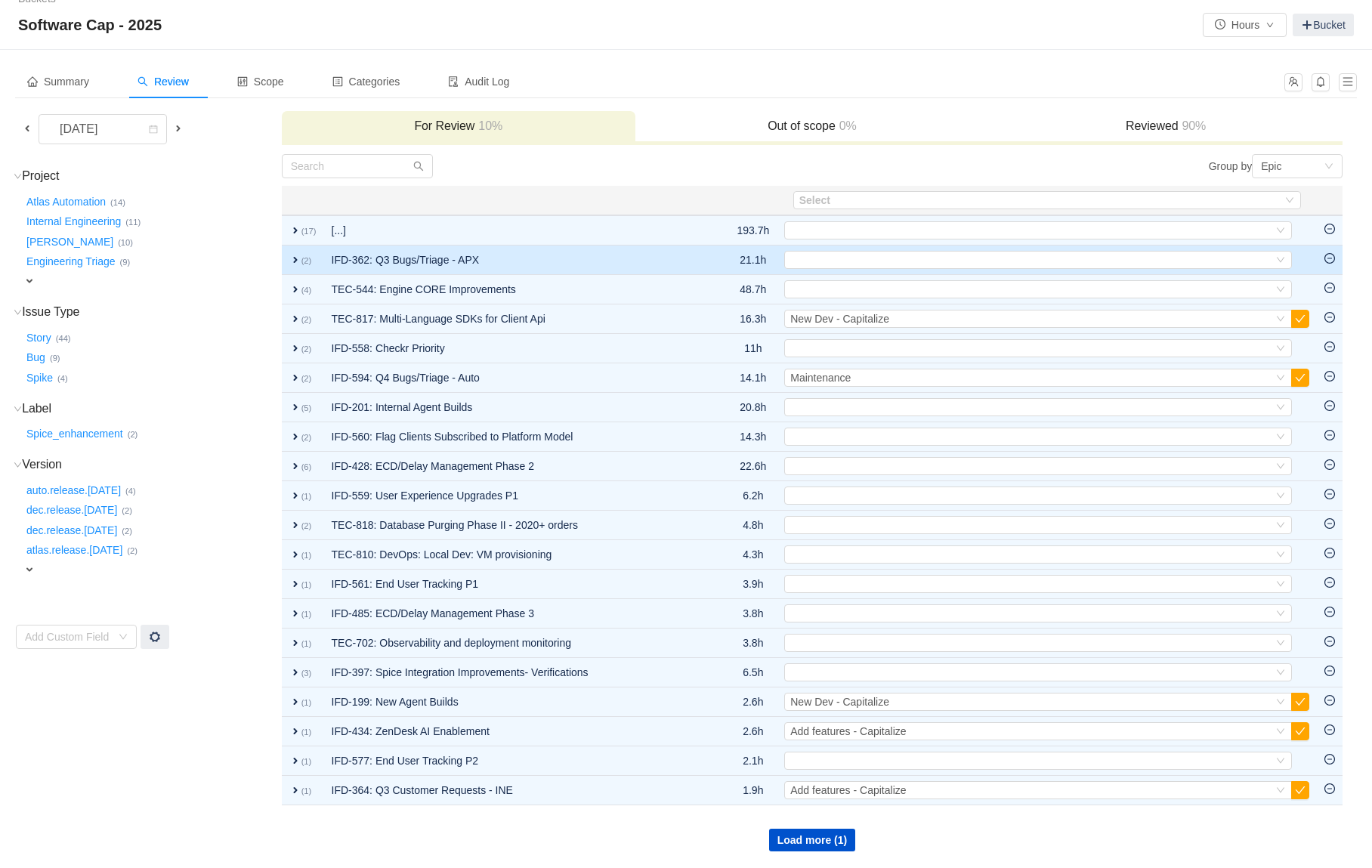
click at [568, 255] on td "IFD-362: Q3 Bugs/Triage - APX" at bounding box center [516, 260] width 385 height 30
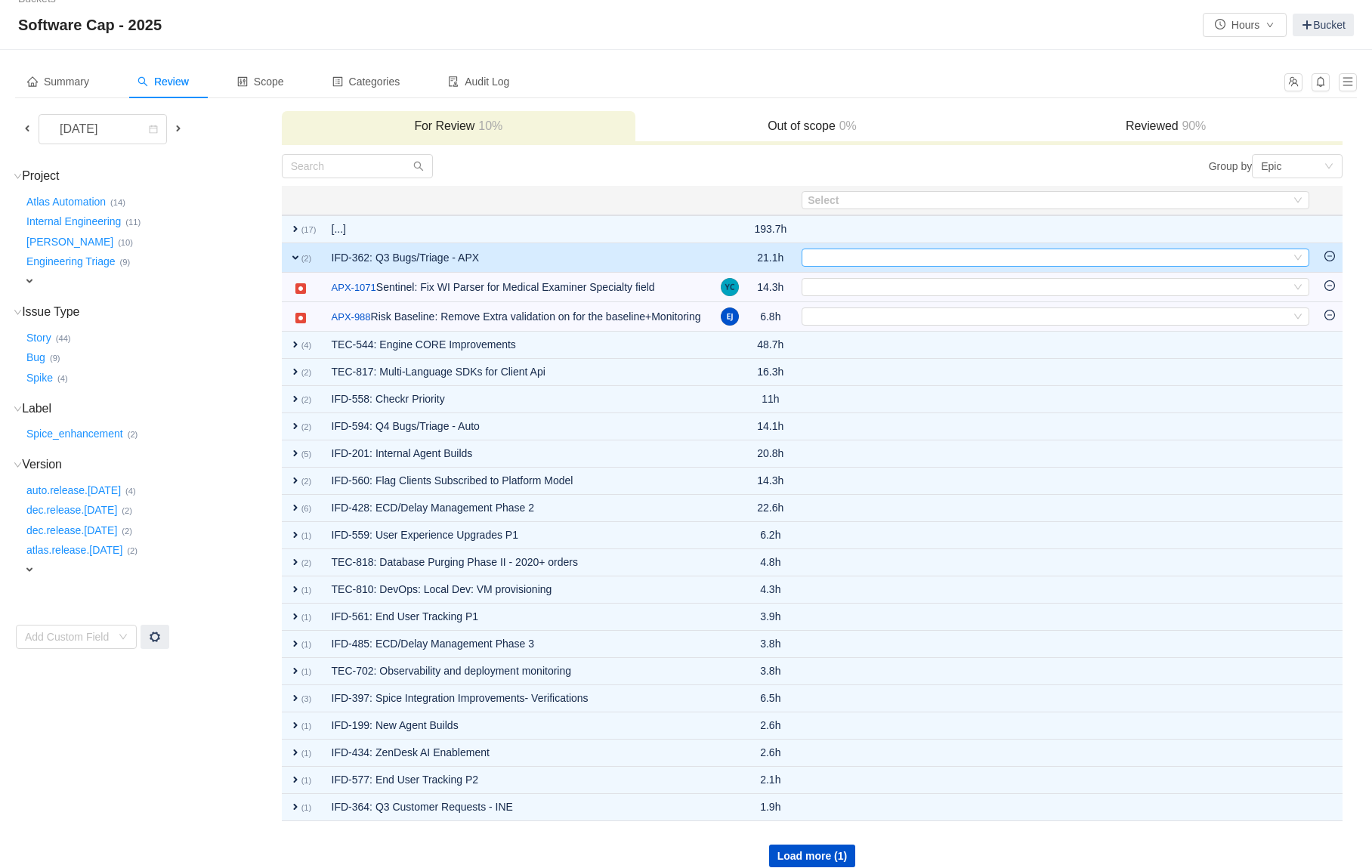
click at [1115, 263] on div "Select" at bounding box center [1049, 258] width 483 height 17
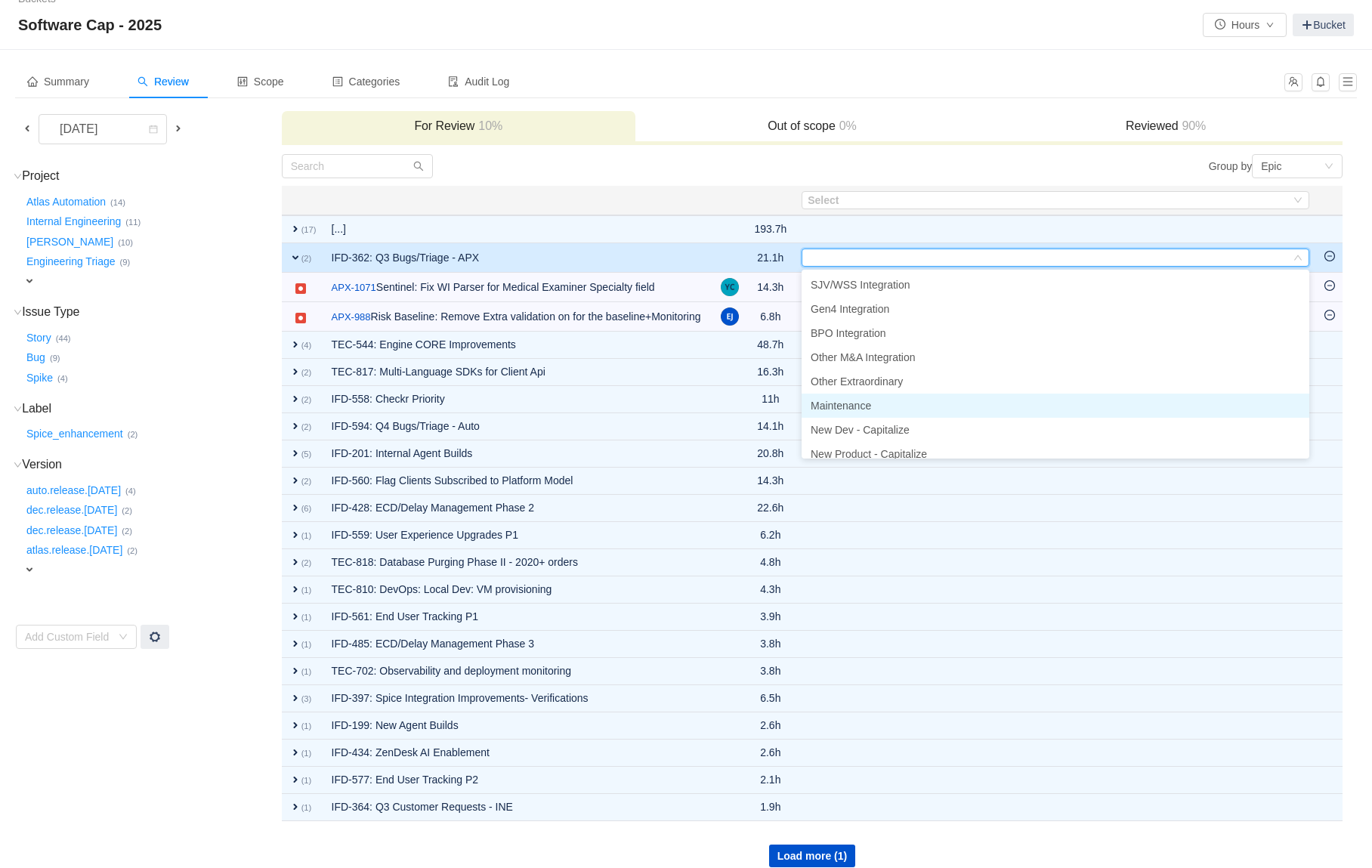
click at [1009, 401] on li "Maintenance" at bounding box center [1056, 406] width 508 height 24
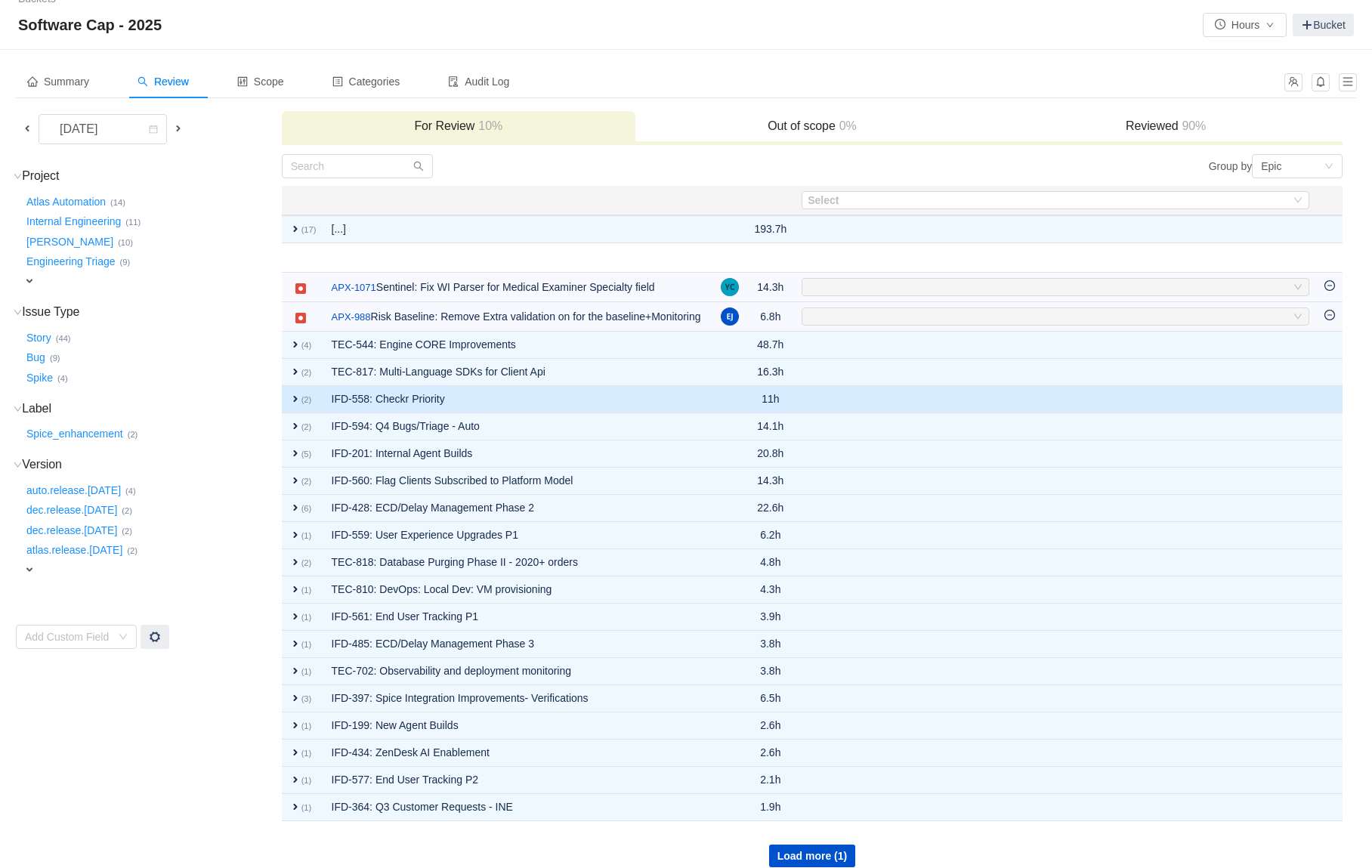
scroll to position [0, 0]
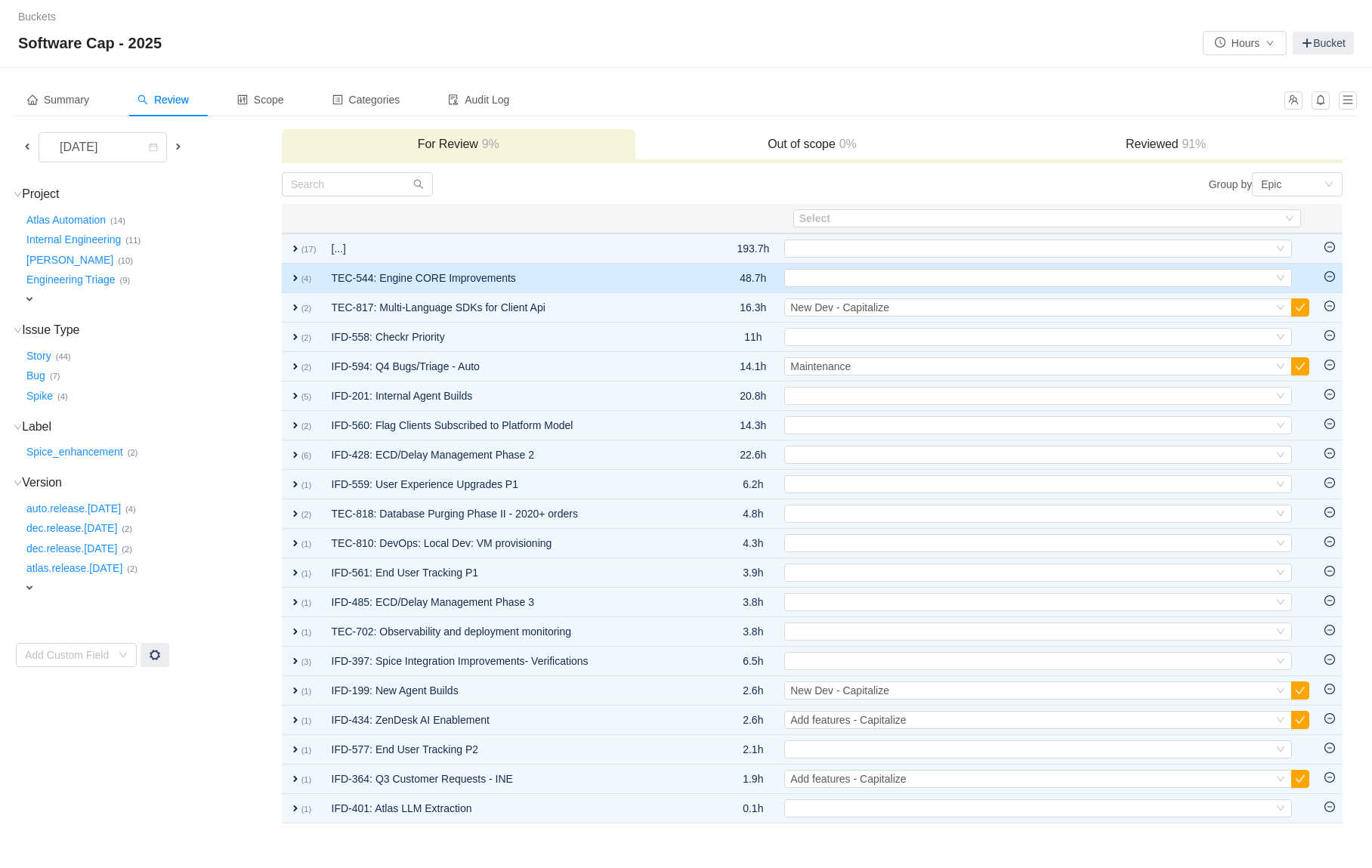
click at [647, 283] on td "TEC-544: Engine CORE Improvements" at bounding box center [516, 278] width 385 height 30
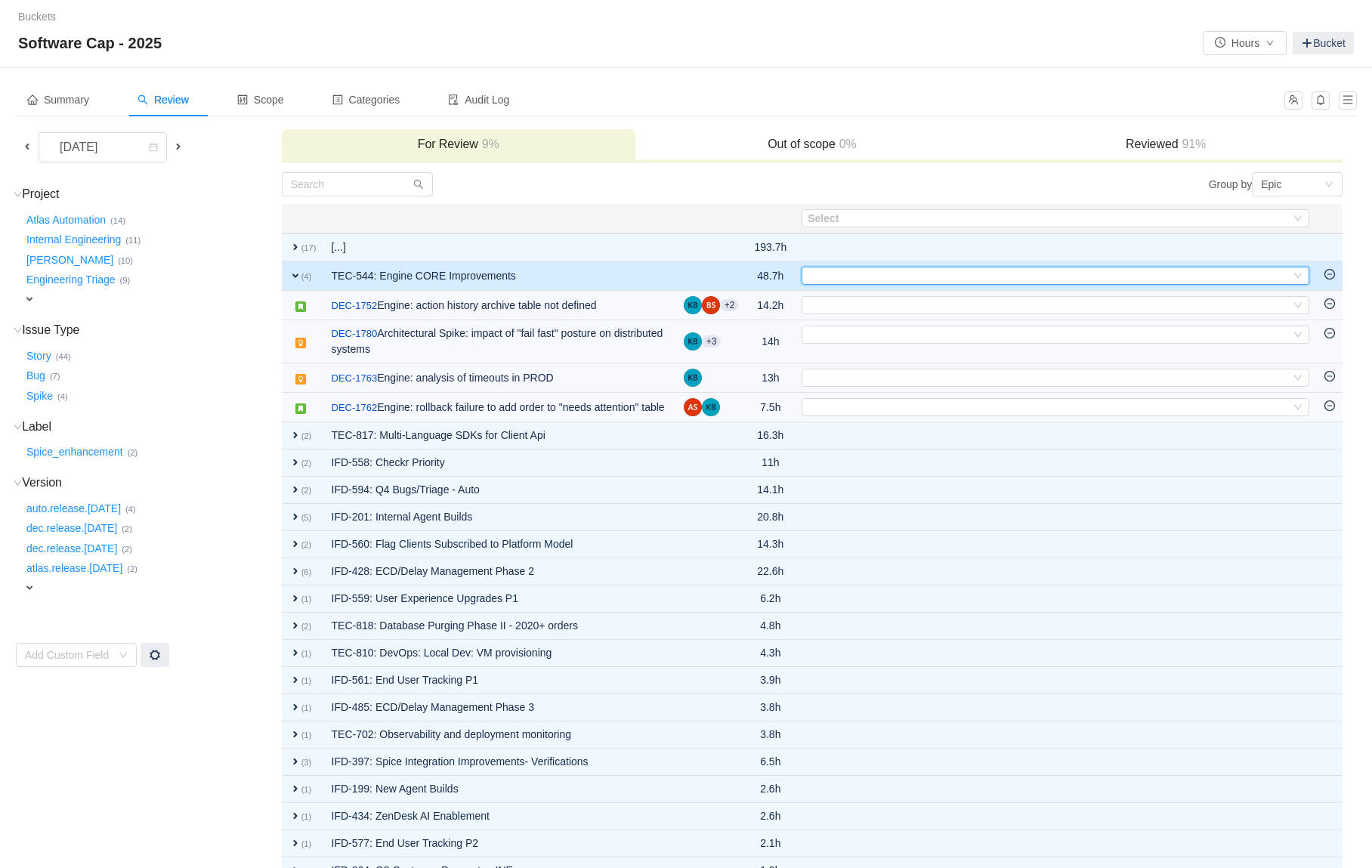
click at [869, 276] on div "Select" at bounding box center [1049, 276] width 483 height 17
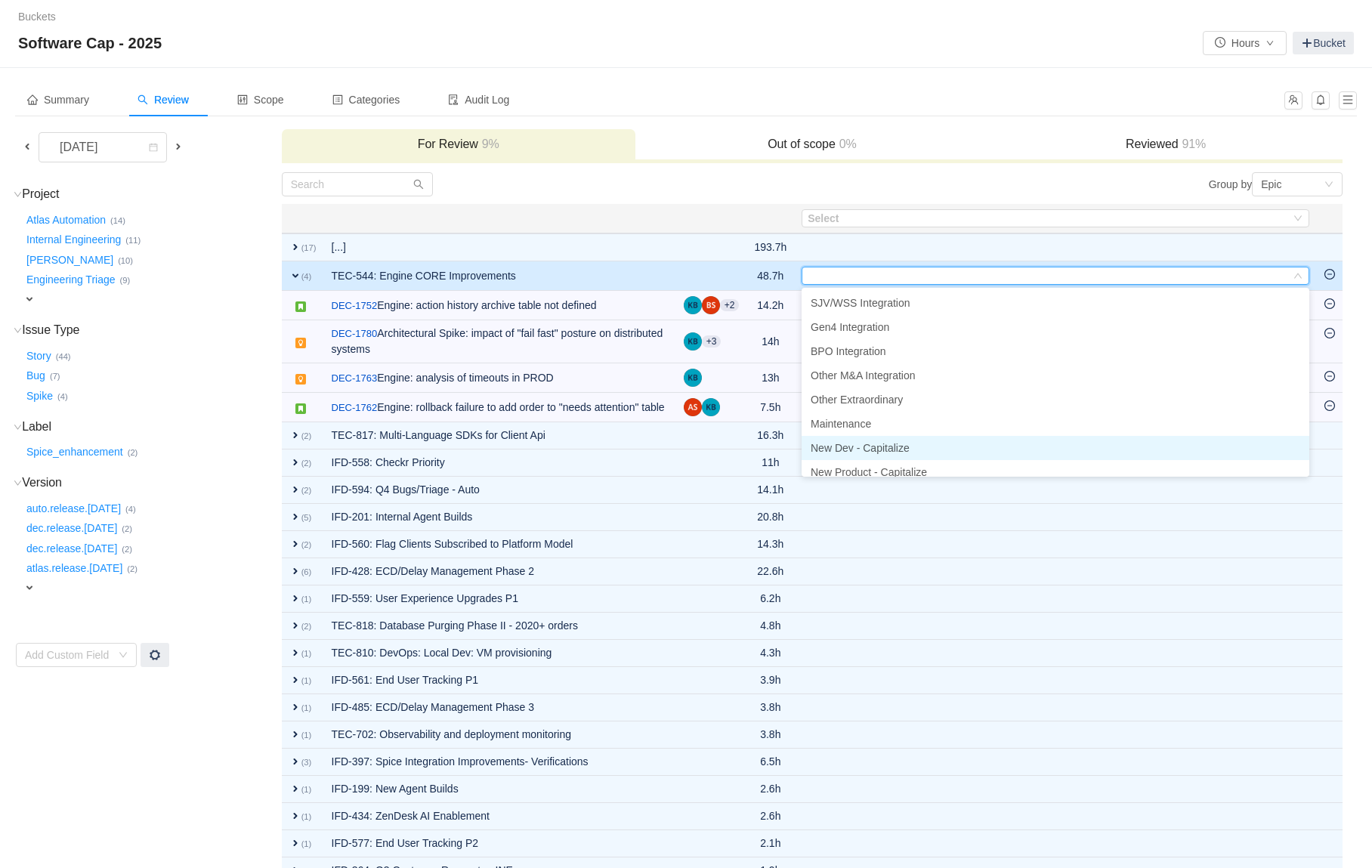
click at [862, 442] on span "New Dev - Capitalize" at bounding box center [860, 448] width 99 height 12
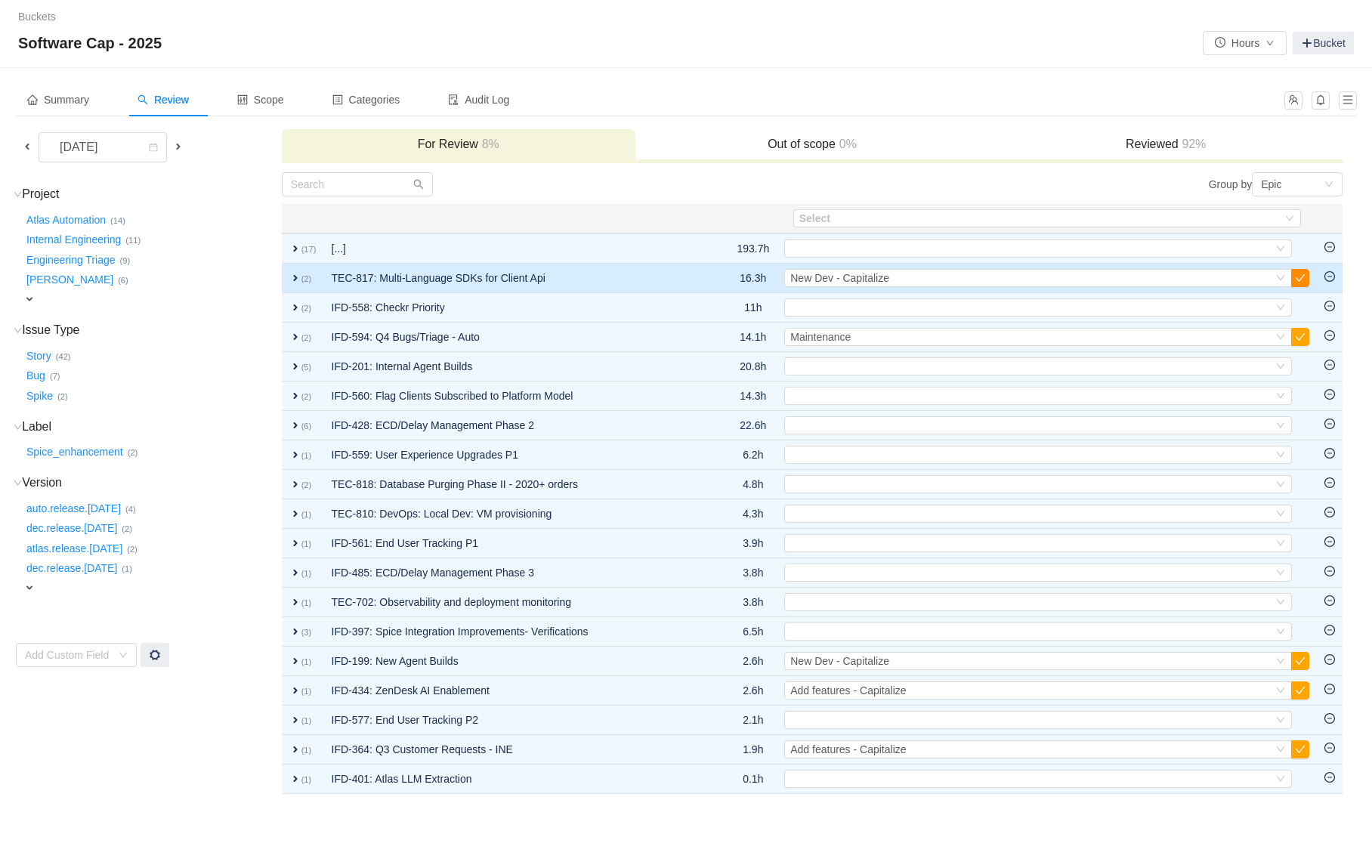
click at [1303, 279] on button "button" at bounding box center [1300, 278] width 18 height 18
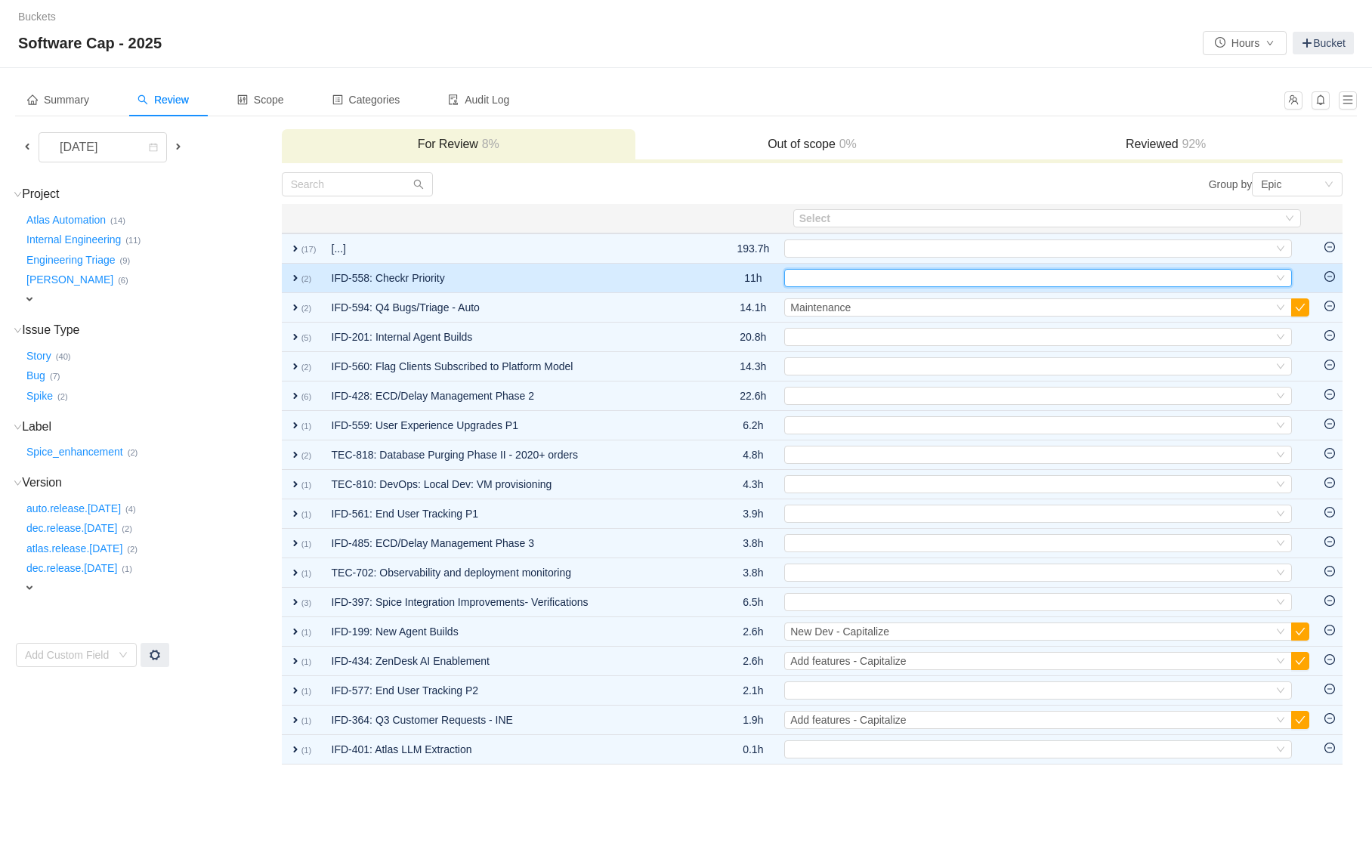
click at [929, 281] on div "Select" at bounding box center [1032, 278] width 483 height 17
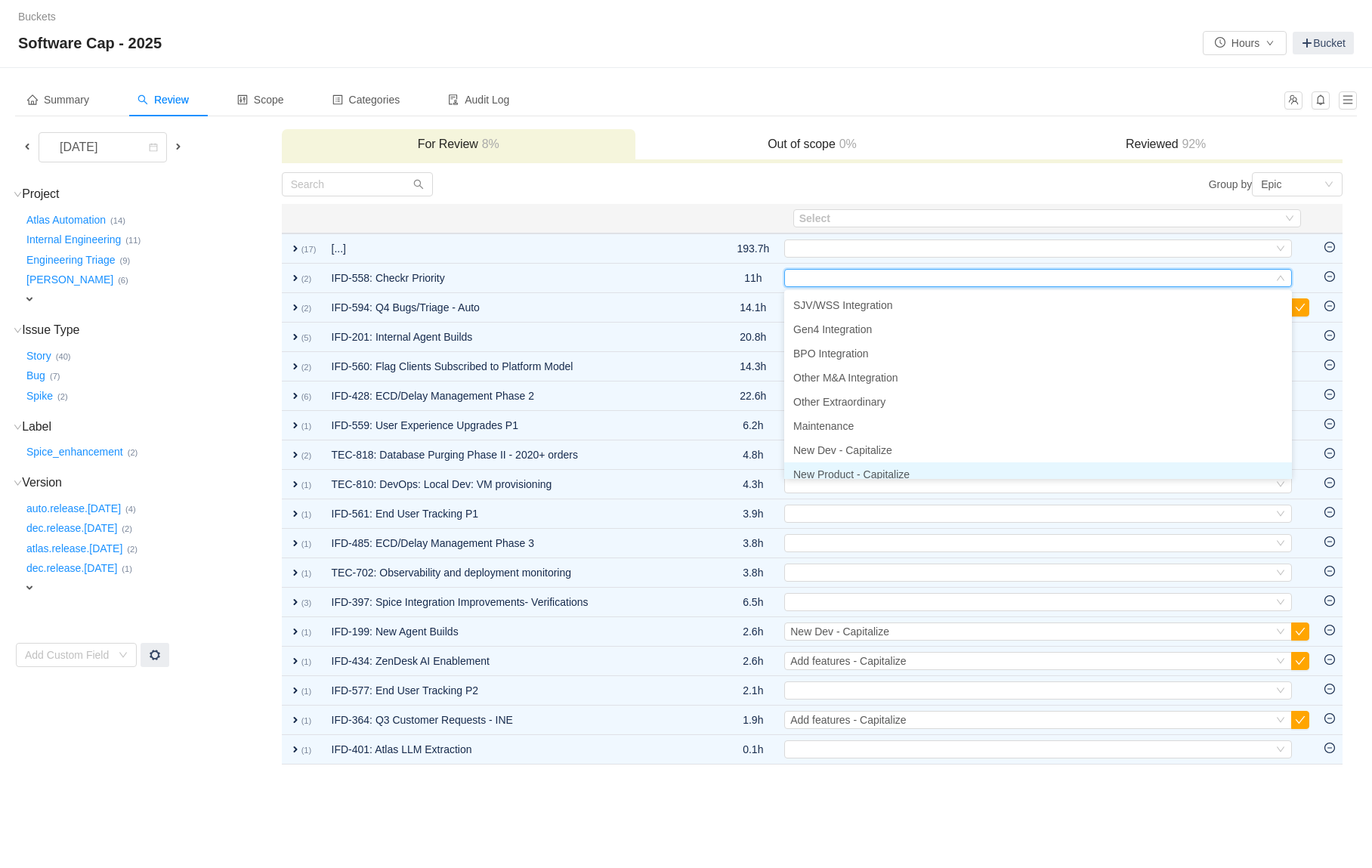
scroll to position [8, 0]
click at [860, 466] on span "New Product - Capitalize" at bounding box center [851, 466] width 116 height 12
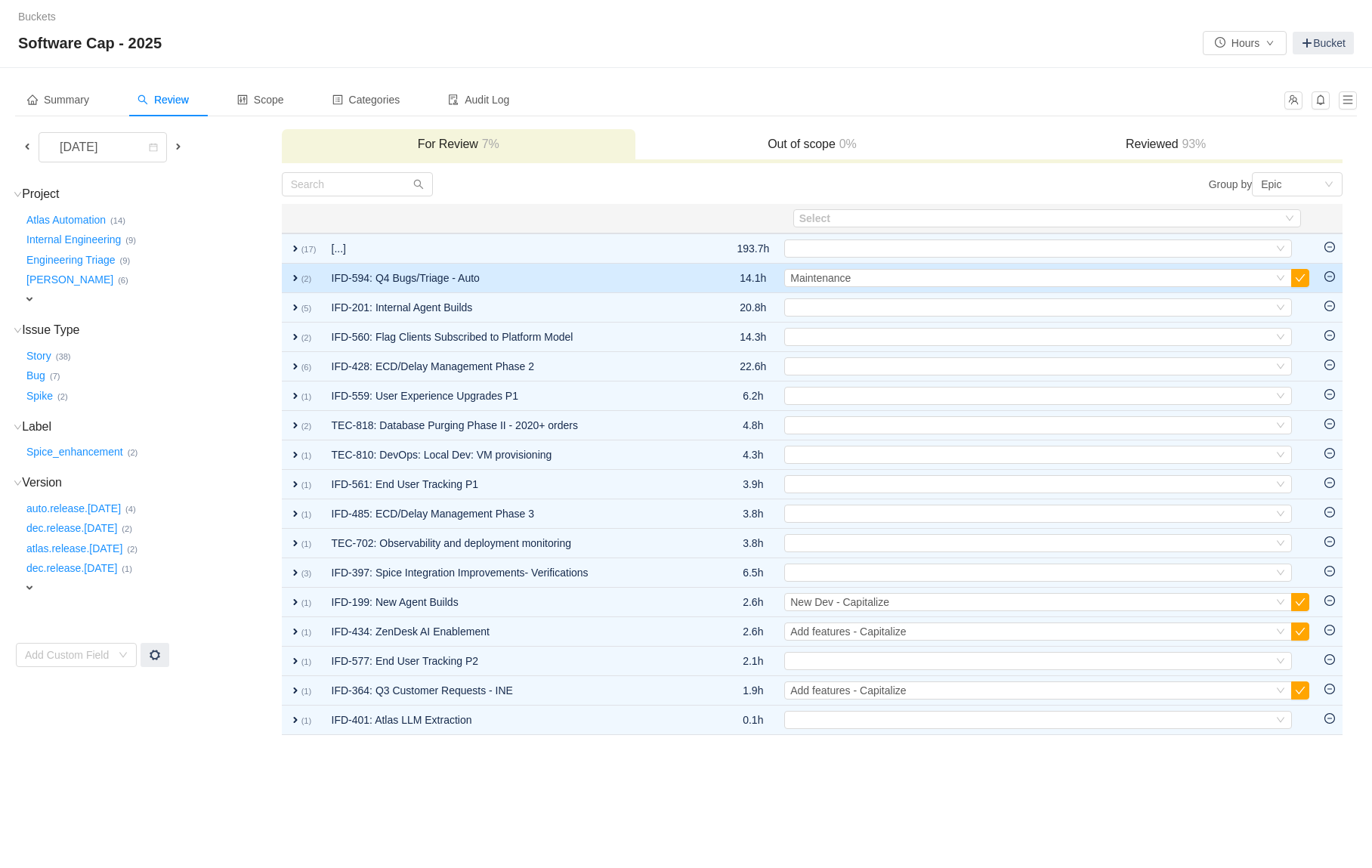
click at [640, 272] on td "IFD-594: Q4 Bugs/Triage - Auto" at bounding box center [516, 278] width 385 height 30
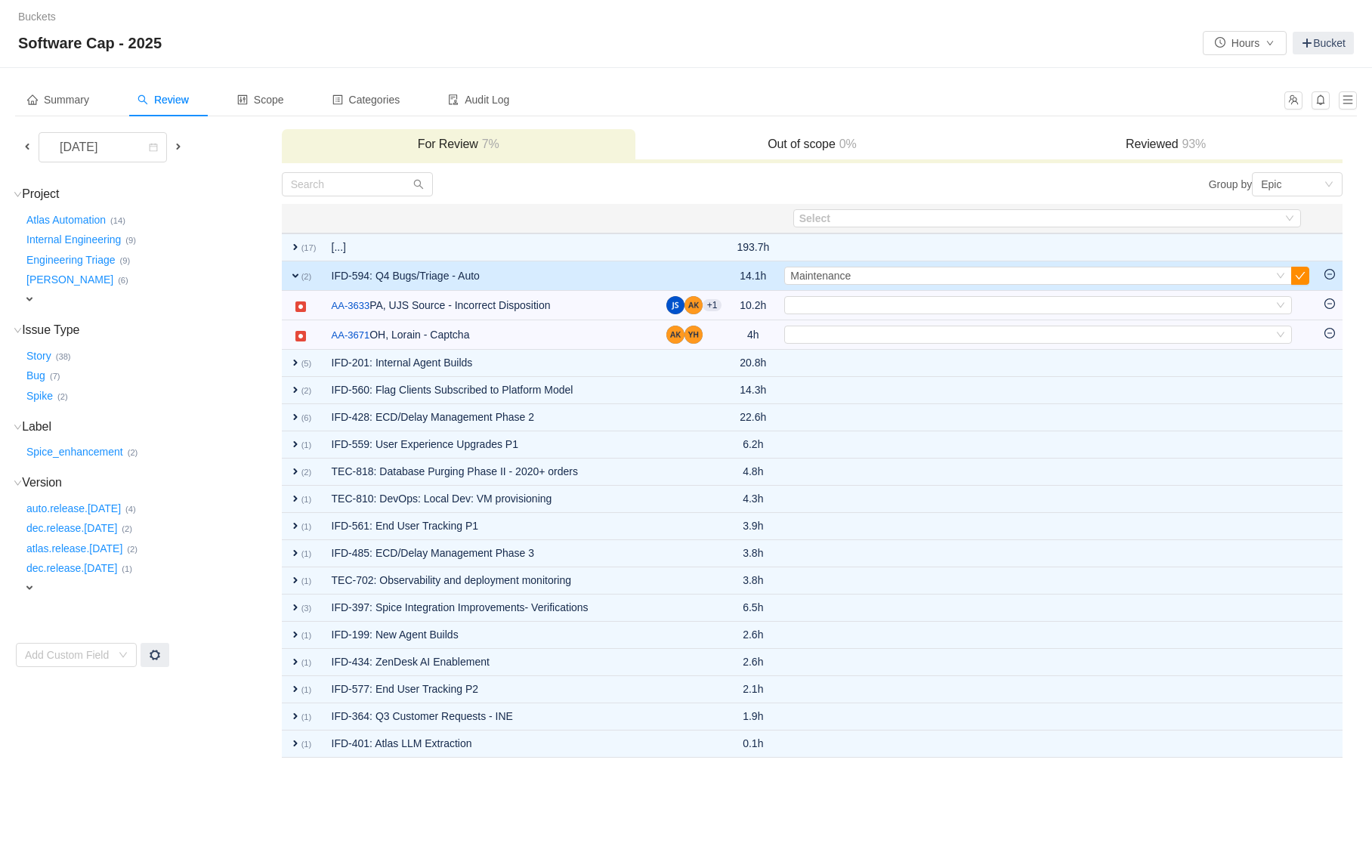
click at [1300, 275] on button "button" at bounding box center [1300, 275] width 18 height 18
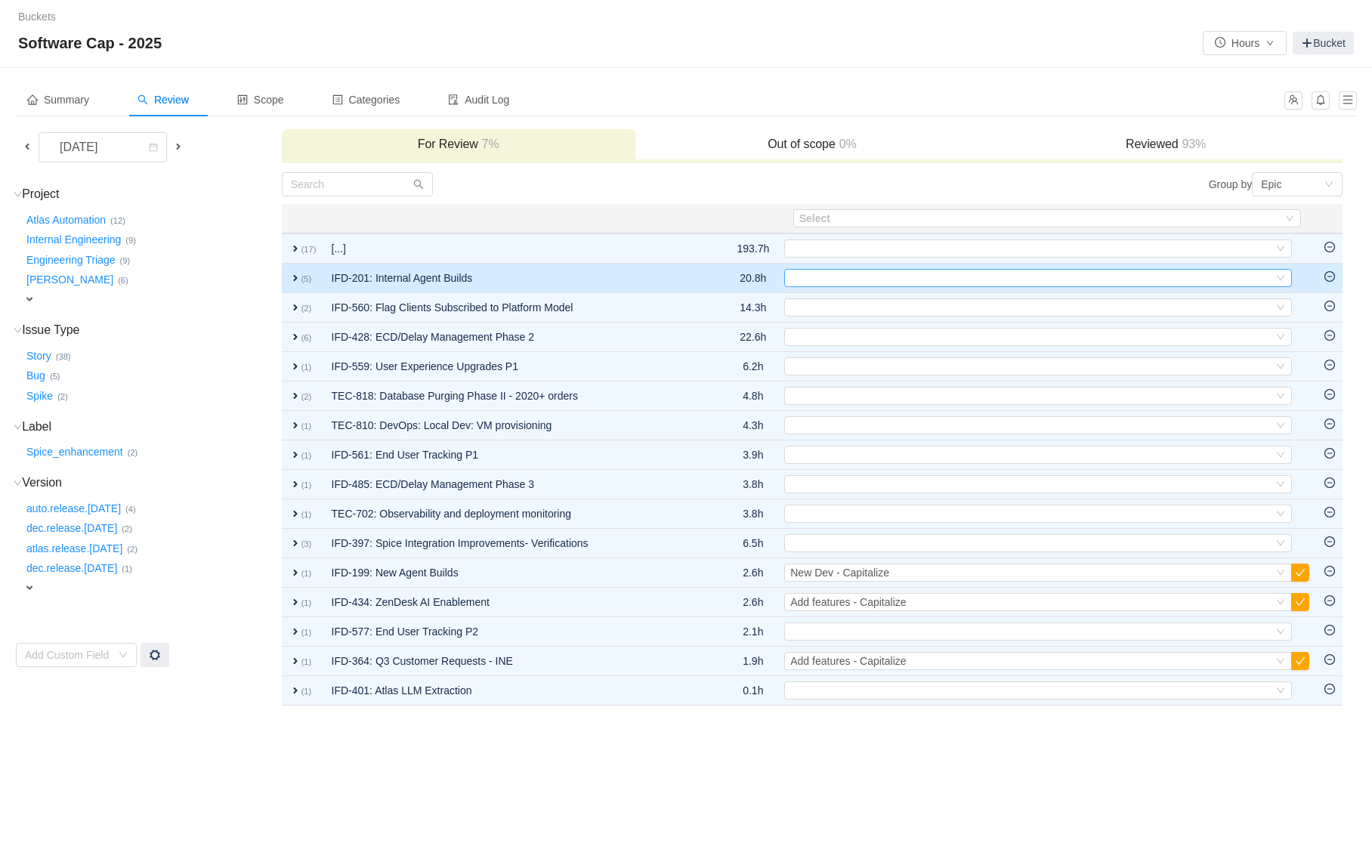
click at [907, 276] on div "Select" at bounding box center [1032, 278] width 483 height 17
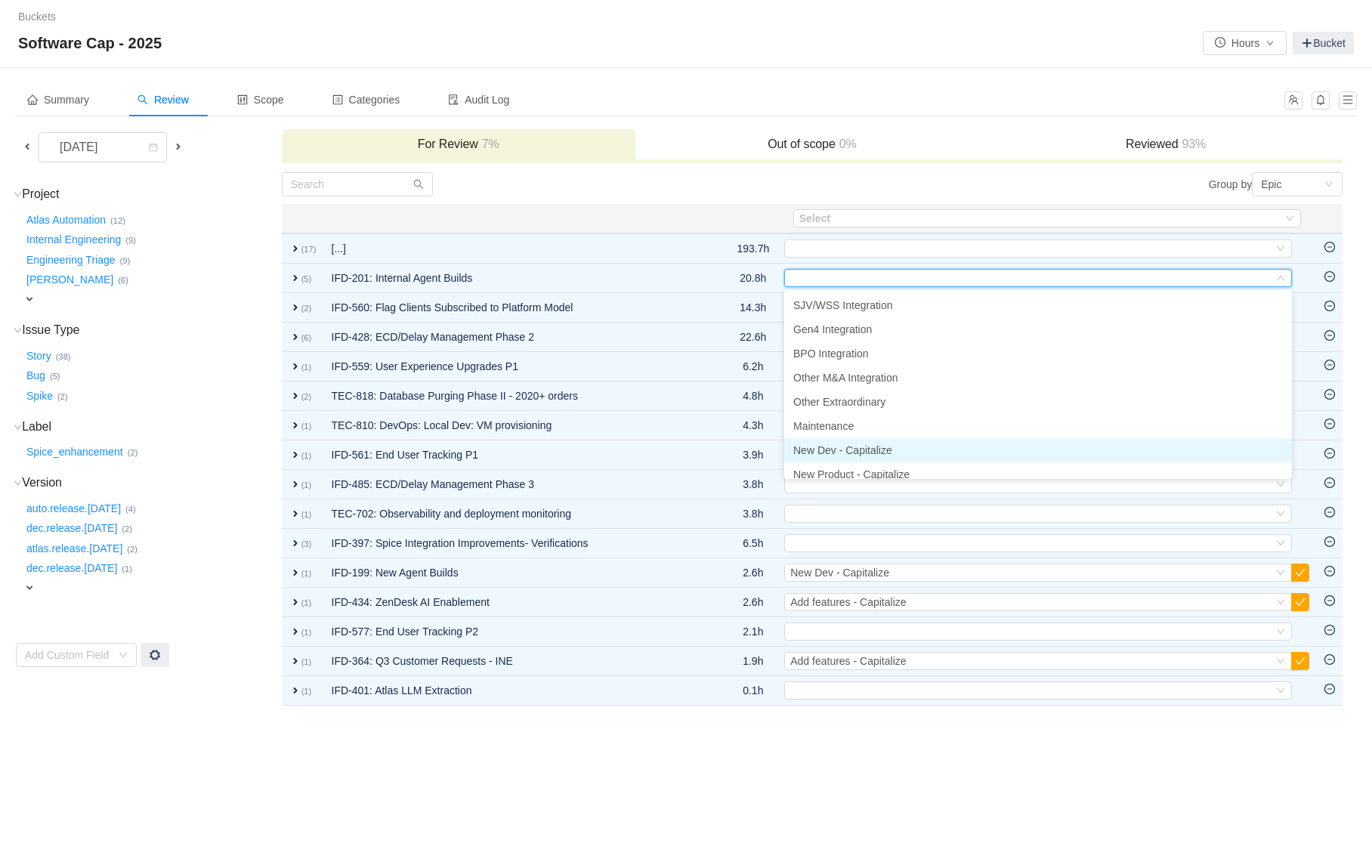
click at [862, 452] on span "New Dev - Capitalize" at bounding box center [842, 450] width 99 height 12
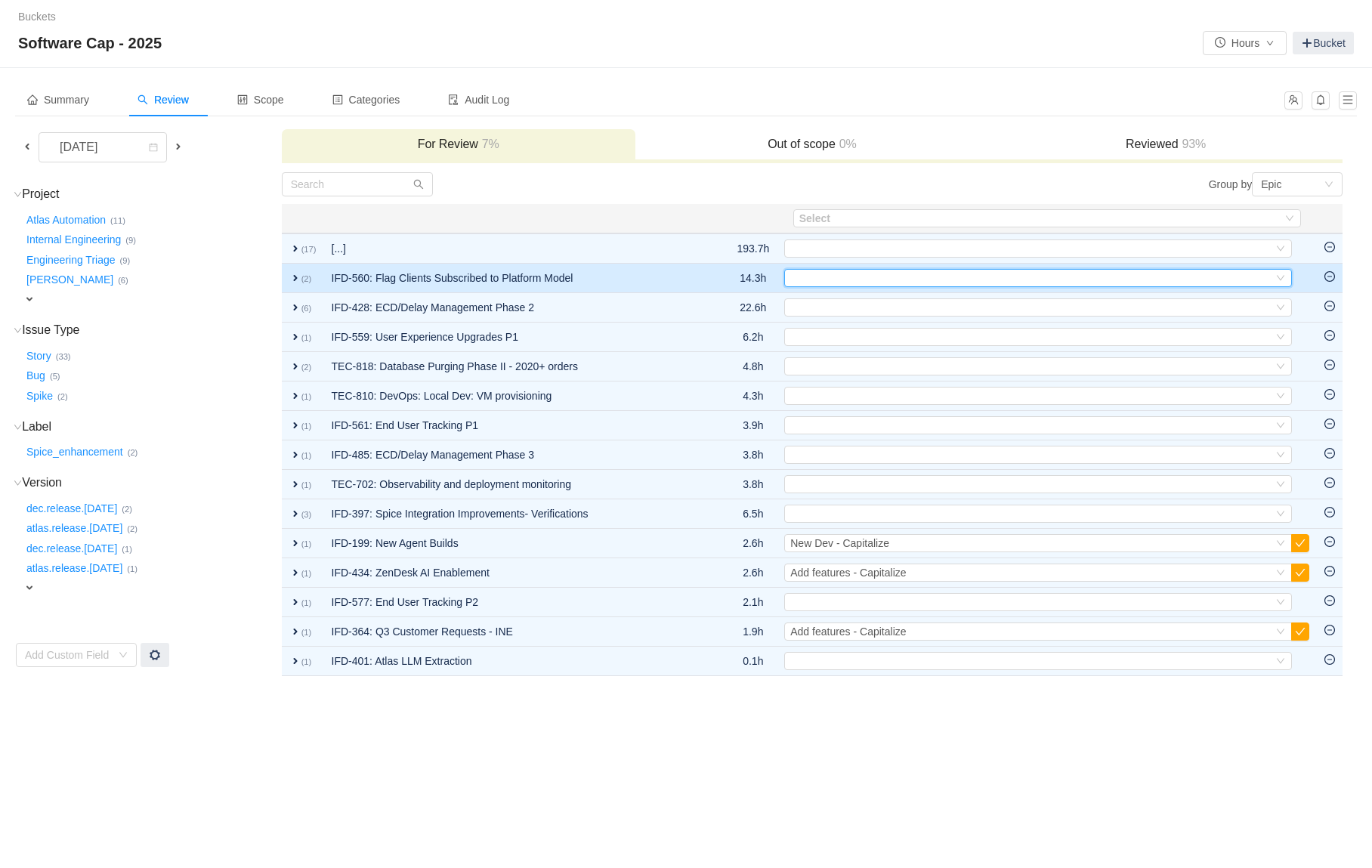
click at [815, 278] on div "Select" at bounding box center [1032, 278] width 483 height 17
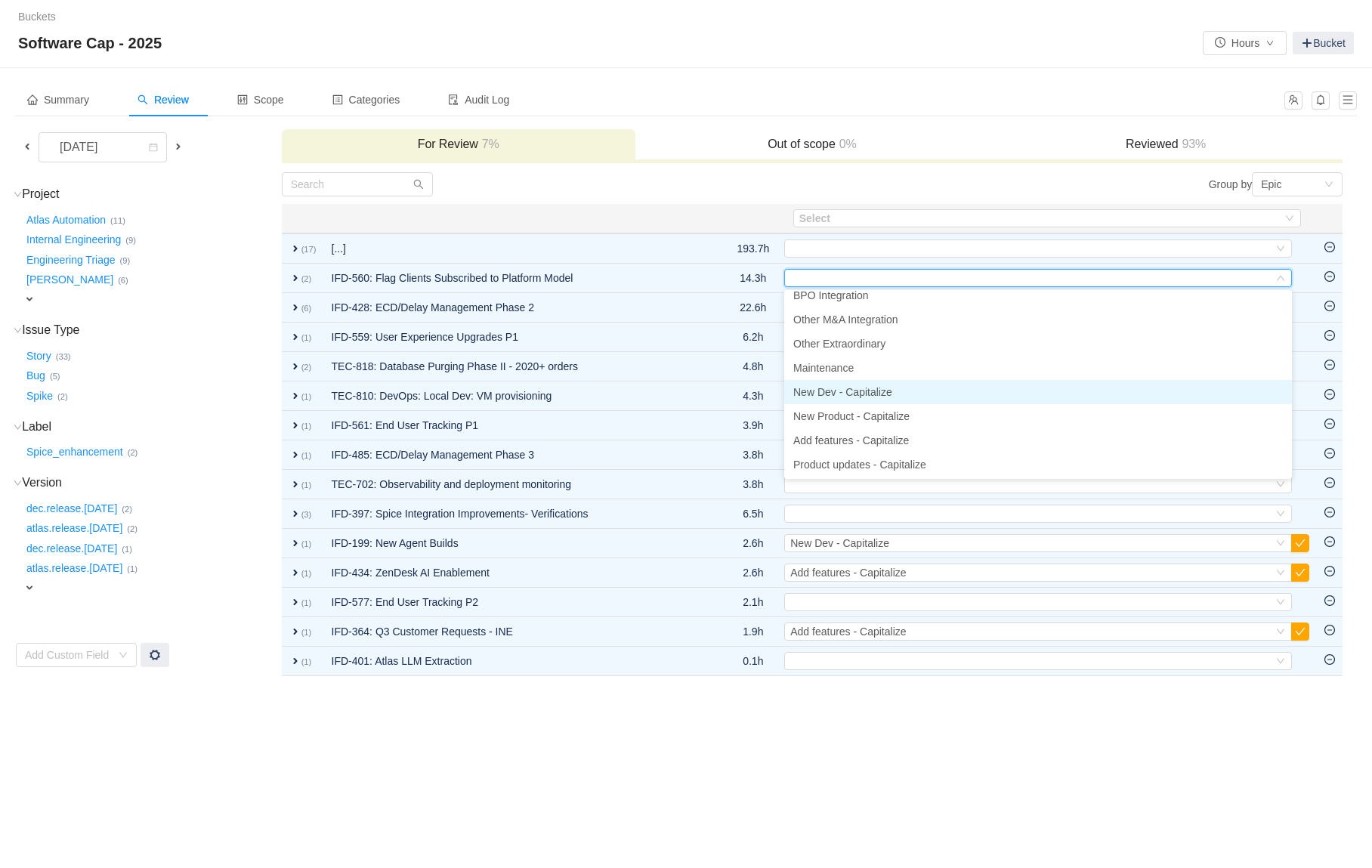
scroll to position [60, 0]
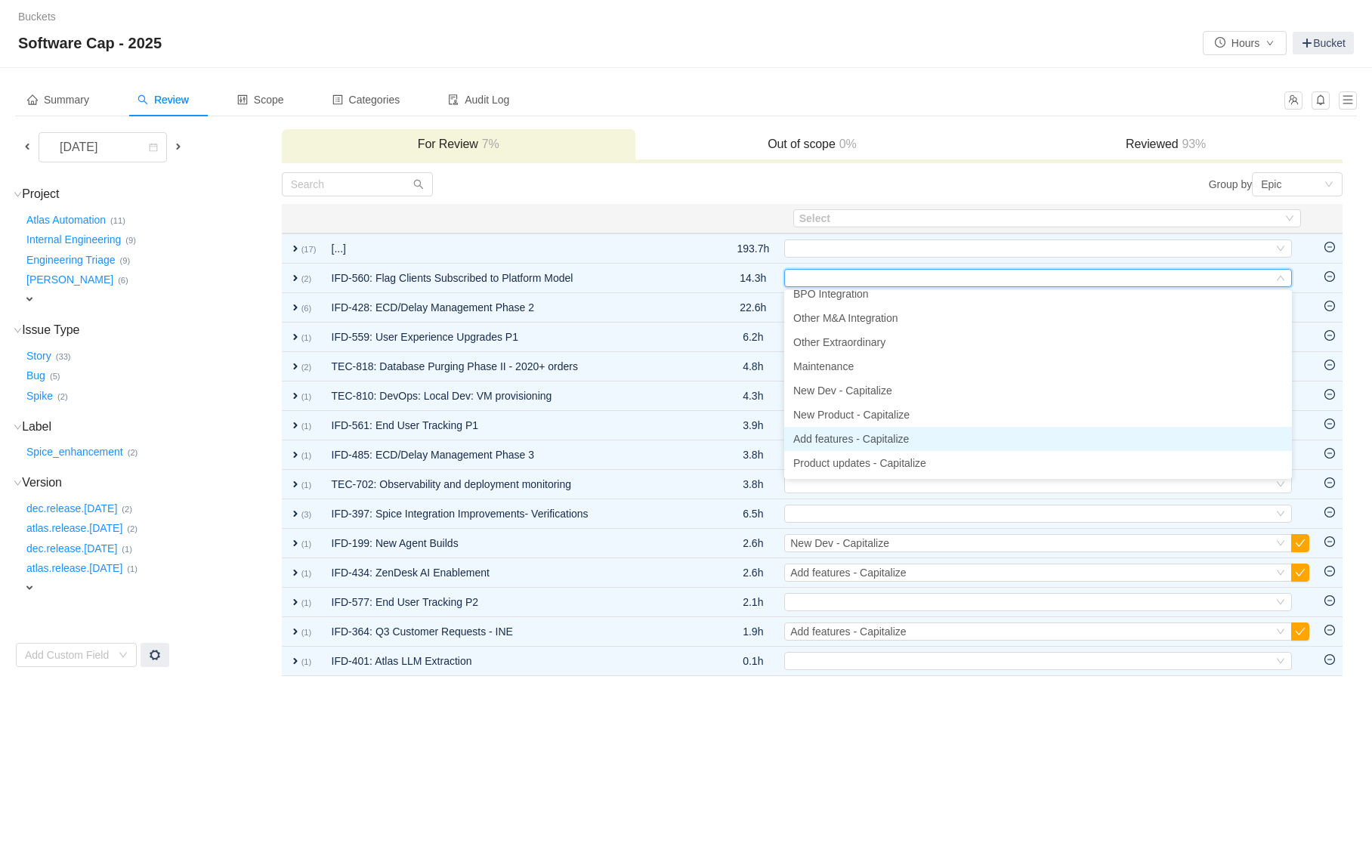
click at [824, 435] on span "Add features - Capitalize" at bounding box center [851, 439] width 116 height 12
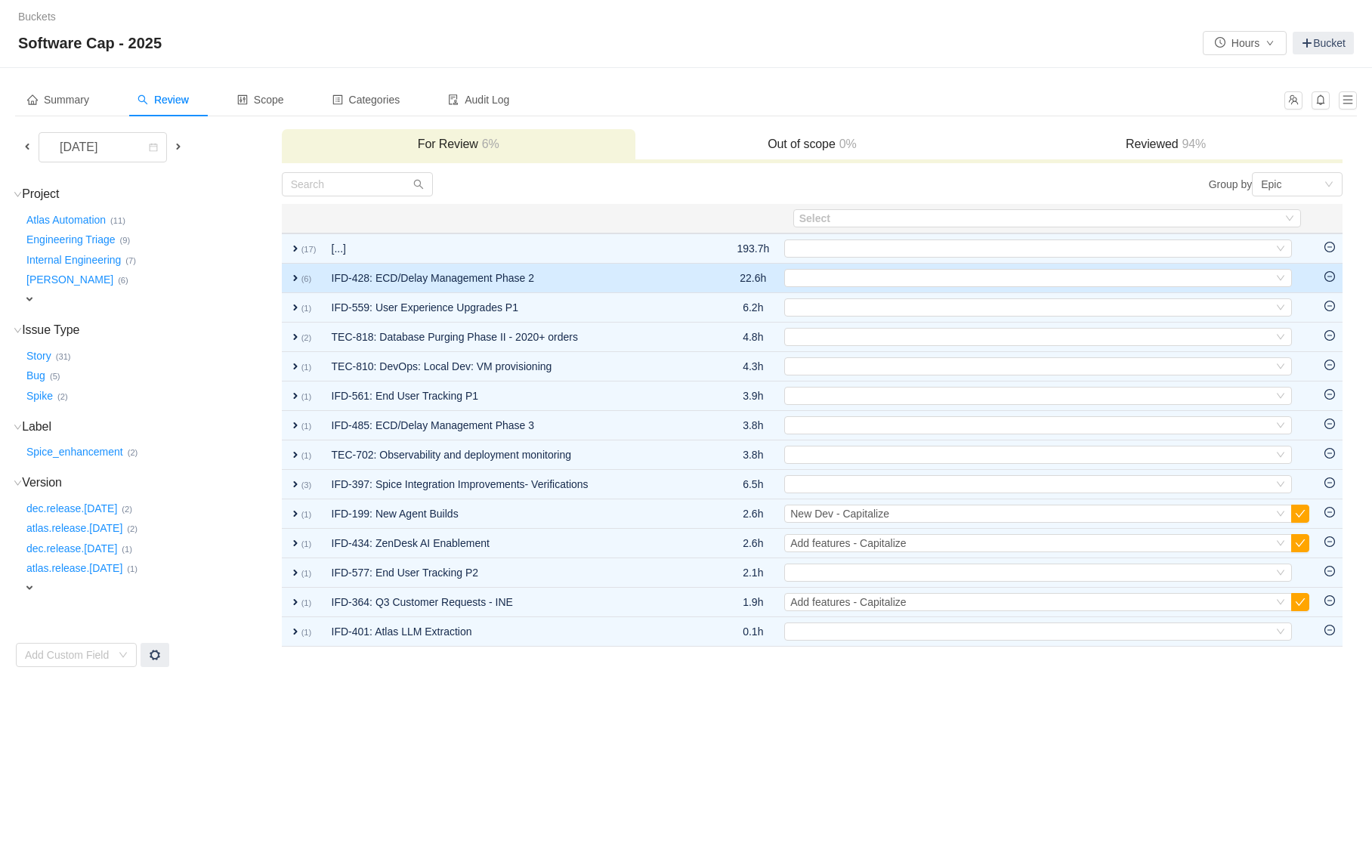
click at [673, 281] on td "IFD-428: ECD/Delay Management Phase 2" at bounding box center [516, 278] width 385 height 30
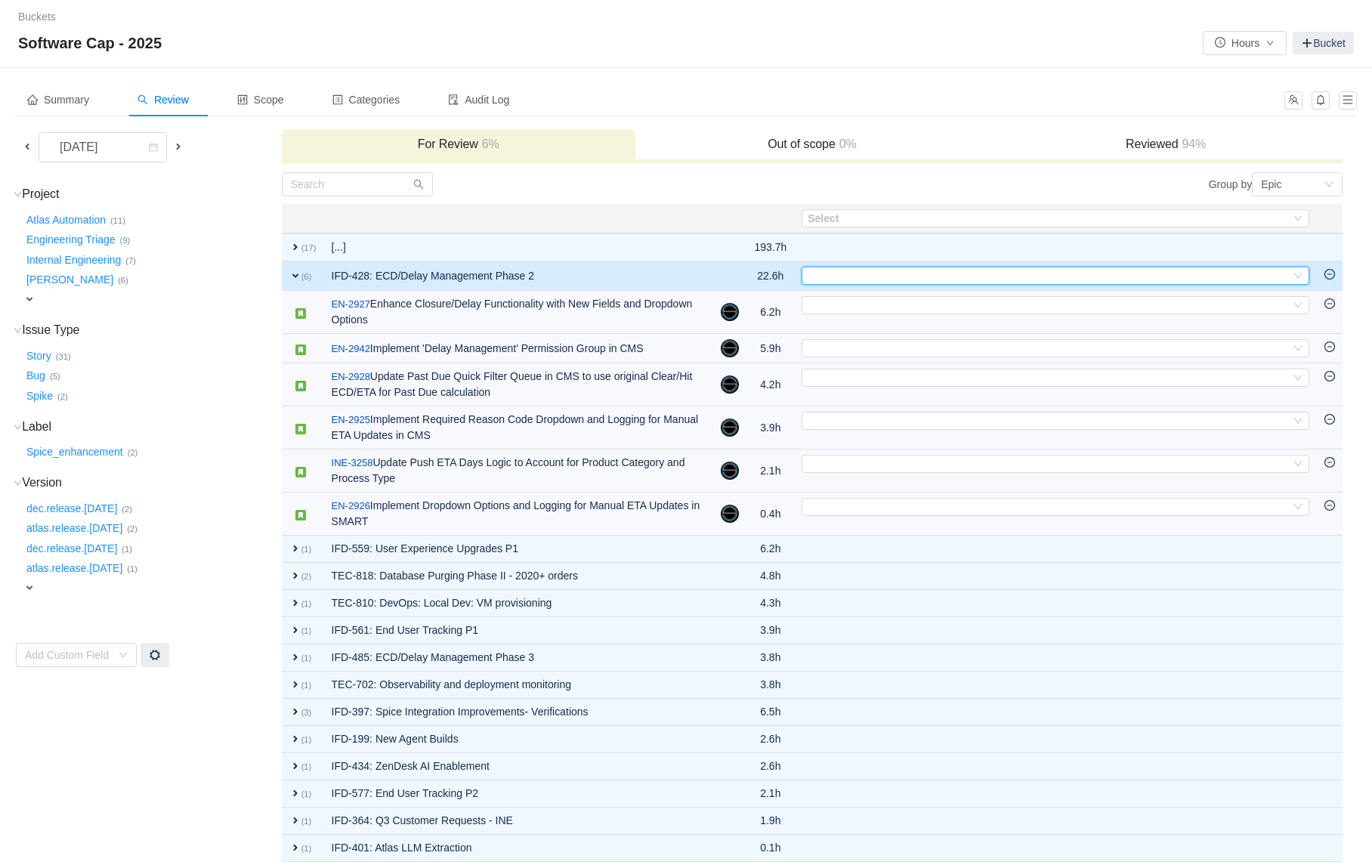
click at [829, 273] on div "Select" at bounding box center [1049, 276] width 483 height 17
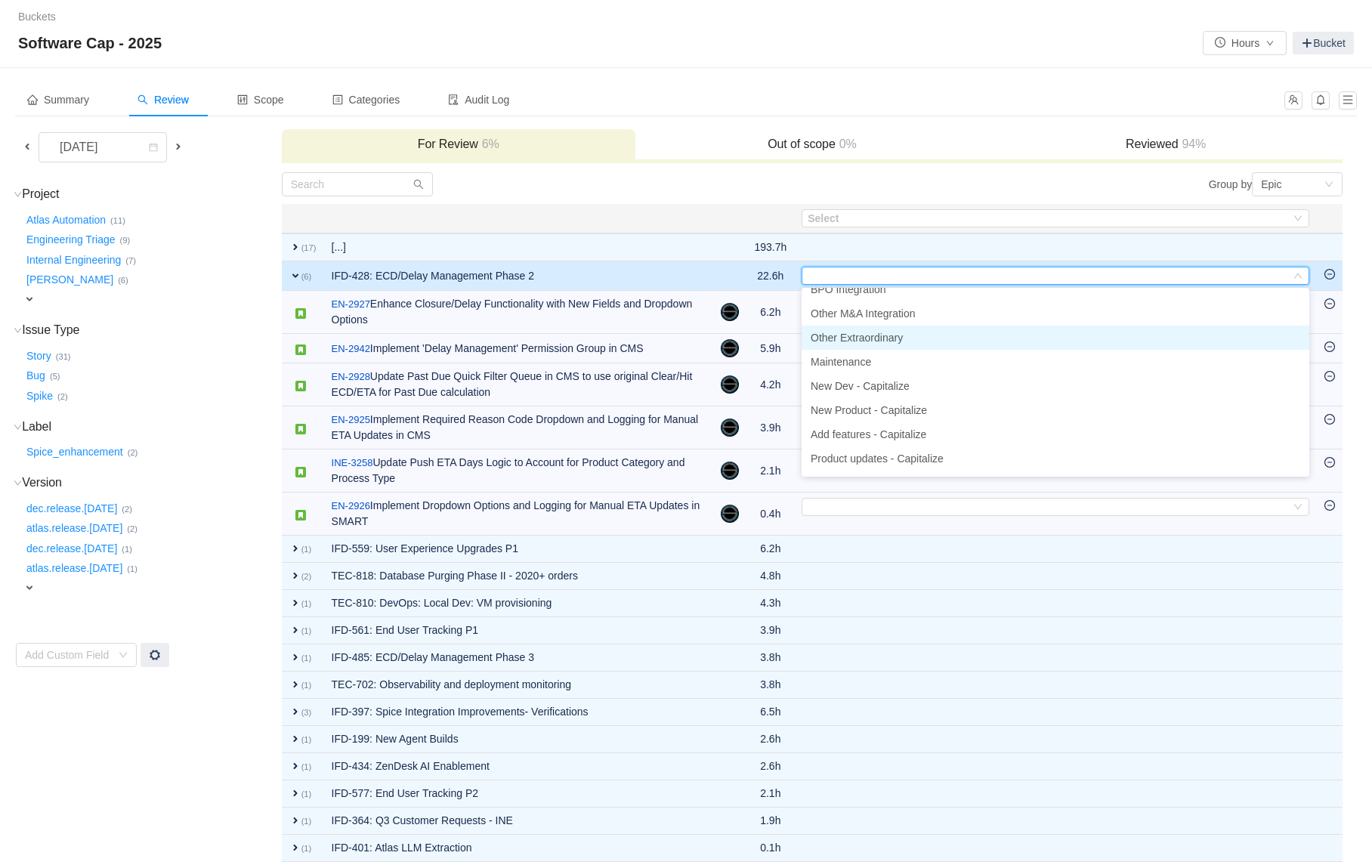
scroll to position [62, 0]
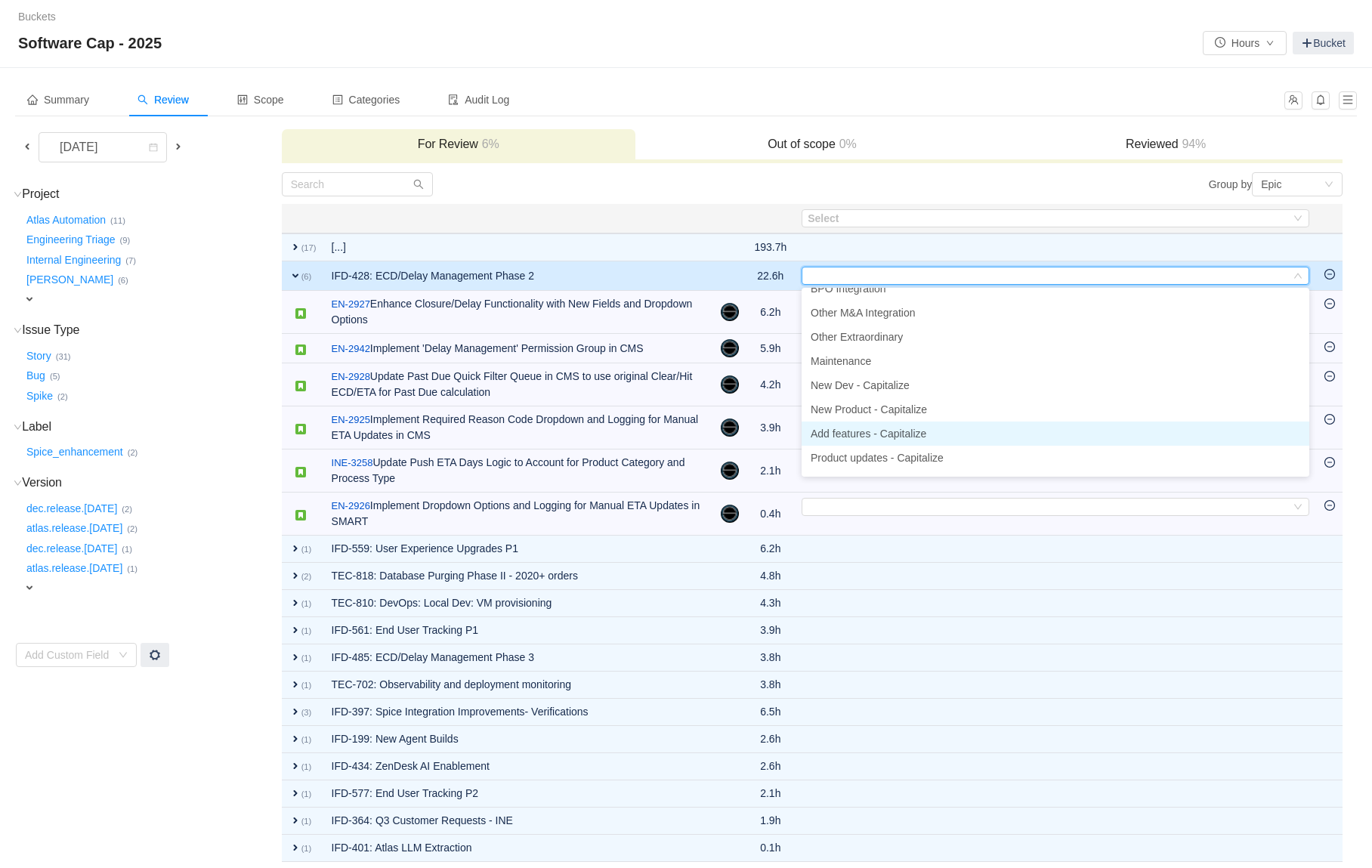
click at [848, 430] on span "Add features - Capitalize" at bounding box center [868, 434] width 116 height 12
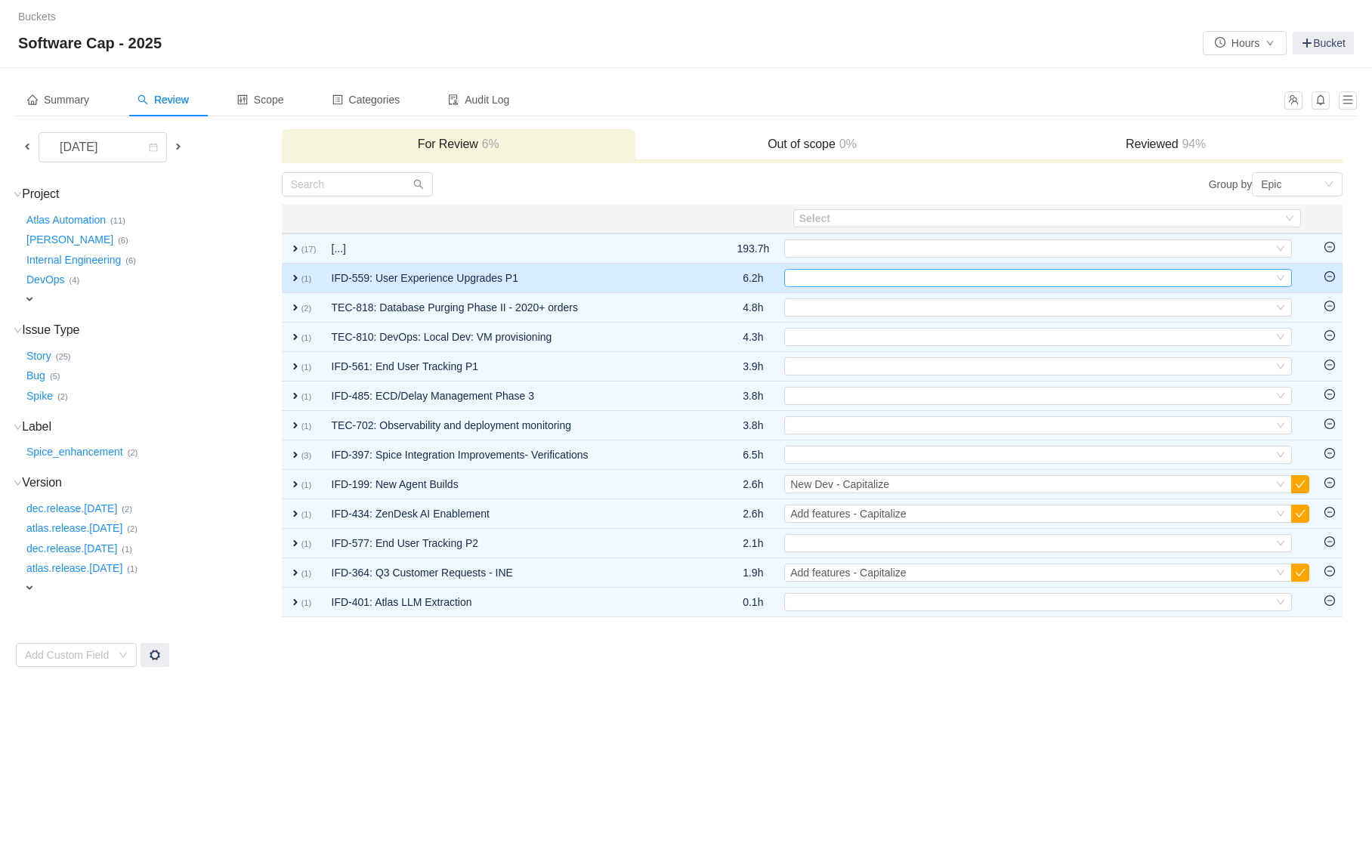
drag, startPoint x: 657, startPoint y: 276, endPoint x: 851, endPoint y: 275, distance: 194.0
click at [851, 275] on tr "expand (1) IFD-559: User Experience Upgrades P1 6.2h Select Out of scope" at bounding box center [813, 278] width 1061 height 30
click at [839, 288] on td "Select Out of scope" at bounding box center [1047, 278] width 540 height 30
click at [835, 283] on div "Select" at bounding box center [1032, 278] width 483 height 17
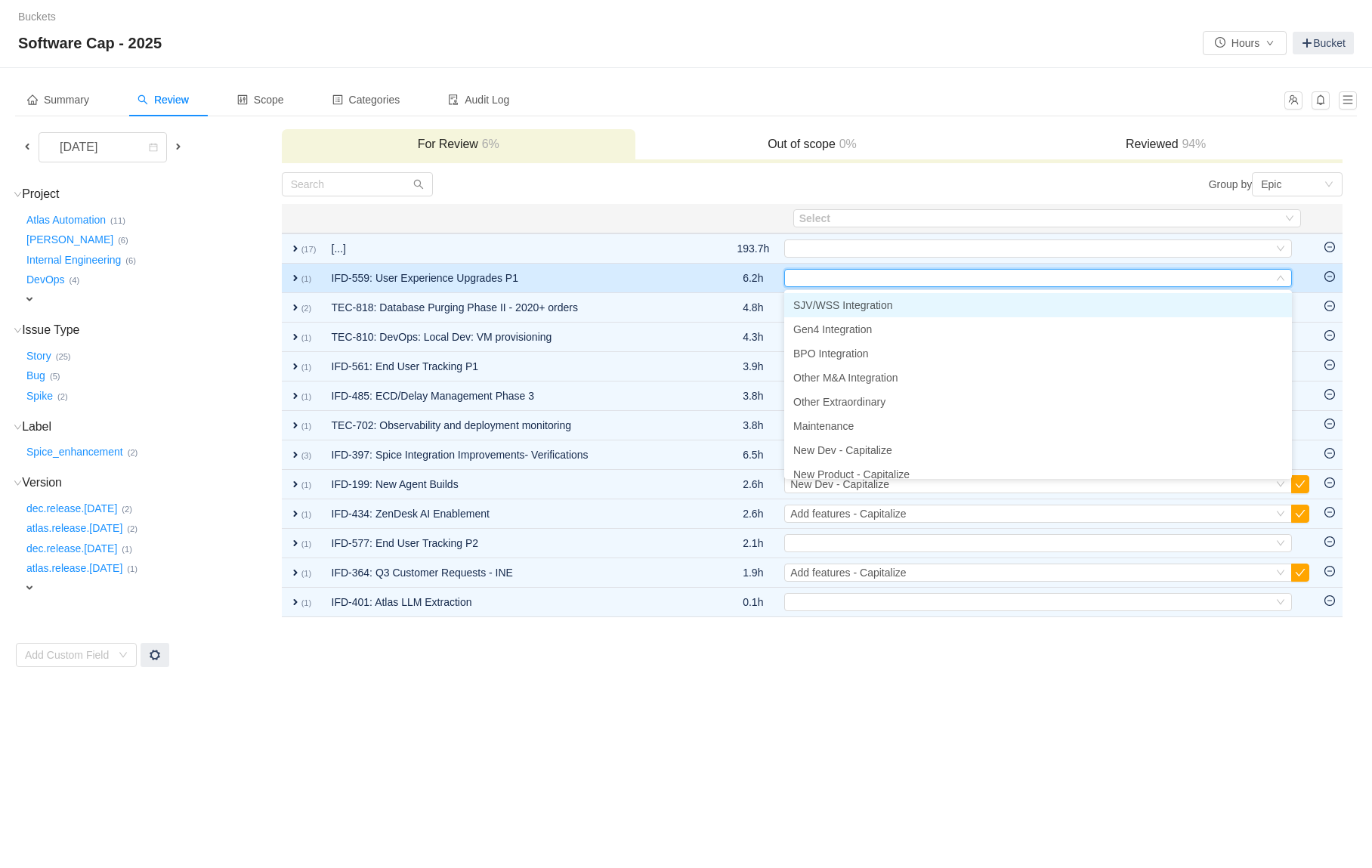
click at [704, 275] on td "IFD-559: User Experience Upgrades P1" at bounding box center [516, 278] width 385 height 30
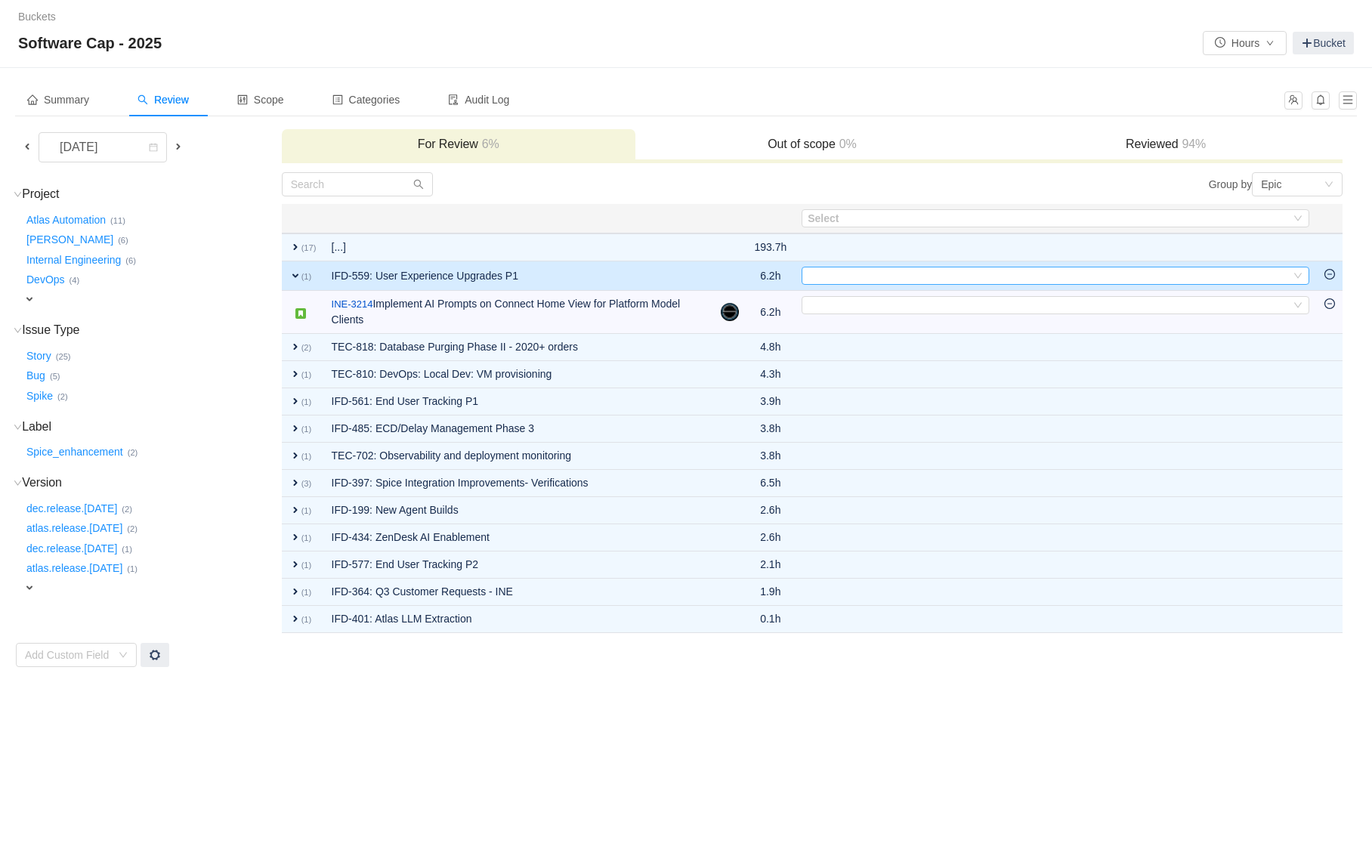
click at [839, 272] on div "Select" at bounding box center [1049, 276] width 483 height 17
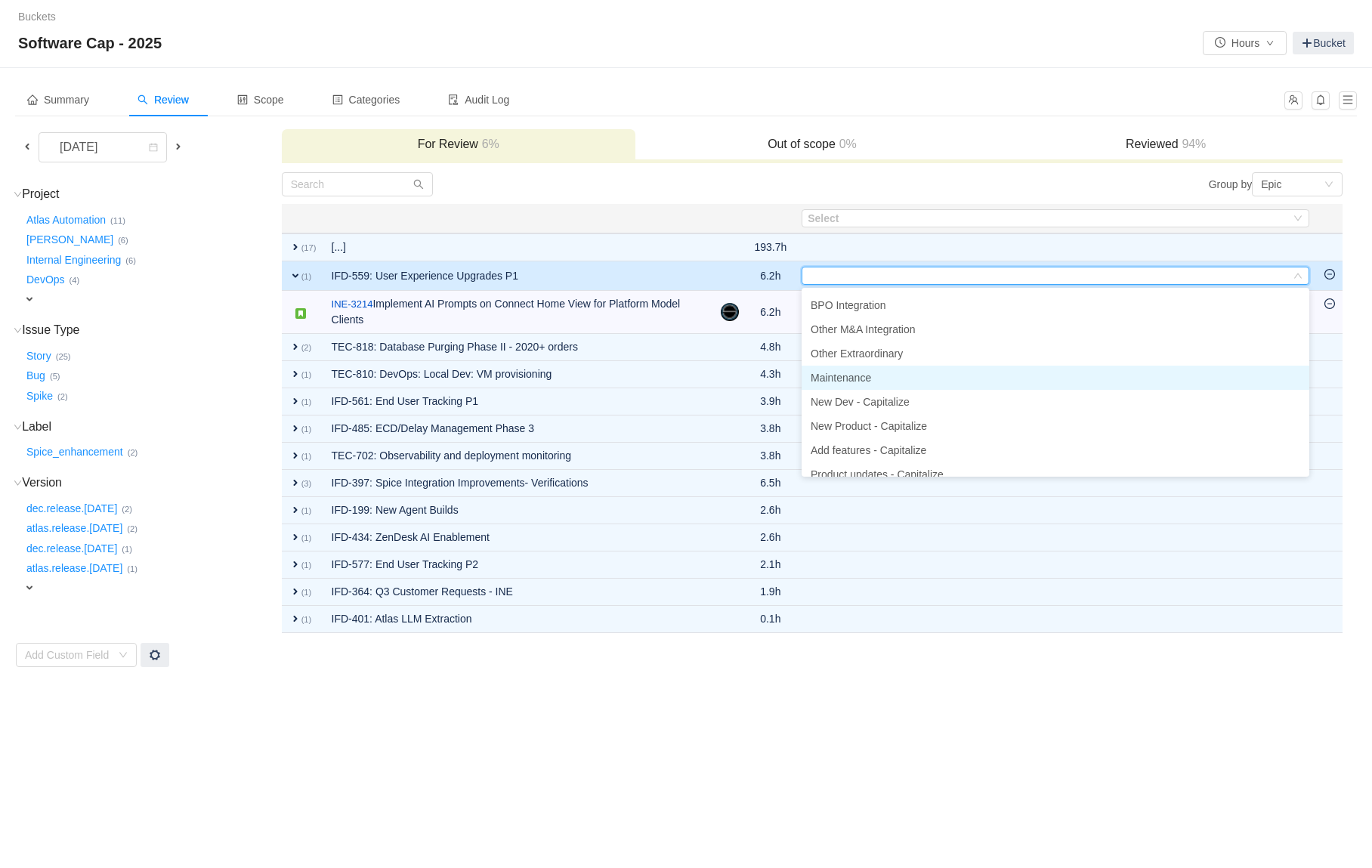
scroll to position [47, 0]
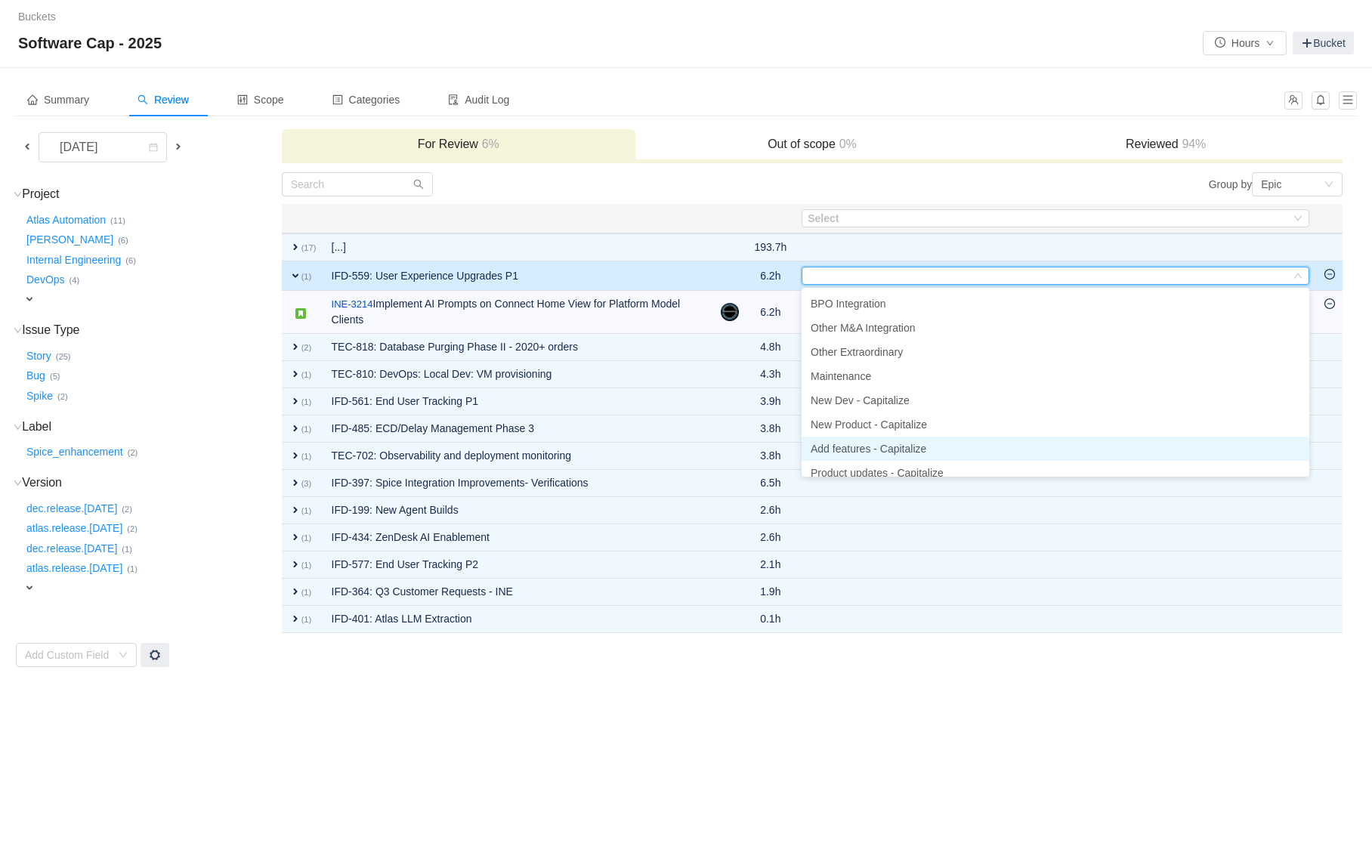
click at [856, 443] on span "Add features - Capitalize" at bounding box center [868, 449] width 116 height 12
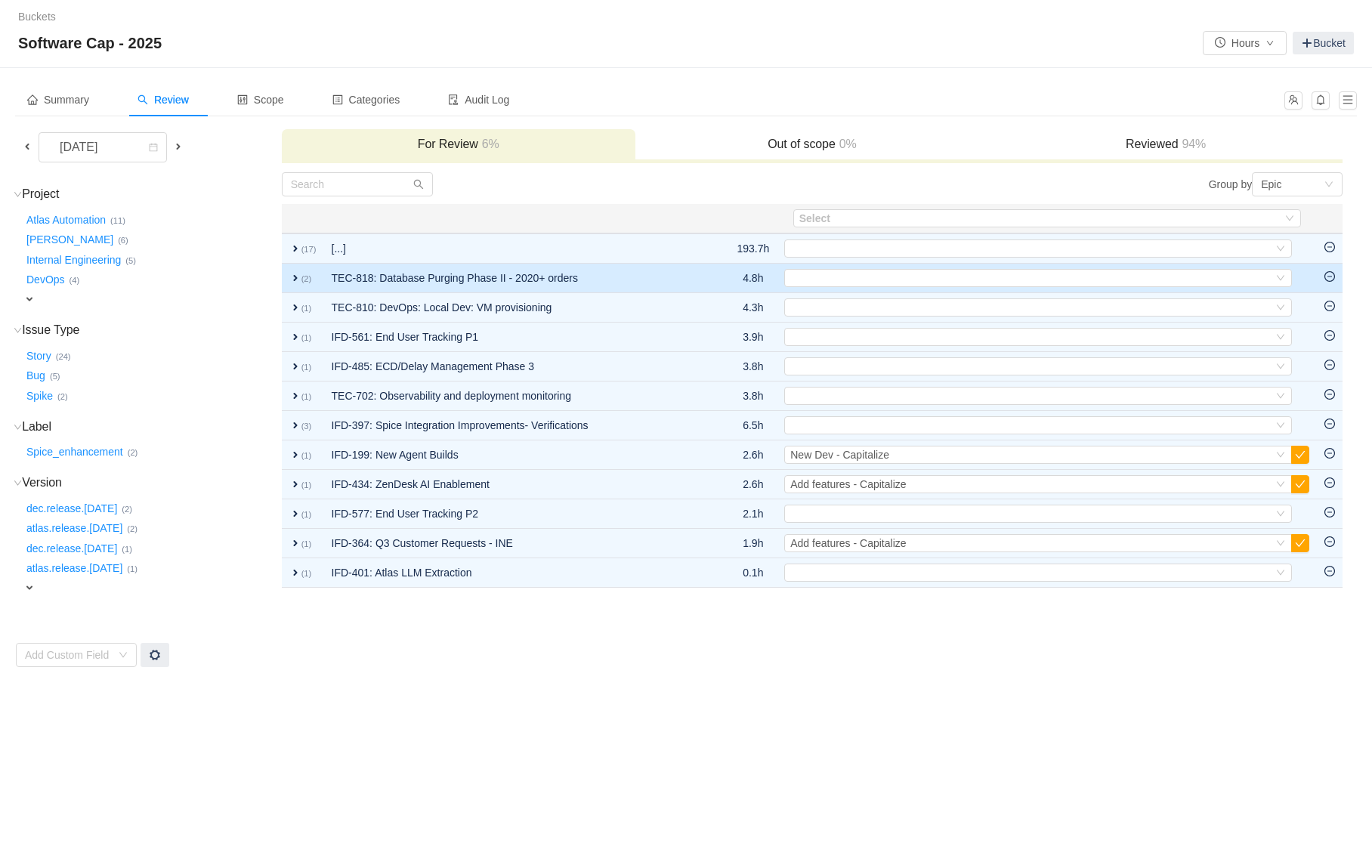
click at [643, 278] on td "TEC-818: Database Purging Phase II - 2020+ orders" at bounding box center [516, 278] width 385 height 30
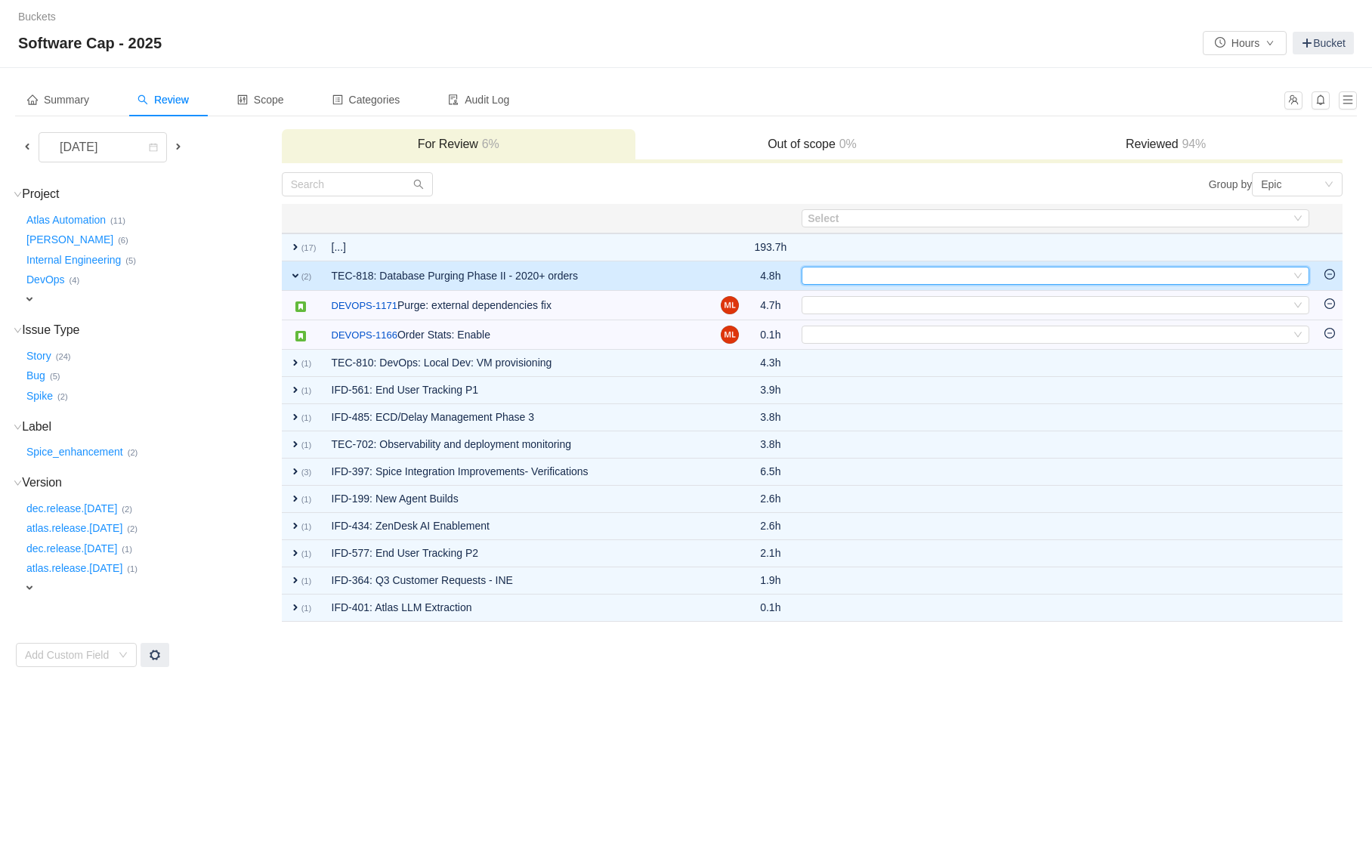
click at [828, 278] on div "Select" at bounding box center [1049, 276] width 483 height 17
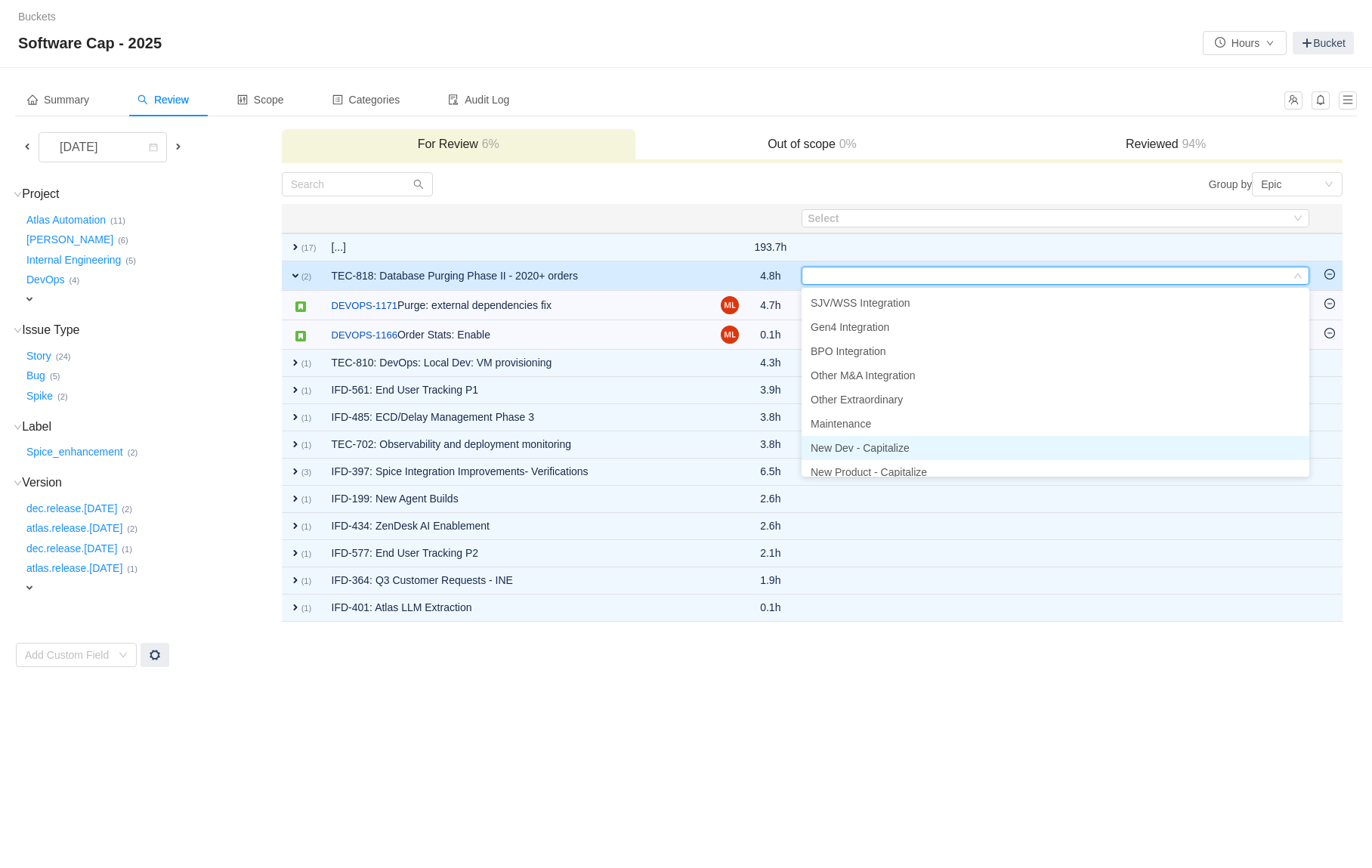
click at [875, 443] on span "New Dev - Capitalize" at bounding box center [860, 448] width 99 height 12
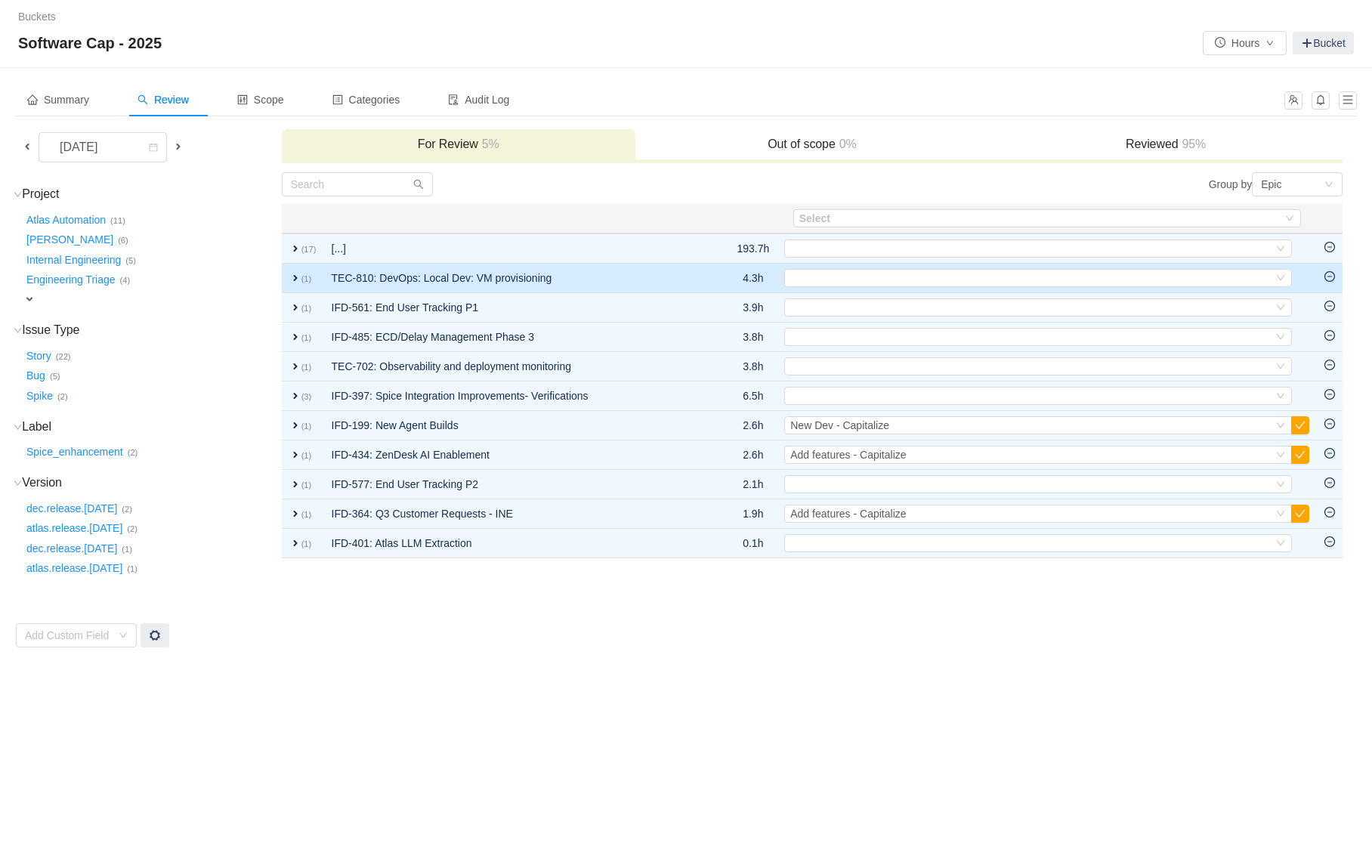
click at [640, 270] on td "TEC-810: DevOps: Local Dev: VM provisioning" at bounding box center [516, 278] width 385 height 30
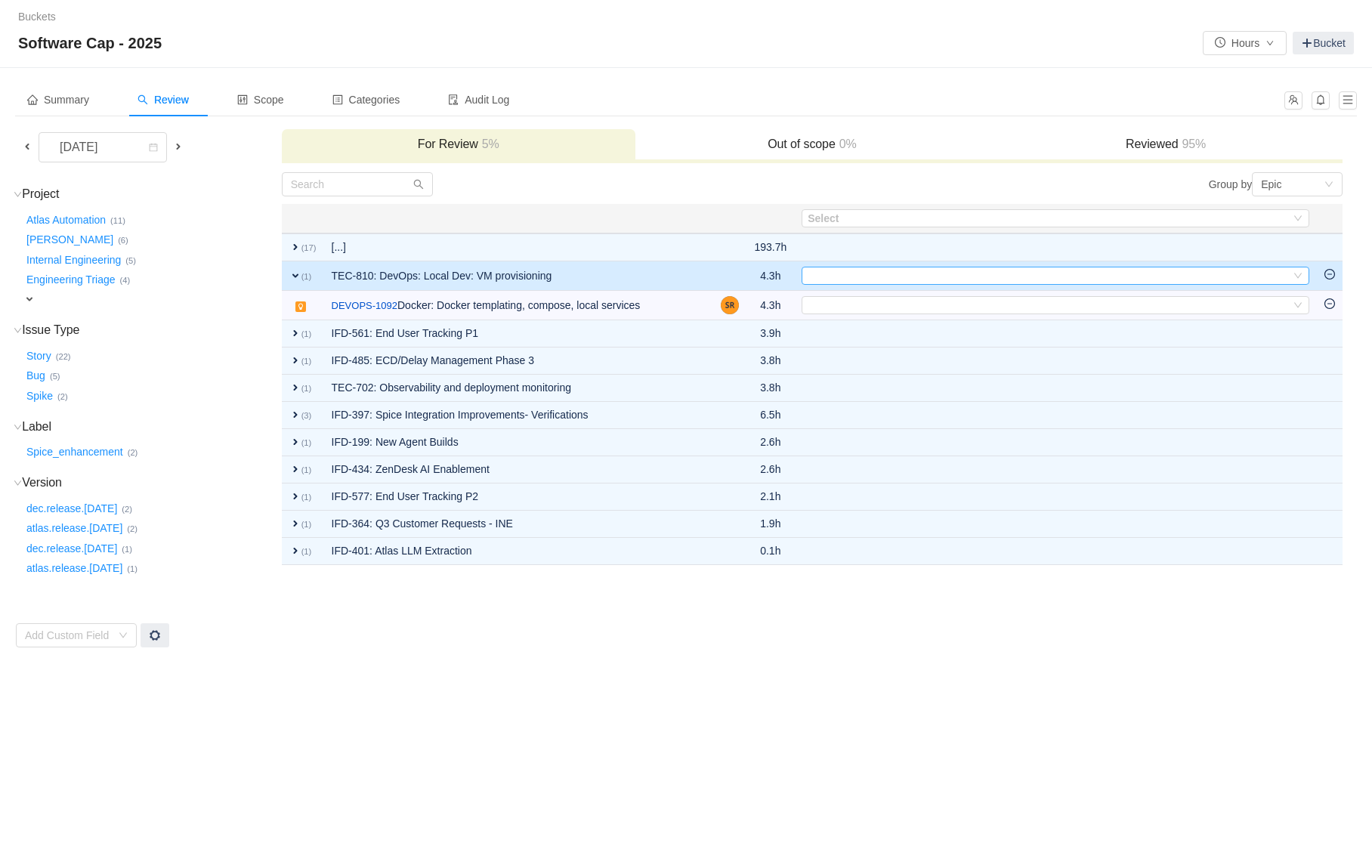
click at [858, 275] on div "Select" at bounding box center [1049, 276] width 483 height 17
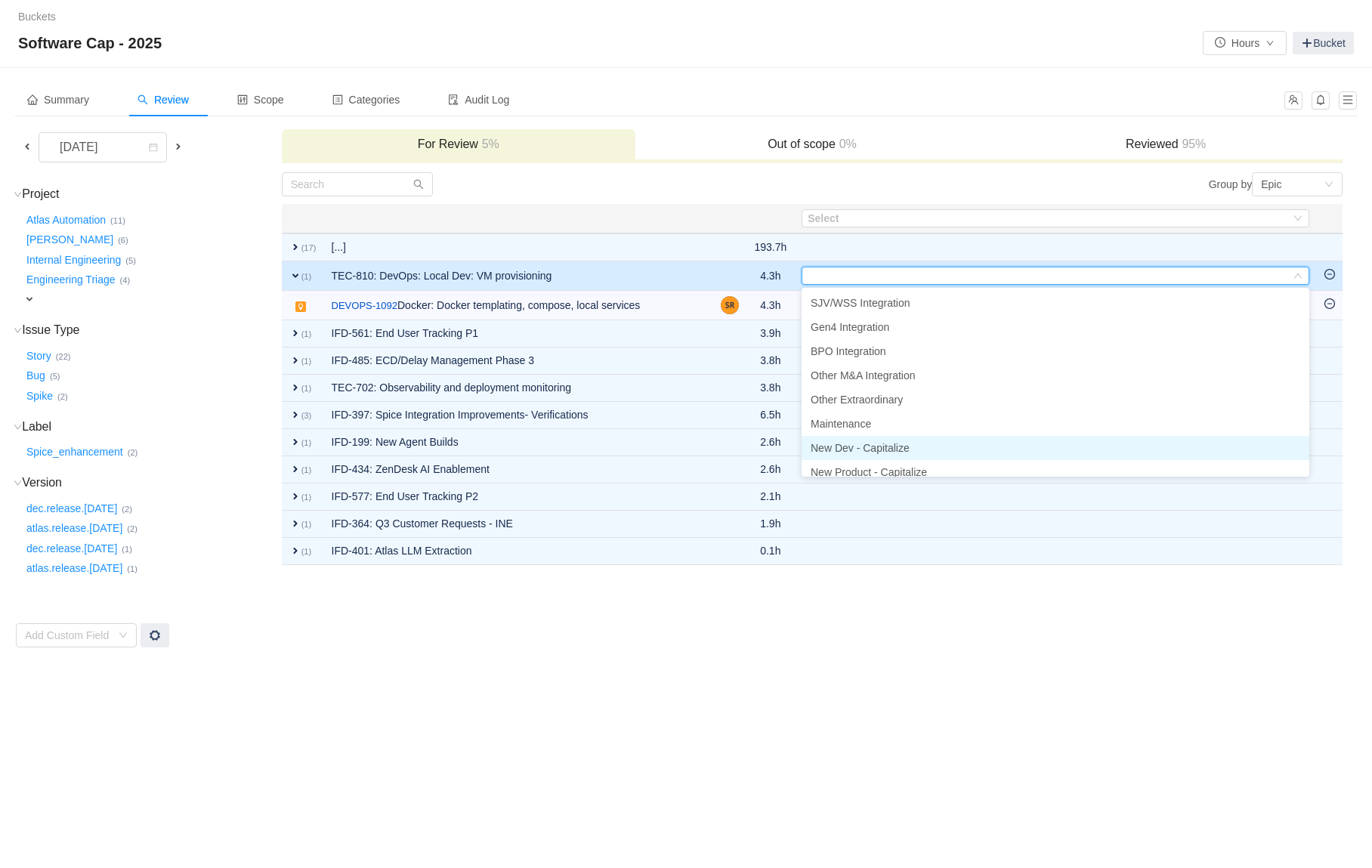
click at [874, 445] on span "New Dev - Capitalize" at bounding box center [860, 448] width 99 height 12
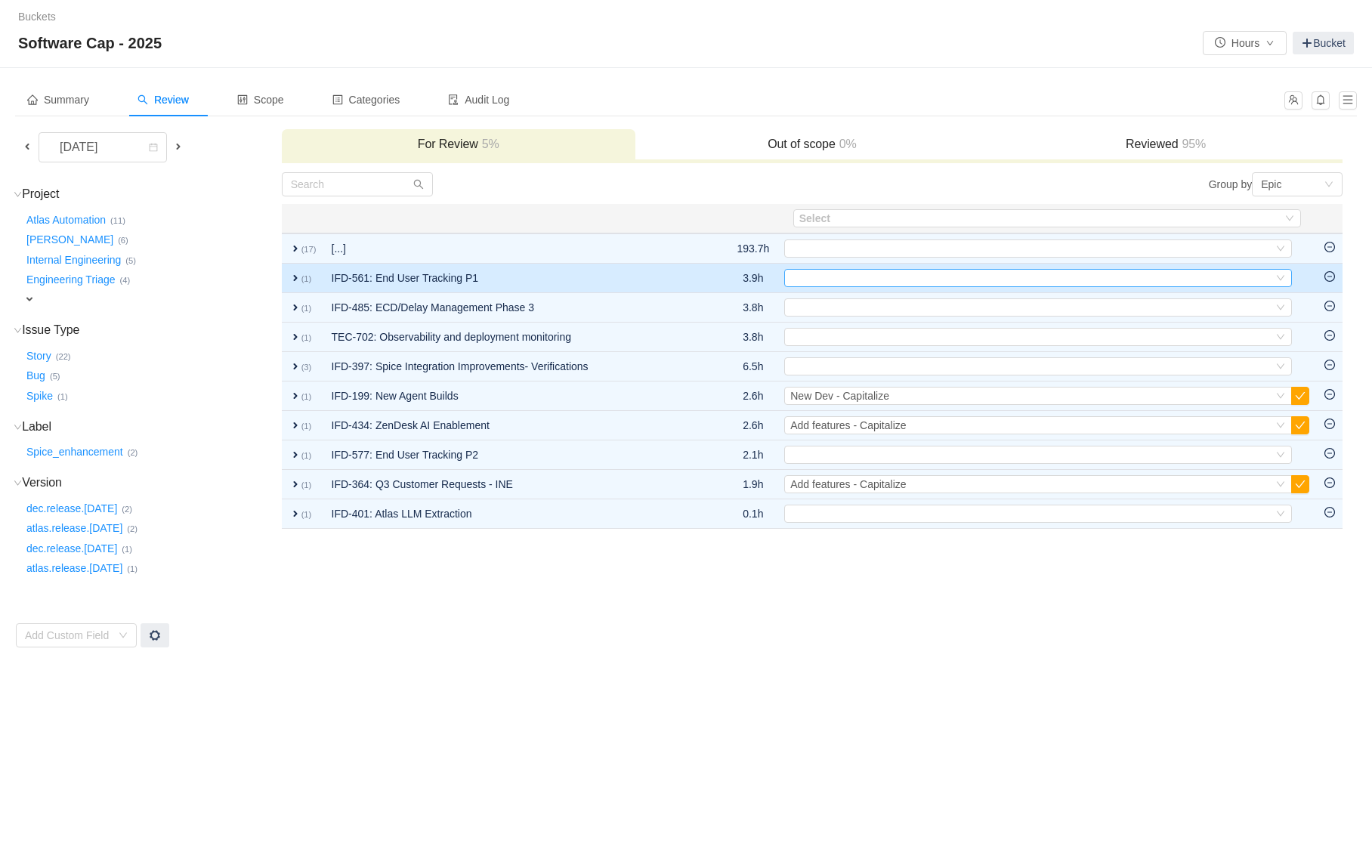
click at [844, 270] on div "Select" at bounding box center [1032, 278] width 483 height 17
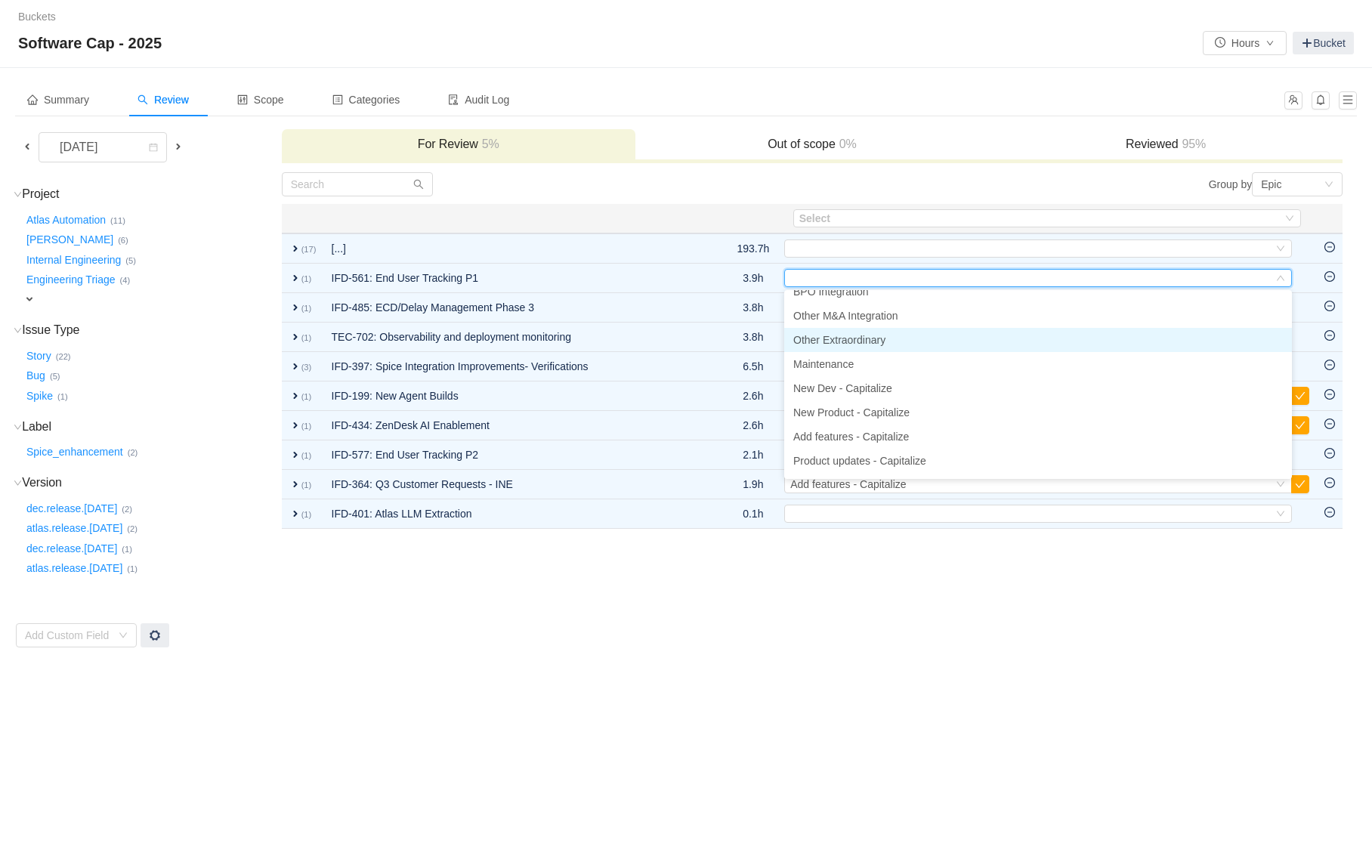
scroll to position [64, 0]
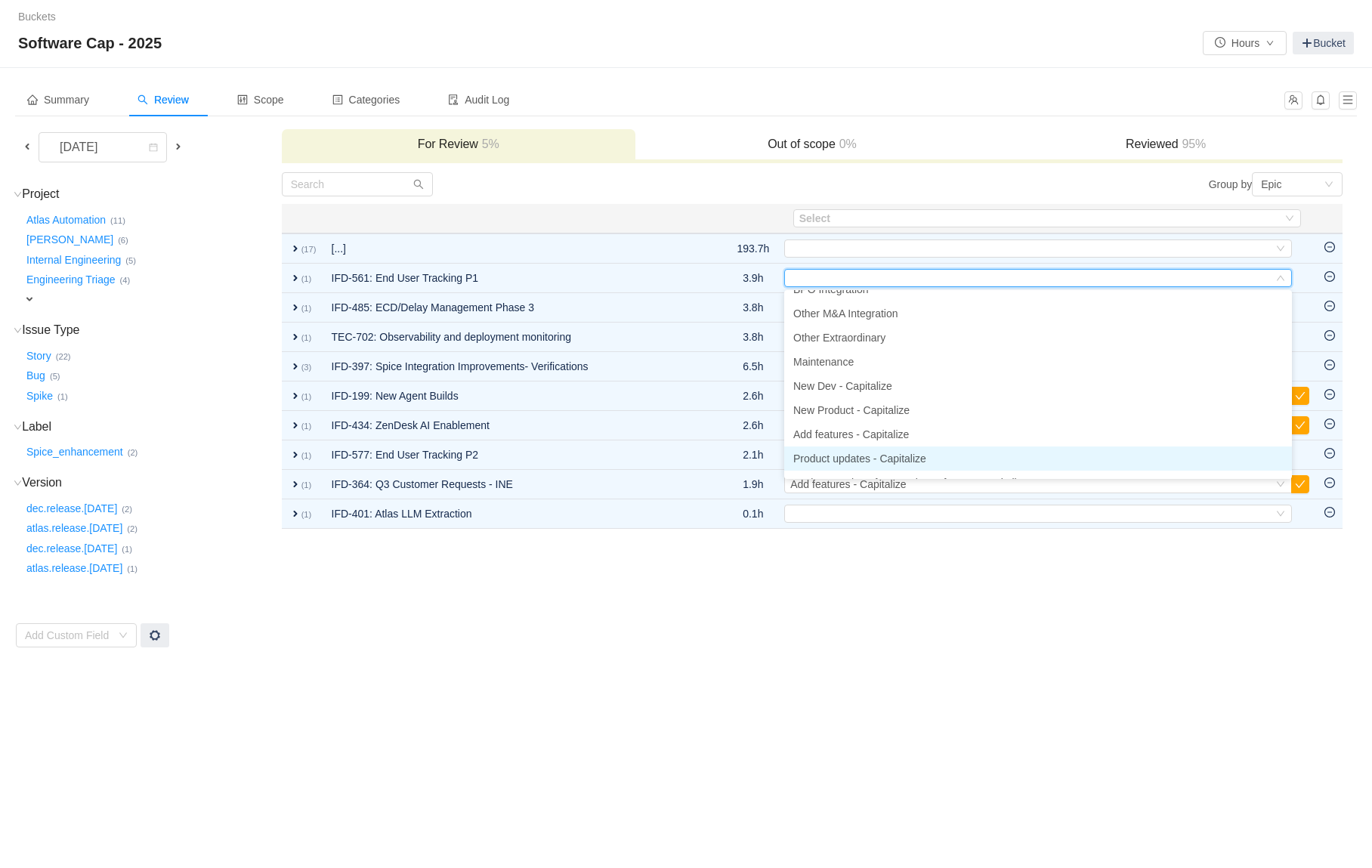
click at [814, 456] on span "Product updates - Capitalize" at bounding box center [860, 458] width 133 height 12
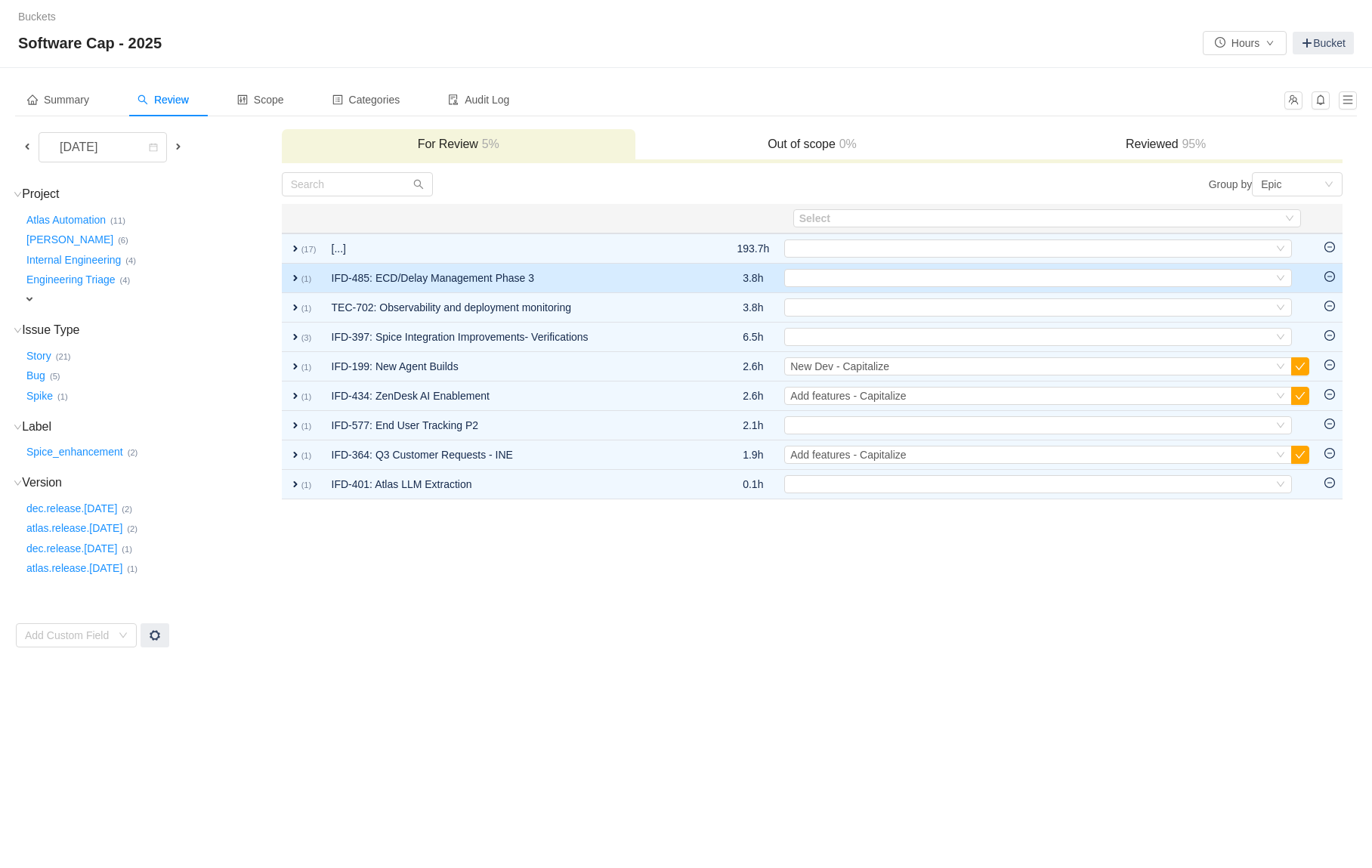
click at [672, 285] on td "IFD-485: ECD/Delay Management Phase 3" at bounding box center [516, 278] width 385 height 30
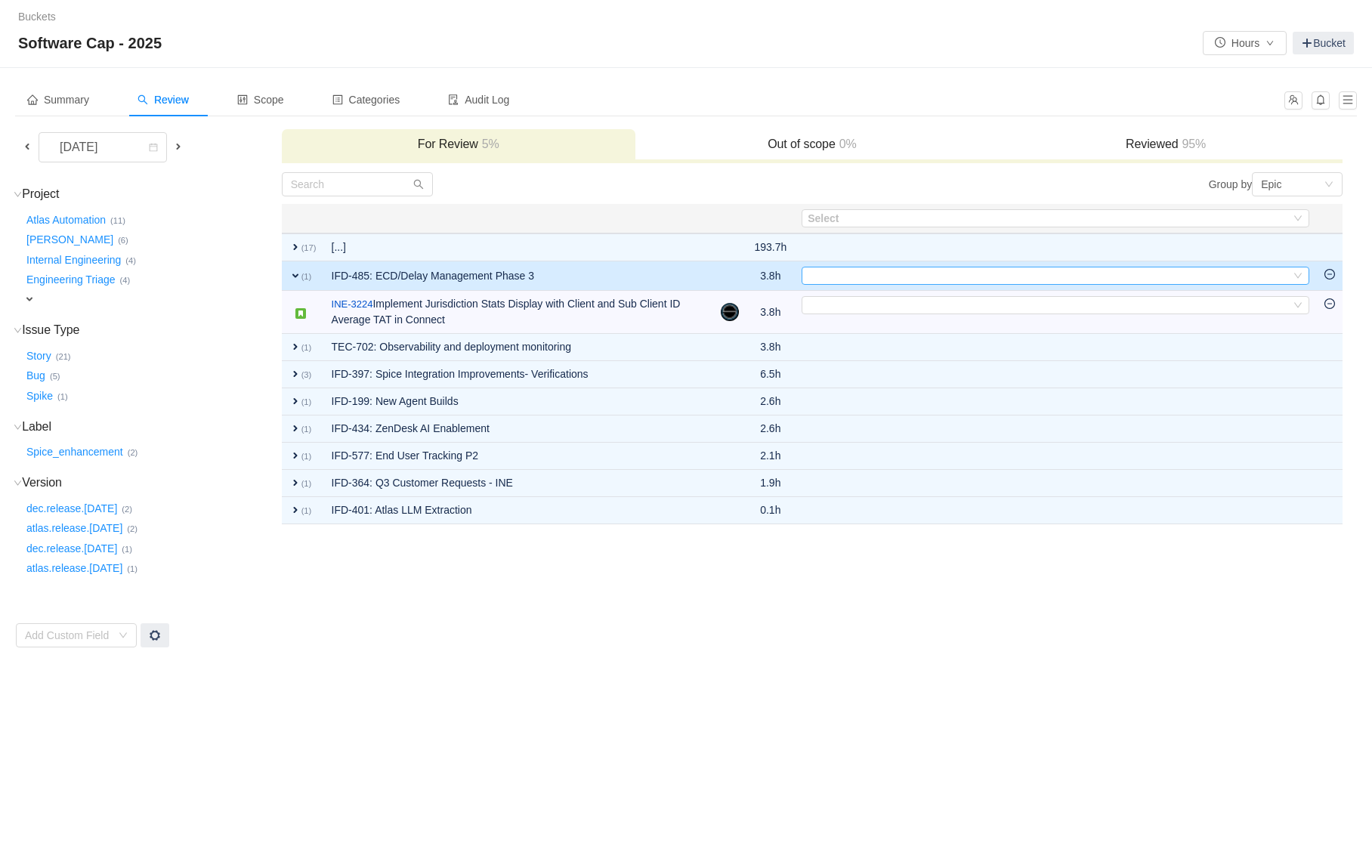
click at [823, 274] on div "Select" at bounding box center [1049, 276] width 483 height 17
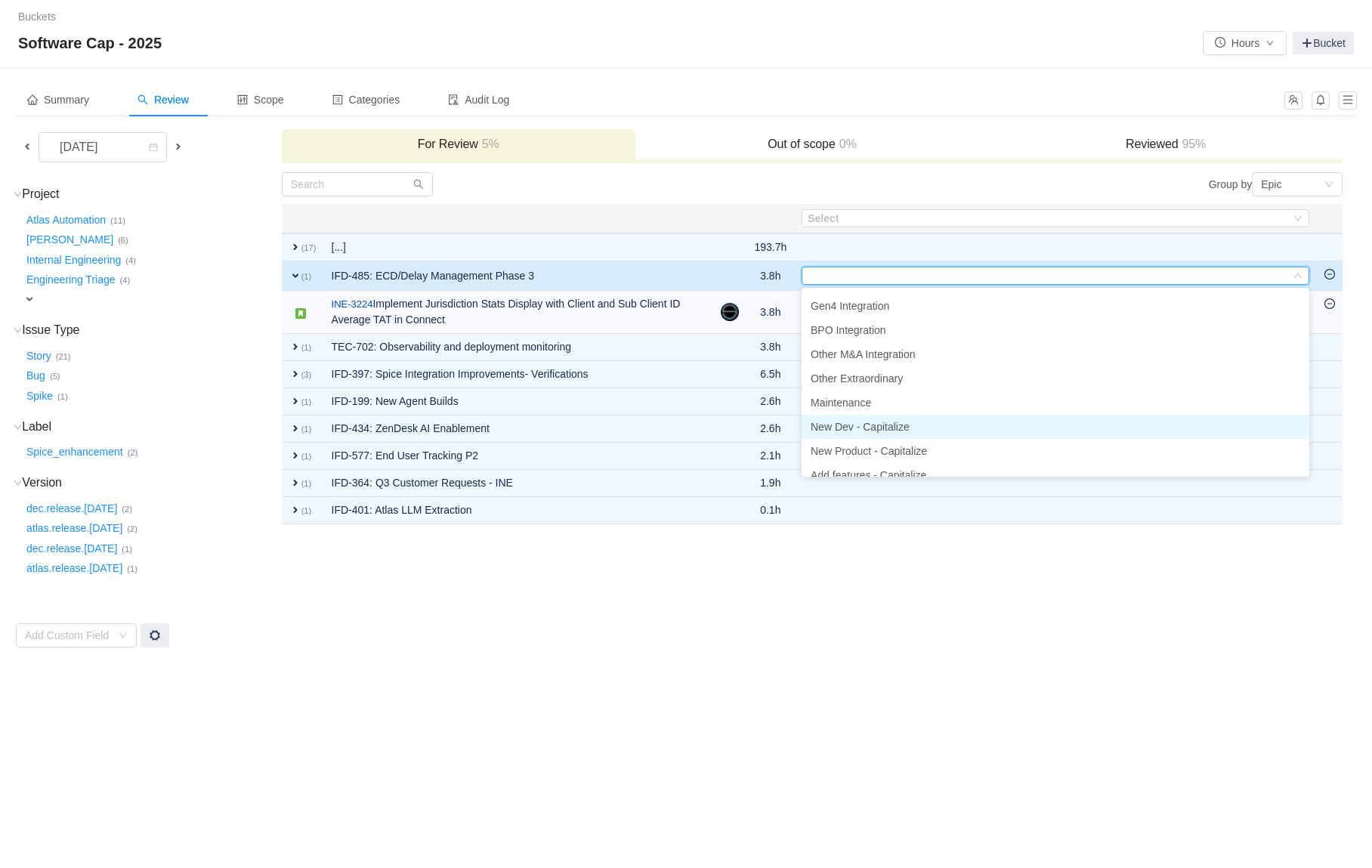
scroll to position [25, 0]
click at [853, 419] on span "New Dev - Capitalize" at bounding box center [860, 422] width 99 height 12
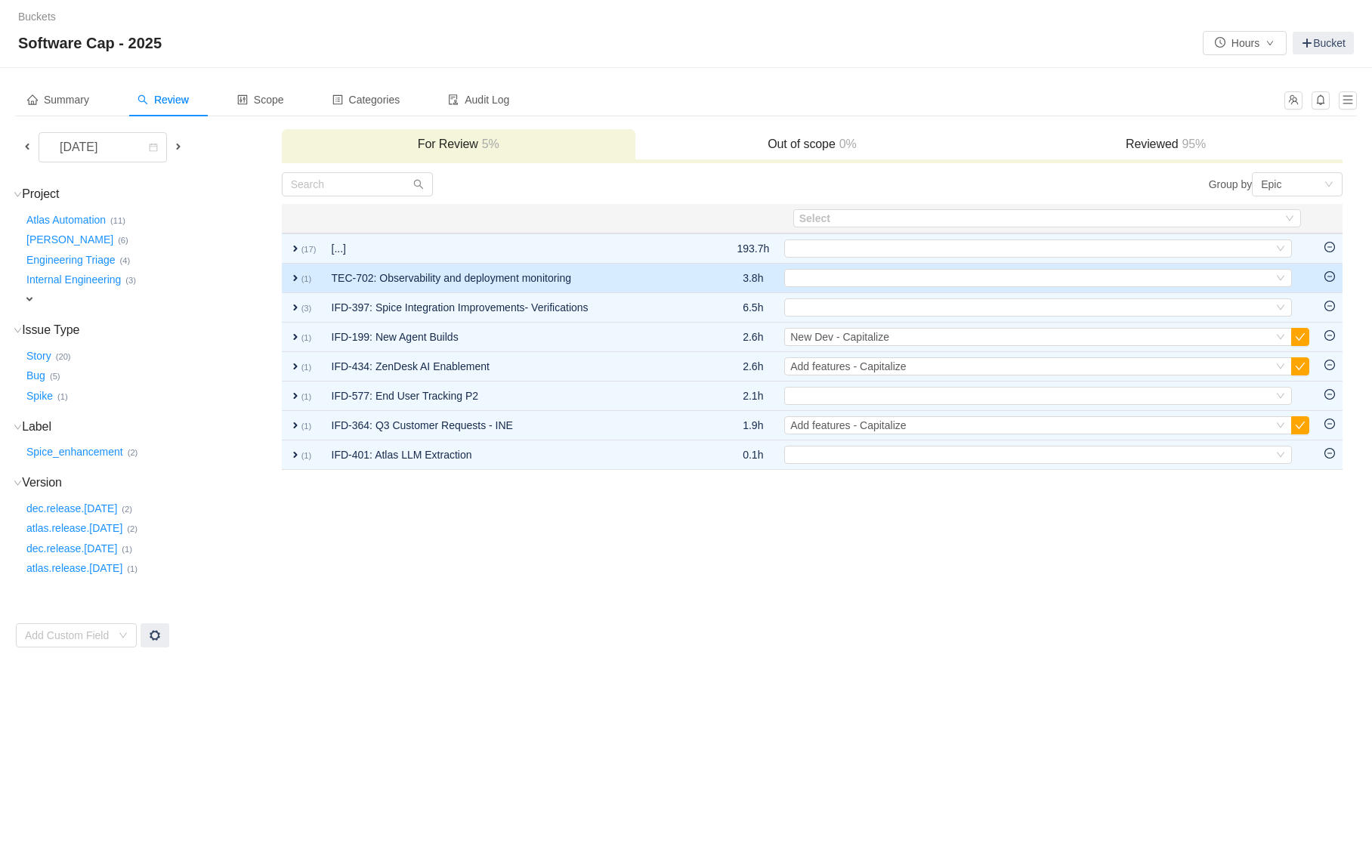
click at [655, 275] on td "TEC-702: Observability and deployment monitoring" at bounding box center [516, 278] width 385 height 30
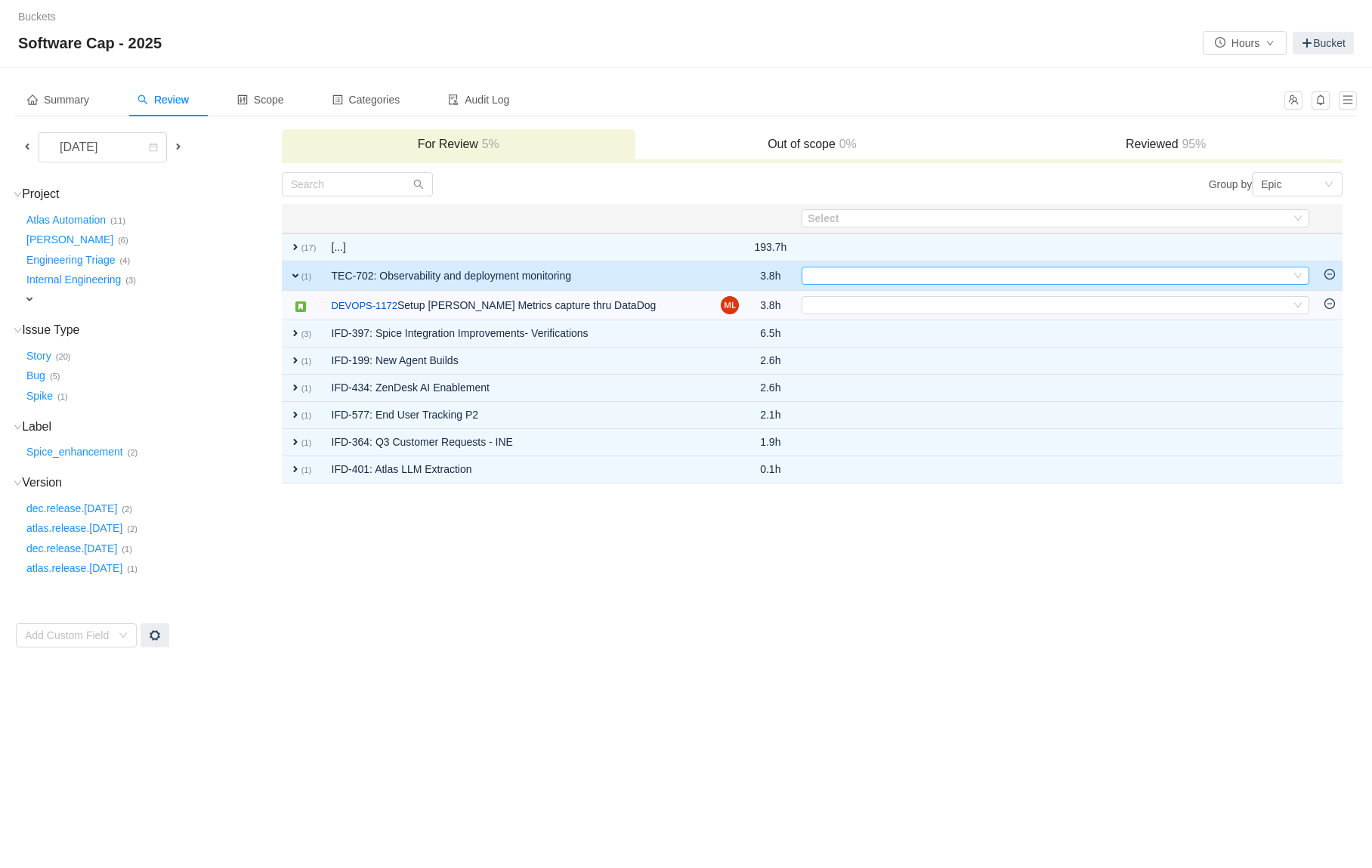
click at [844, 279] on div "Select" at bounding box center [1049, 276] width 483 height 17
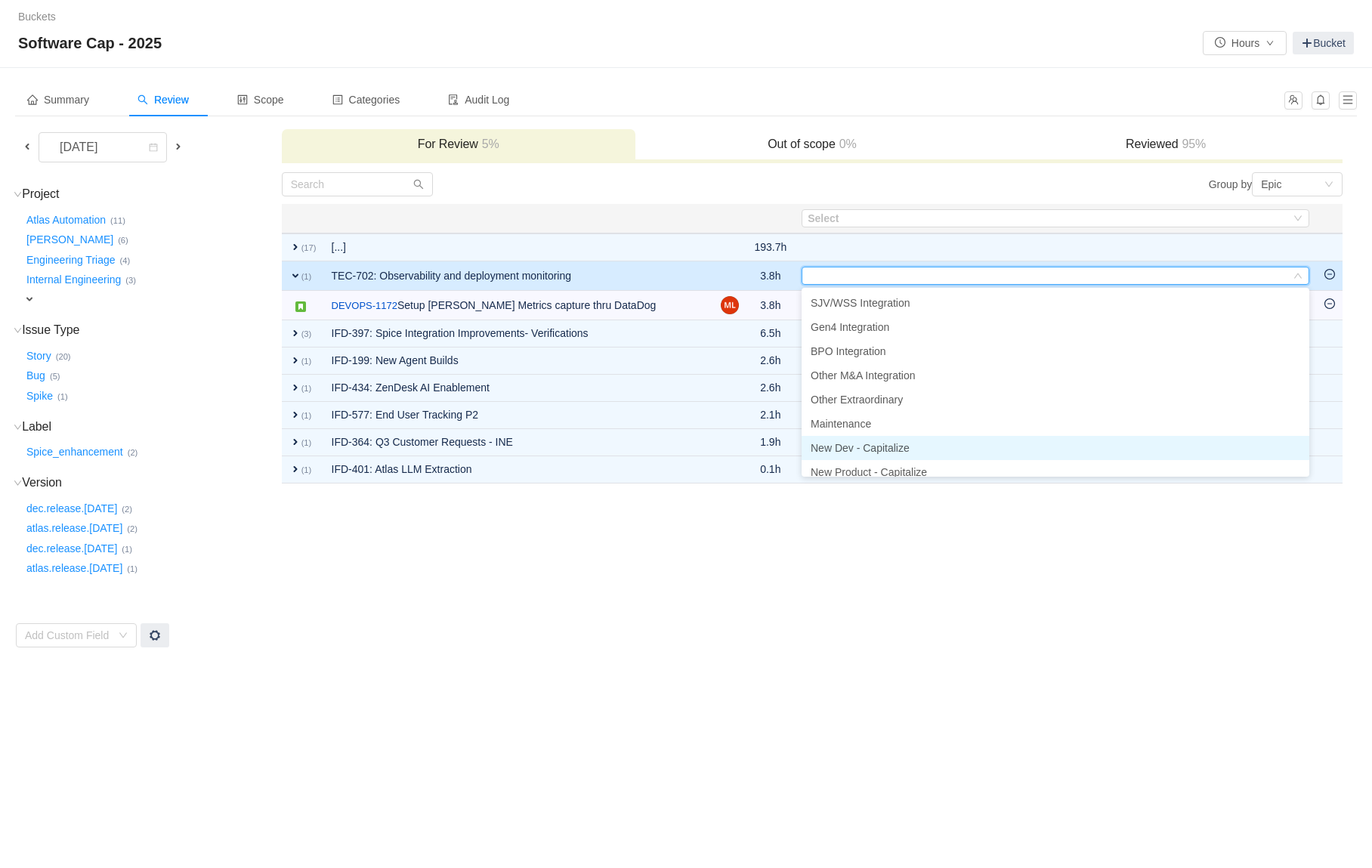
click at [852, 443] on span "New Dev - Capitalize" at bounding box center [860, 448] width 99 height 12
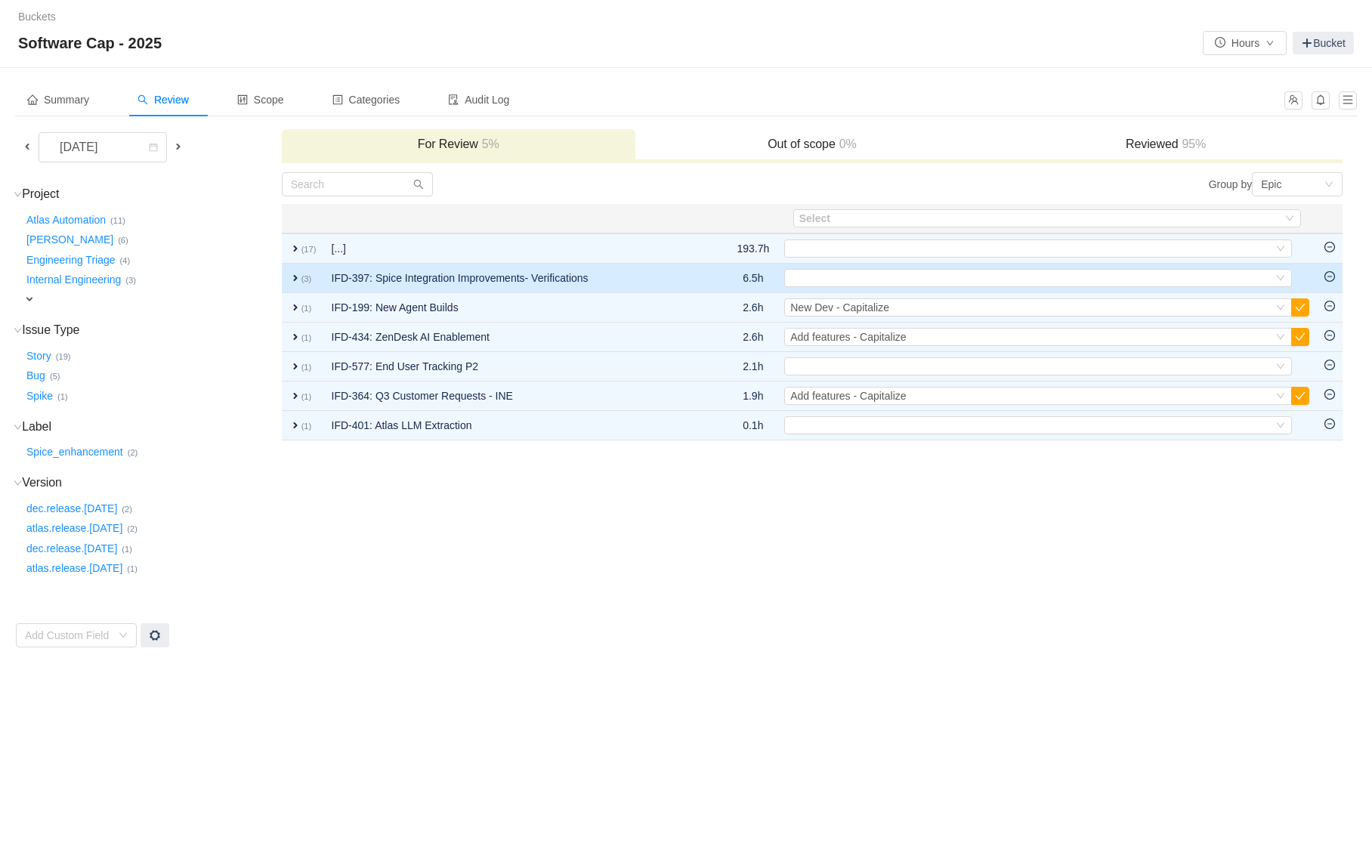
click at [672, 285] on td "IFD-397: Spice Integration Improvements- Verifications" at bounding box center [516, 278] width 385 height 30
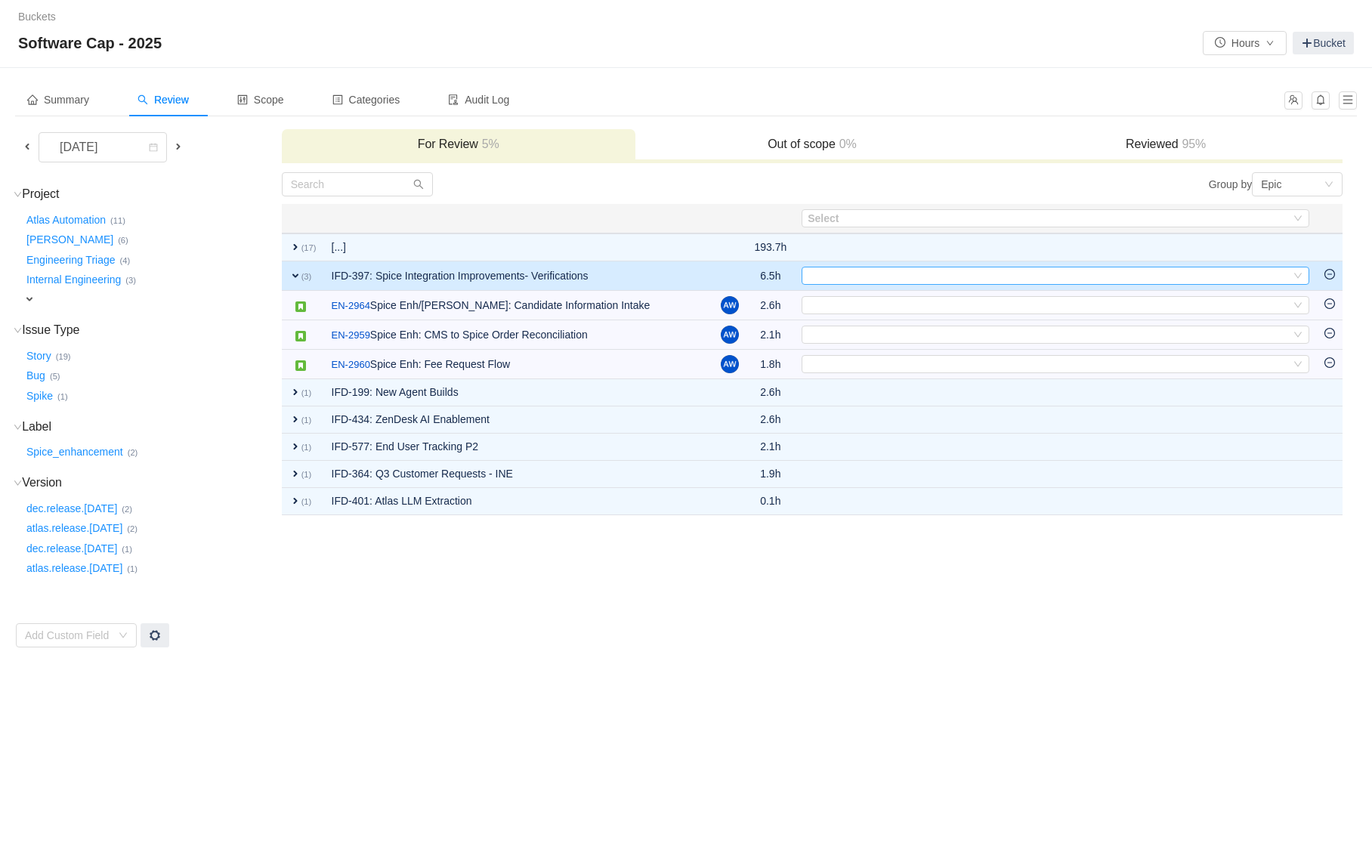
click at [832, 276] on div "Select" at bounding box center [1049, 276] width 483 height 17
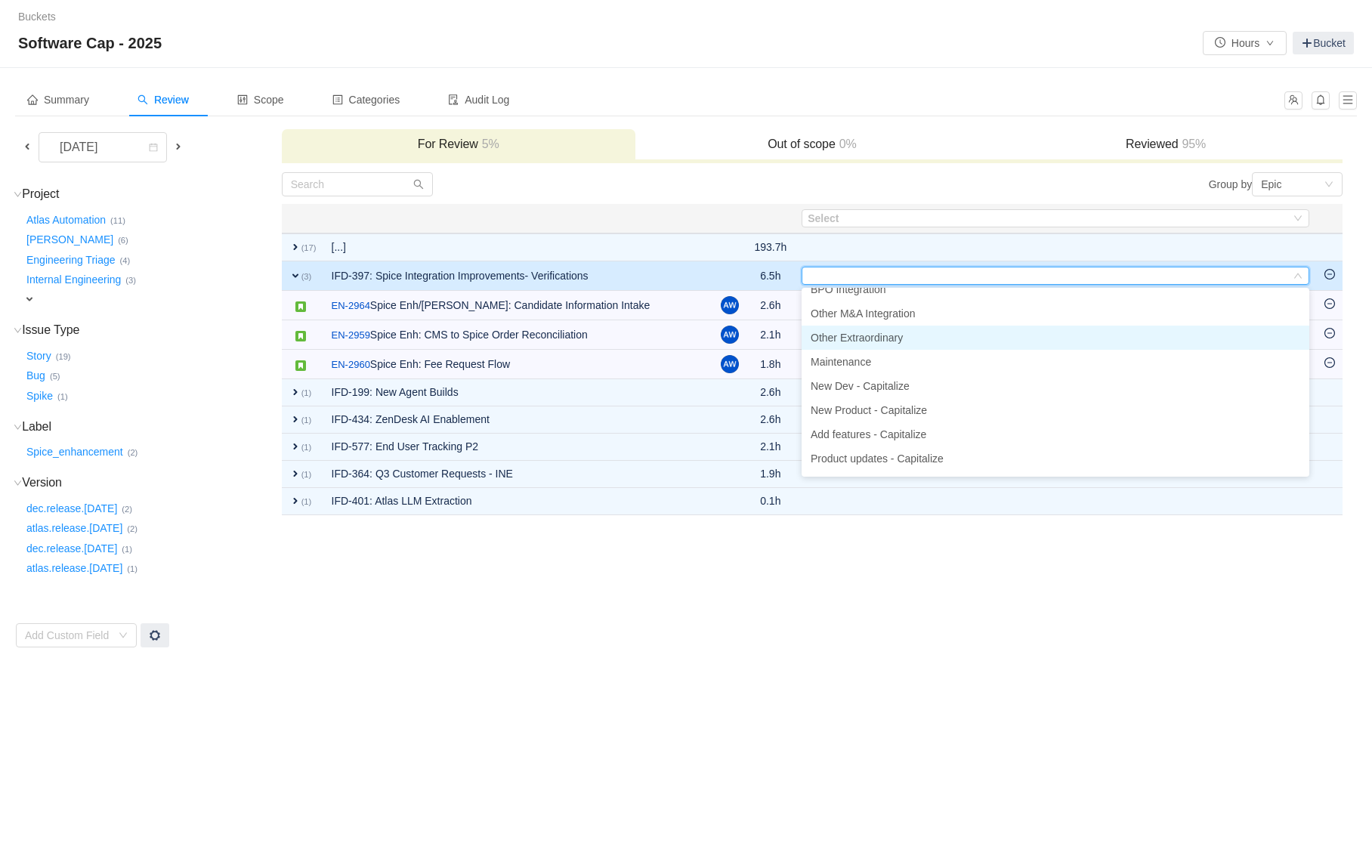
scroll to position [65, 0]
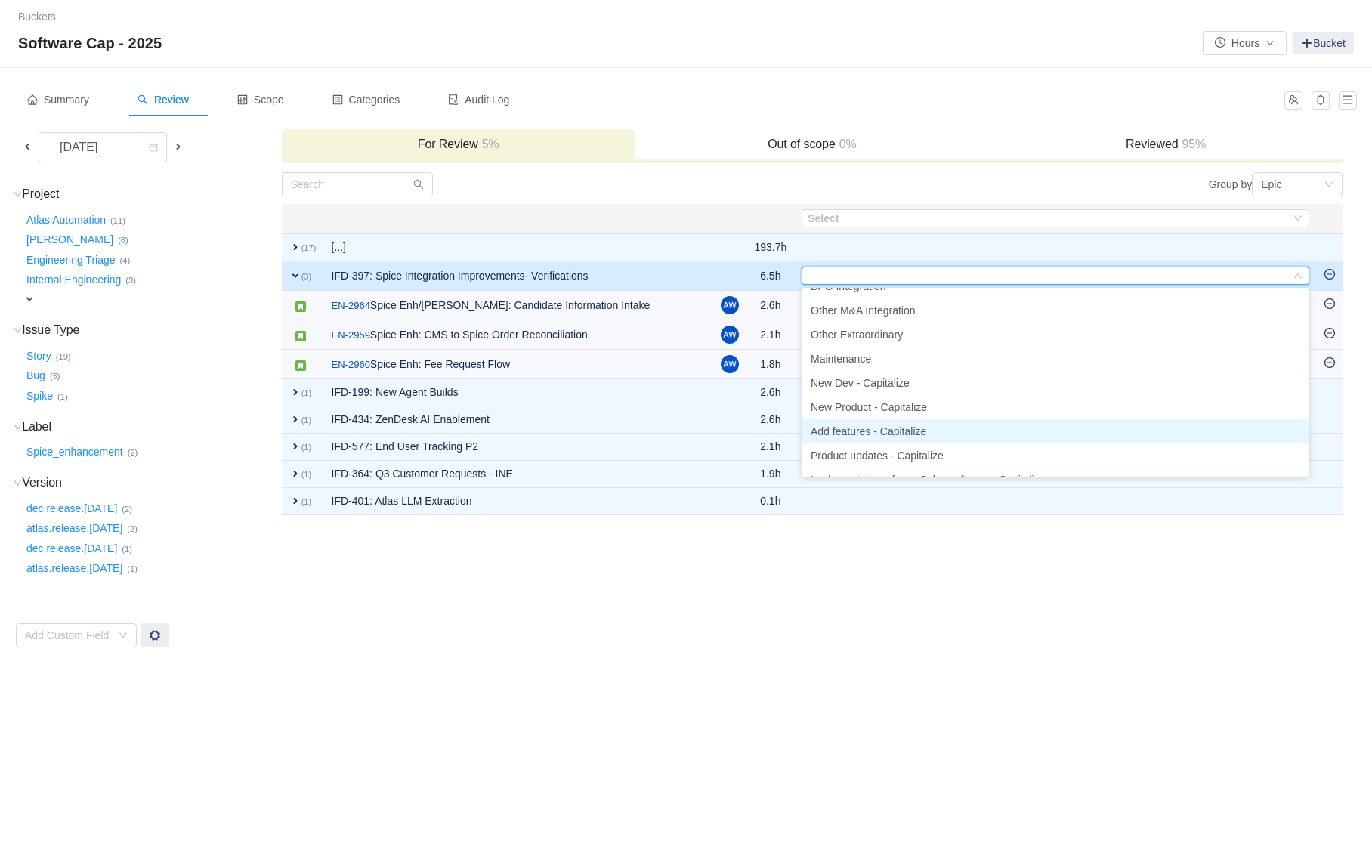
click at [864, 434] on span "Add features - Capitalize" at bounding box center [868, 431] width 116 height 12
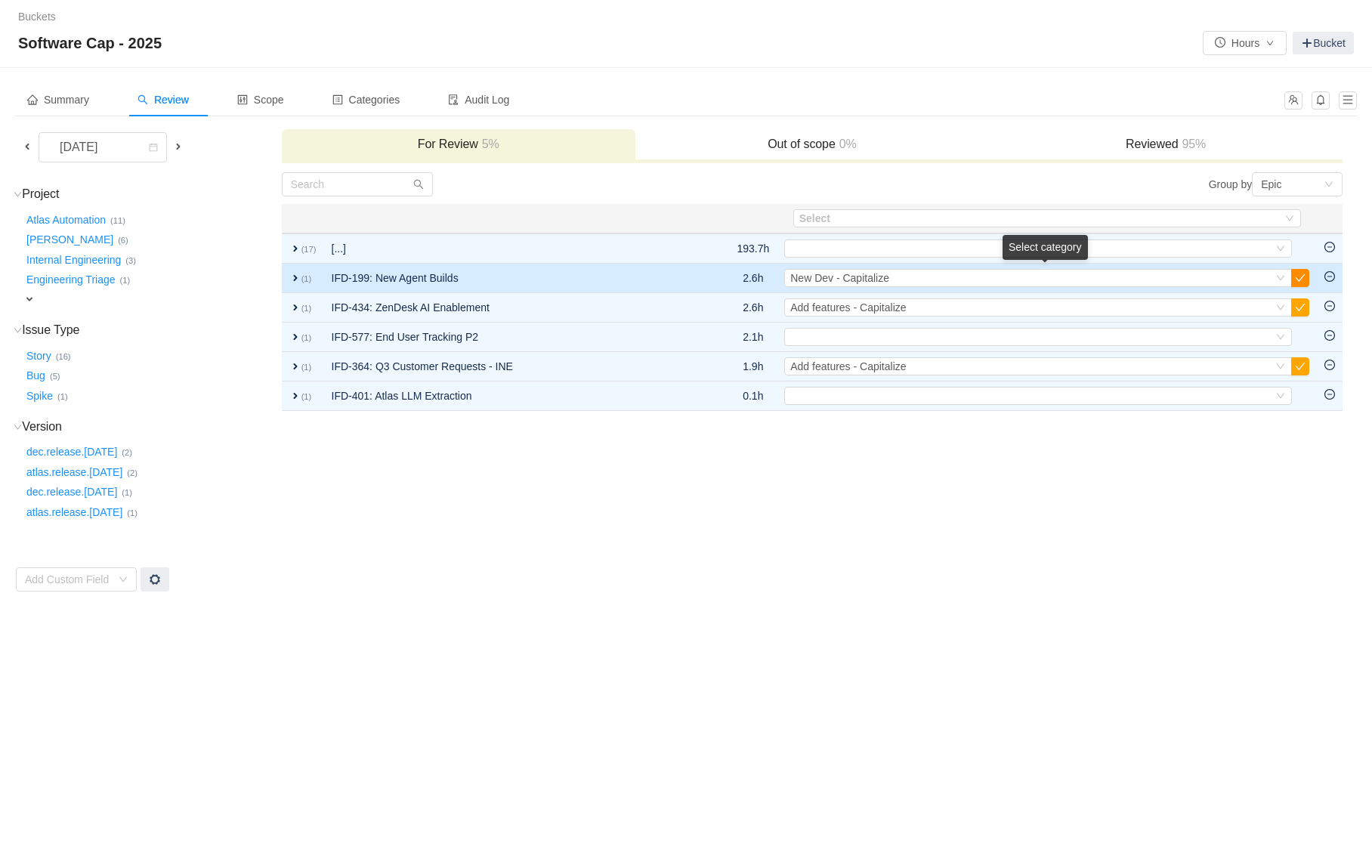
click at [1304, 278] on button "button" at bounding box center [1300, 278] width 18 height 18
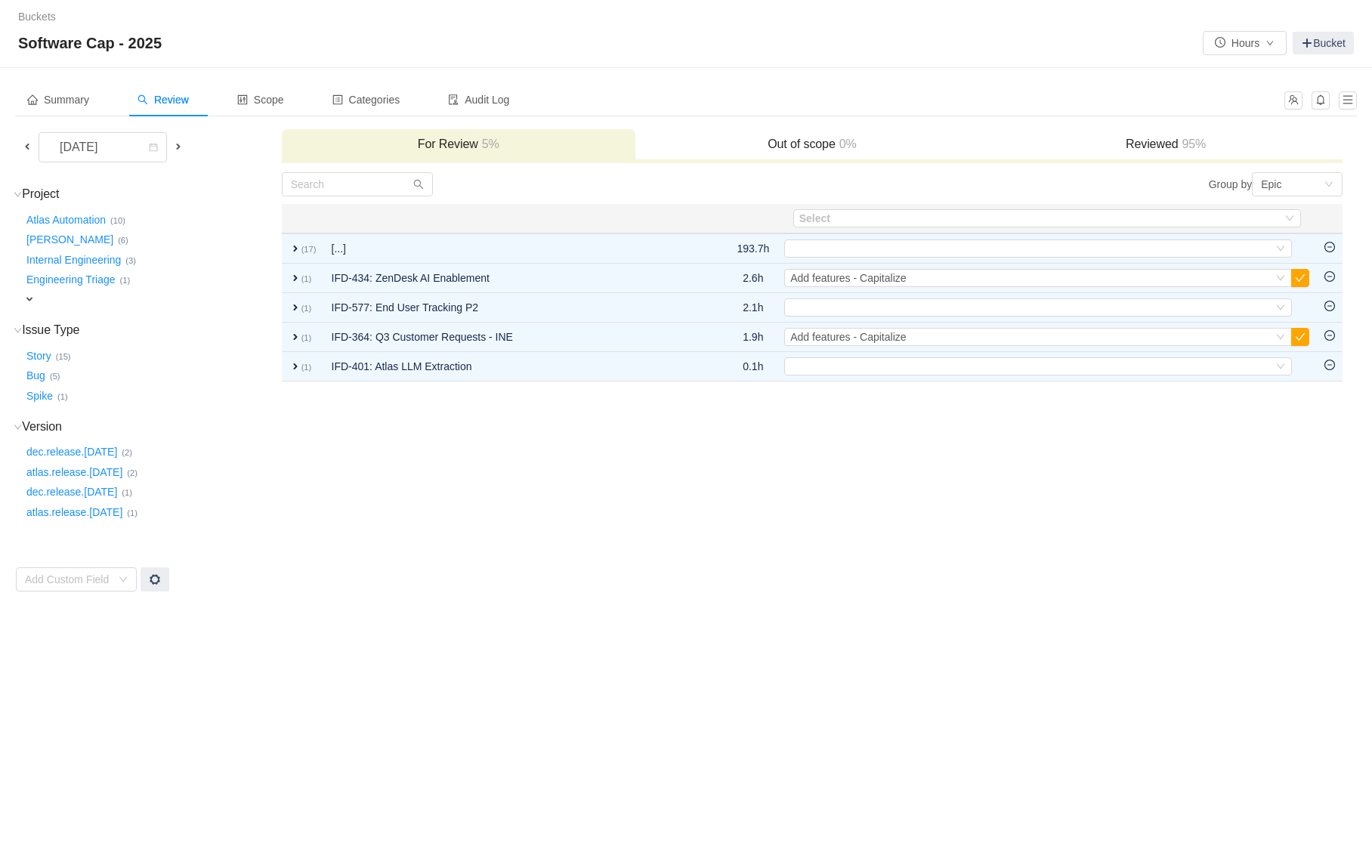
click at [1304, 278] on button "button" at bounding box center [1300, 278] width 18 height 18
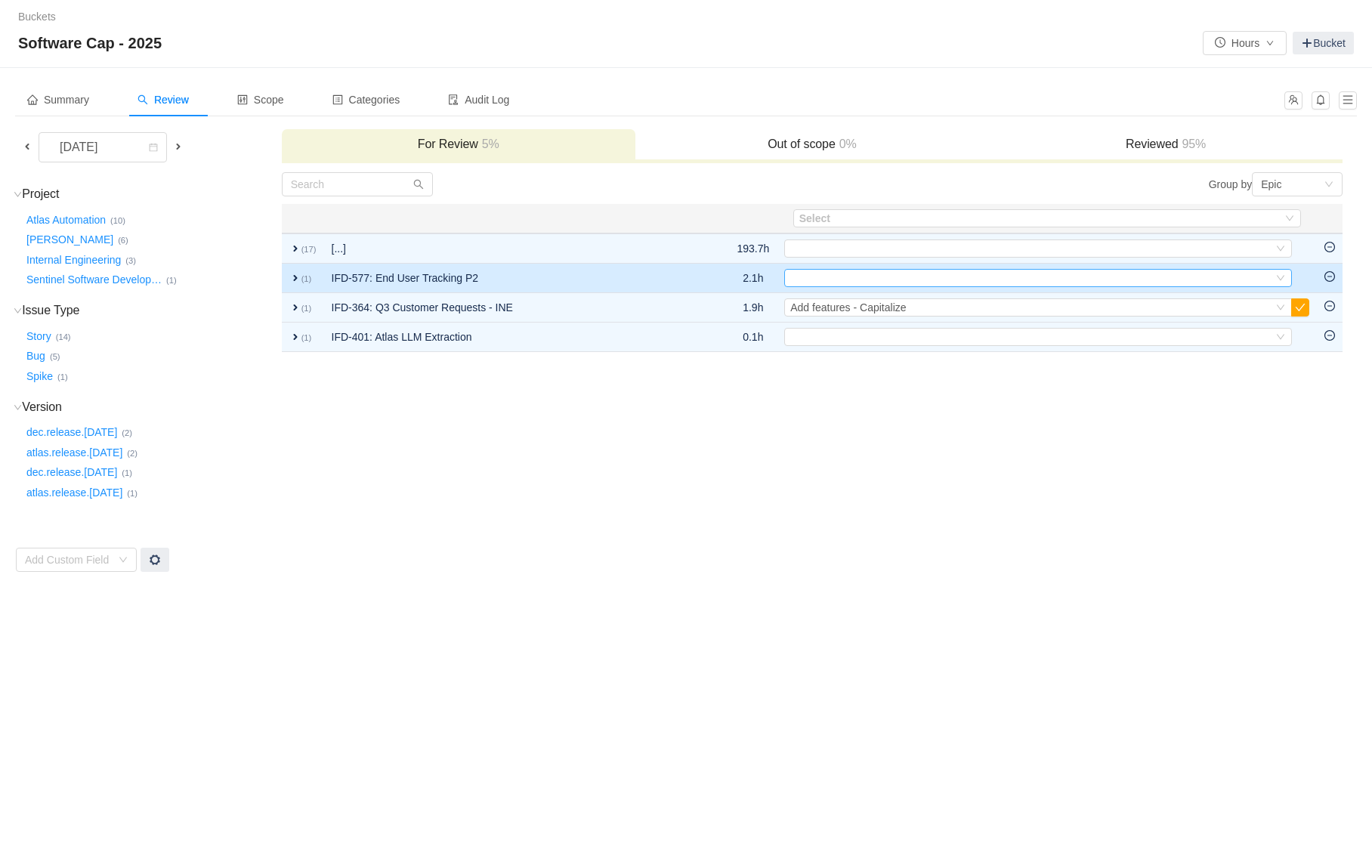
click at [841, 270] on div "Select" at bounding box center [1032, 278] width 483 height 17
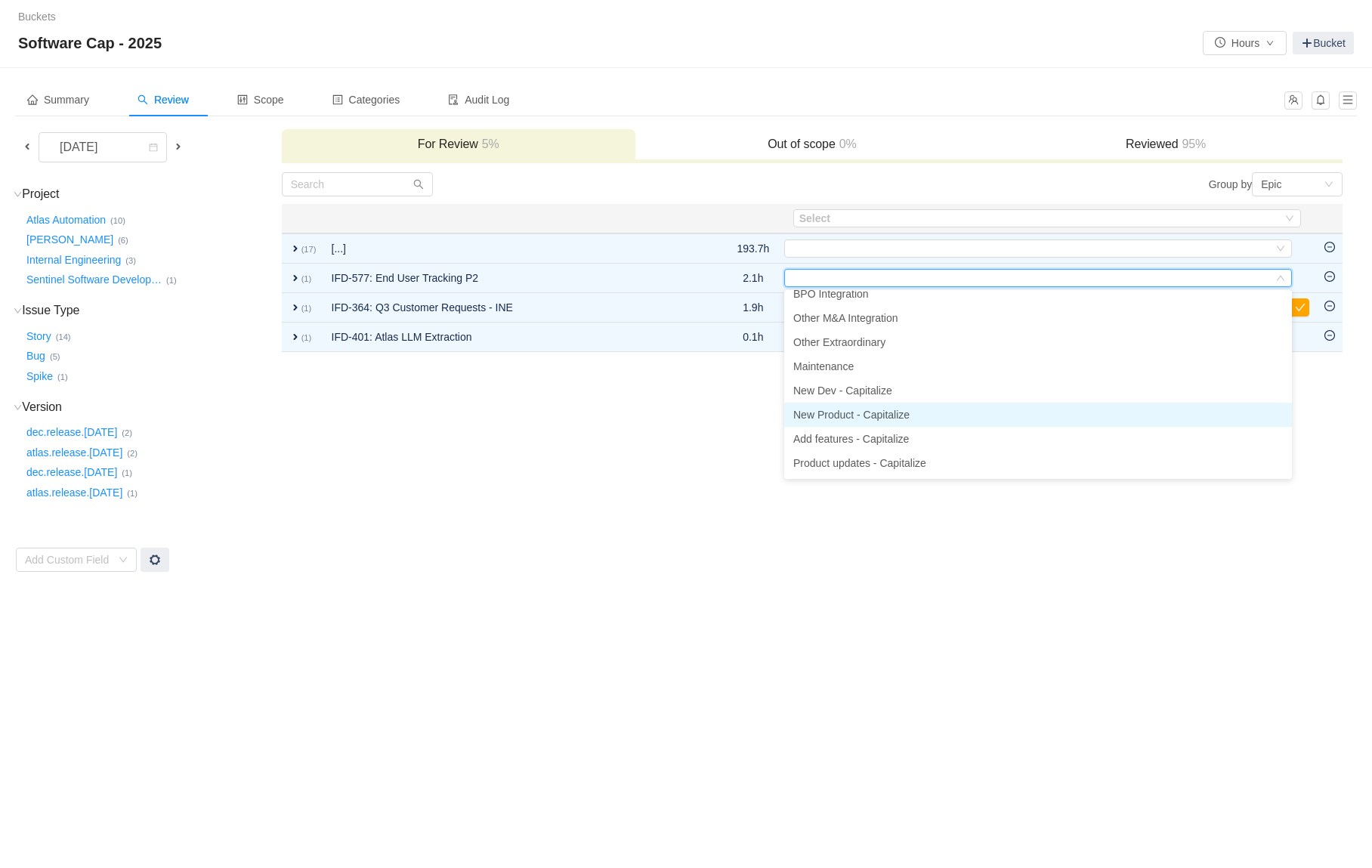
scroll to position [62, 0]
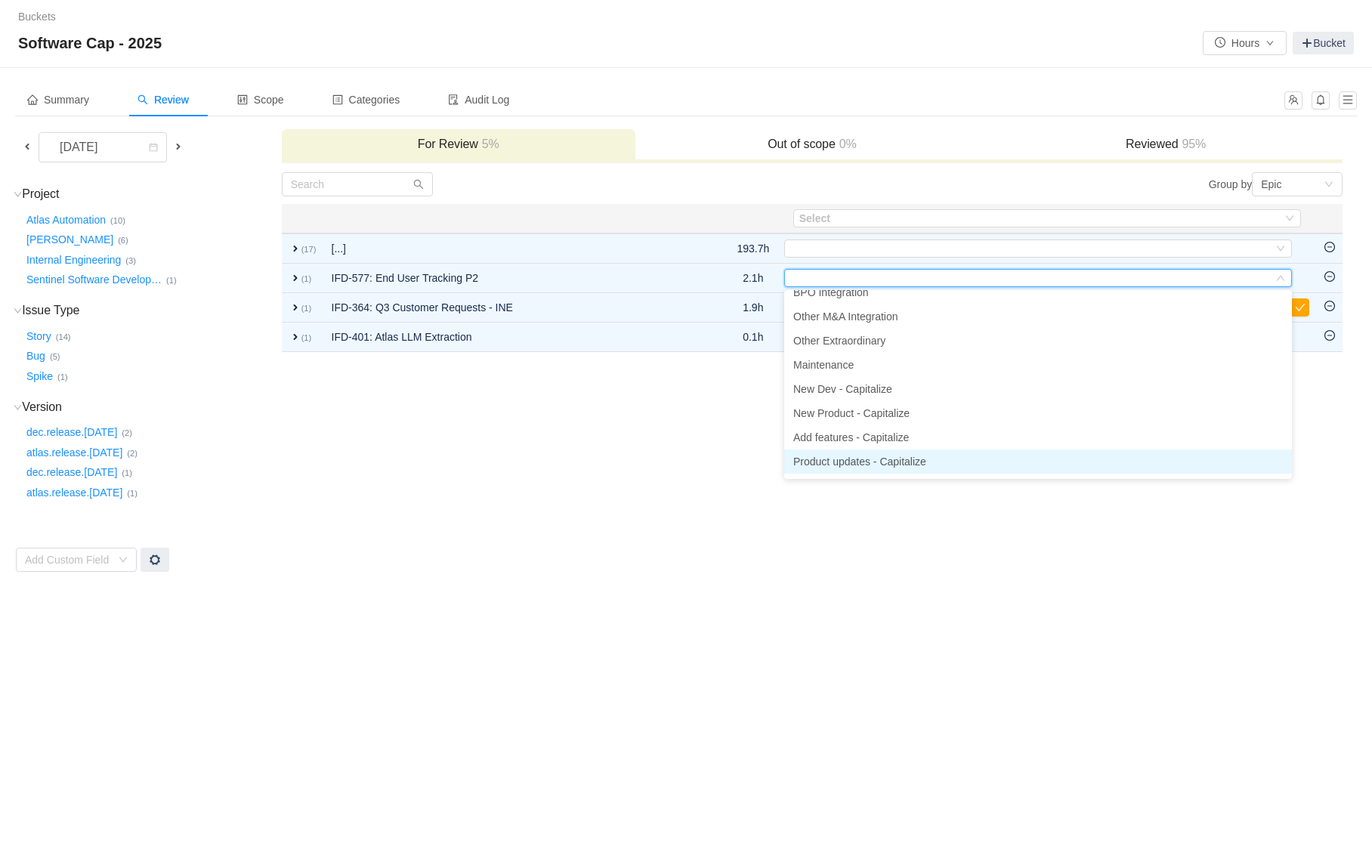
click at [837, 463] on span "Product updates - Capitalize" at bounding box center [860, 461] width 133 height 12
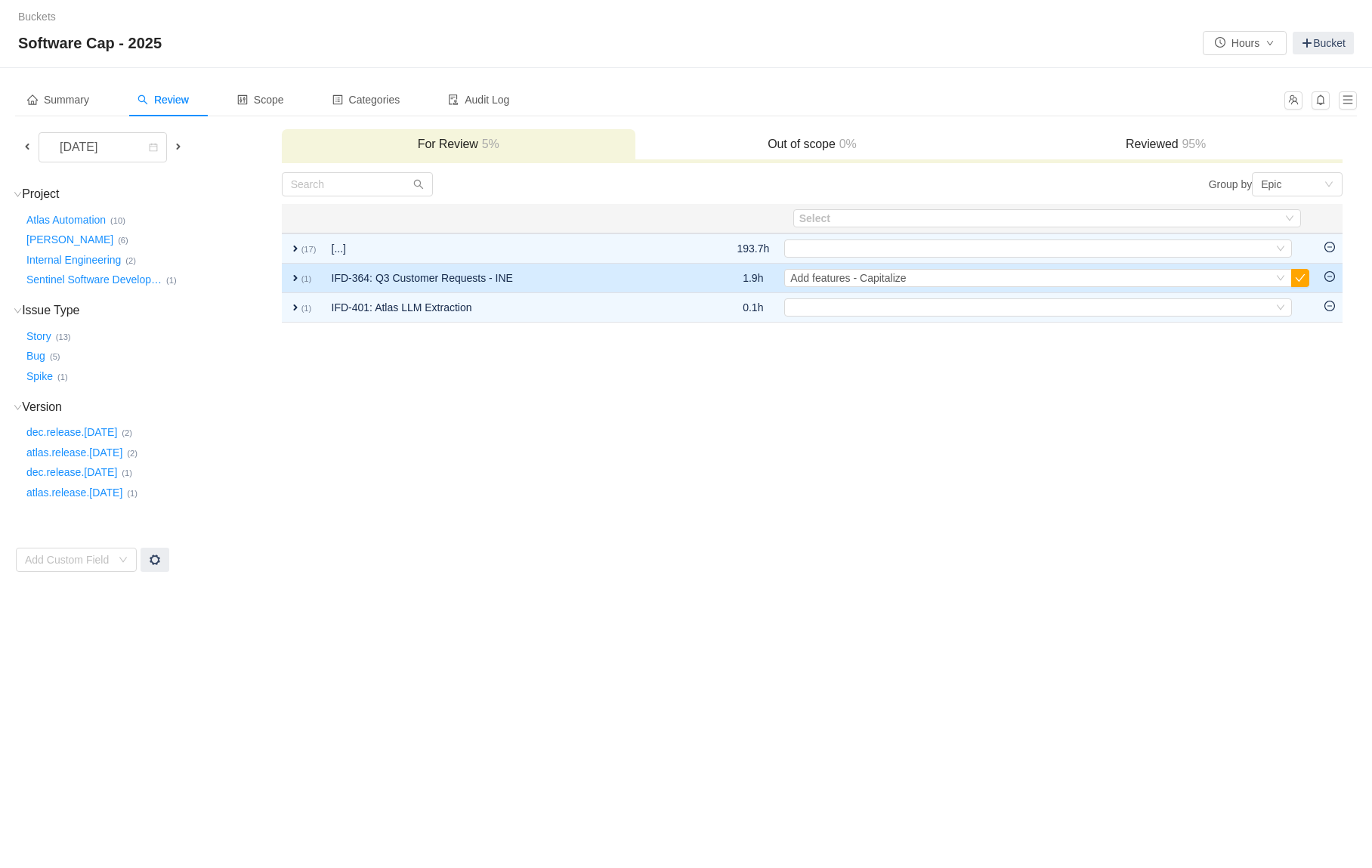
click at [719, 272] on td at bounding box center [715, 278] width 29 height 30
click at [669, 282] on td "IFD-364: Q3 Customer Requests - INE" at bounding box center [512, 278] width 377 height 30
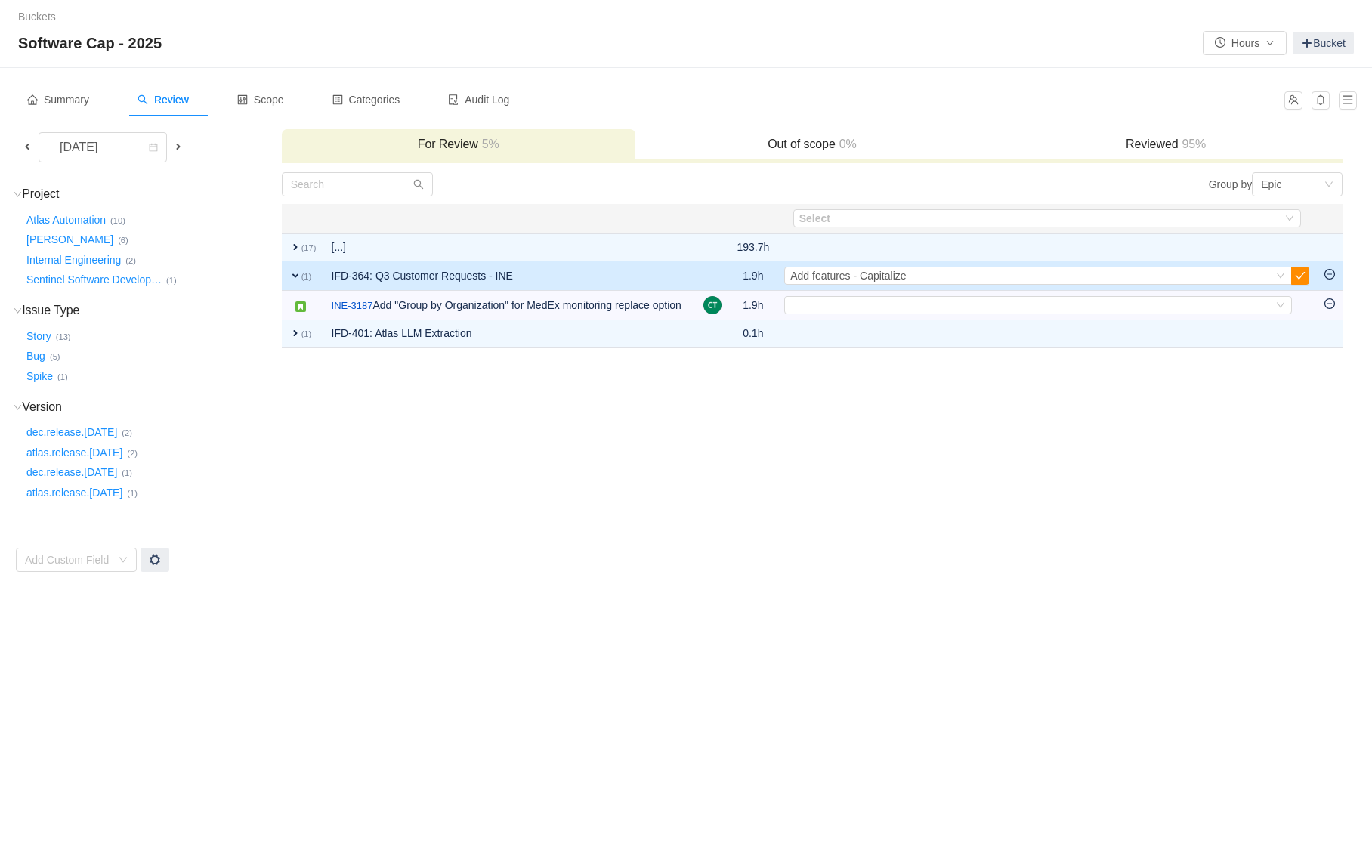
click at [1300, 278] on button "button" at bounding box center [1300, 275] width 18 height 18
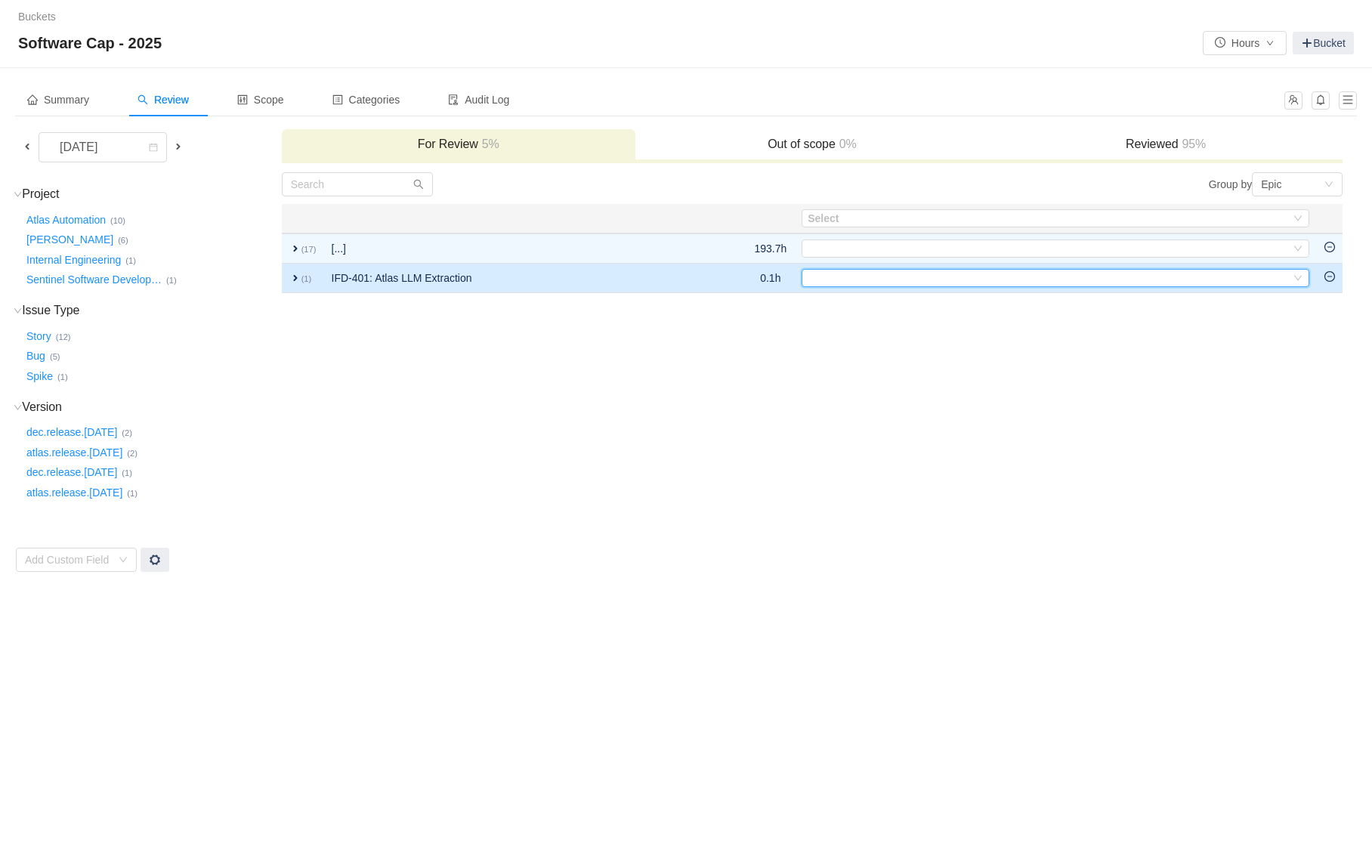
click at [829, 272] on div "Select" at bounding box center [1049, 278] width 483 height 17
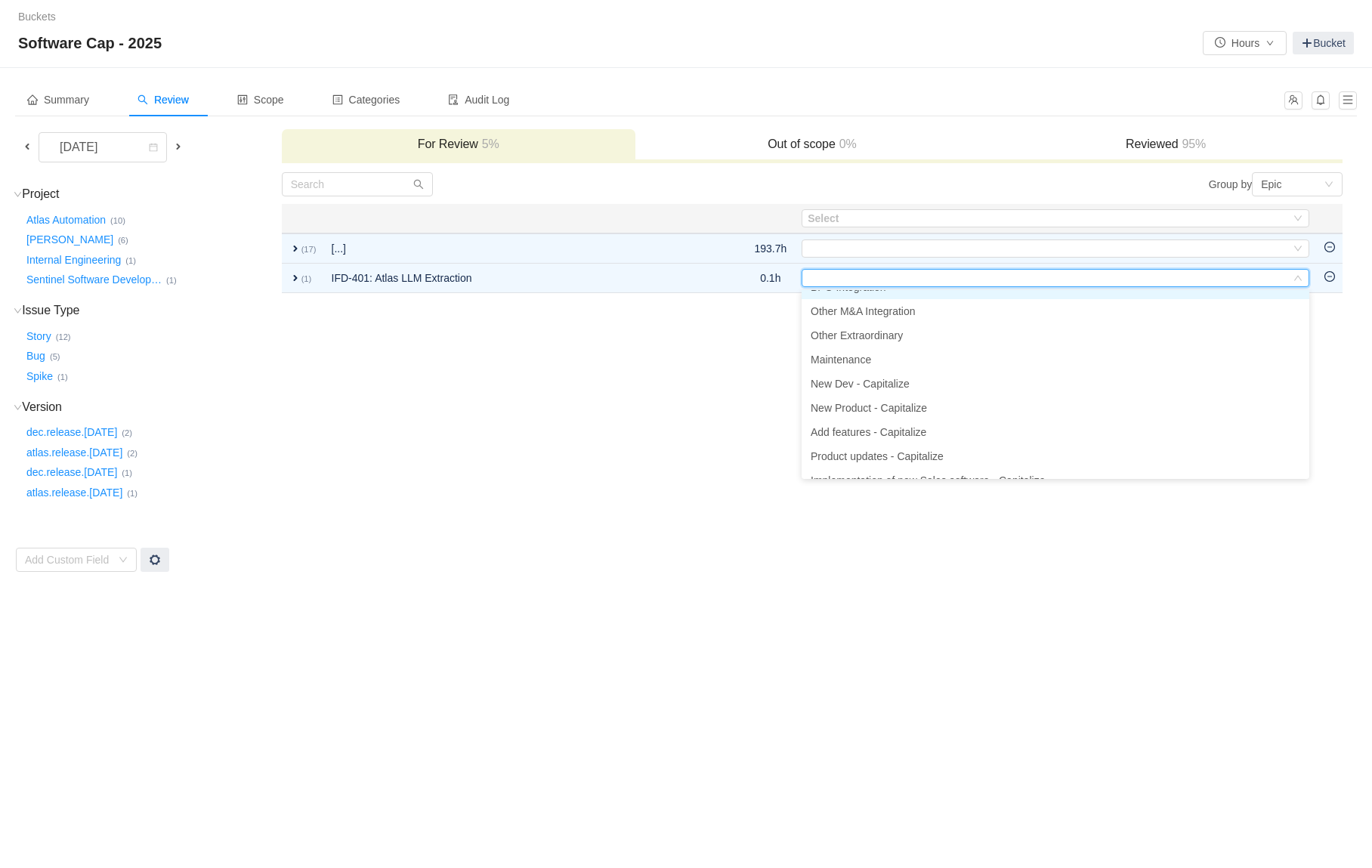
scroll to position [92, 0]
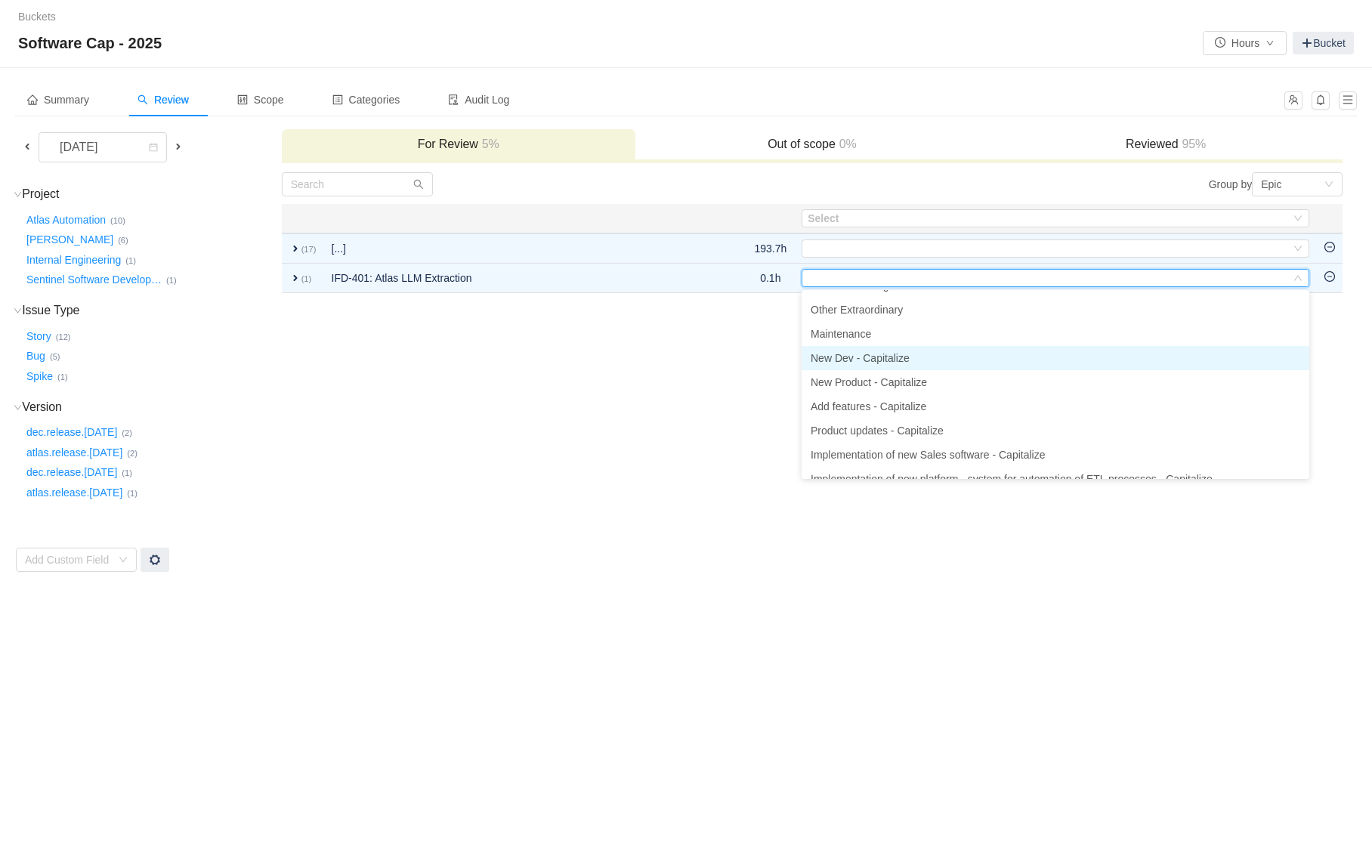
click at [894, 363] on span "New Dev - Capitalize" at bounding box center [860, 358] width 99 height 12
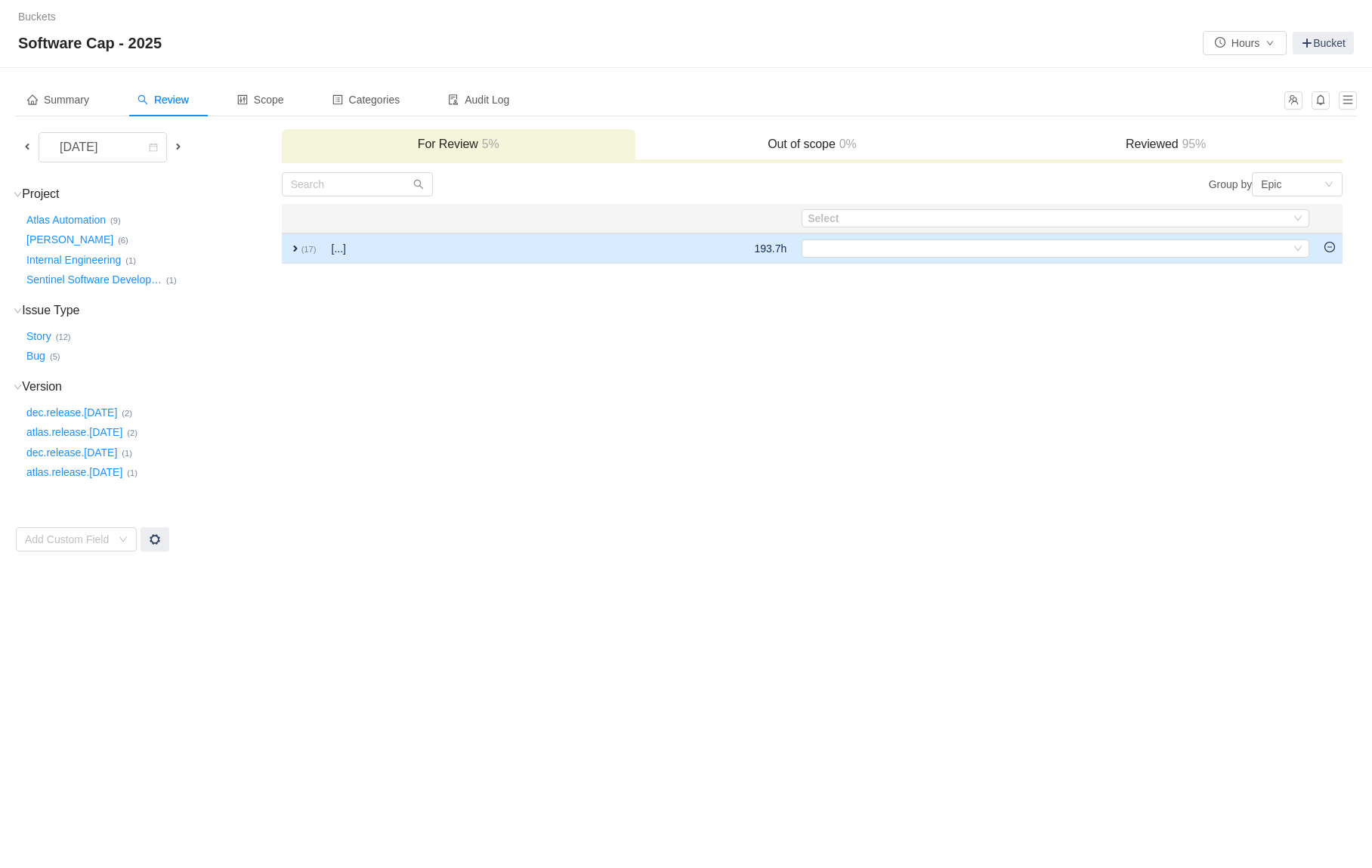
click at [700, 242] on td at bounding box center [675, 249] width 142 height 30
click at [490, 254] on td "[...]" at bounding box center [464, 249] width 281 height 30
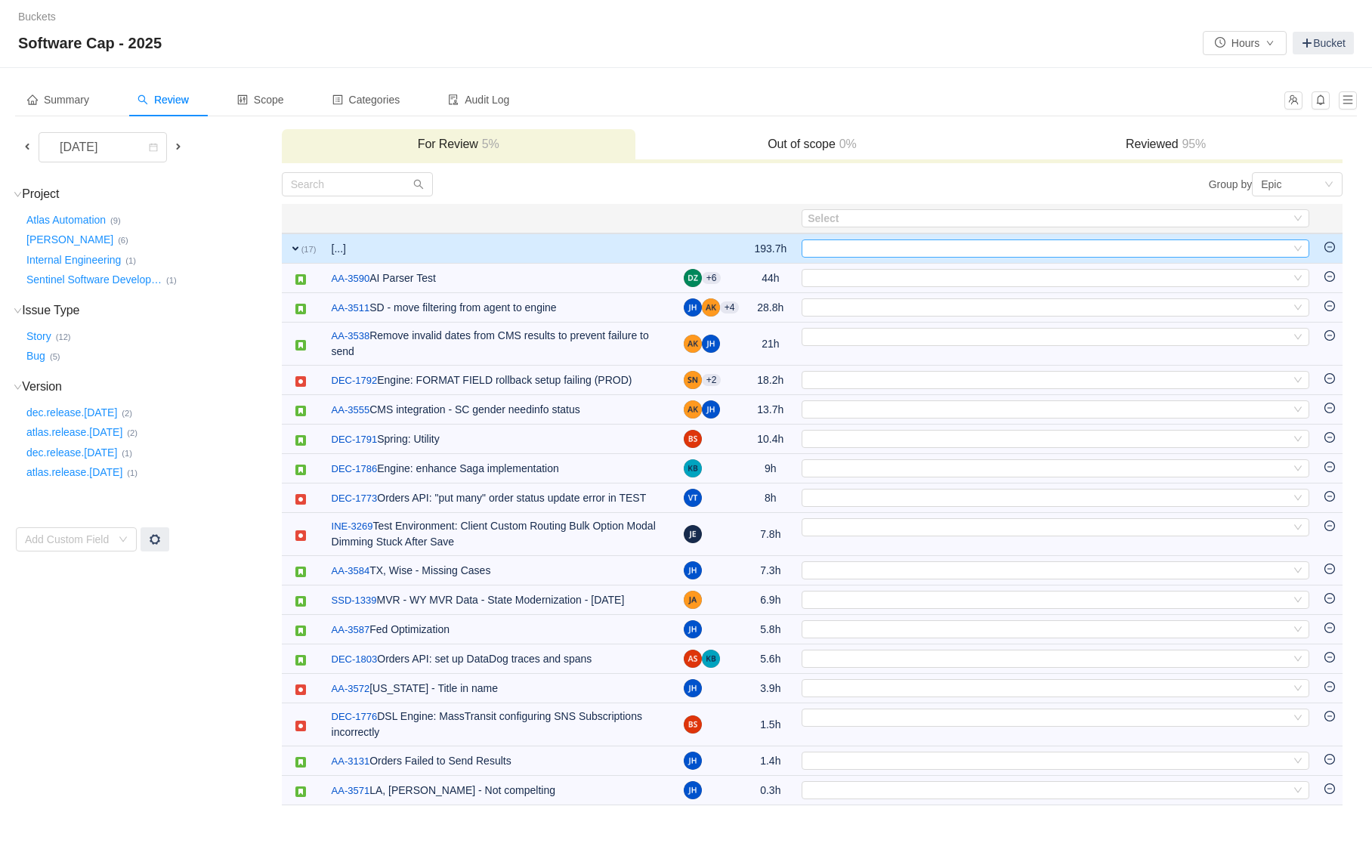
click at [838, 250] on div "Select" at bounding box center [1049, 249] width 483 height 17
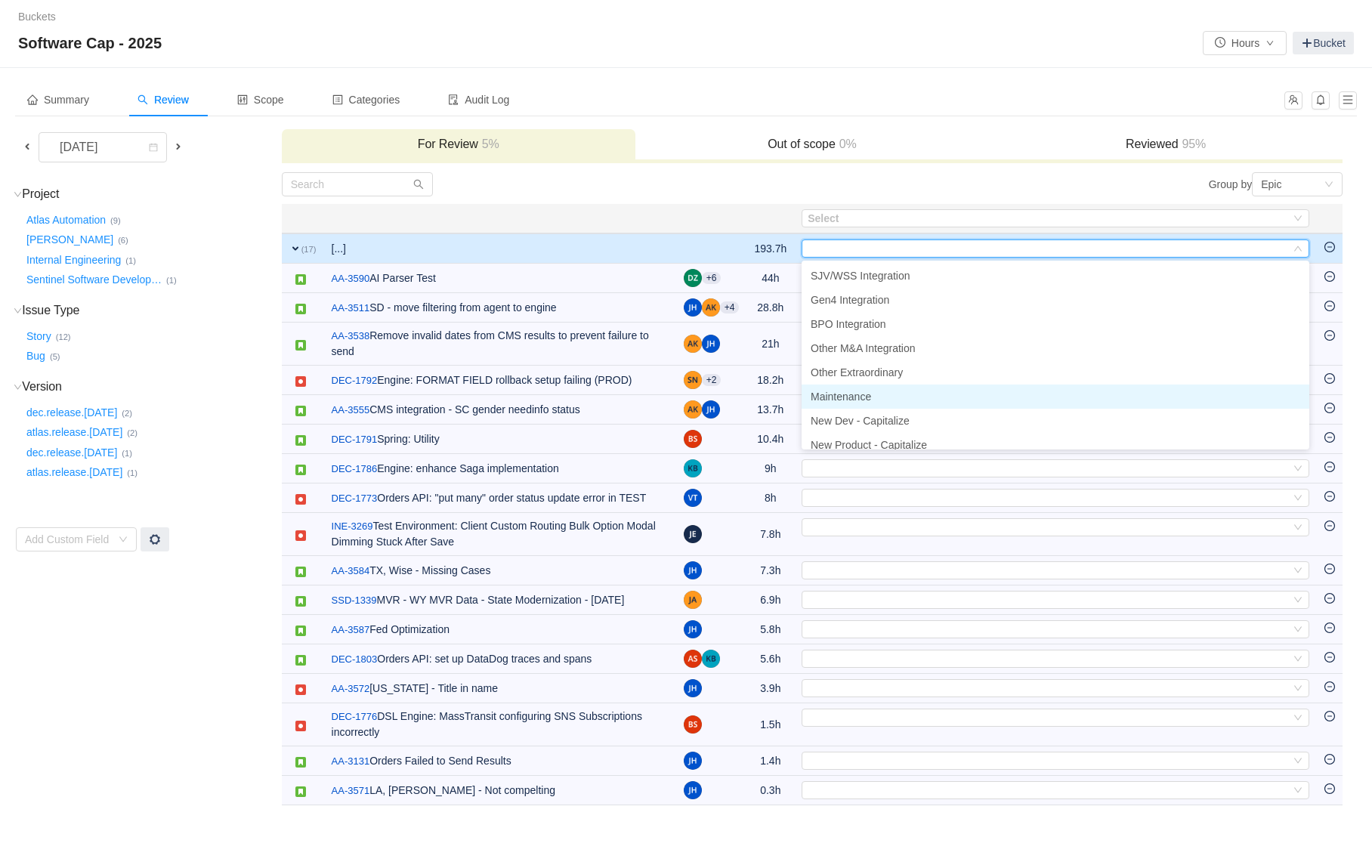
click at [843, 397] on span "Maintenance" at bounding box center [841, 396] width 61 height 12
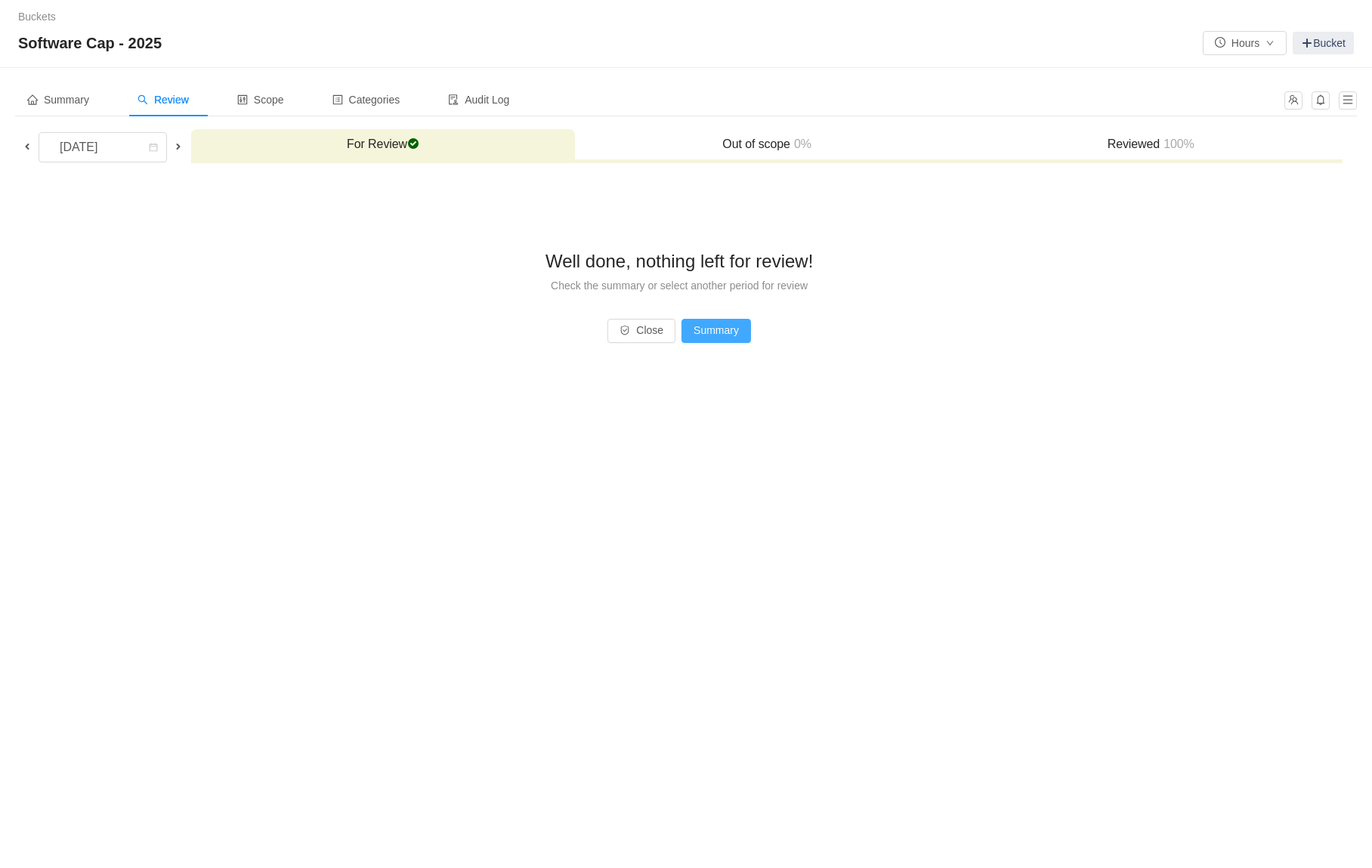
click at [732, 329] on button "Summary" at bounding box center [716, 331] width 69 height 24
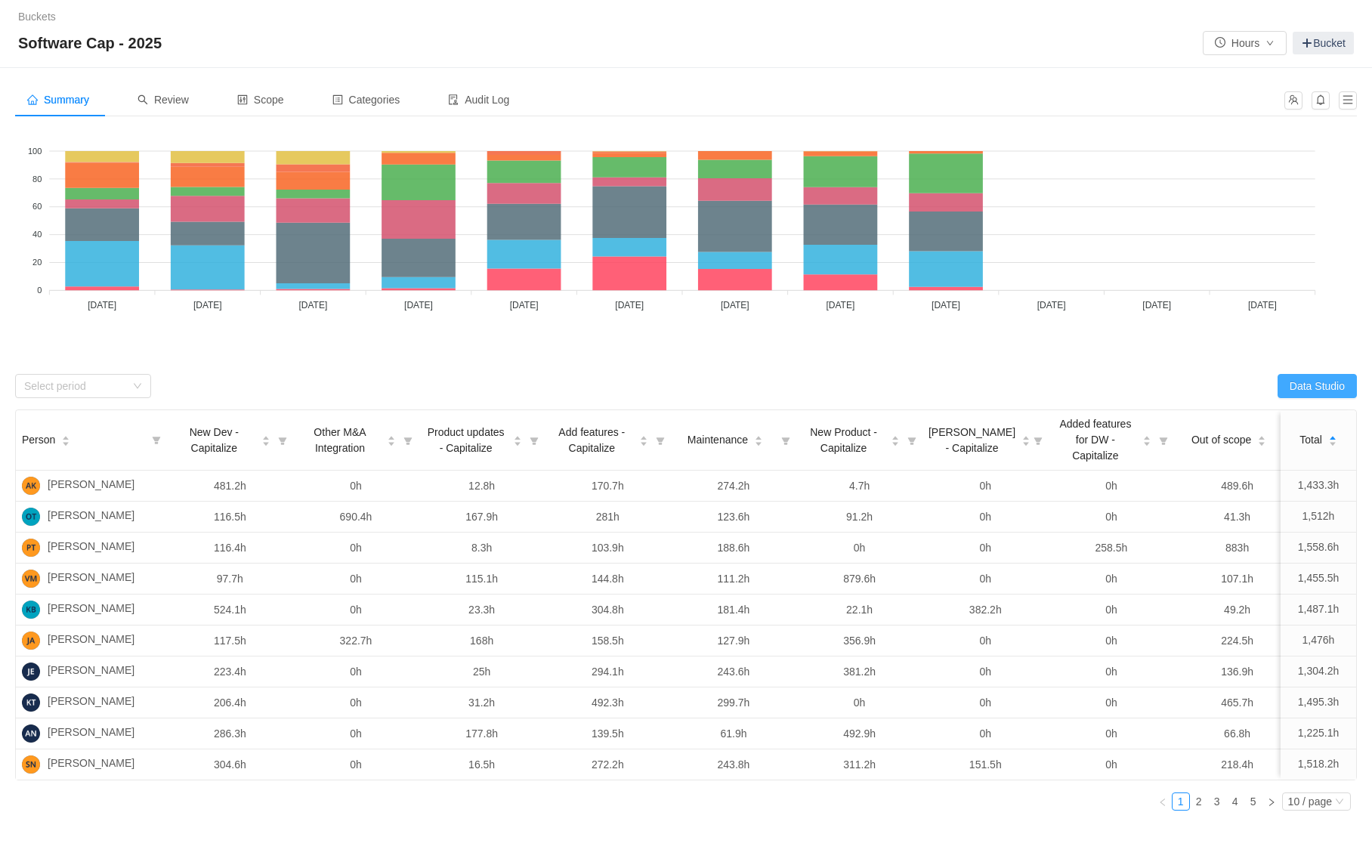
click at [1336, 388] on button "Data Studio" at bounding box center [1317, 385] width 79 height 24
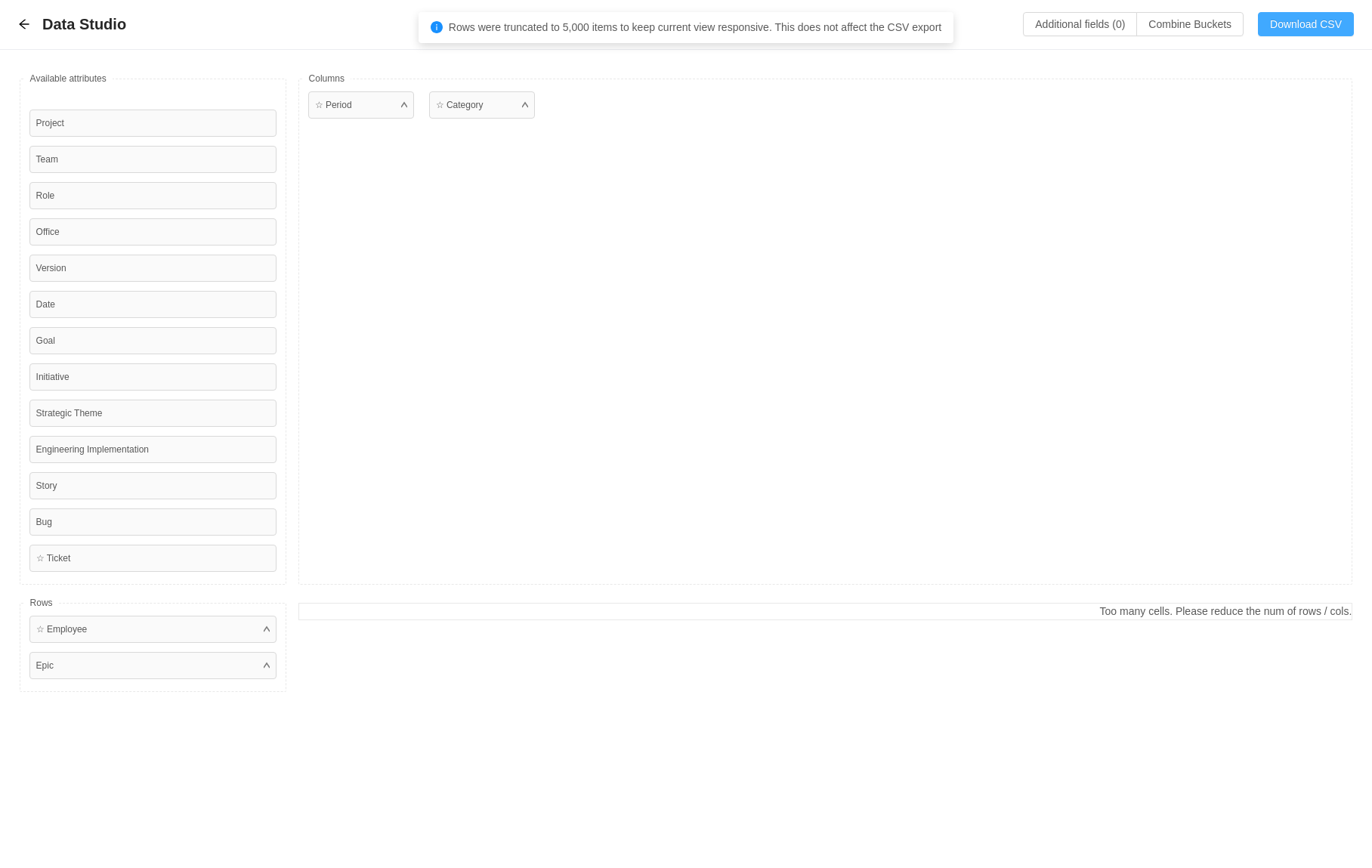
click at [1307, 25] on button "Download CSV" at bounding box center [1306, 24] width 96 height 24
click at [579, 147] on div "☆ Period ☆ Category" at bounding box center [826, 332] width 1055 height 506
click at [18, 25] on icon "icon: arrow-left" at bounding box center [24, 24] width 12 height 12
